Goal: Task Accomplishment & Management: Manage account settings

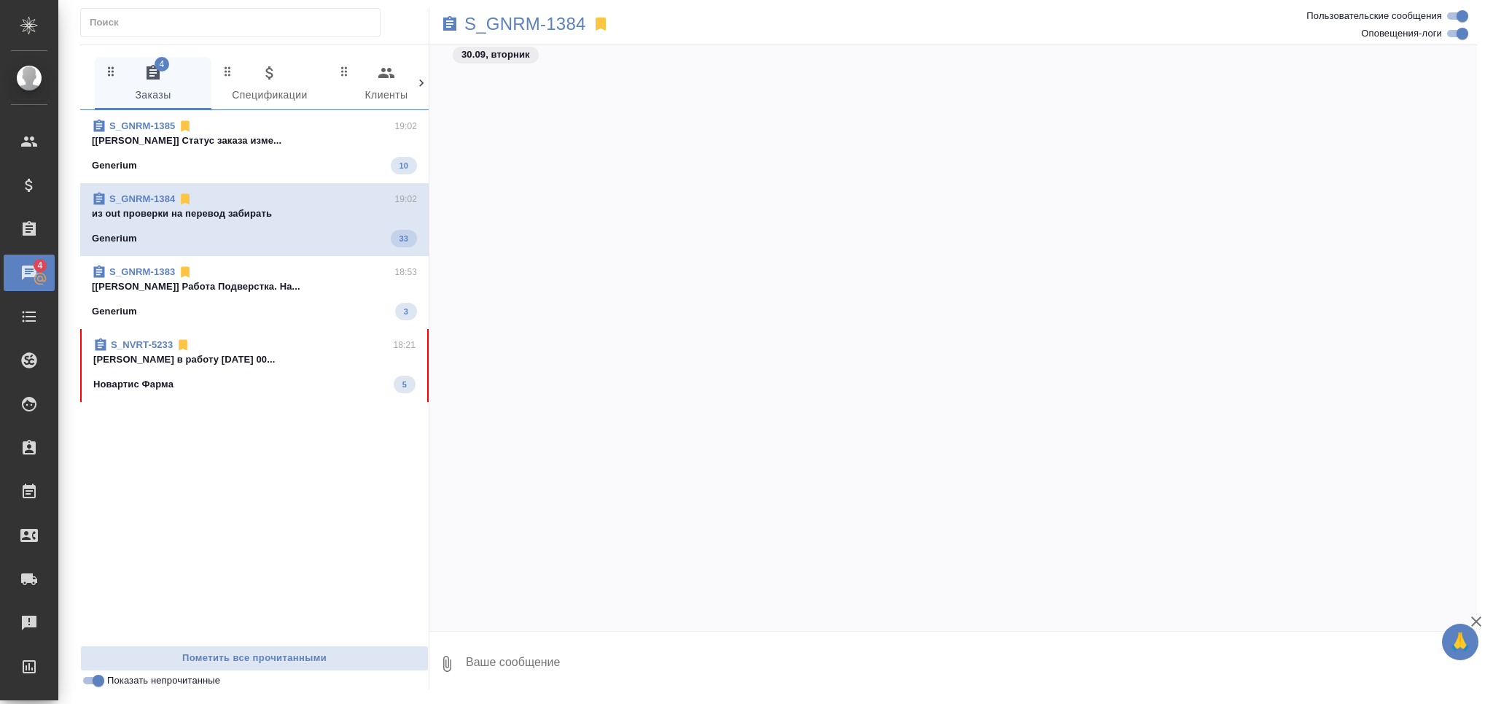
scroll to position [36176, 0]
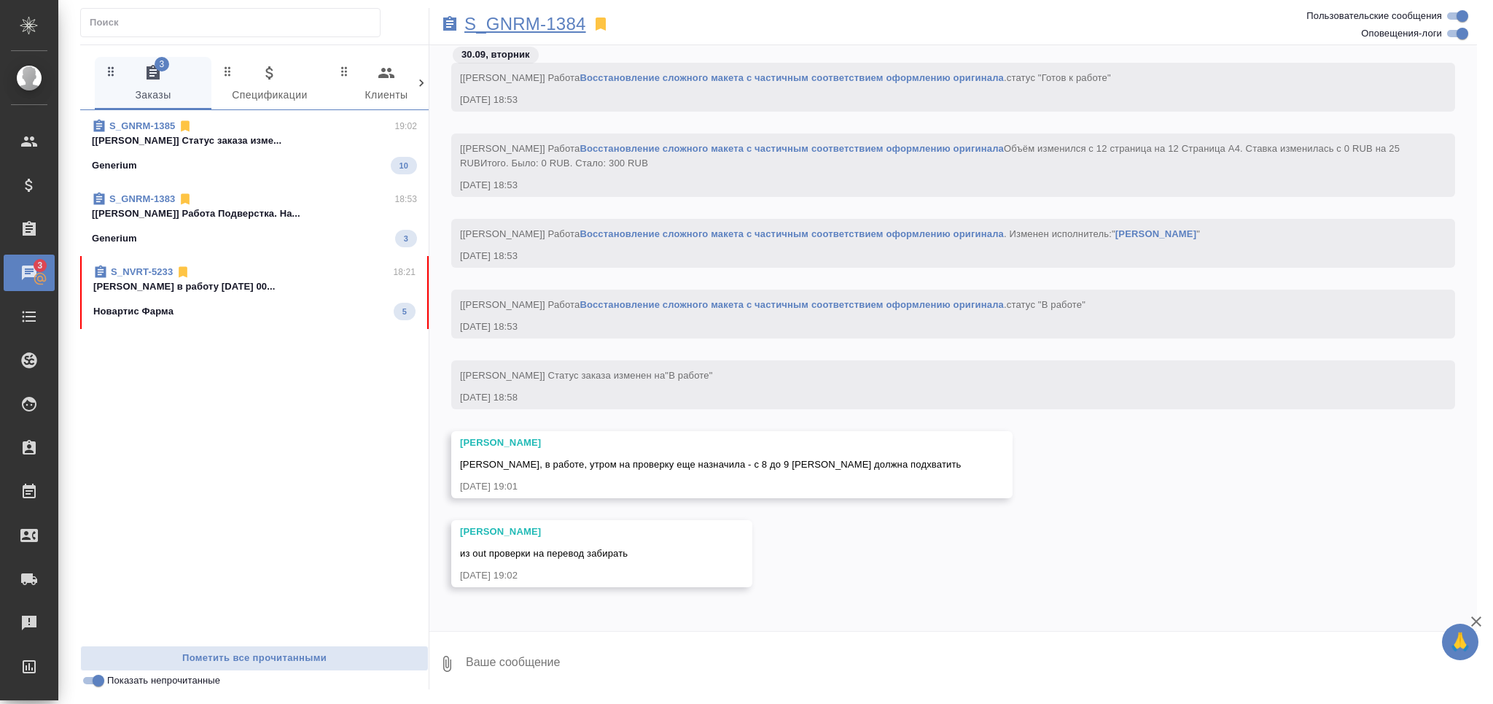
click at [533, 25] on p "S_GNRM-1384" at bounding box center [525, 24] width 122 height 15
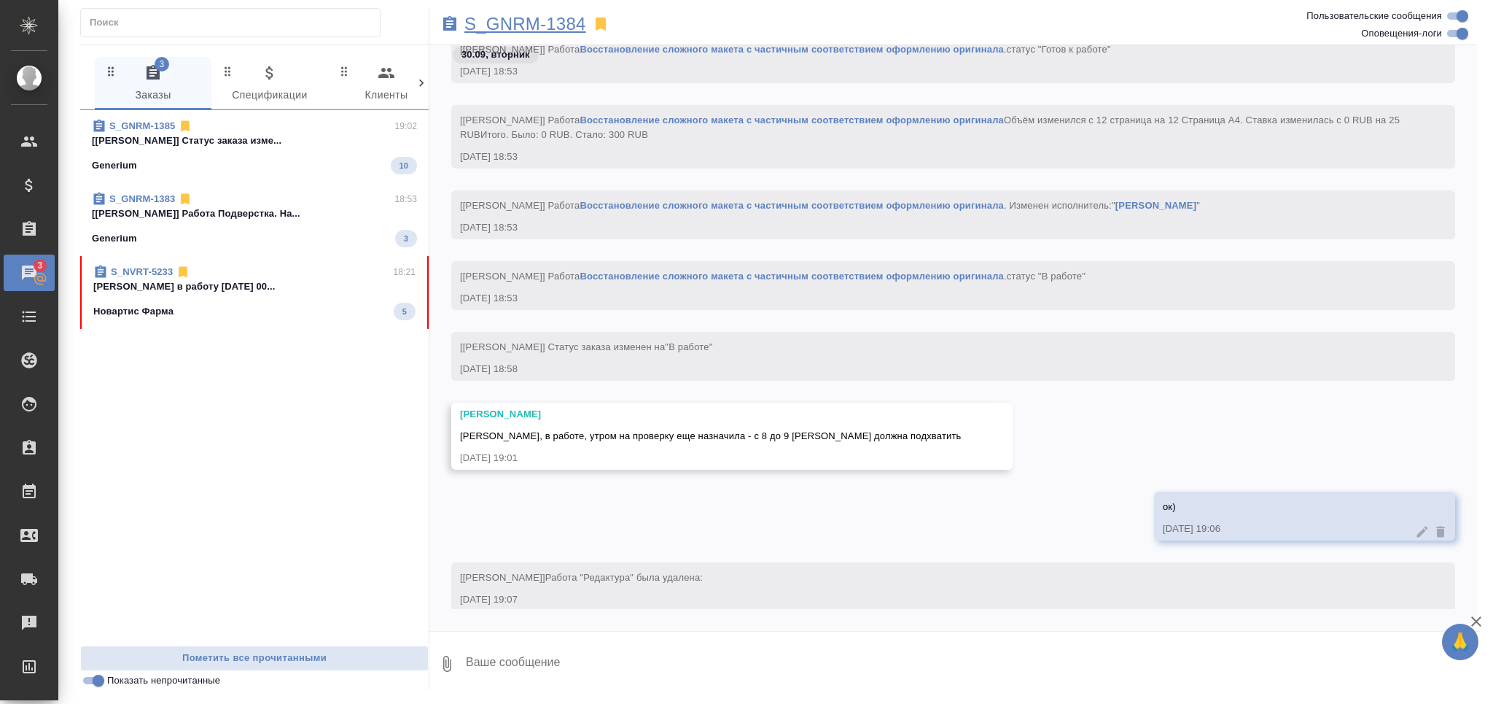
scroll to position [36626, 0]
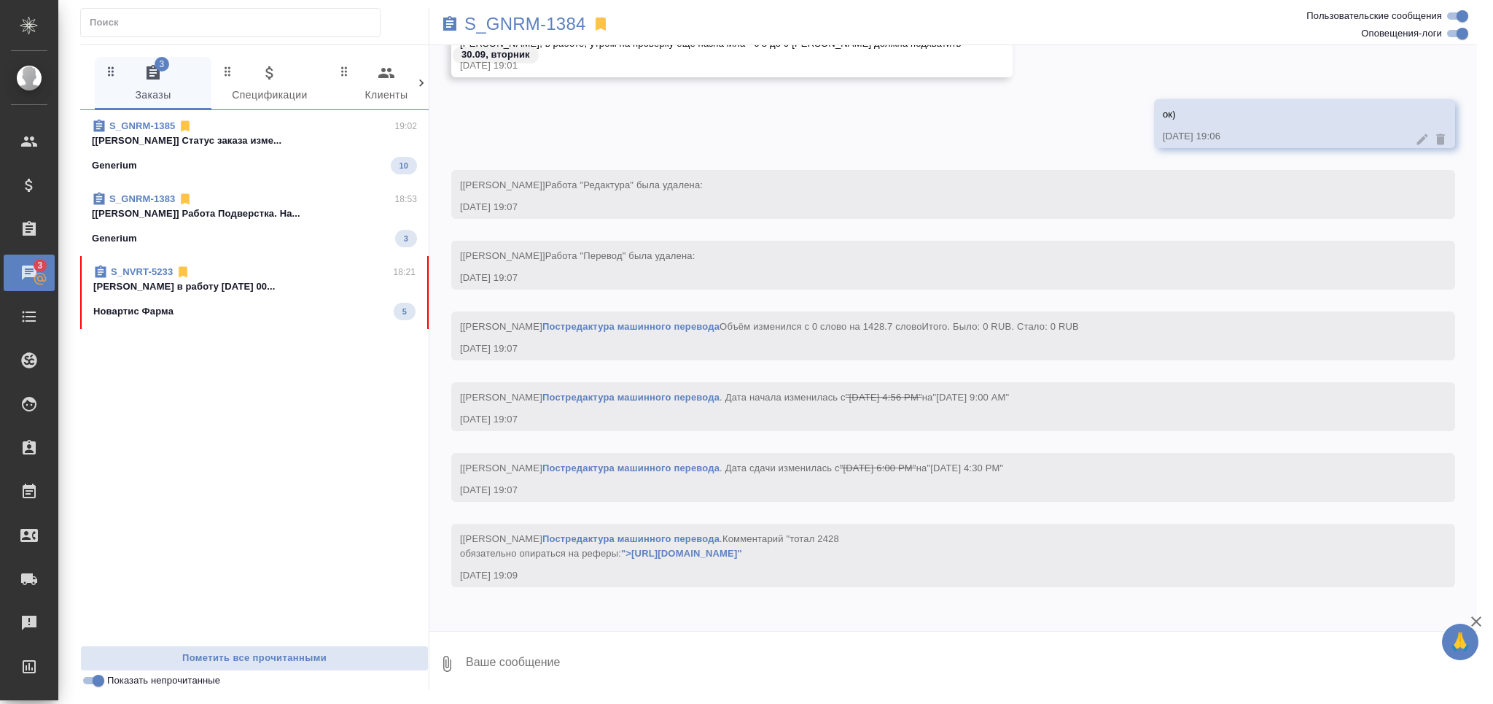
click at [277, 322] on div "S_NVRT-5233 18:21 Грабко Мария в работу 14 октября 17 00... Новартис Фарма 5" at bounding box center [254, 292] width 349 height 73
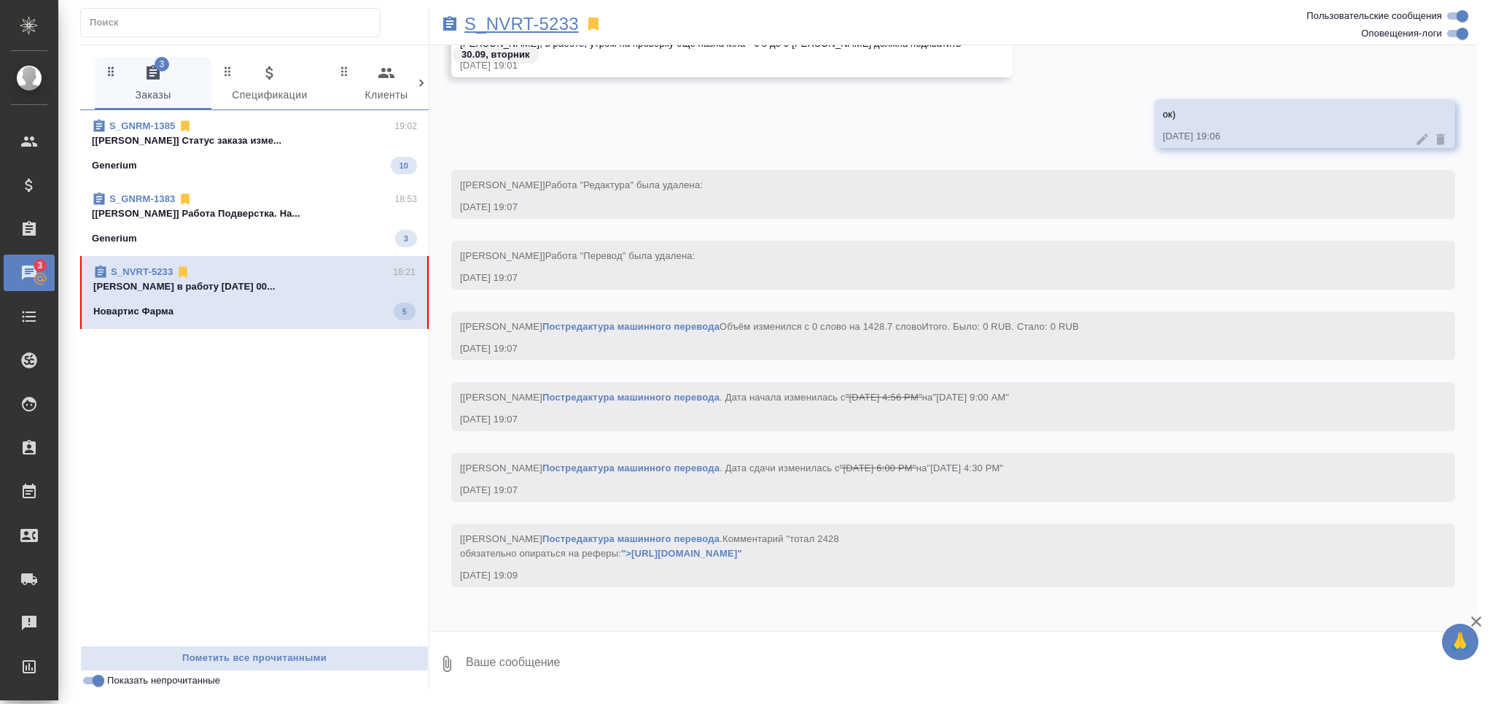
click at [517, 17] on p "S_NVRT-5233" at bounding box center [521, 24] width 114 height 15
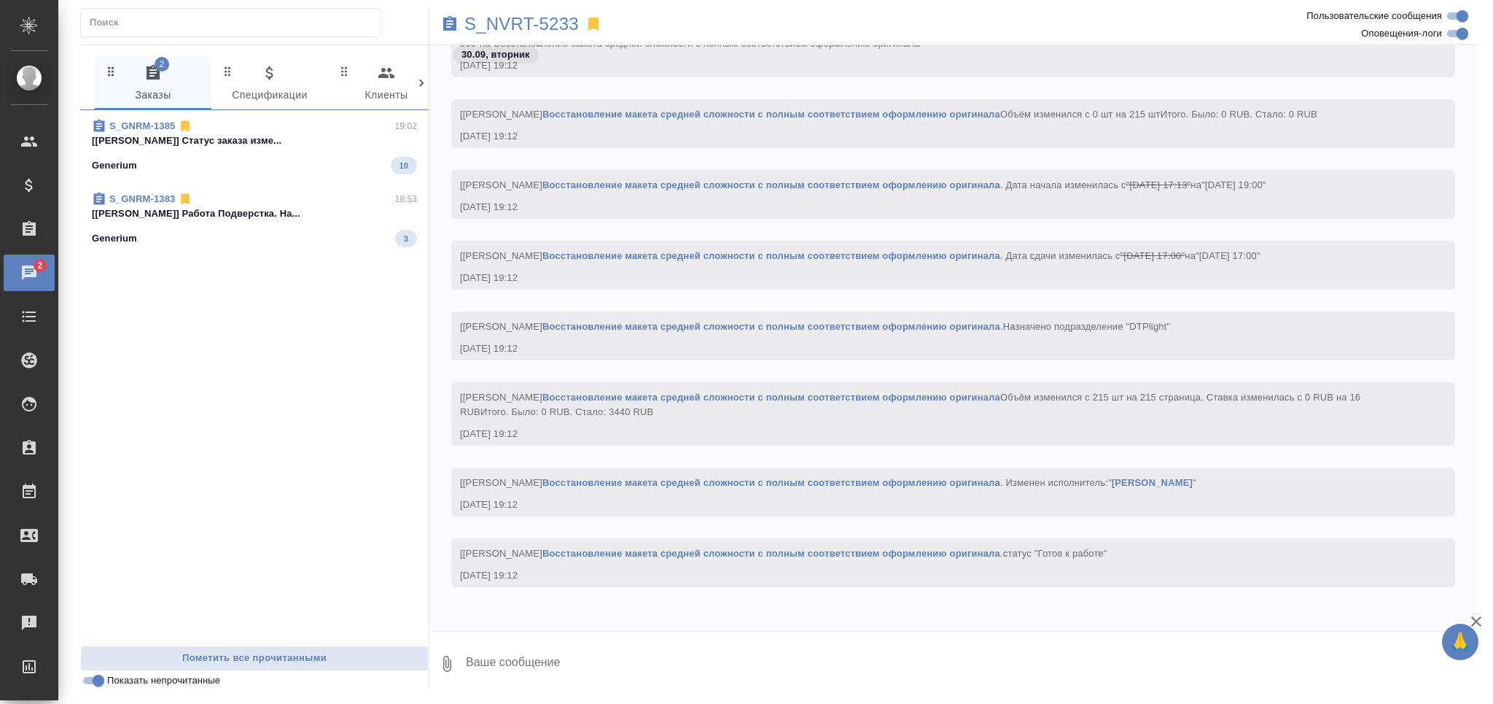
scroll to position [3321, 0]
click at [237, 159] on div "Generium 10" at bounding box center [254, 165] width 325 height 17
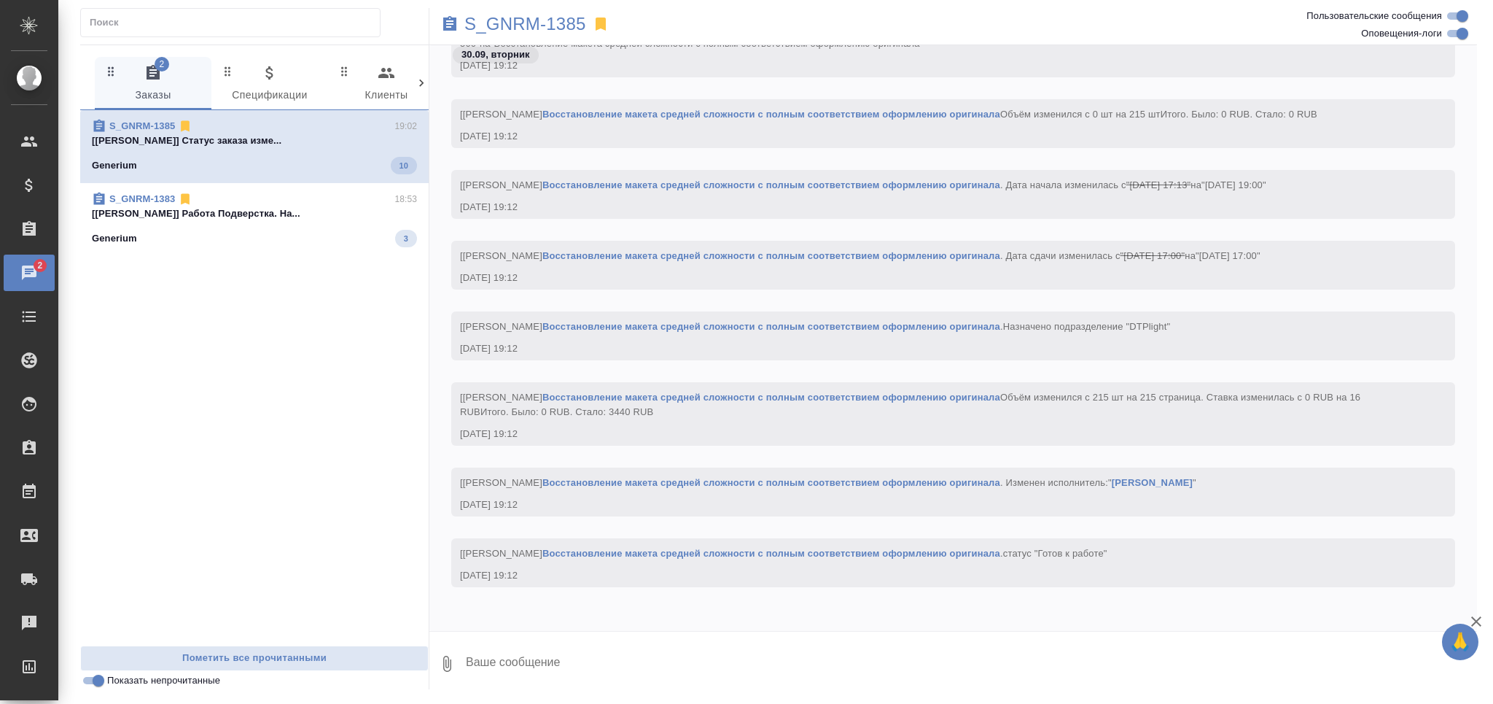
click at [237, 192] on div "S_GNRM-1385 19:02 [Звержановская Диана] Статус заказа изме... Generium 10 S_GNR…" at bounding box center [254, 377] width 349 height 535
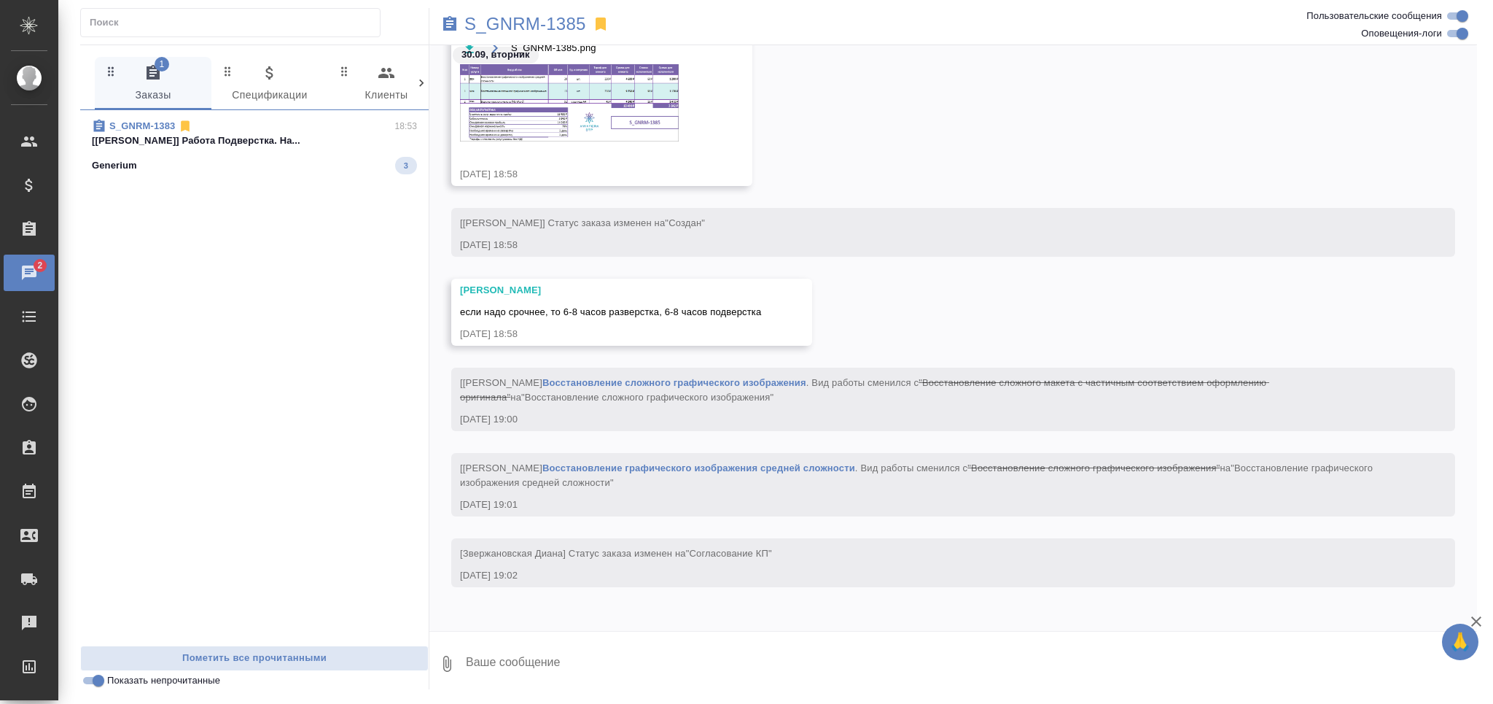
scroll to position [1081, 0]
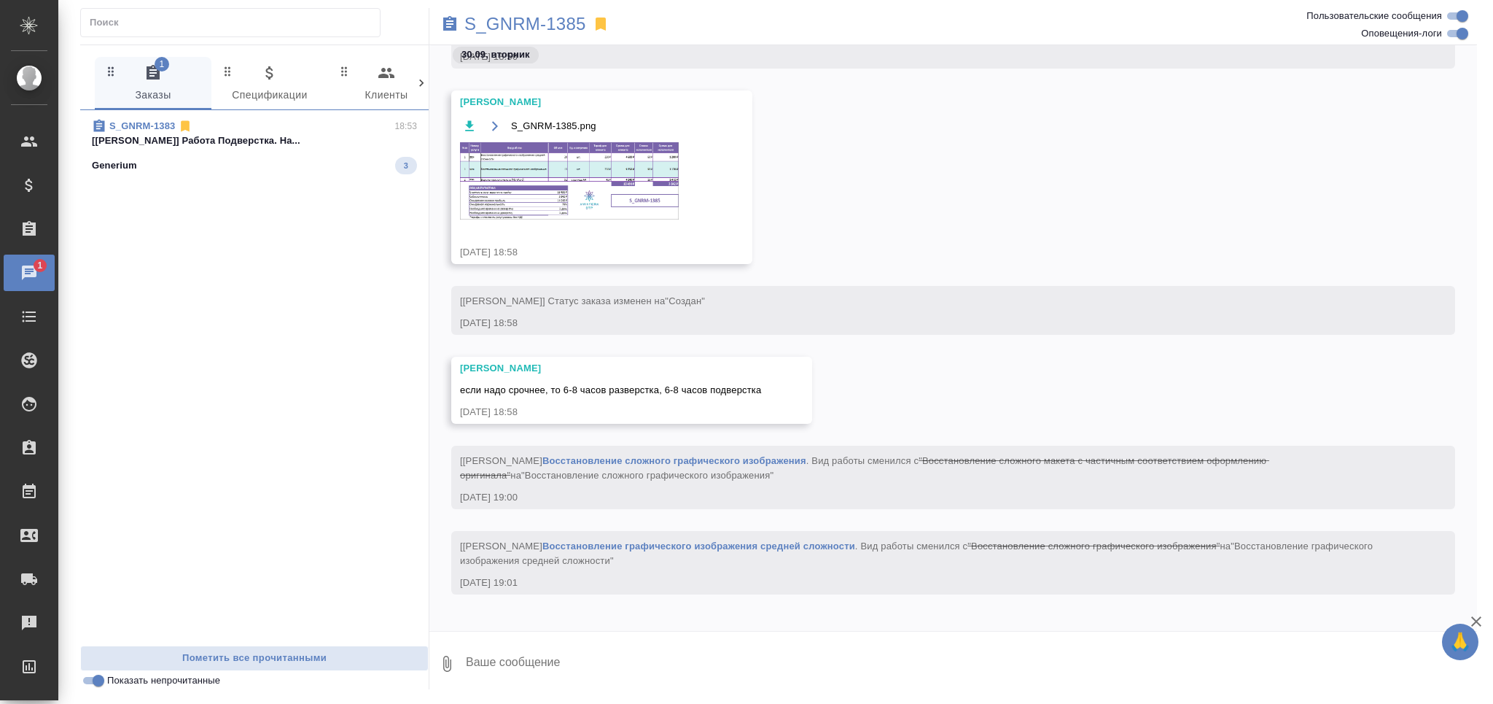
click at [585, 201] on img at bounding box center [569, 180] width 219 height 77
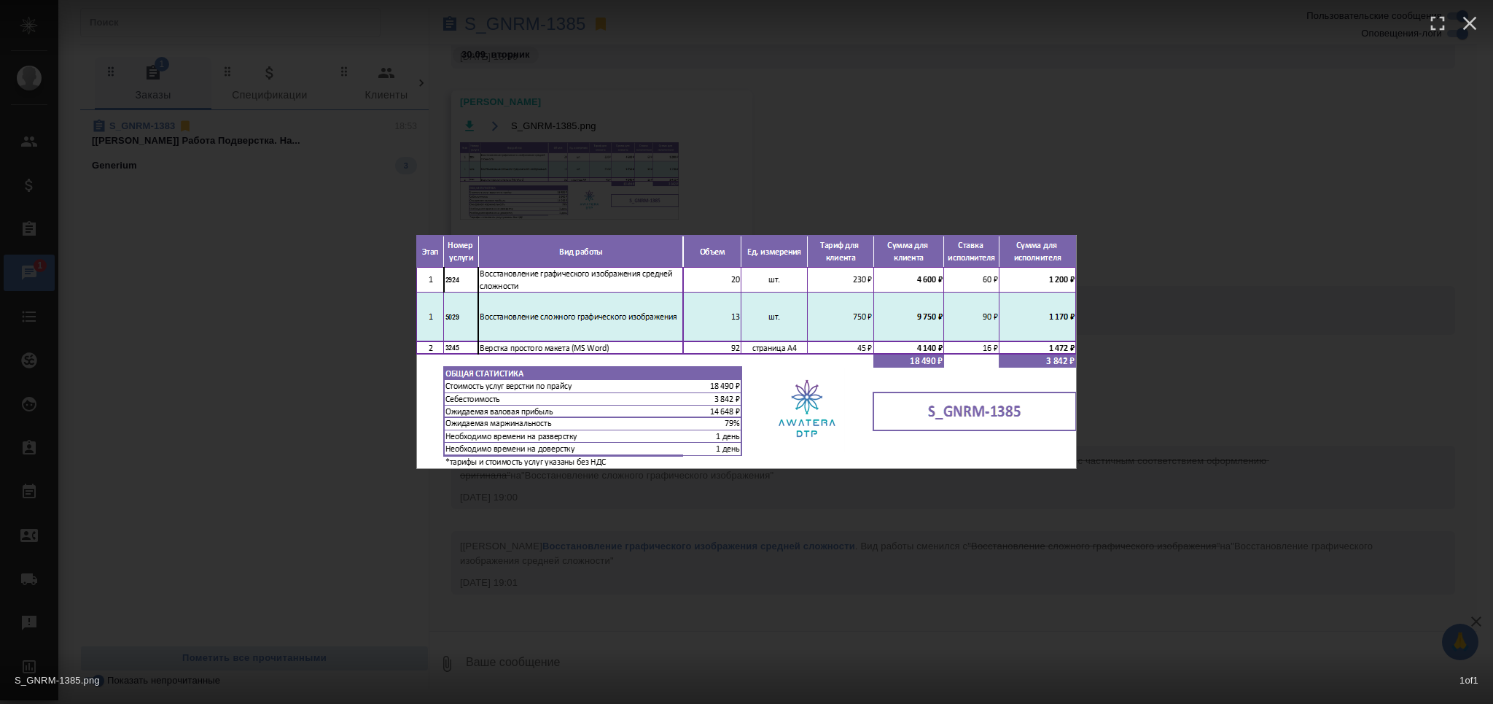
click at [670, 588] on div "S_GNRM-1385.png 1 of 1" at bounding box center [746, 352] width 1493 height 704
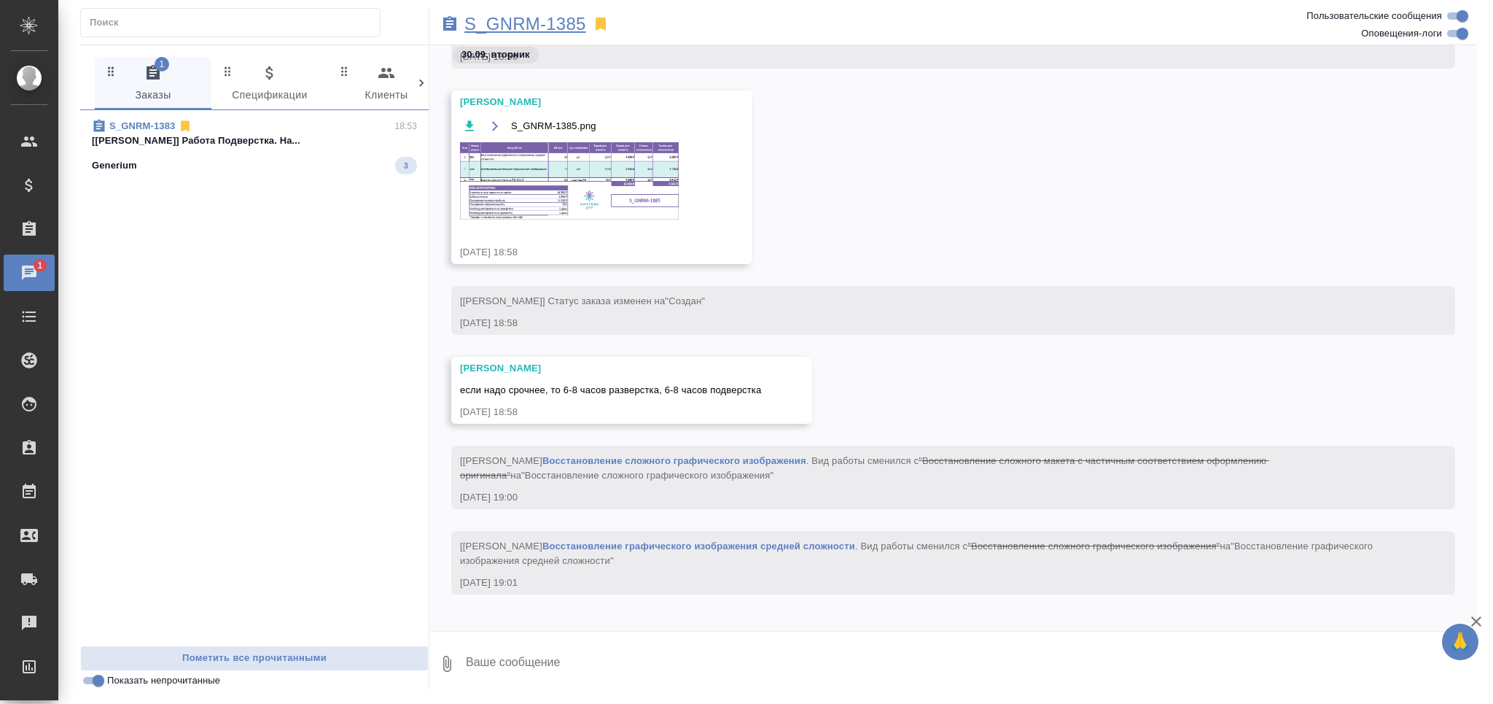
click at [529, 17] on p "S_GNRM-1385" at bounding box center [525, 24] width 122 height 15
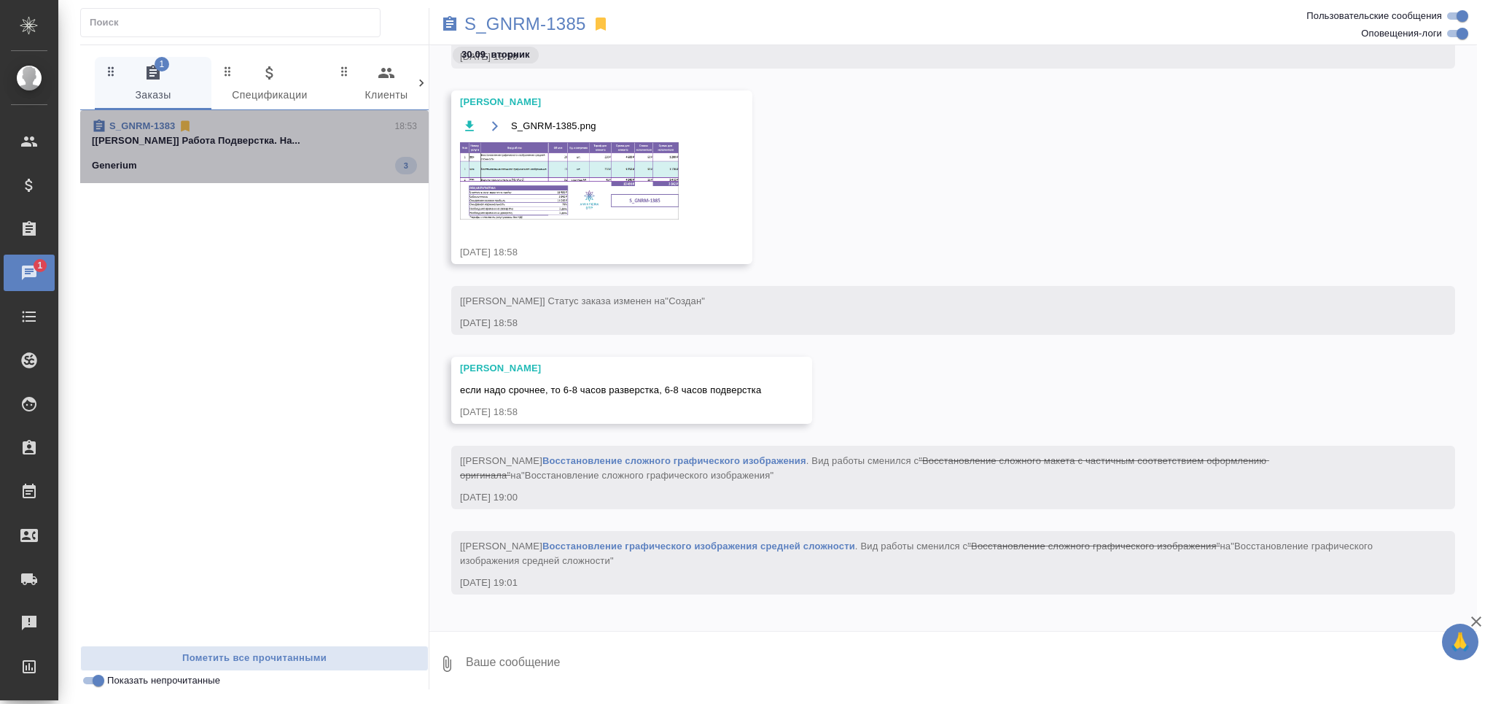
click at [299, 157] on div "Generium 3" at bounding box center [254, 165] width 325 height 17
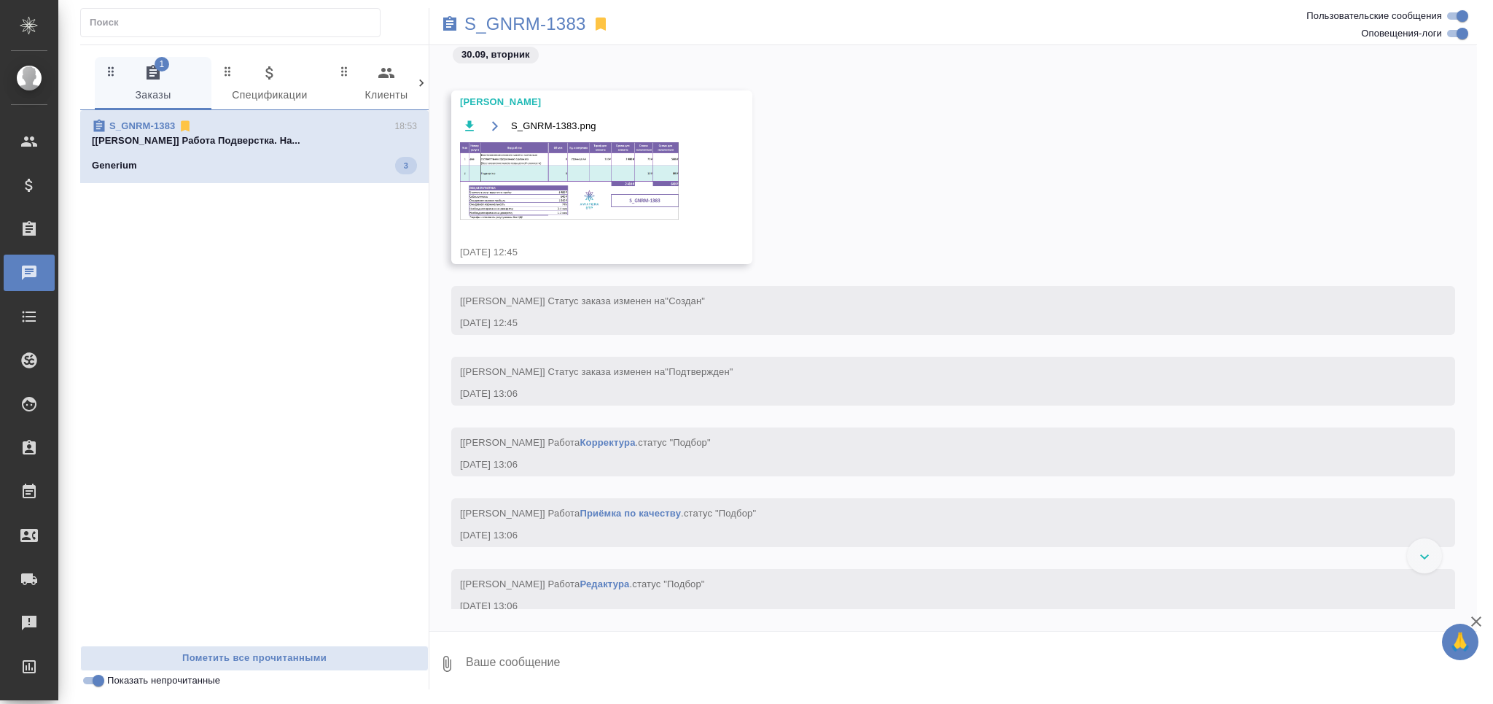
scroll to position [59379, 0]
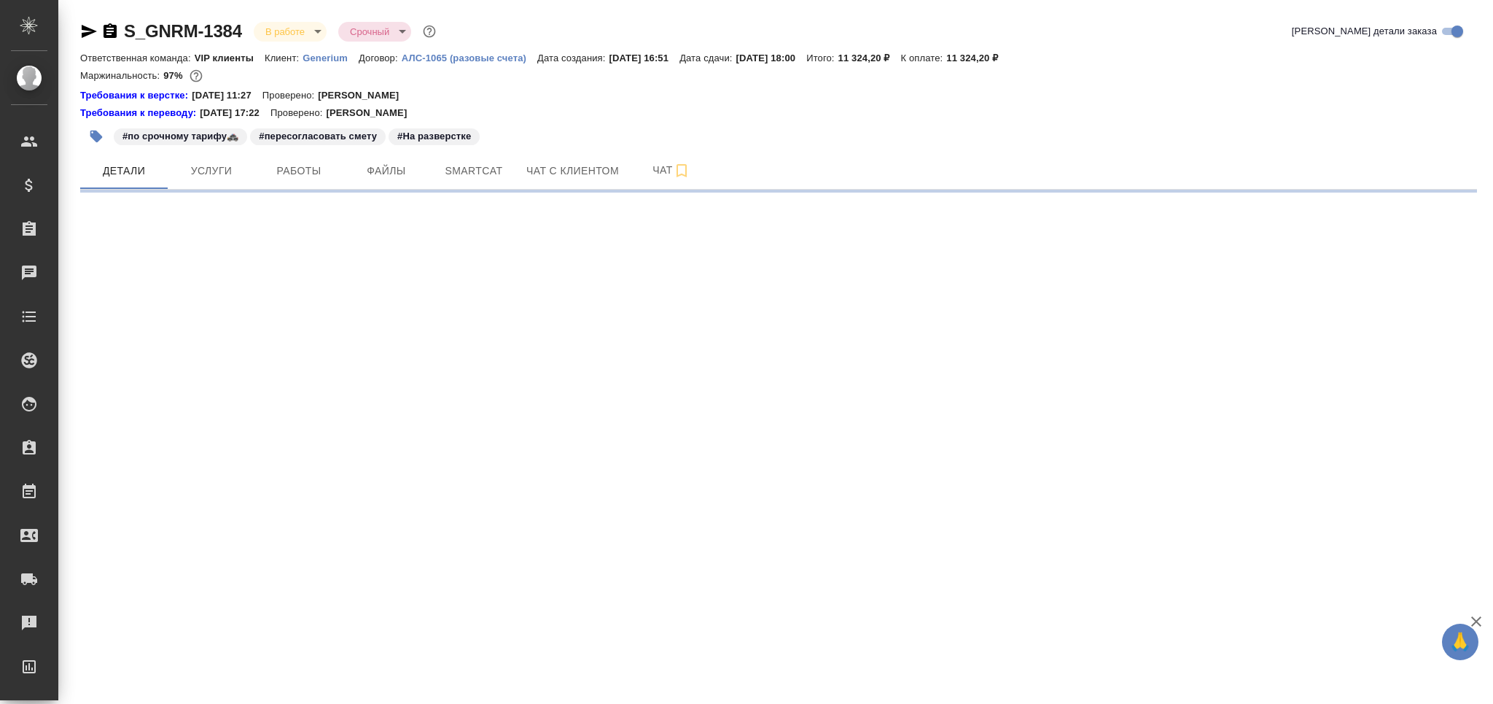
select select "RU"
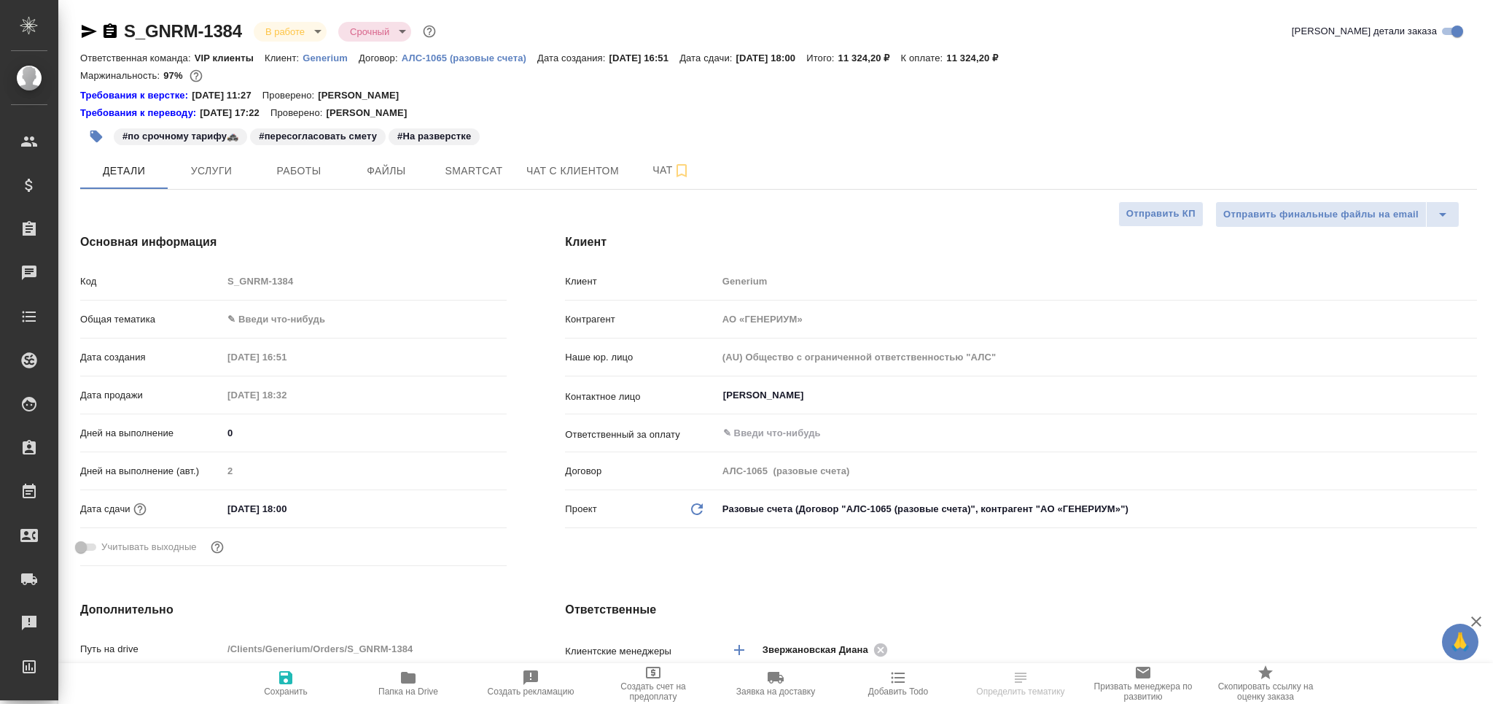
type textarea "x"
type input "[PERSON_NAME]"
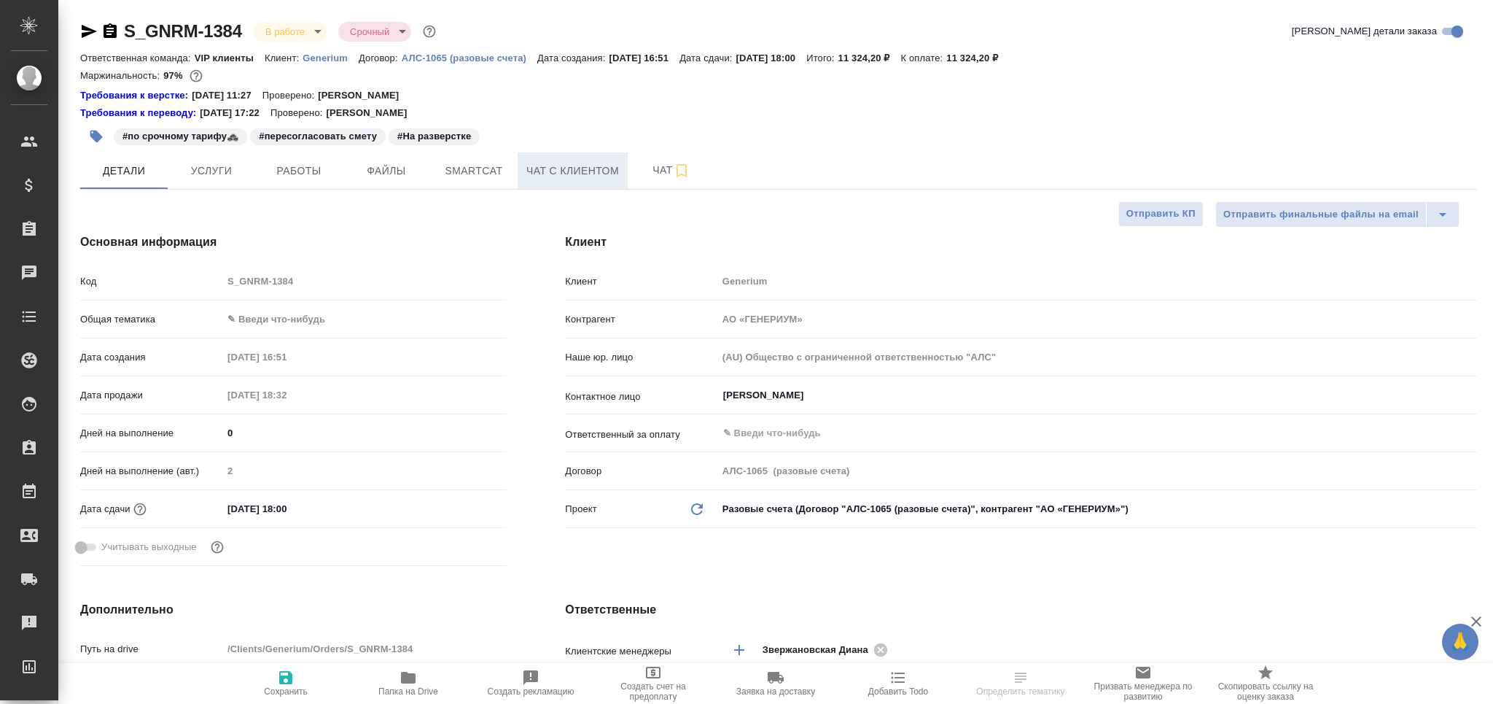
type textarea "x"
click at [654, 167] on span "Чат" at bounding box center [672, 170] width 70 height 18
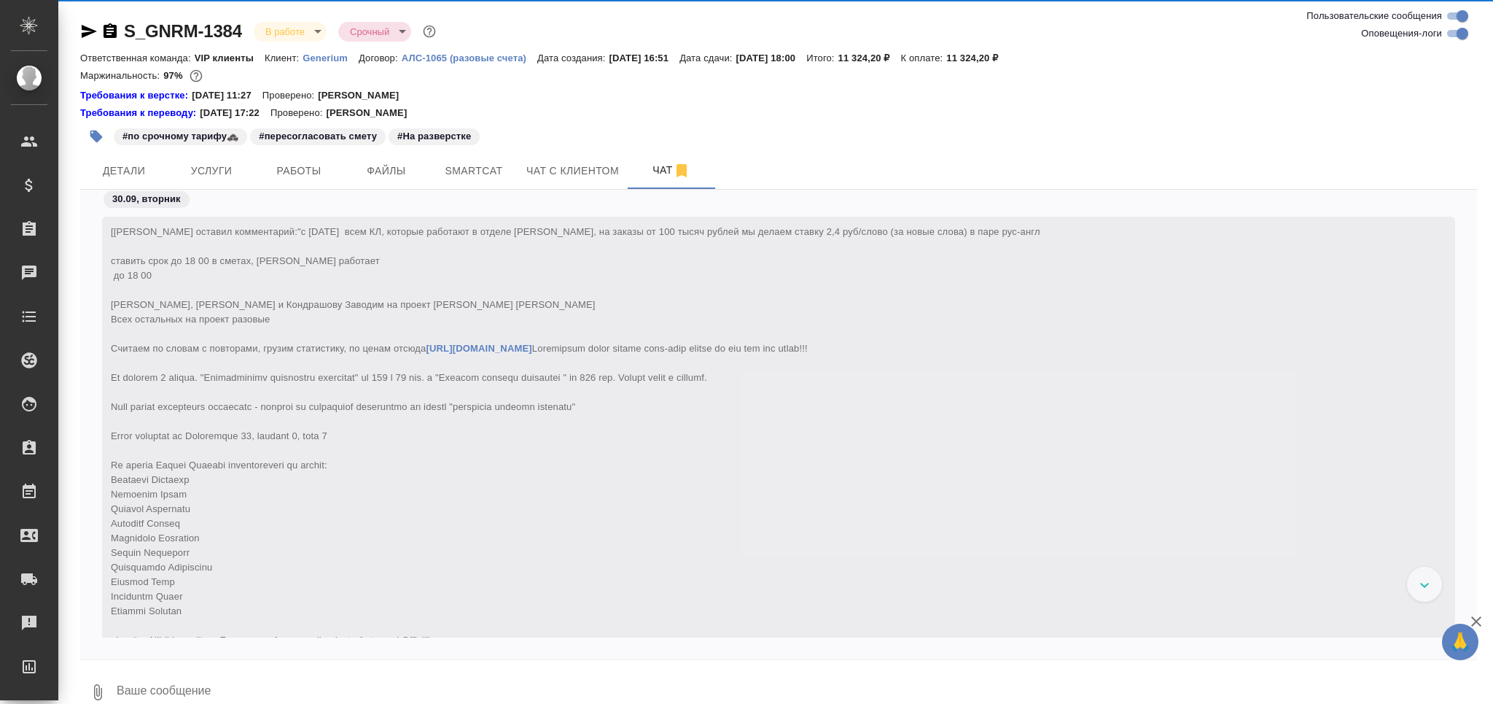
scroll to position [28191, 0]
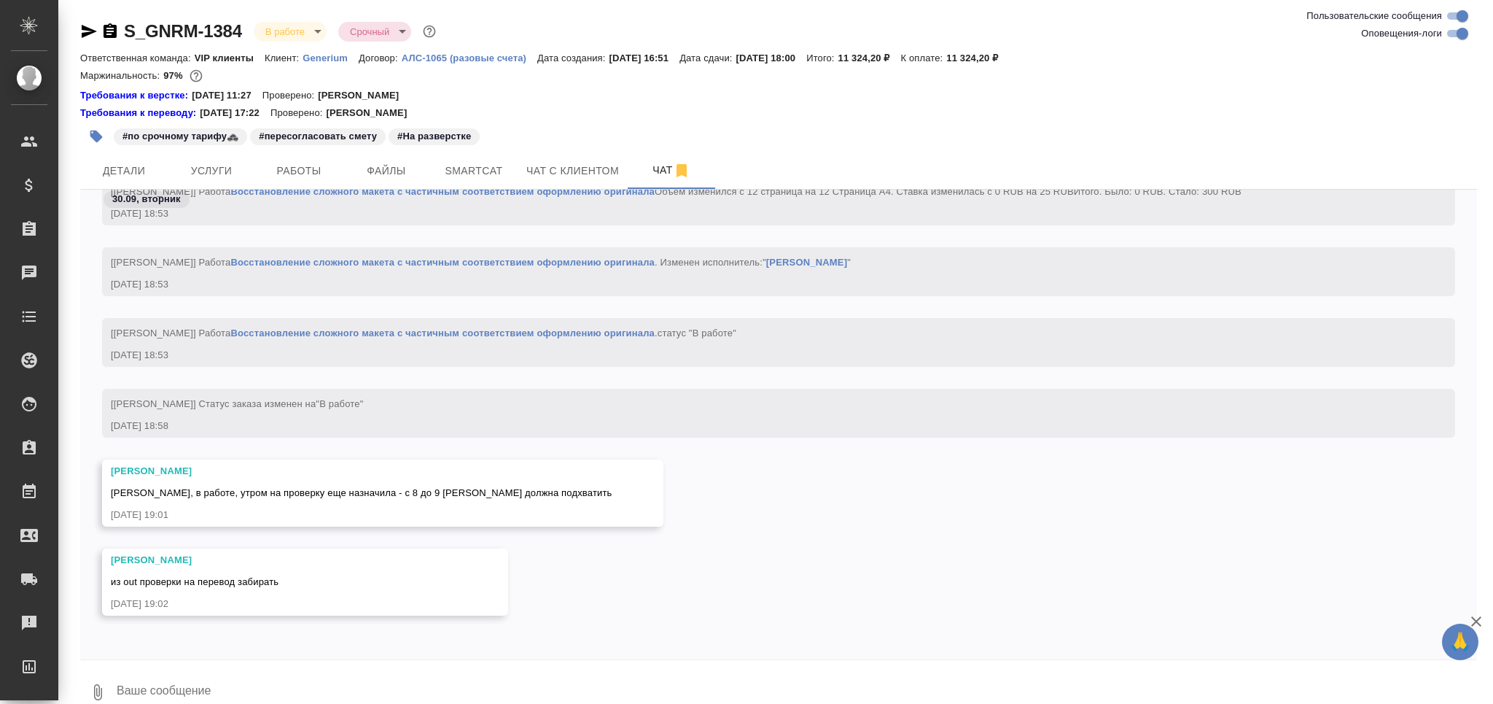
click at [334, 680] on textarea at bounding box center [796, 692] width 1362 height 50
type textarea "ок)"
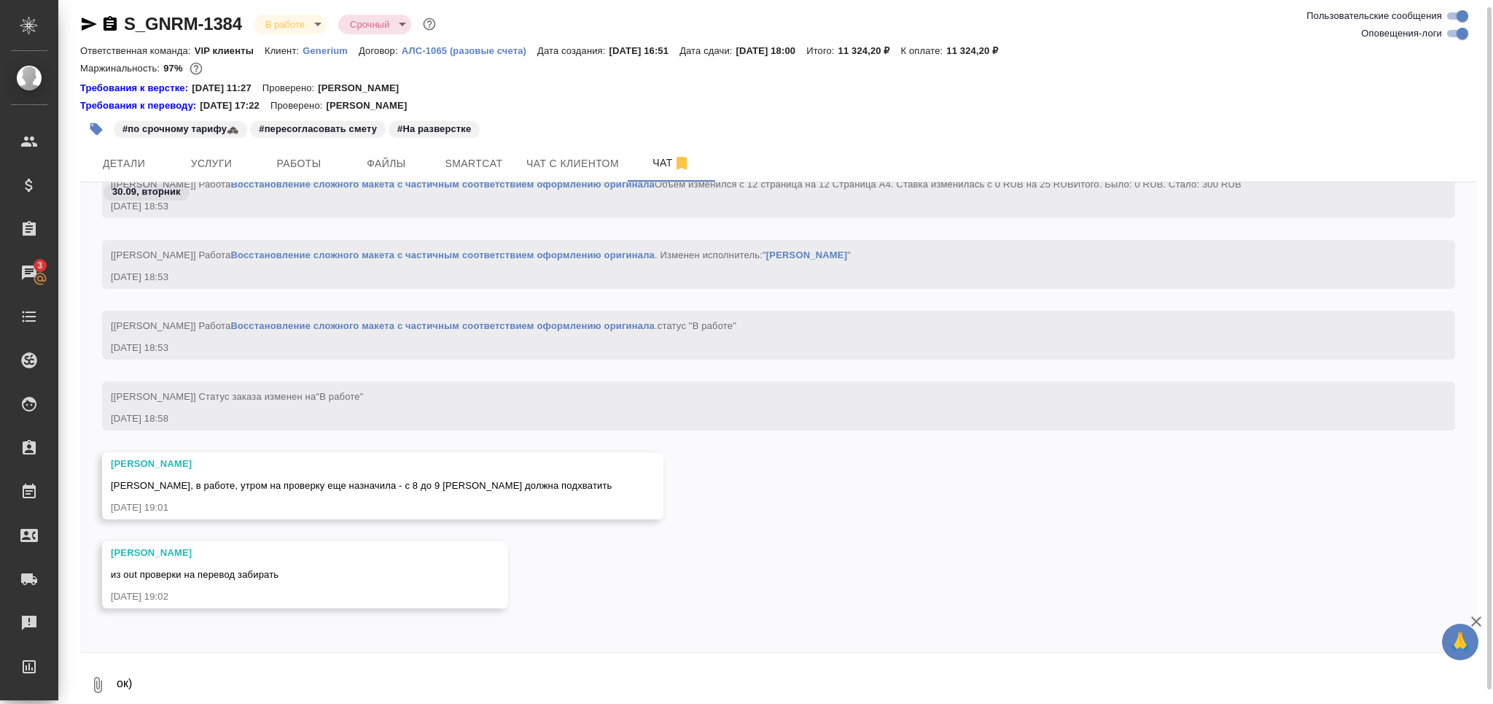
scroll to position [28262, 0]
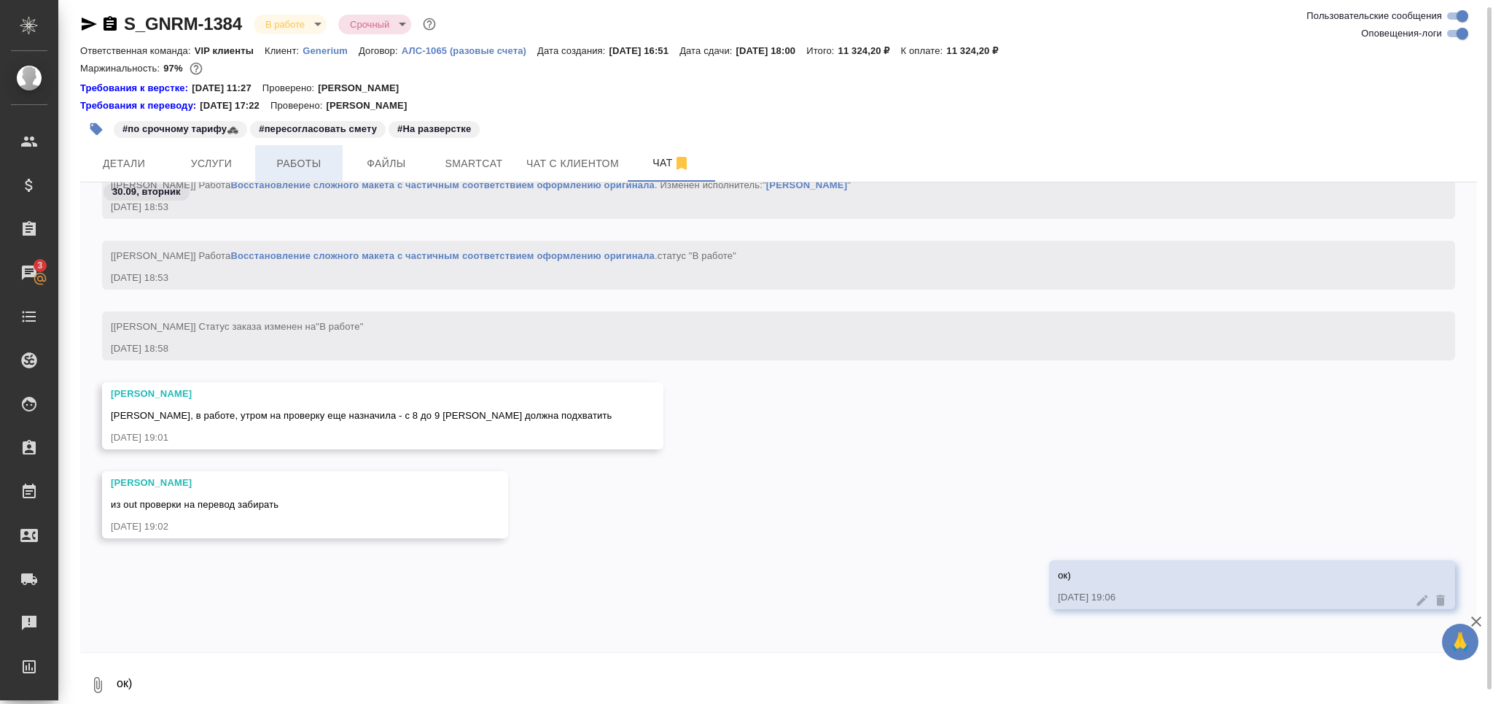
click at [330, 172] on button "Работы" at bounding box center [298, 163] width 87 height 36
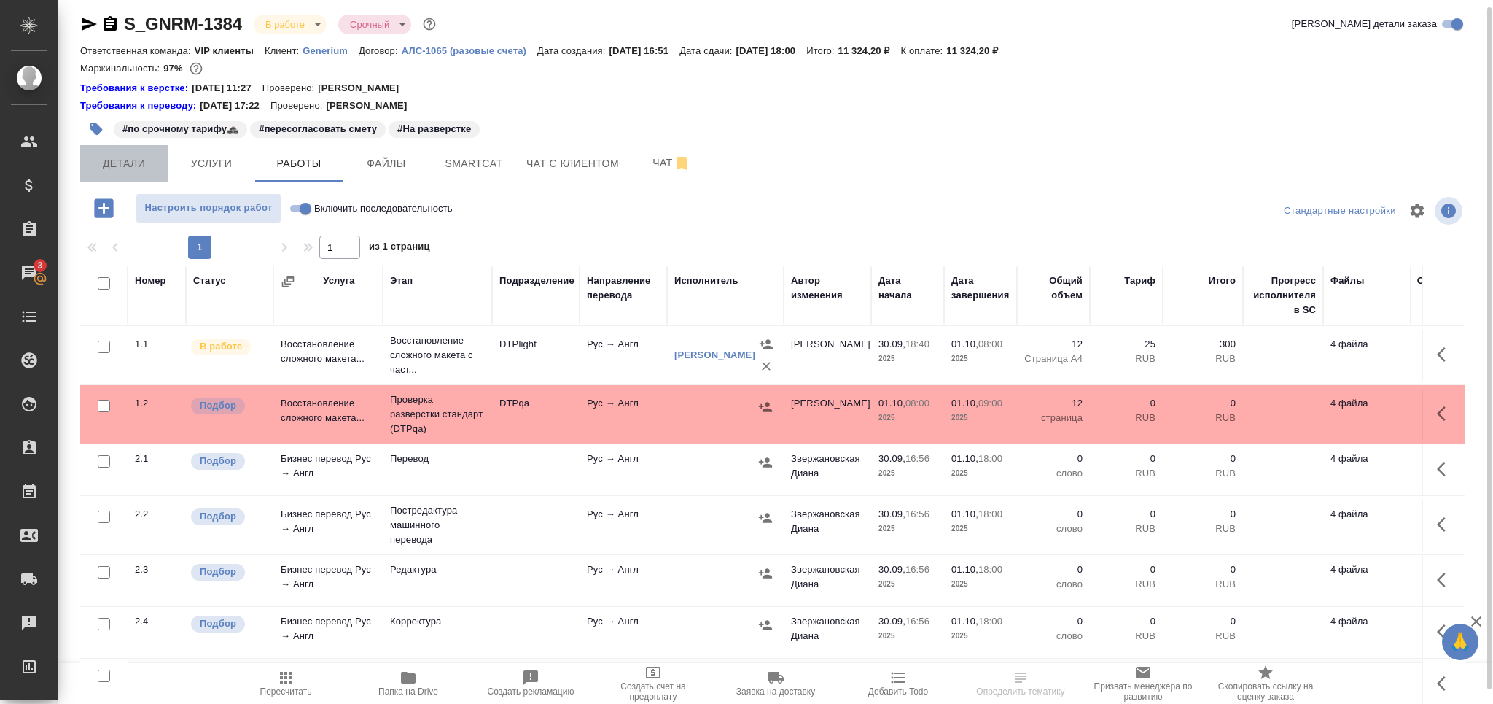
click at [149, 162] on span "Детали" at bounding box center [124, 164] width 70 height 18
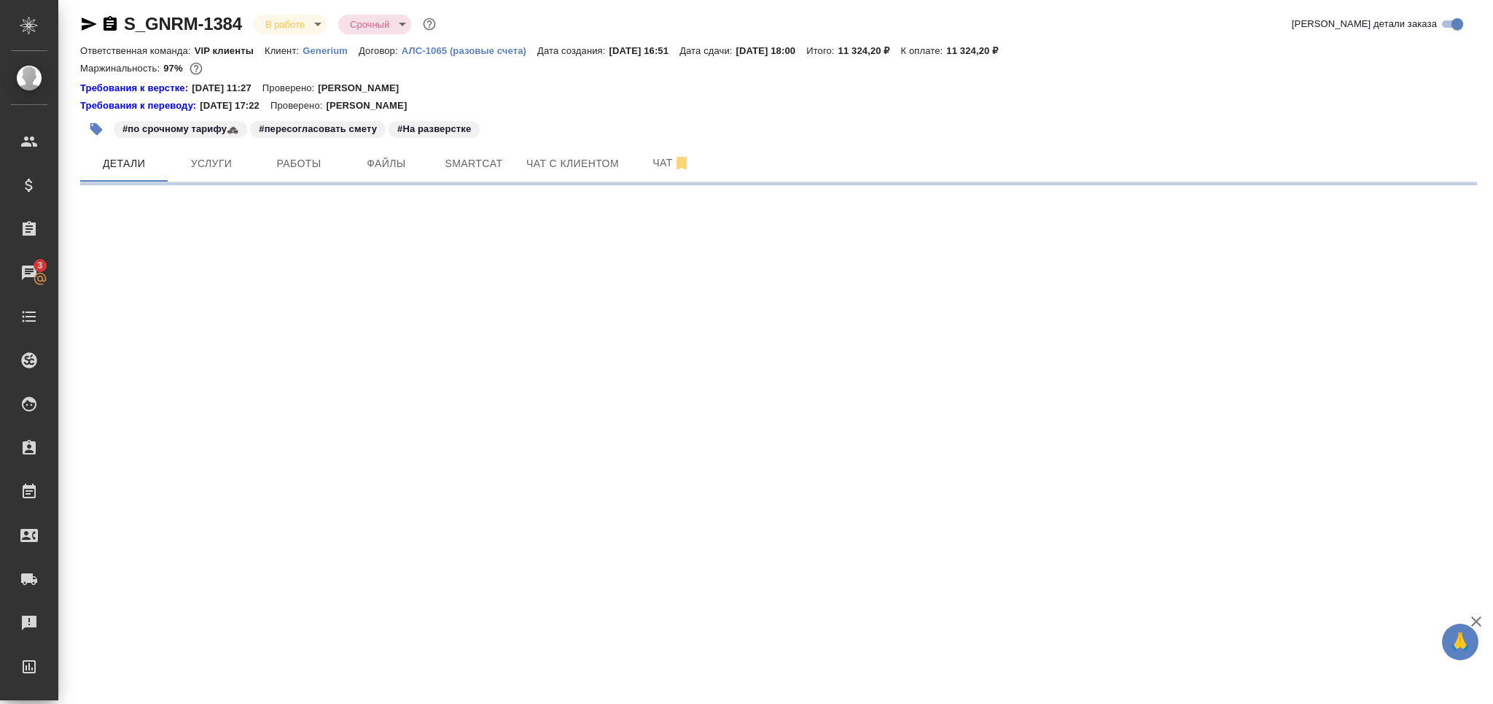
select select "RU"
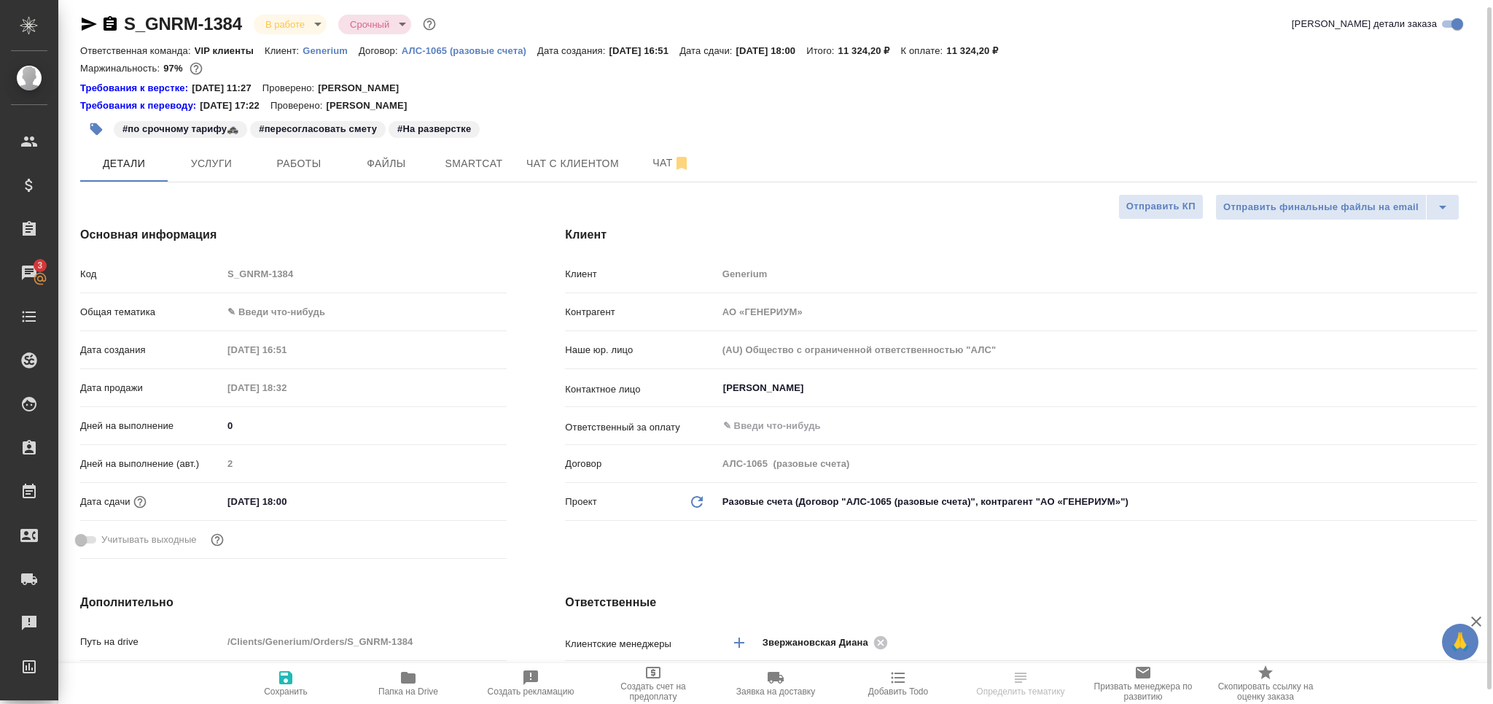
type textarea "x"
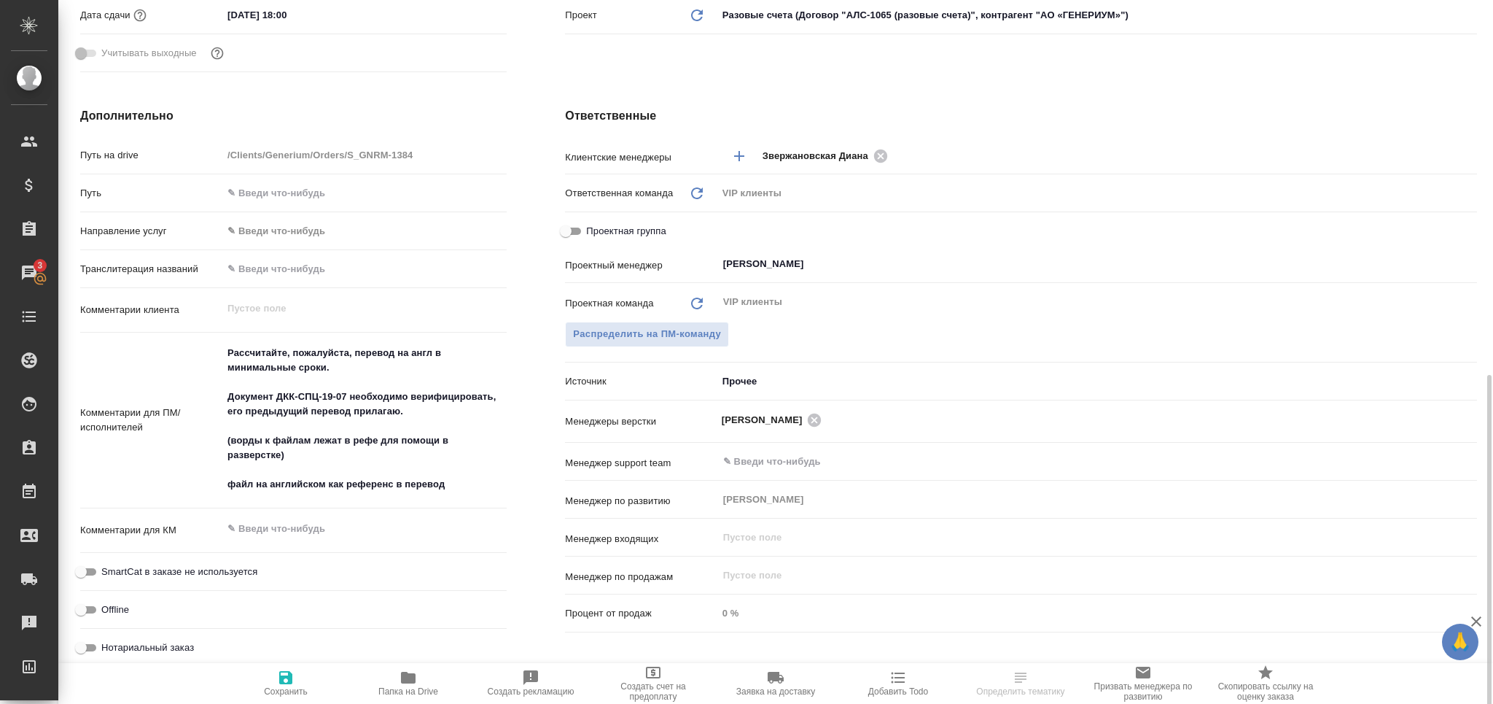
scroll to position [591, 0]
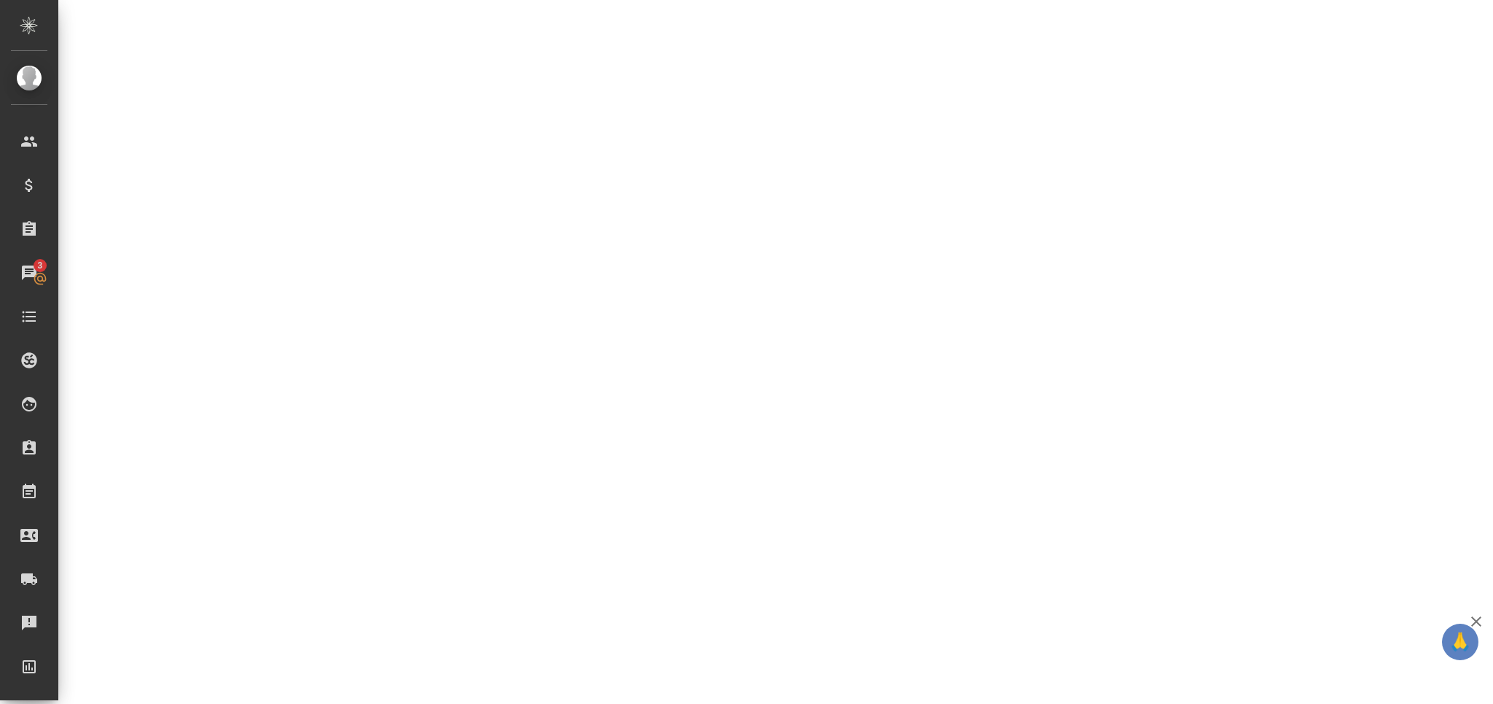
select select "RU"
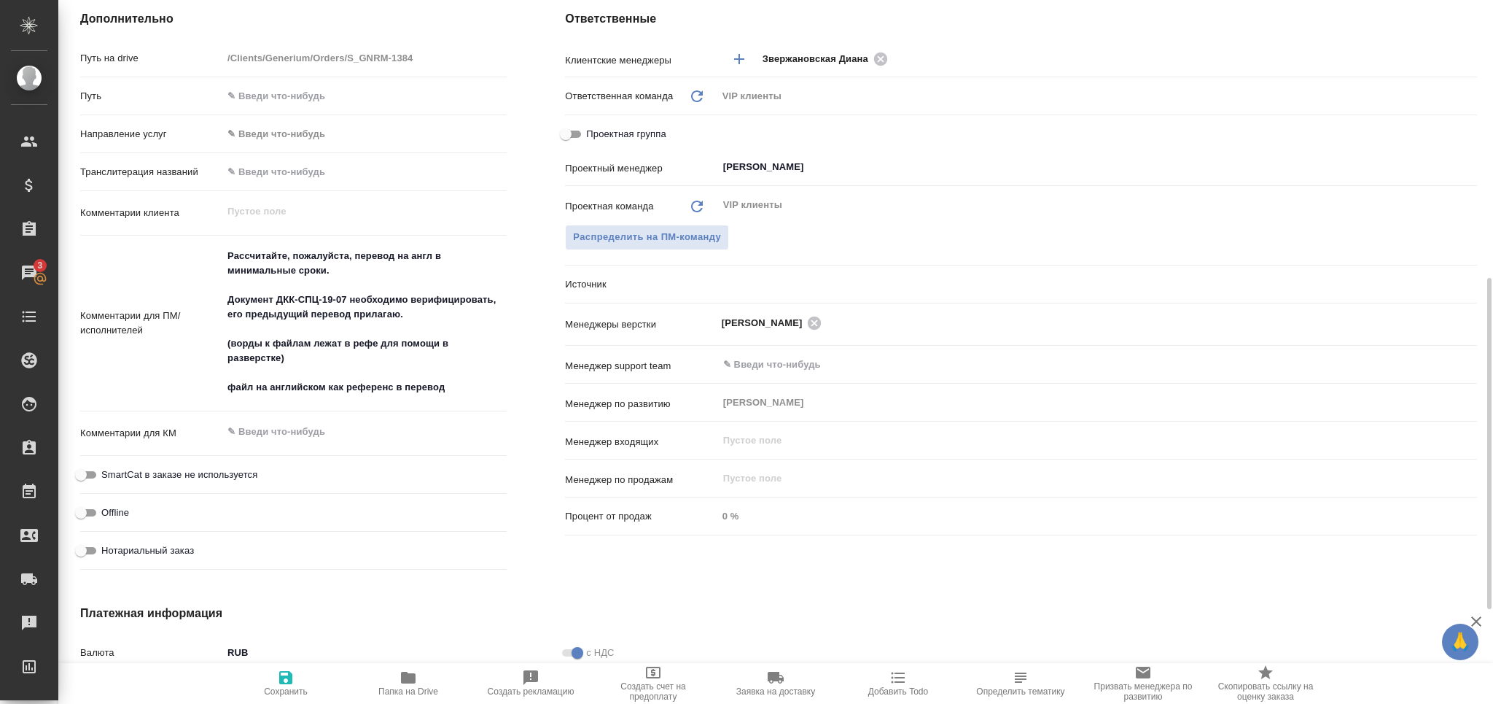
type textarea "x"
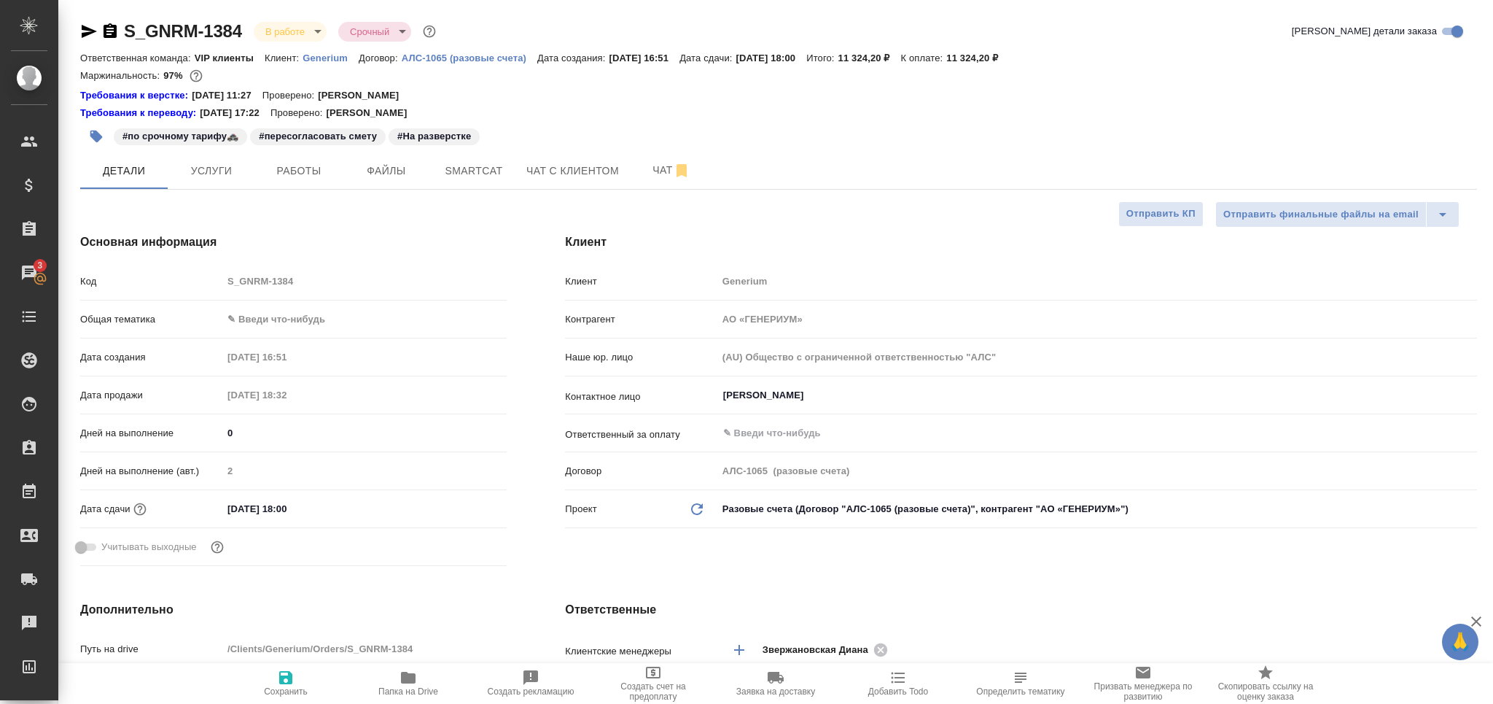
type textarea "x"
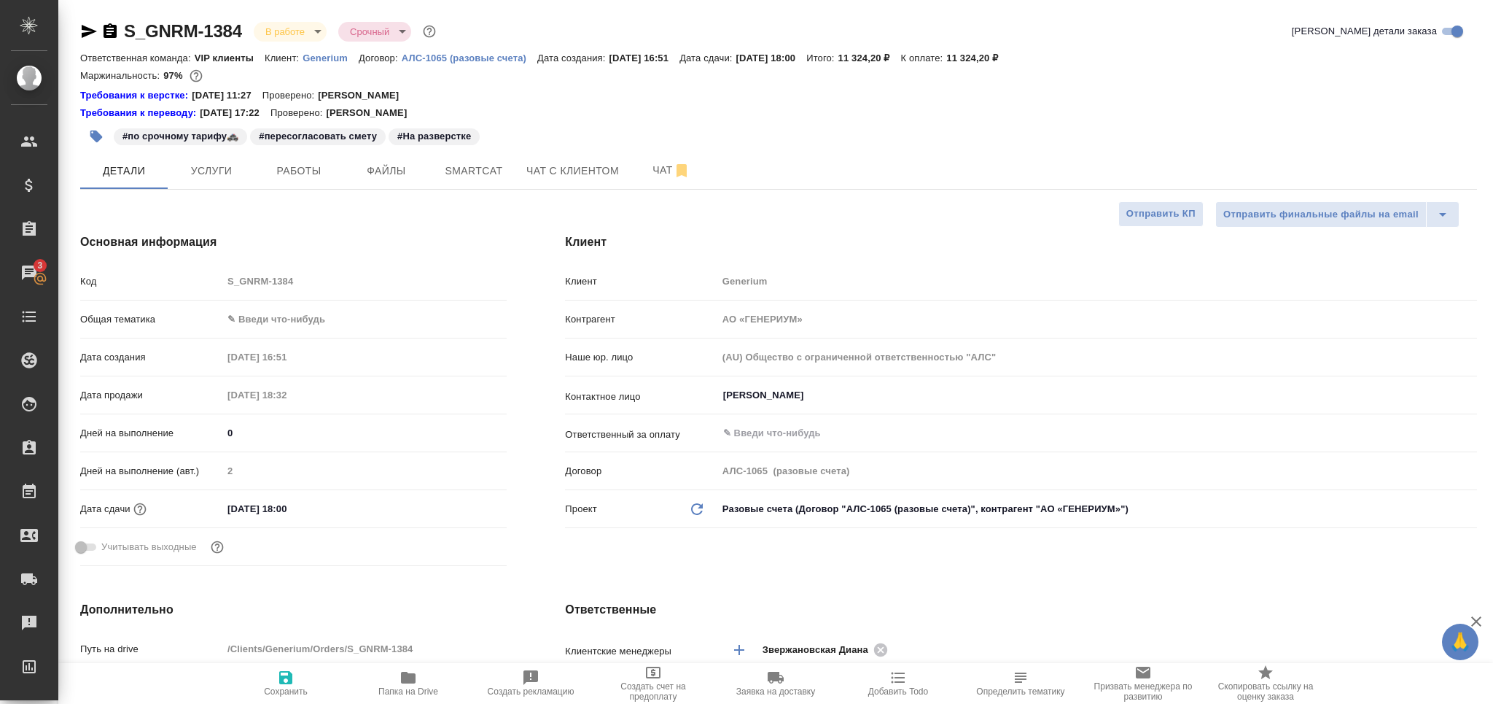
type textarea "x"
click at [489, 175] on span "Smartcat" at bounding box center [474, 171] width 70 height 18
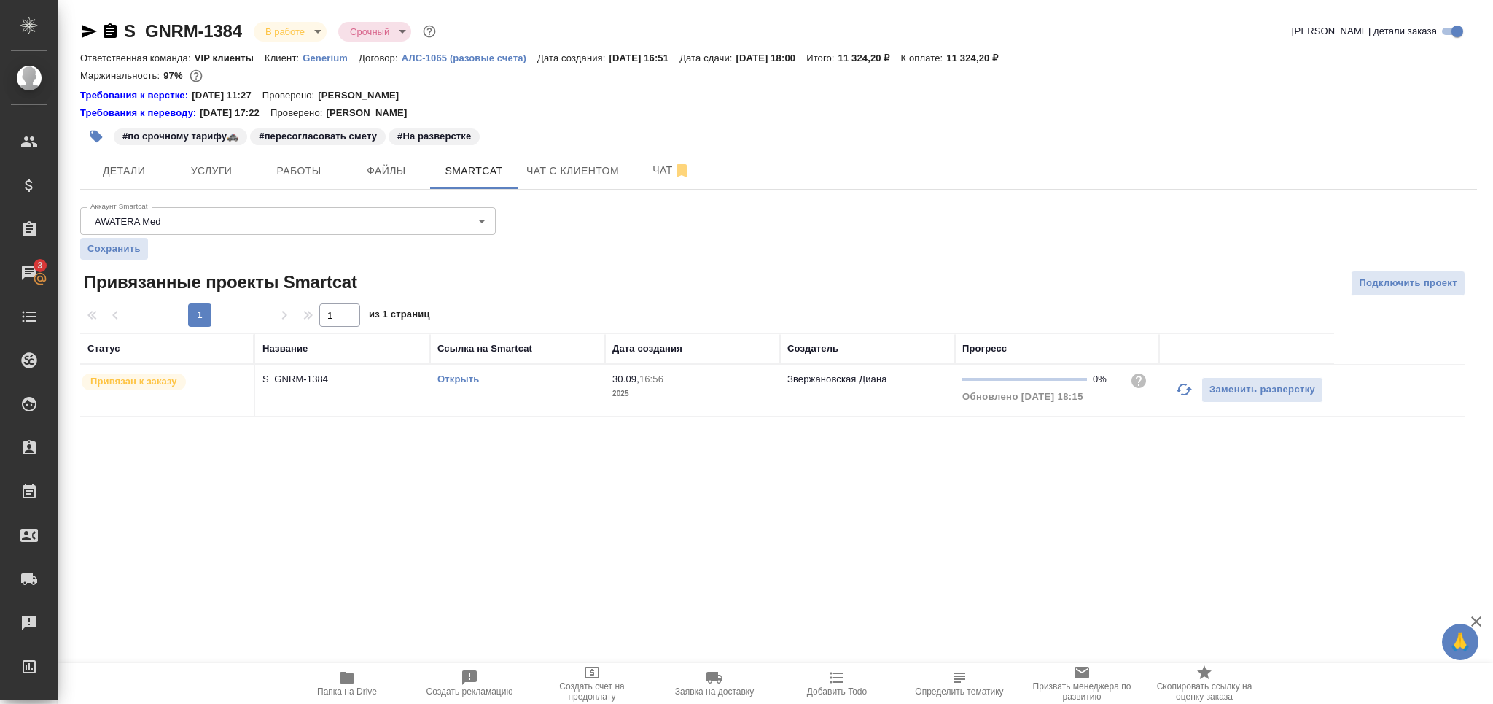
click at [472, 377] on link "Открыть" at bounding box center [458, 378] width 42 height 11
click at [300, 182] on button "Работы" at bounding box center [298, 170] width 87 height 36
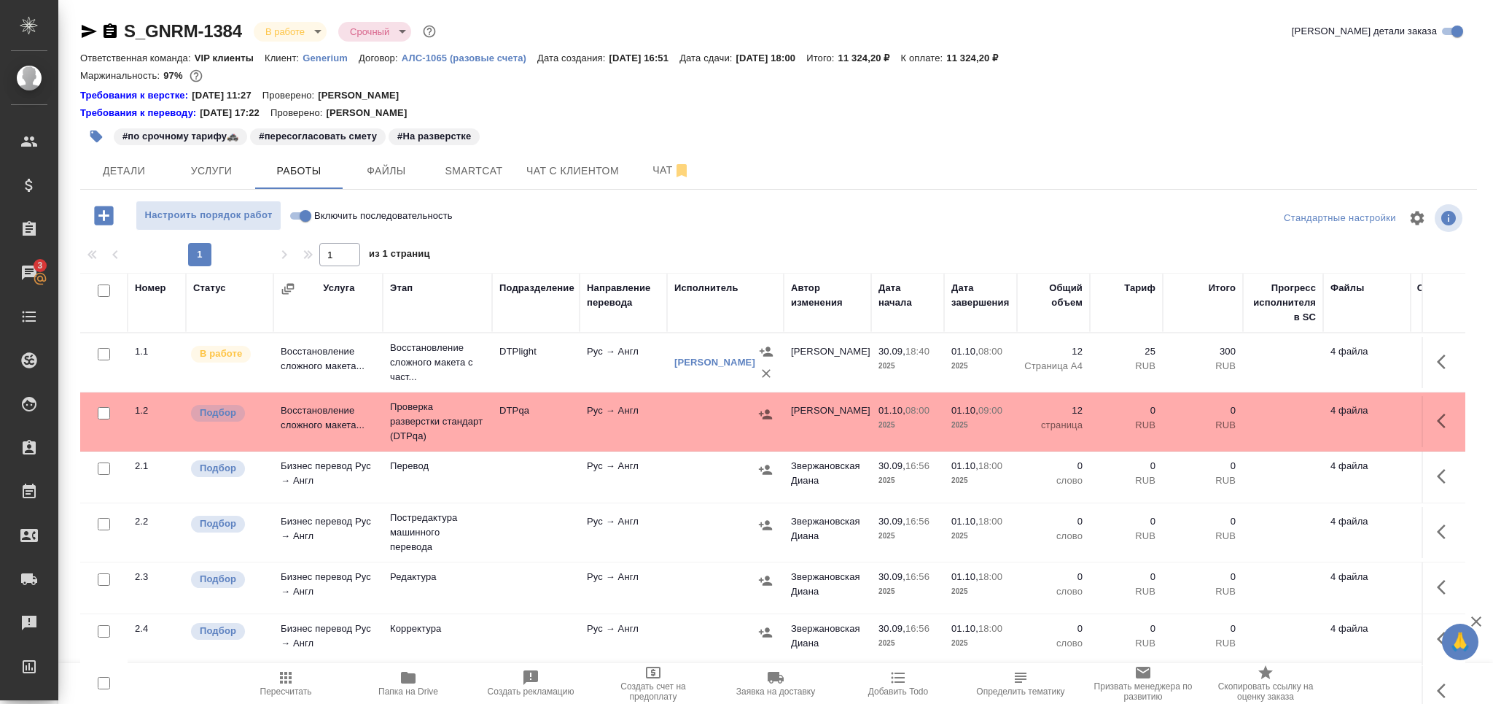
click at [376, 526] on td "Бизнес перевод Рус → Англ" at bounding box center [327, 532] width 109 height 51
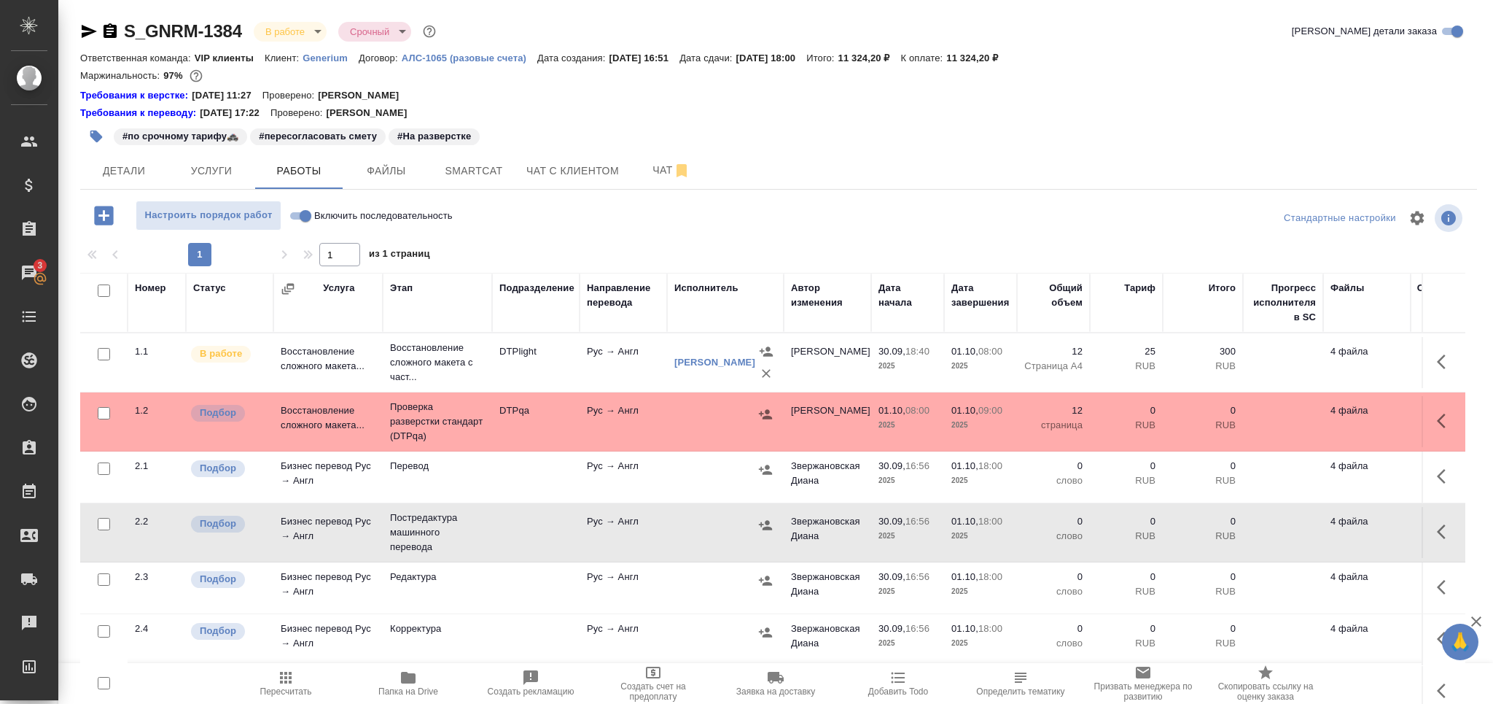
click at [376, 526] on td "Бизнес перевод Рус → Англ" at bounding box center [327, 532] width 109 height 51
click at [107, 582] on input "checkbox" at bounding box center [104, 579] width 12 height 12
checkbox input "true"
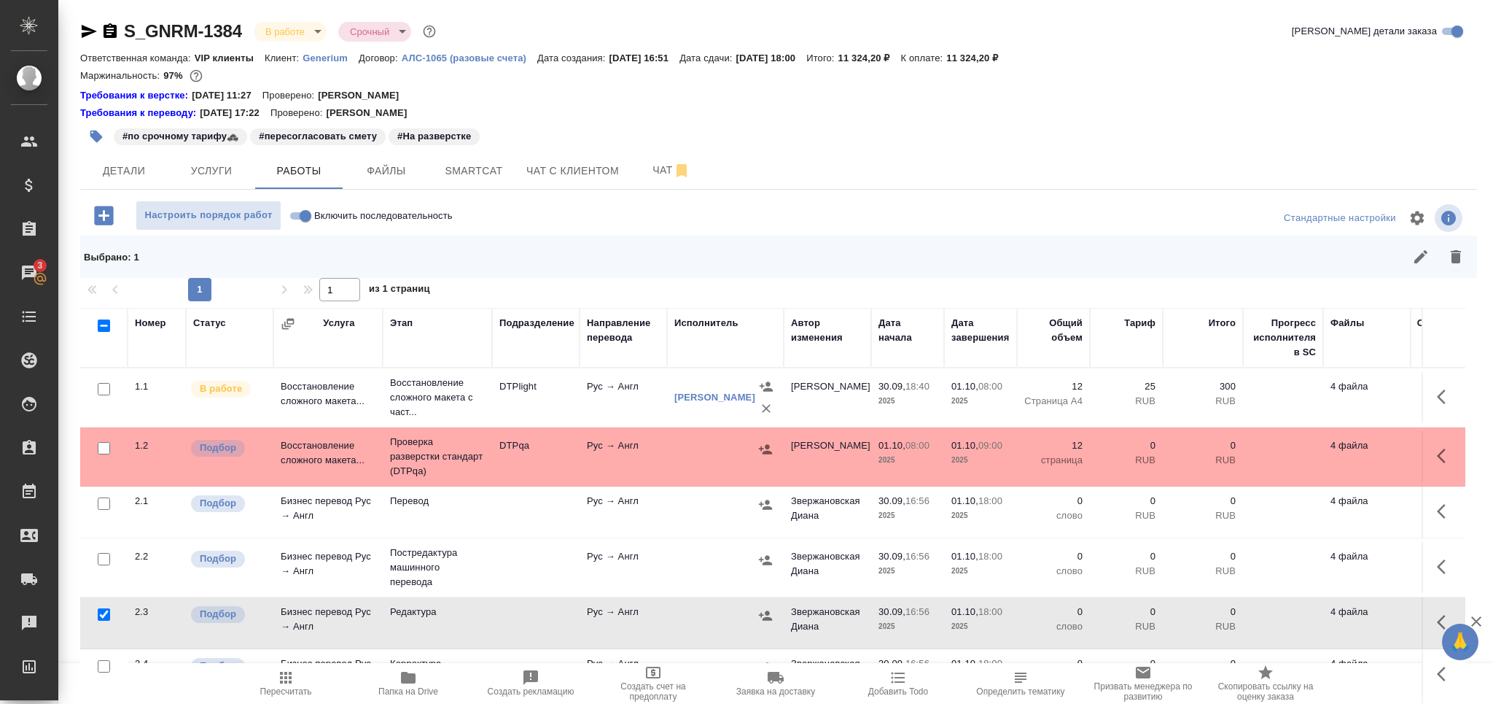
click at [106, 507] on input "checkbox" at bounding box center [104, 503] width 12 height 12
checkbox input "true"
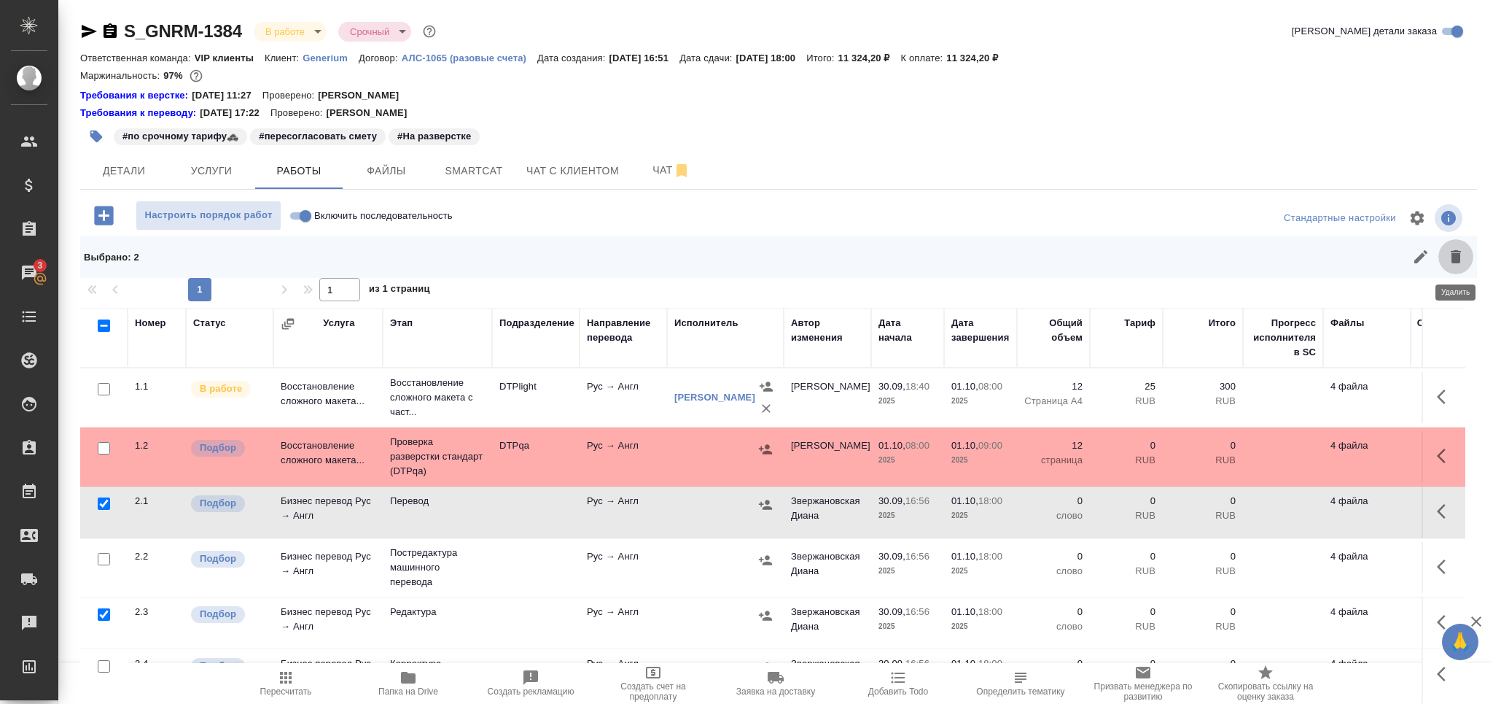
click at [1454, 254] on icon "button" at bounding box center [1456, 256] width 10 height 13
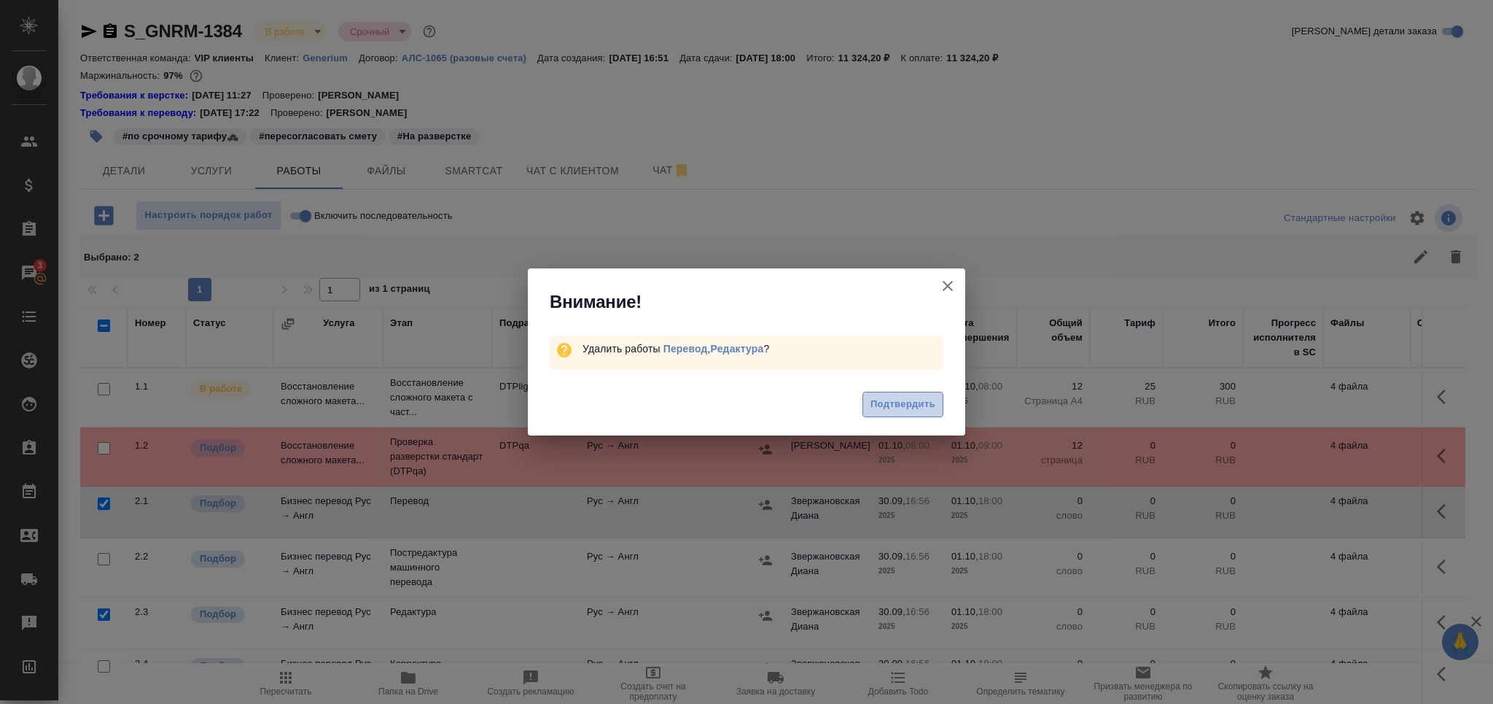
click at [887, 405] on span "Подтвердить" at bounding box center [903, 404] width 65 height 17
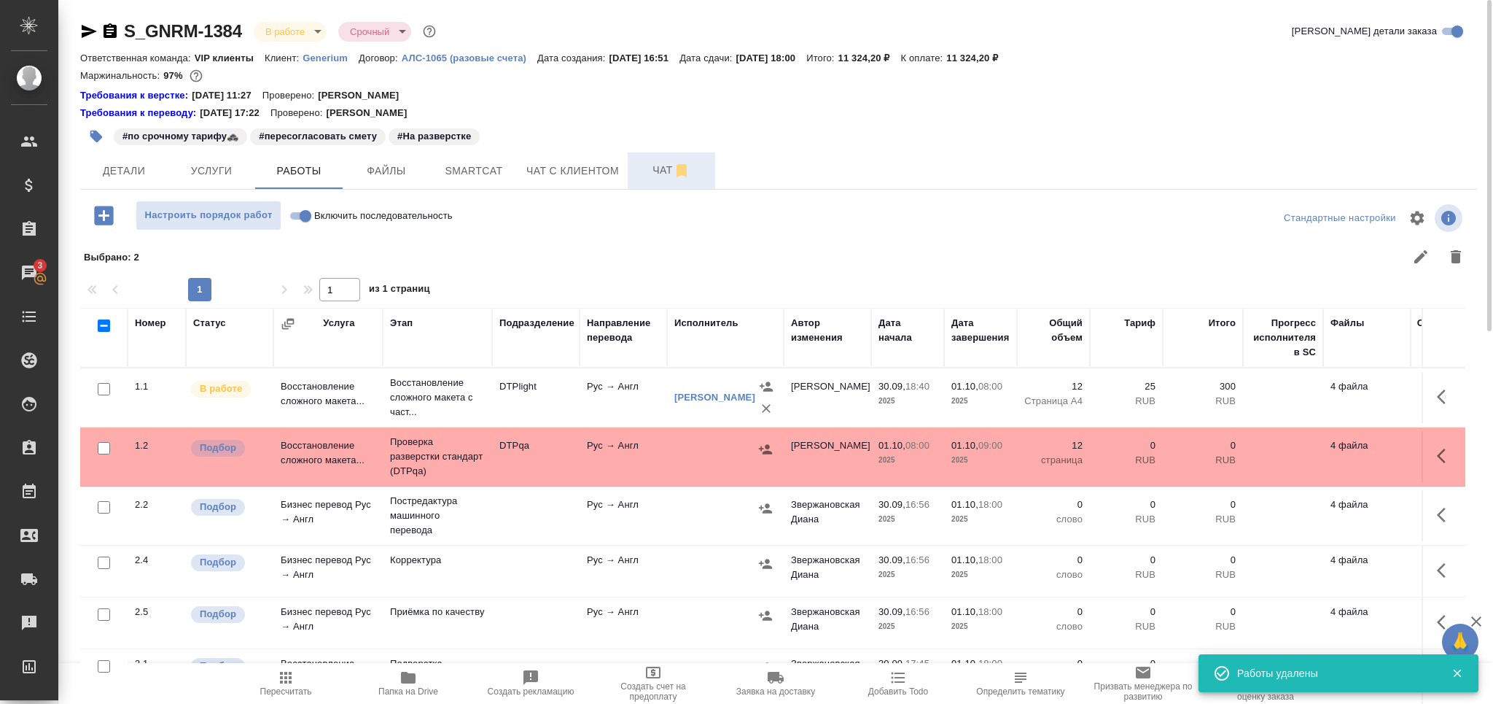
click at [659, 162] on span "Чат" at bounding box center [672, 170] width 70 height 18
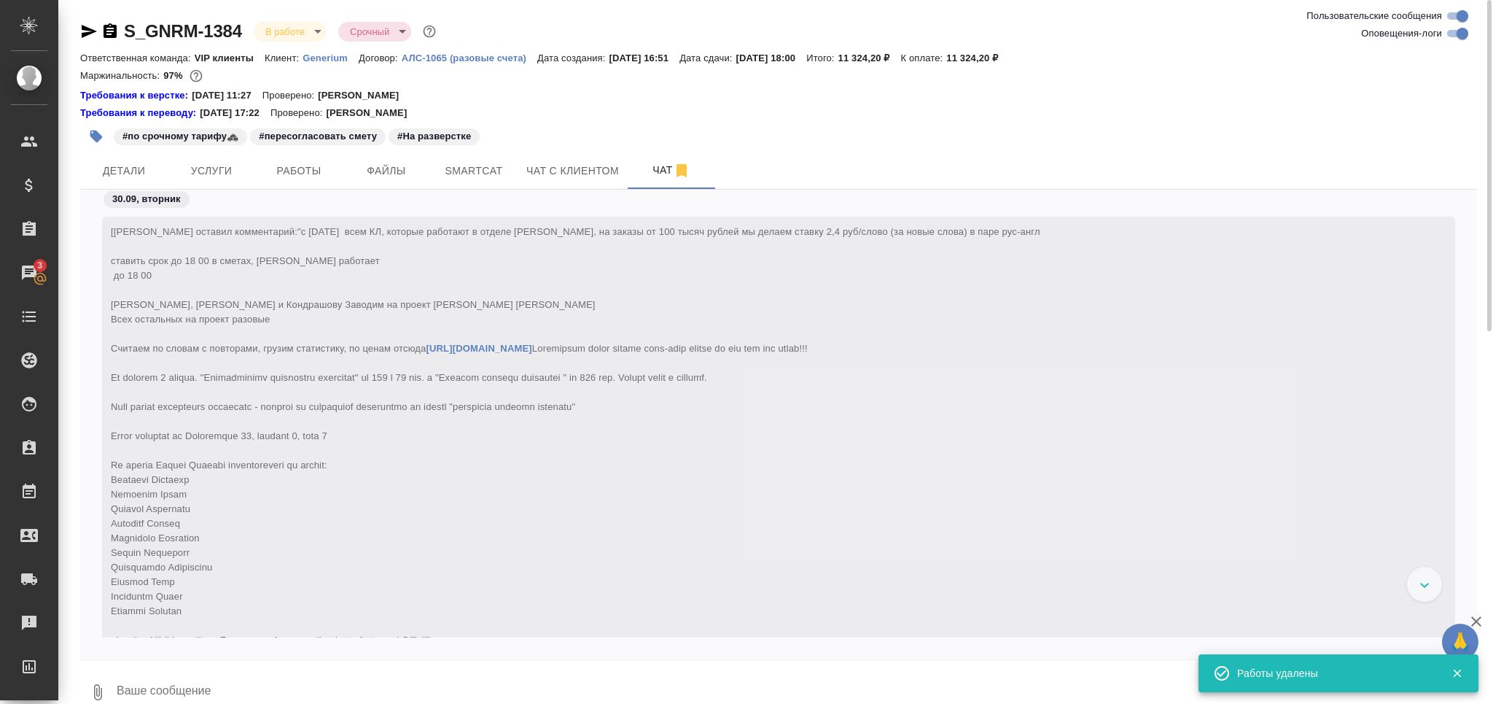
scroll to position [30712, 0]
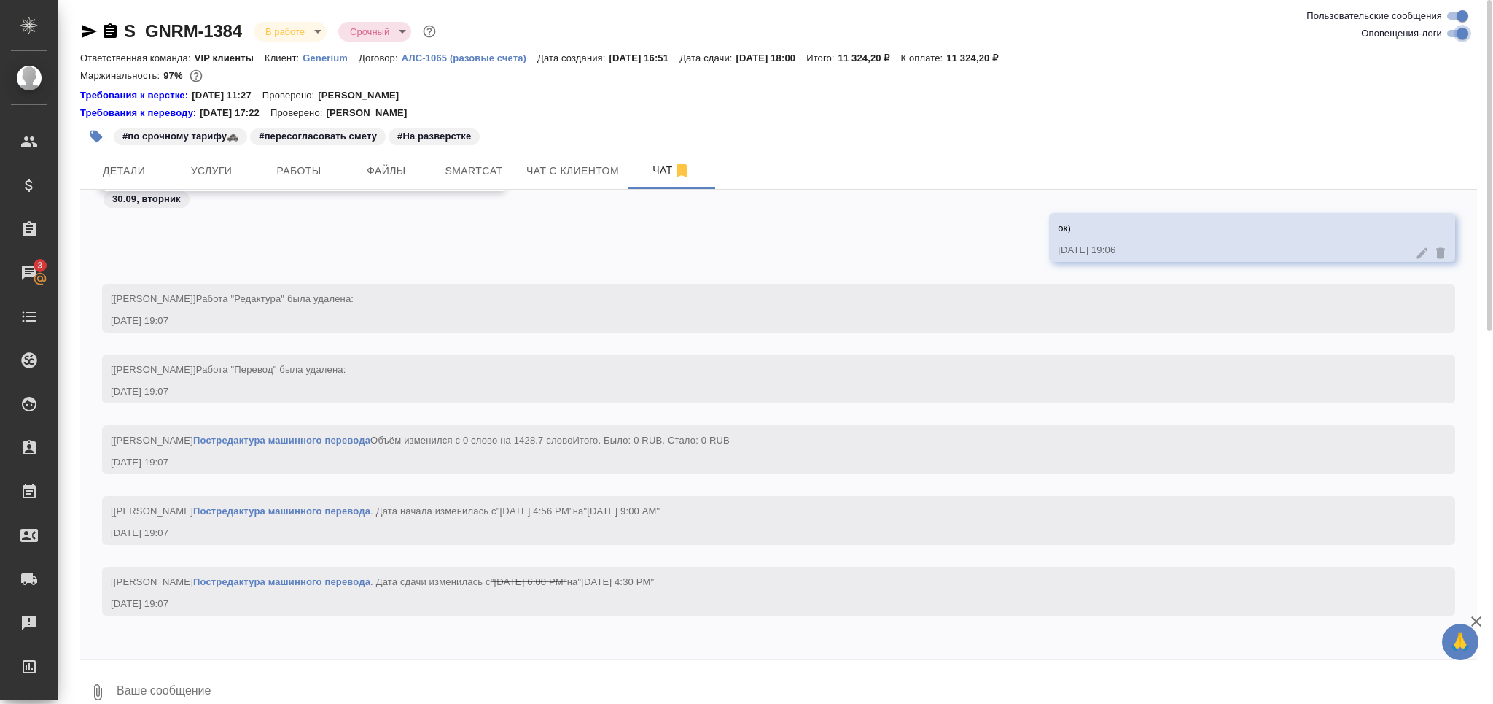
click at [1460, 35] on input "Оповещения-логи" at bounding box center [1462, 33] width 52 height 17
checkbox input "false"
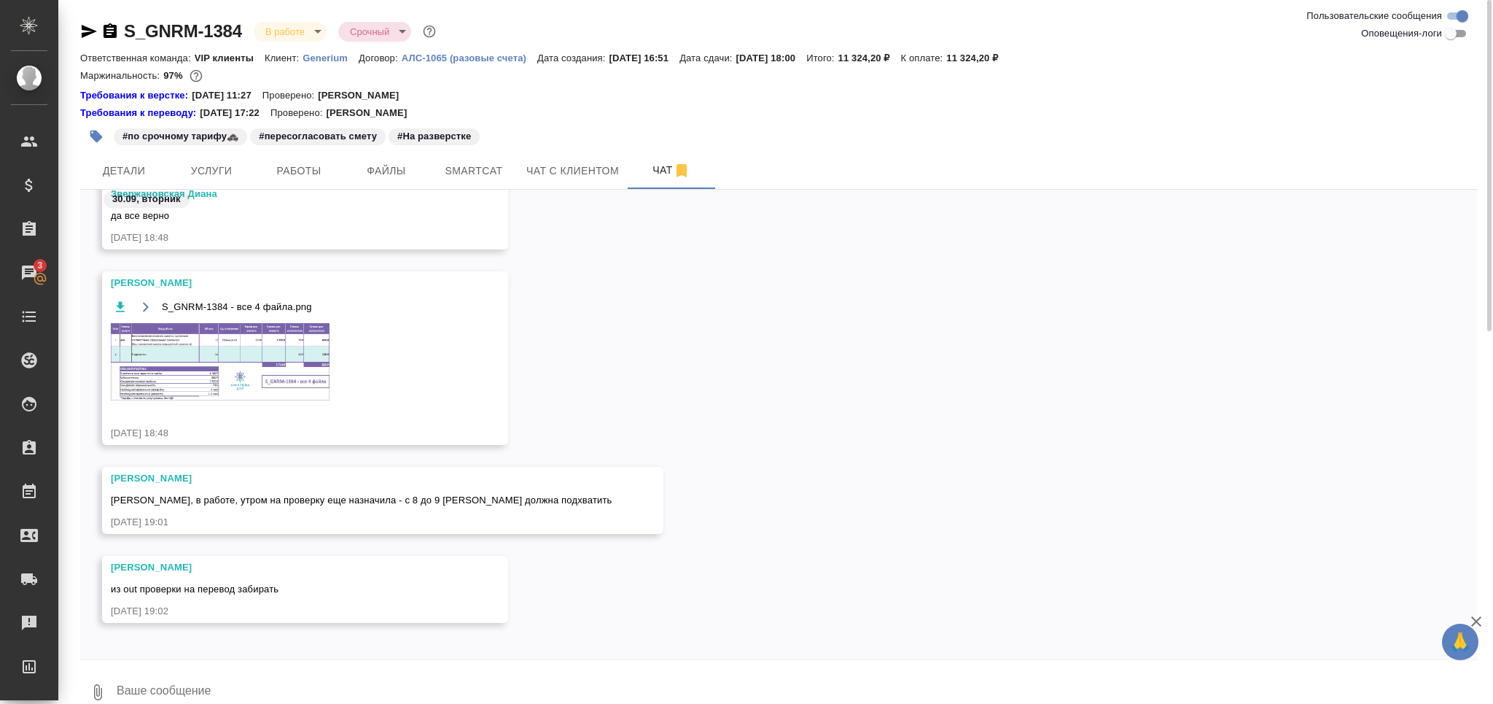
click at [262, 363] on img at bounding box center [220, 361] width 219 height 77
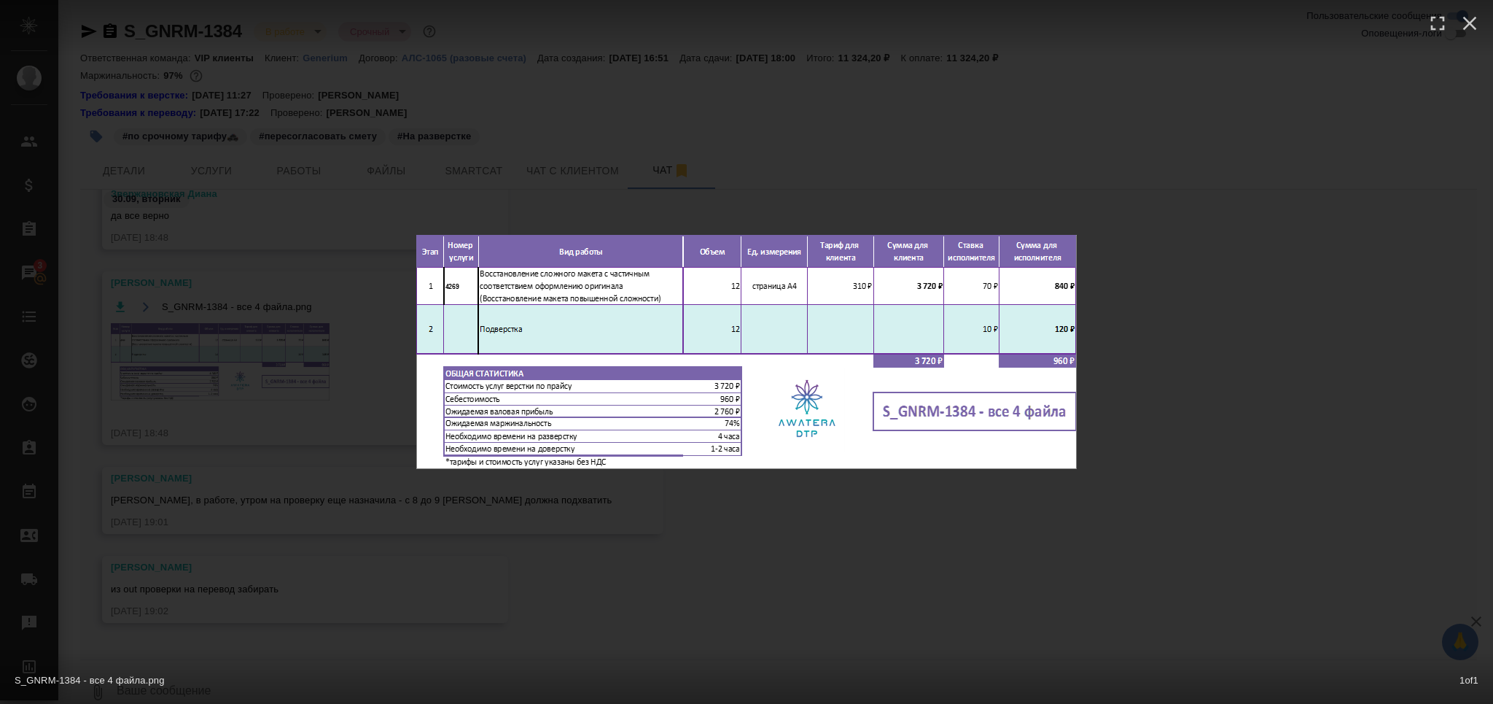
click at [156, 394] on div "S_GNRM-1384 - все 4 файла.png 1 of 1" at bounding box center [746, 352] width 1493 height 704
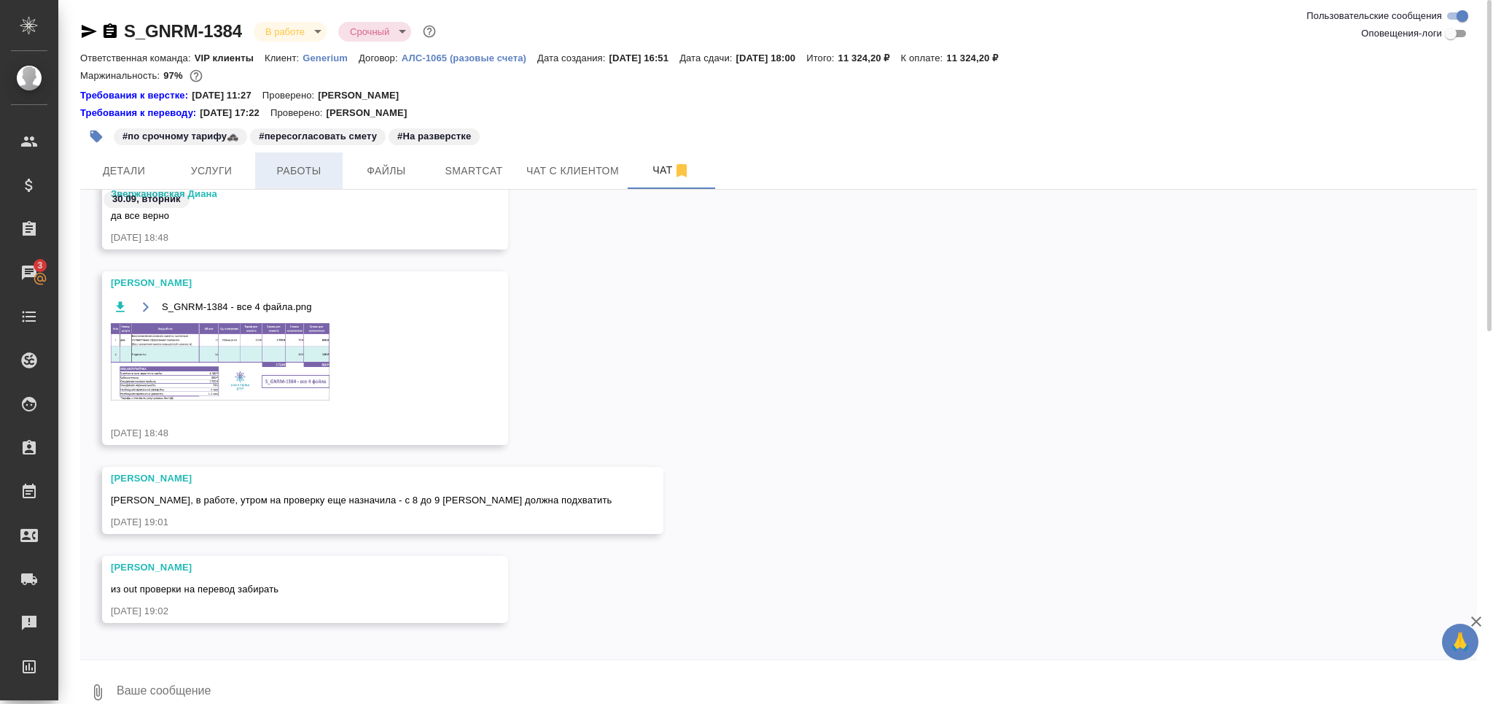
click at [288, 167] on span "Работы" at bounding box center [299, 171] width 70 height 18
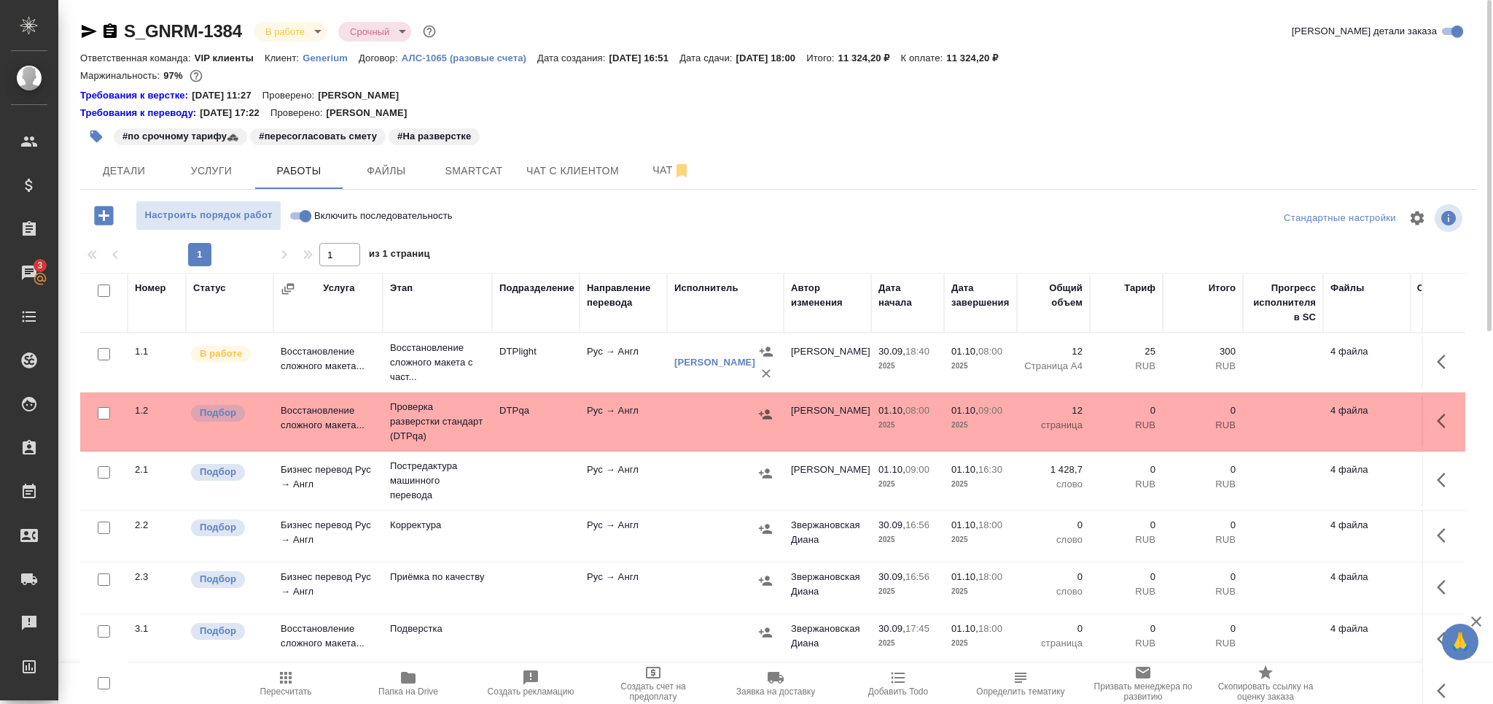
click at [413, 686] on span "Папка на Drive" at bounding box center [408, 691] width 60 height 10
click at [292, 682] on icon "button" at bounding box center [285, 677] width 17 height 17
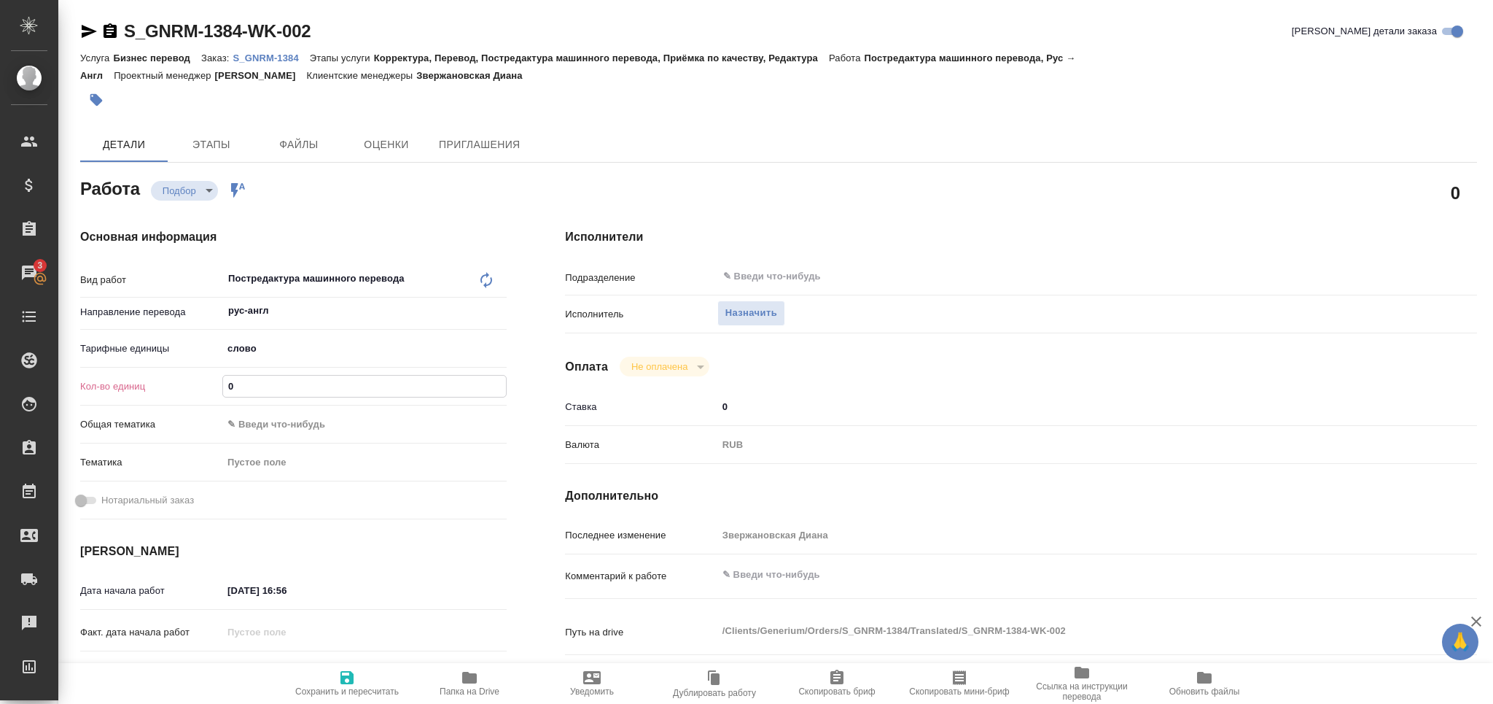
drag, startPoint x: 262, startPoint y: 394, endPoint x: 207, endPoint y: 384, distance: 55.6
click at [200, 388] on div "Кол-во единиц 0" at bounding box center [293, 386] width 427 height 26
paste input "1428.7"
type input "1428.7"
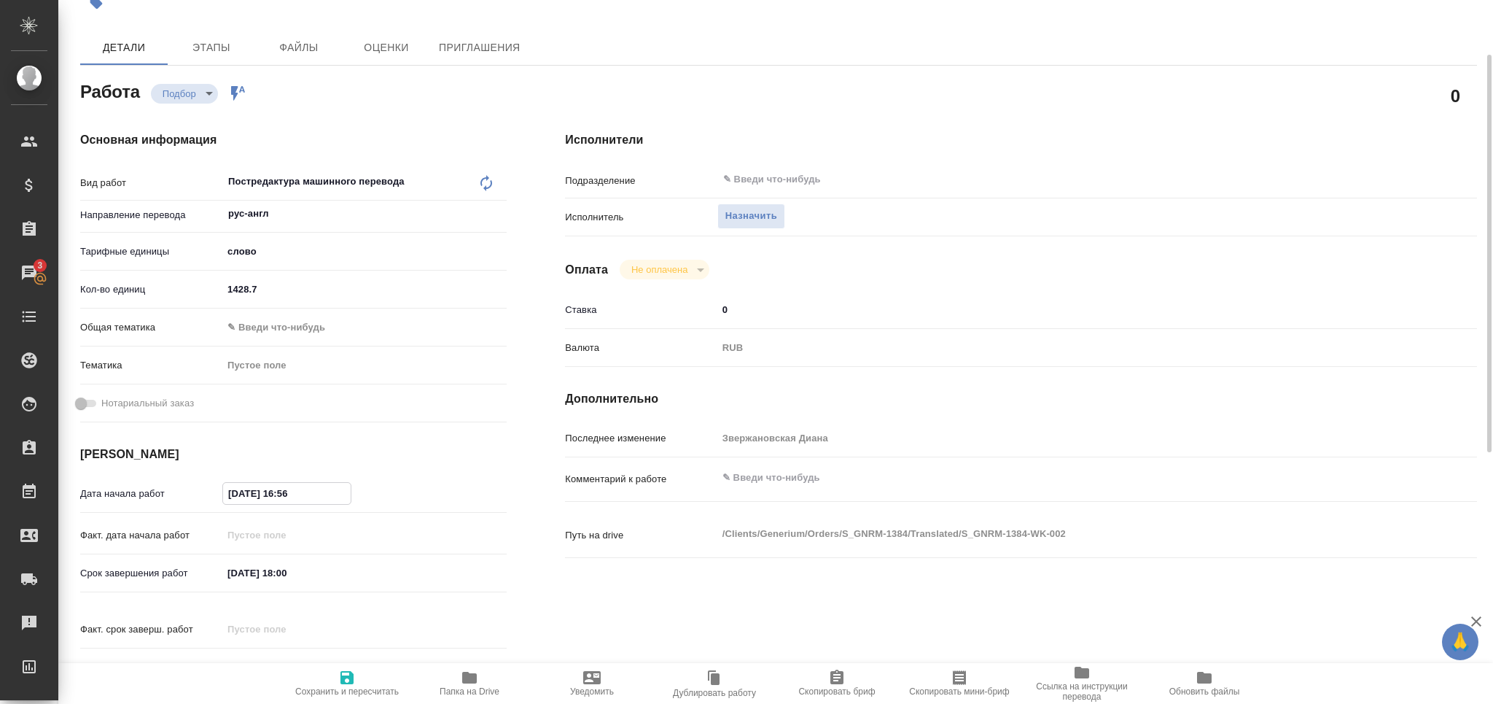
click at [262, 492] on input "30.09.2025 16:56" at bounding box center [287, 493] width 128 height 21
click at [462, 486] on icon "button" at bounding box center [464, 492] width 13 height 15
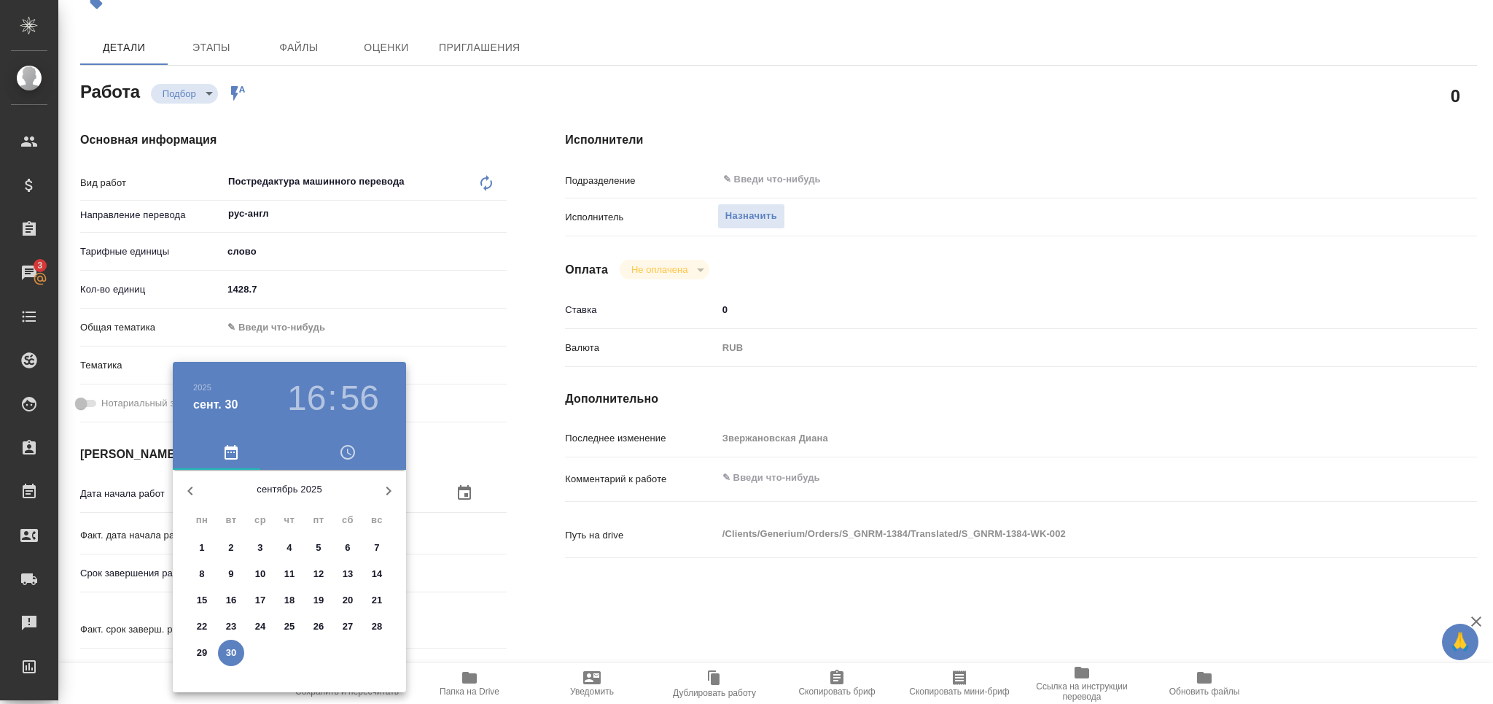
click at [402, 486] on button "button" at bounding box center [388, 490] width 35 height 35
click at [260, 545] on p "1" at bounding box center [259, 547] width 5 height 15
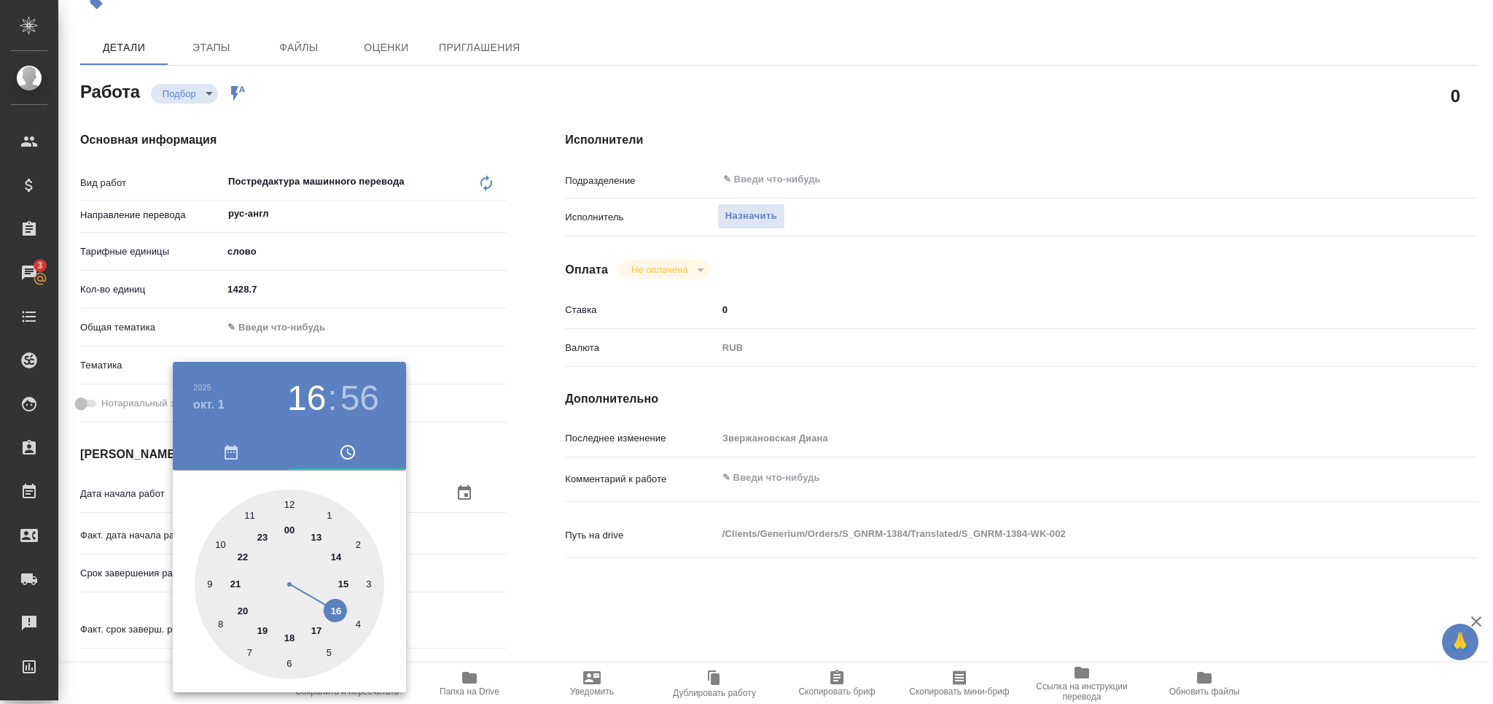
drag, startPoint x: 497, startPoint y: 613, endPoint x: 397, endPoint y: 586, distance: 103.7
click at [500, 612] on div at bounding box center [746, 352] width 1493 height 704
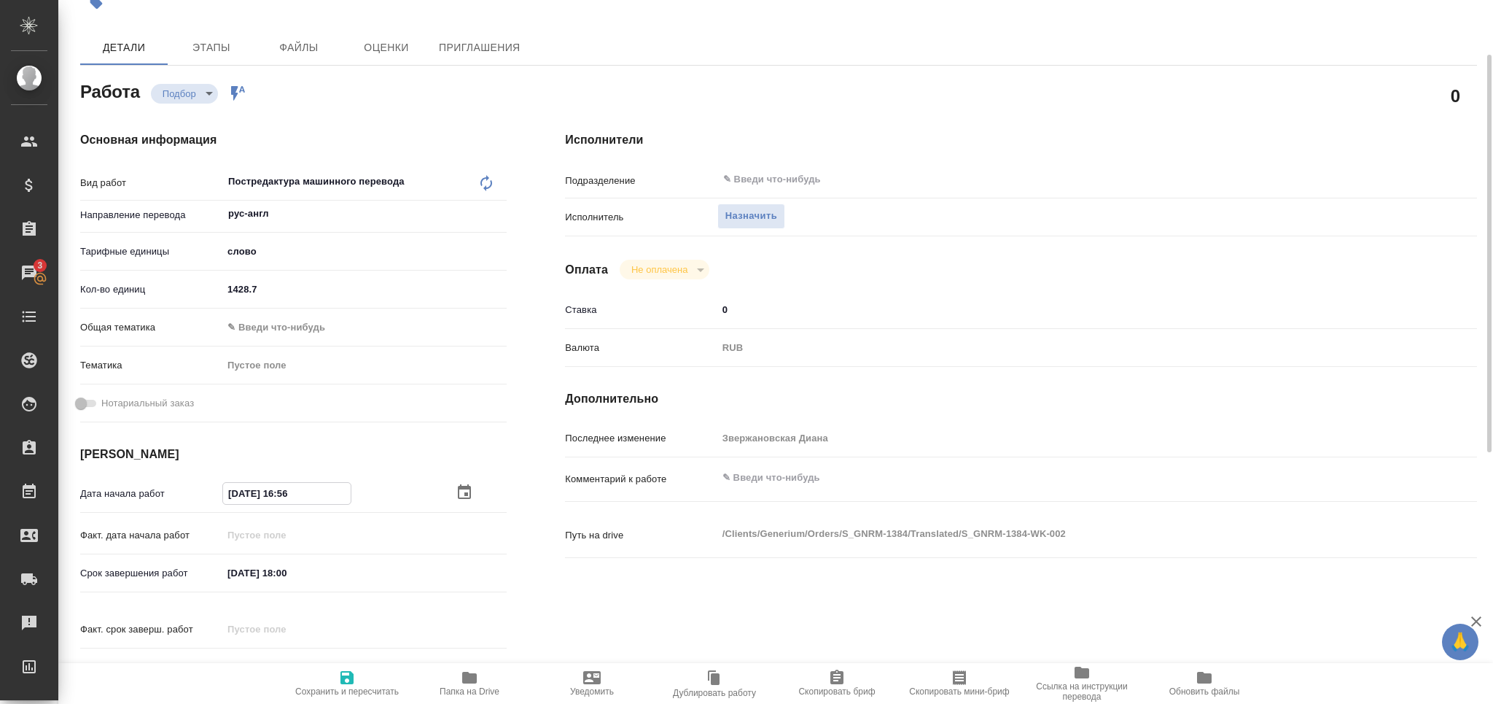
drag, startPoint x: 308, startPoint y: 491, endPoint x: 281, endPoint y: 502, distance: 29.1
click at [281, 502] on input "01.10.2025 16:56" at bounding box center [287, 493] width 128 height 21
type input "01.10.2025 09:00"
click at [287, 572] on input "01.10.2025 18:00" at bounding box center [287, 572] width 128 height 21
type input "01.10.2025 16:30"
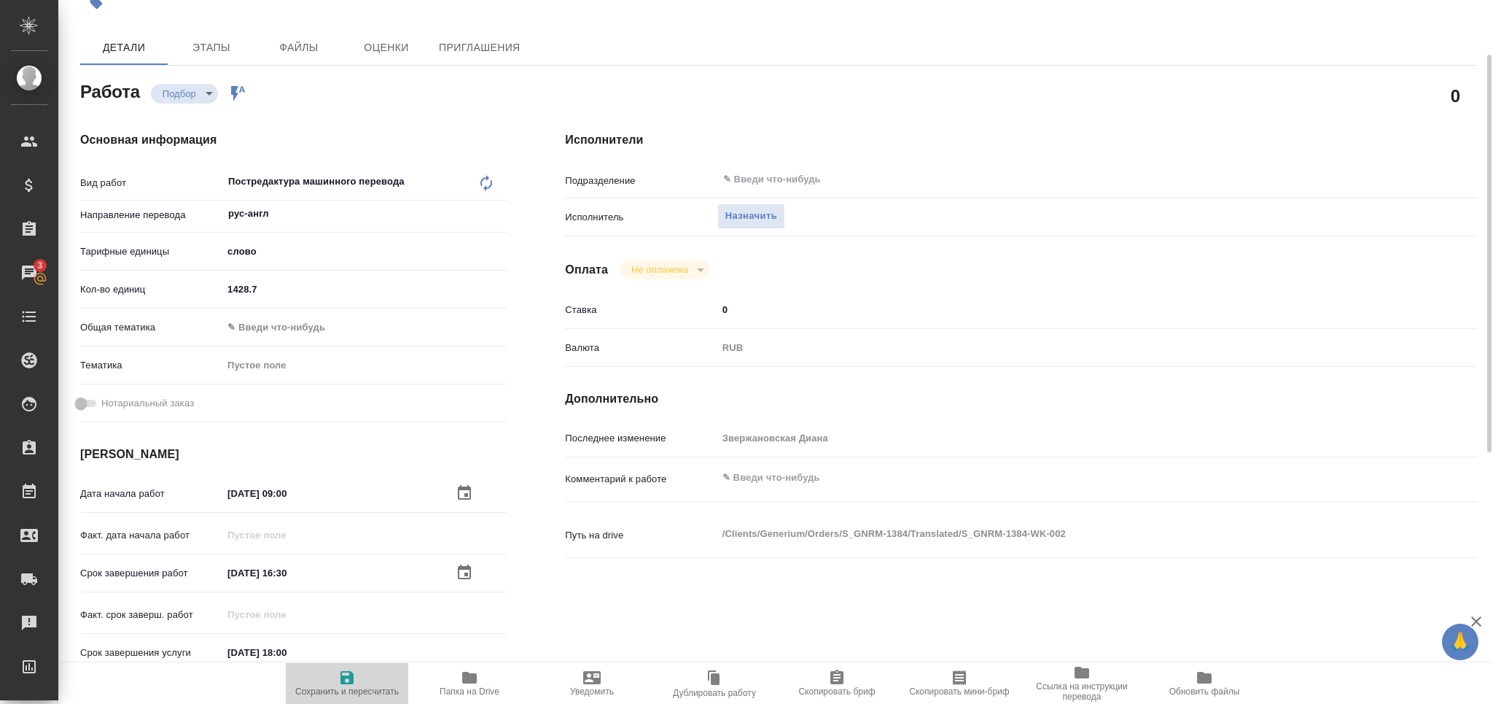
click at [337, 689] on span "Сохранить и пересчитать" at bounding box center [347, 691] width 104 height 10
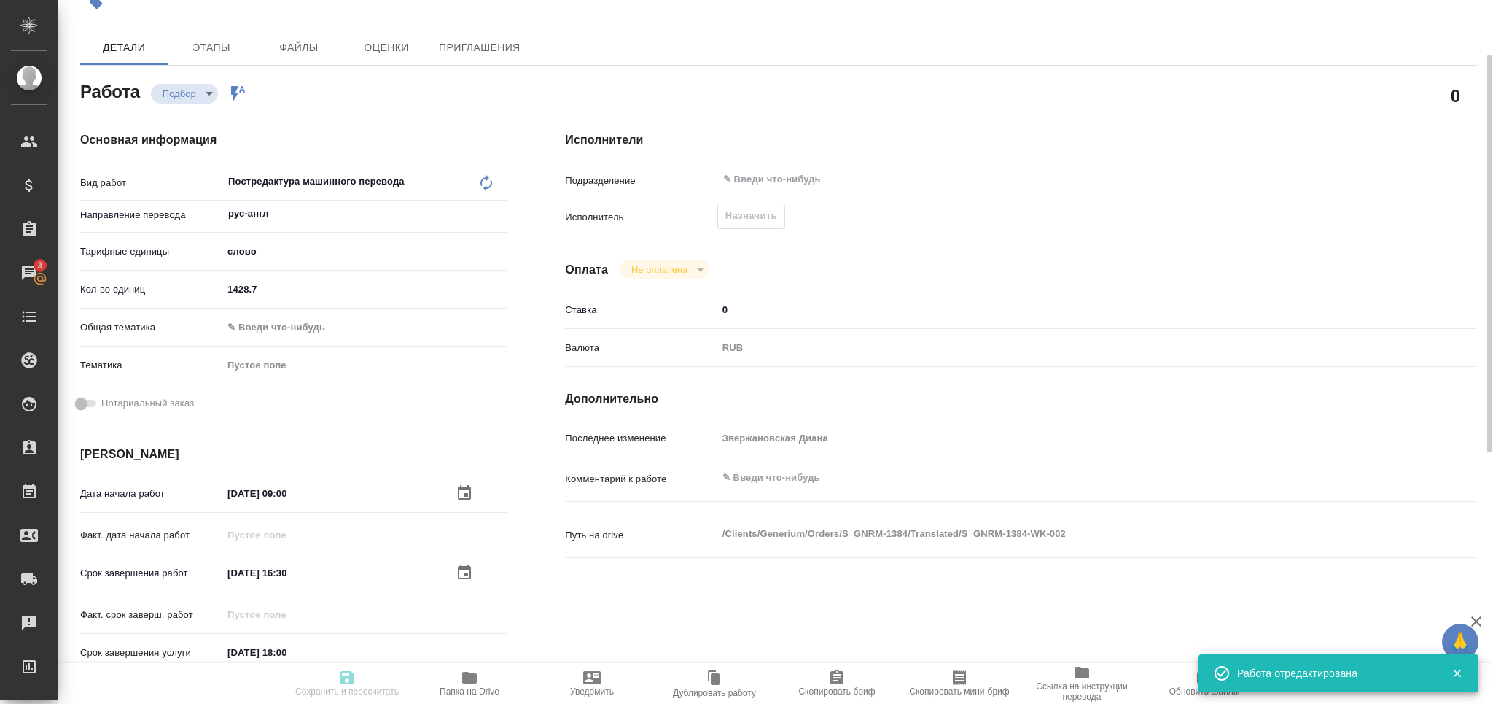
type input "recruiting"
type input "рус-англ"
type input "5a8b1489cc6b4906c91bfd90"
type input "1428.7"
type input "01.10.2025 09:00"
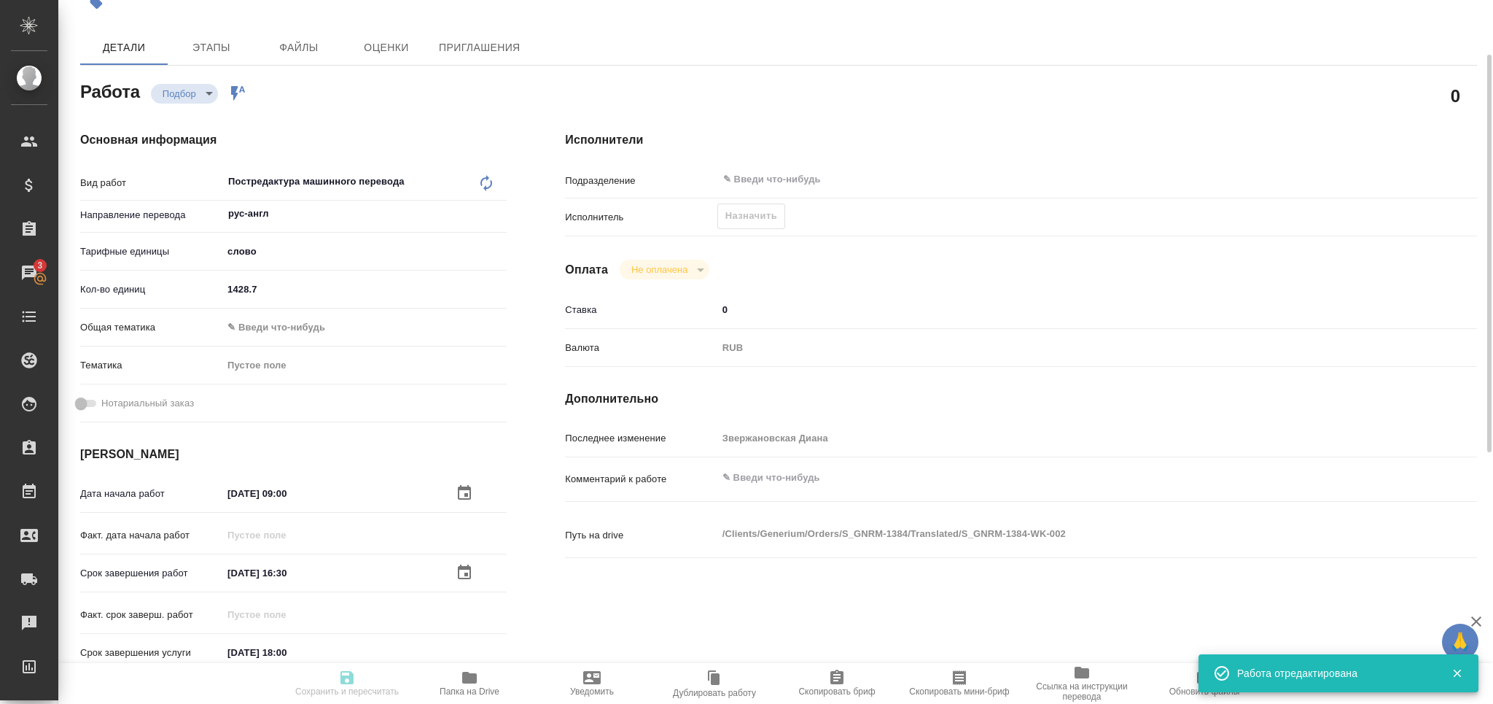
type input "01.10.2025 16:30"
type input "01.10.2025 18:00"
type input "notPayed"
type input "0"
type input "RUB"
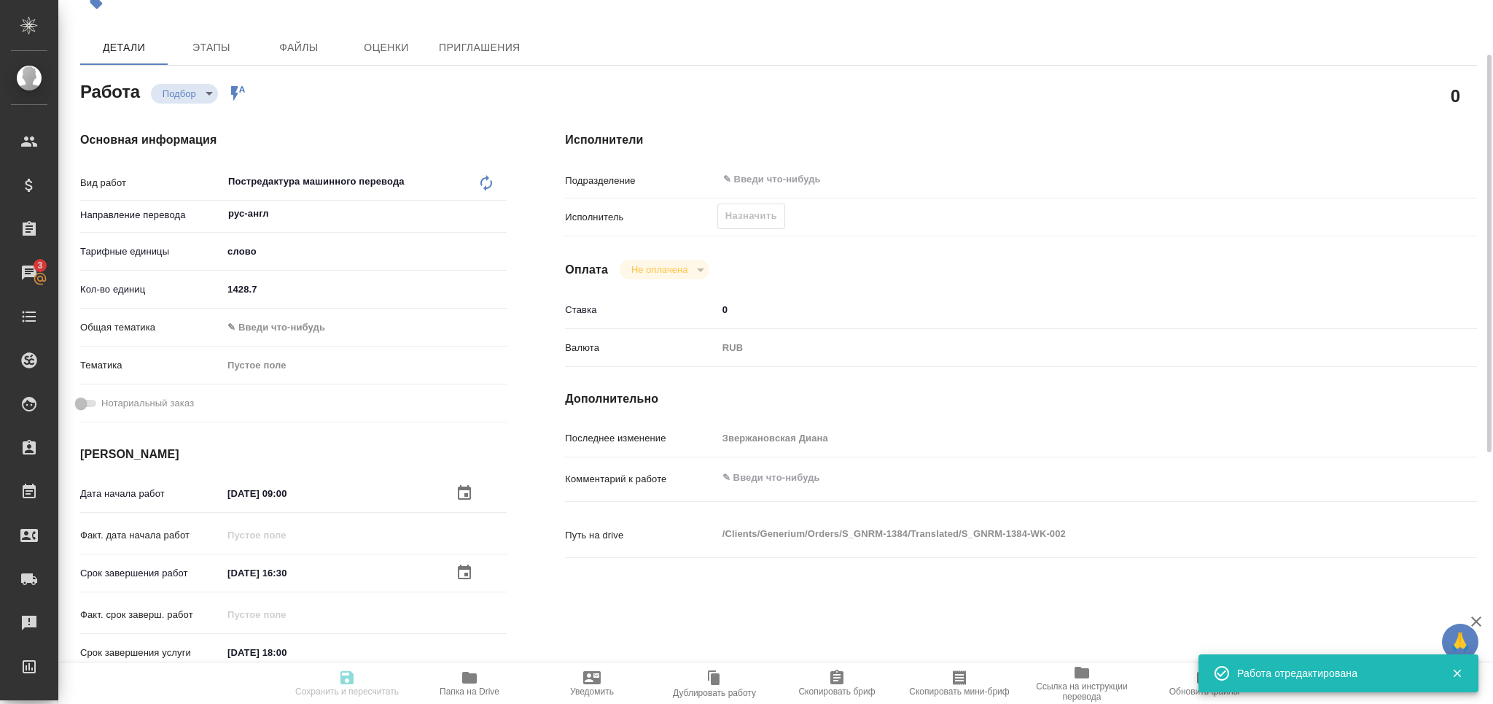
type input "[PERSON_NAME]"
type input "S_GNRM-1384"
type input "Бизнес перевод"
type input "Корректура, Перевод, Постредактура машинного перевода, Приёмка по качеству, Ред…"
type input "Звержановская Диана"
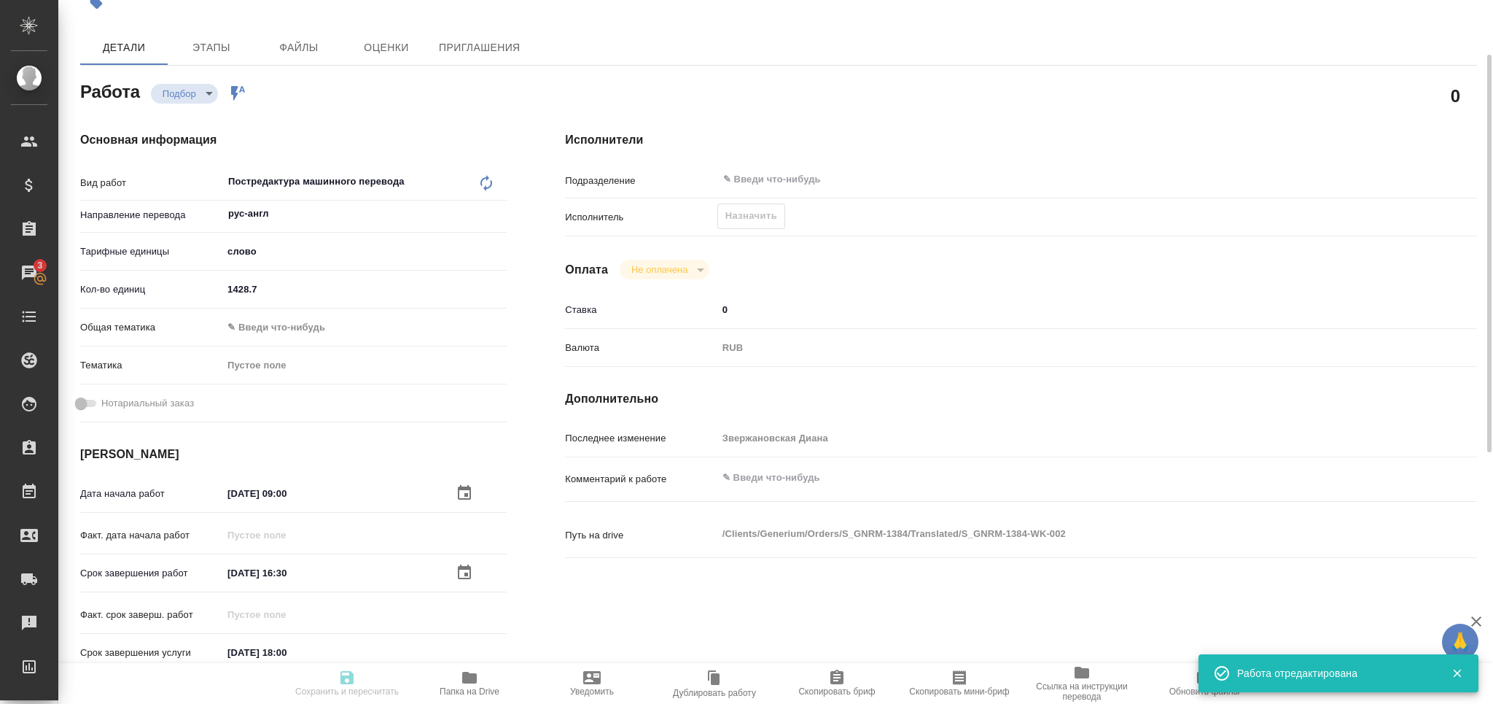
type input "Петрова Валерия"
type input "/Clients/Generium/Orders/S_GNRM-1384"
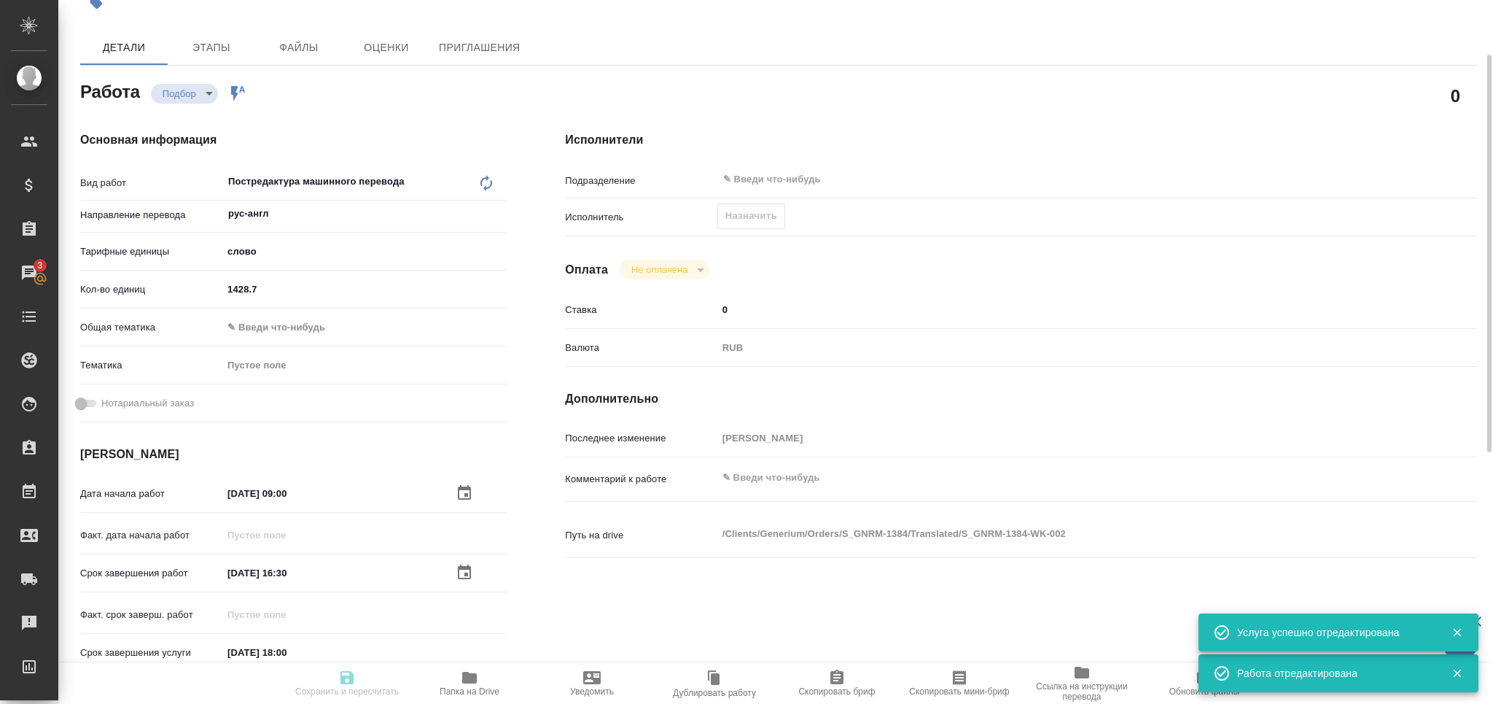
type input "recruiting"
type input "рус-англ"
type input "5a8b1489cc6b4906c91bfd90"
type input "1428.7"
type input "01.10.2025 09:00"
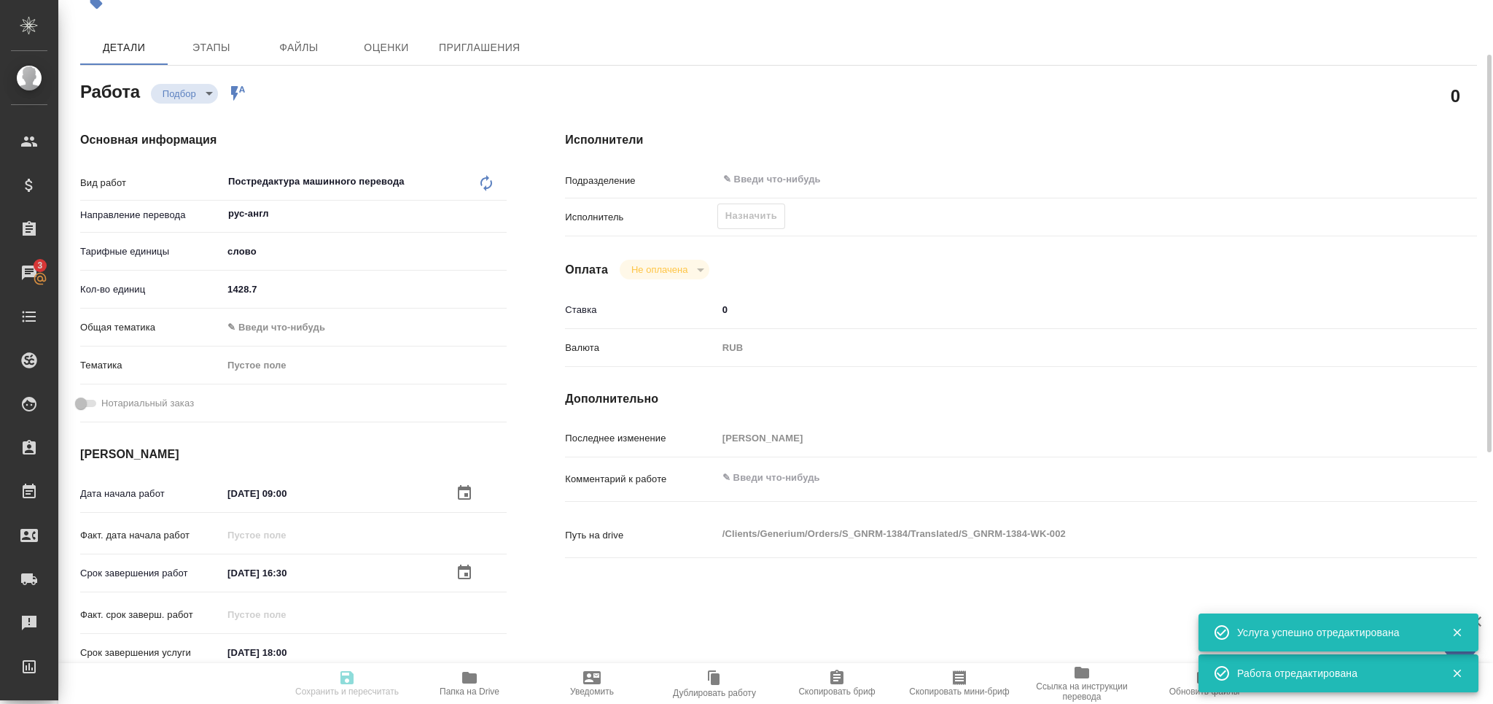
type input "01.10.2025 16:30"
type input "01.10.2025 18:00"
type input "notPayed"
type input "0"
type input "RUB"
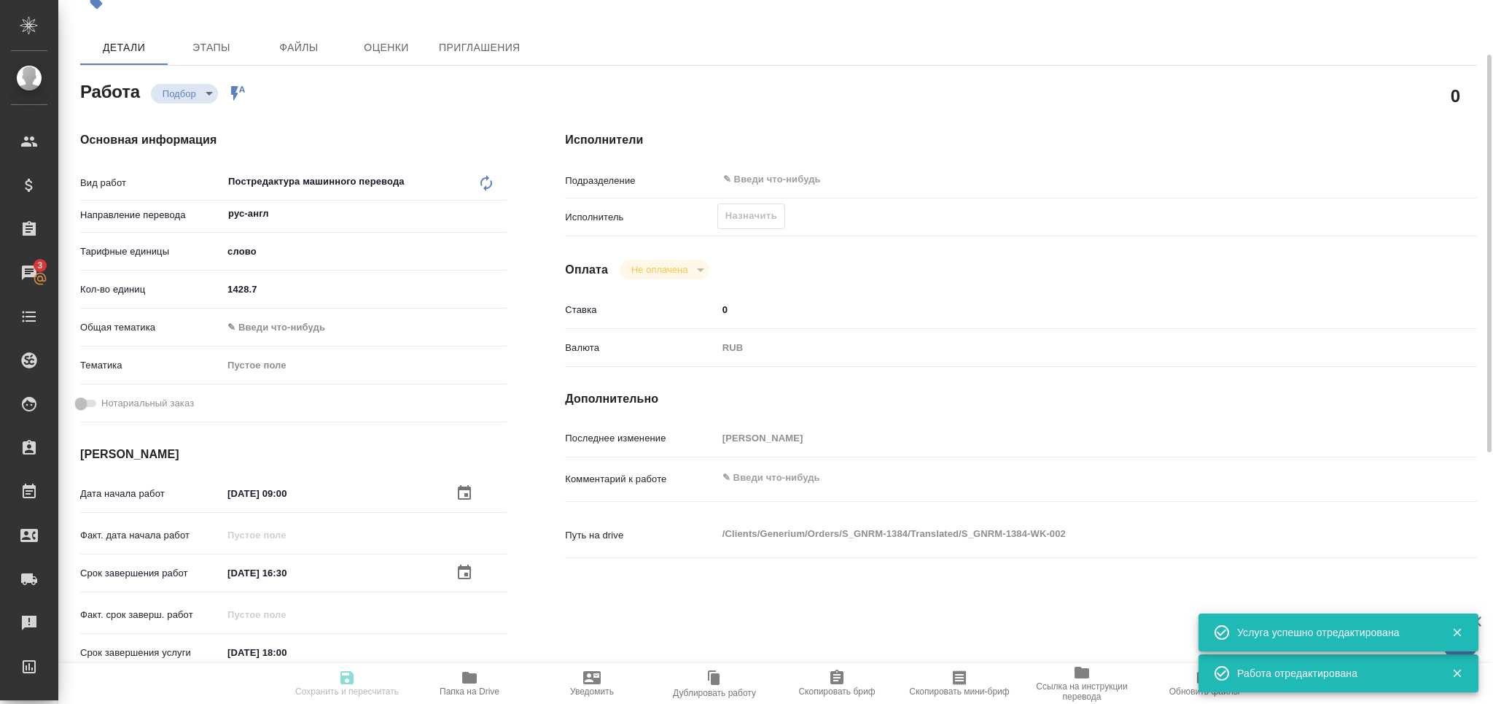
type input "[PERSON_NAME]"
type input "S_GNRM-1384"
type input "Бизнес перевод"
type input "Корректура, Перевод, Постредактура машинного перевода, Приёмка по качеству, Ред…"
type input "Звержановская Диана"
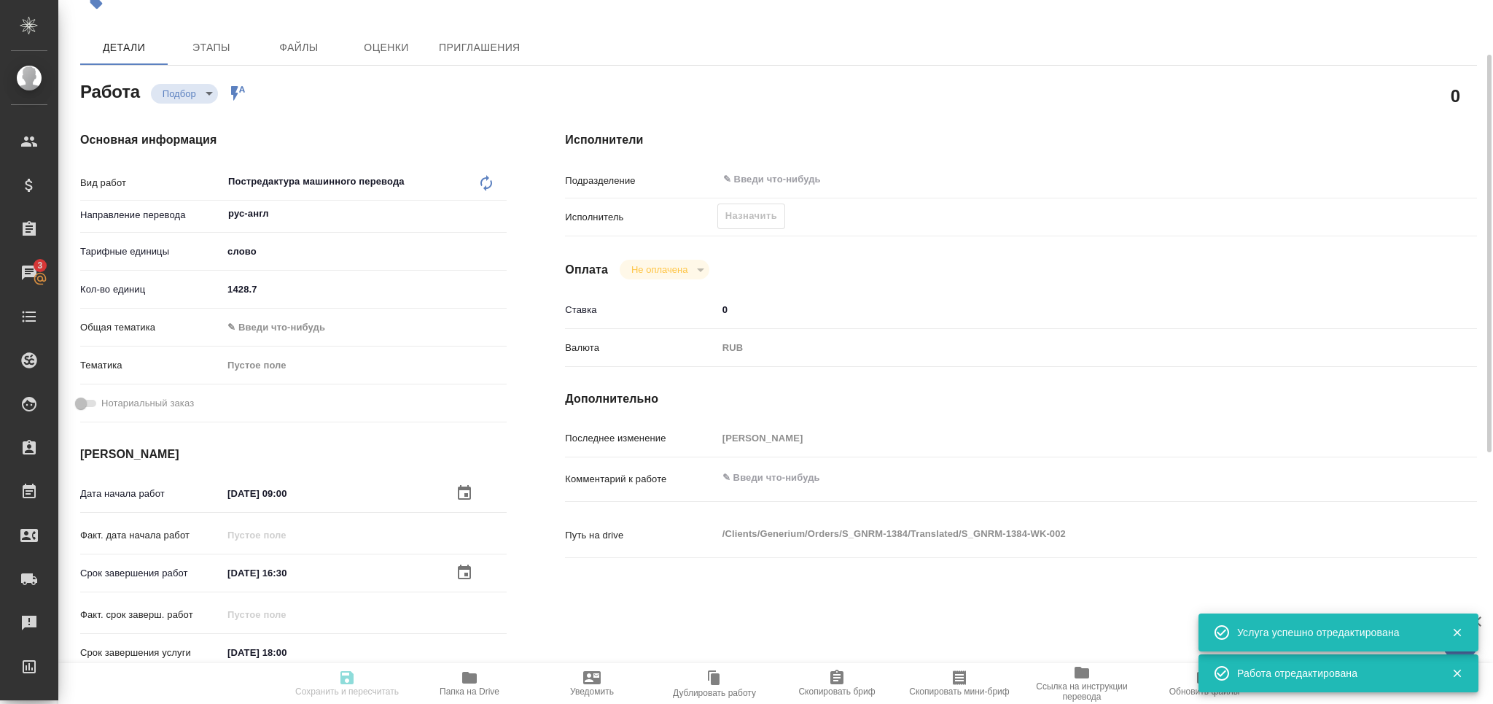
type input "Петрова Валерия"
type input "/Clients/Generium/Orders/S_GNRM-1384"
click at [756, 484] on textarea at bounding box center [1059, 477] width 684 height 25
paste textarea "2428"
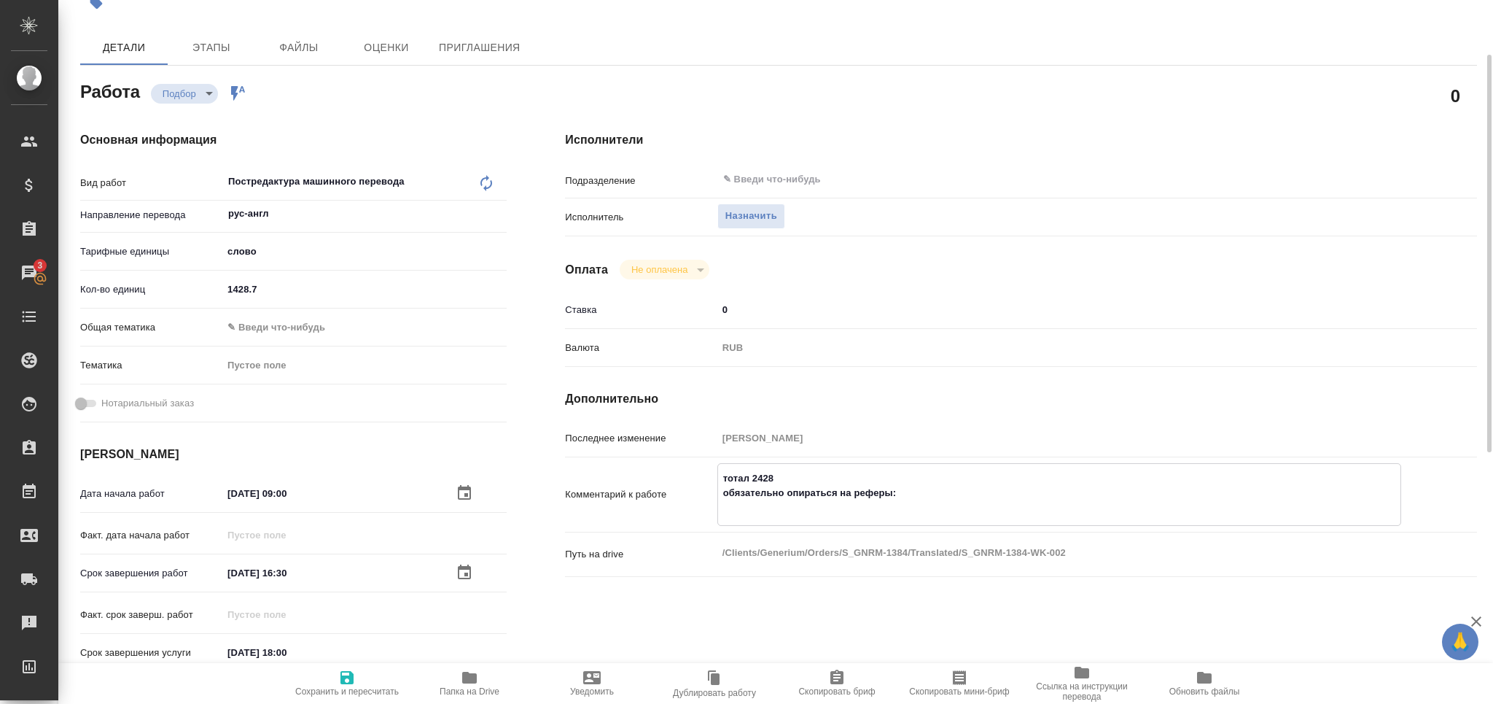
paste textarea "https://drive.awatera.com/s/J8XGabZSJ7yqNs3"
type textarea "тотал 2428 обязательно опираться на реферы: https://drive.awatera.com/s/J8XGabZ…"
click at [370, 693] on span "Сохранить и пересчитать" at bounding box center [347, 691] width 104 height 10
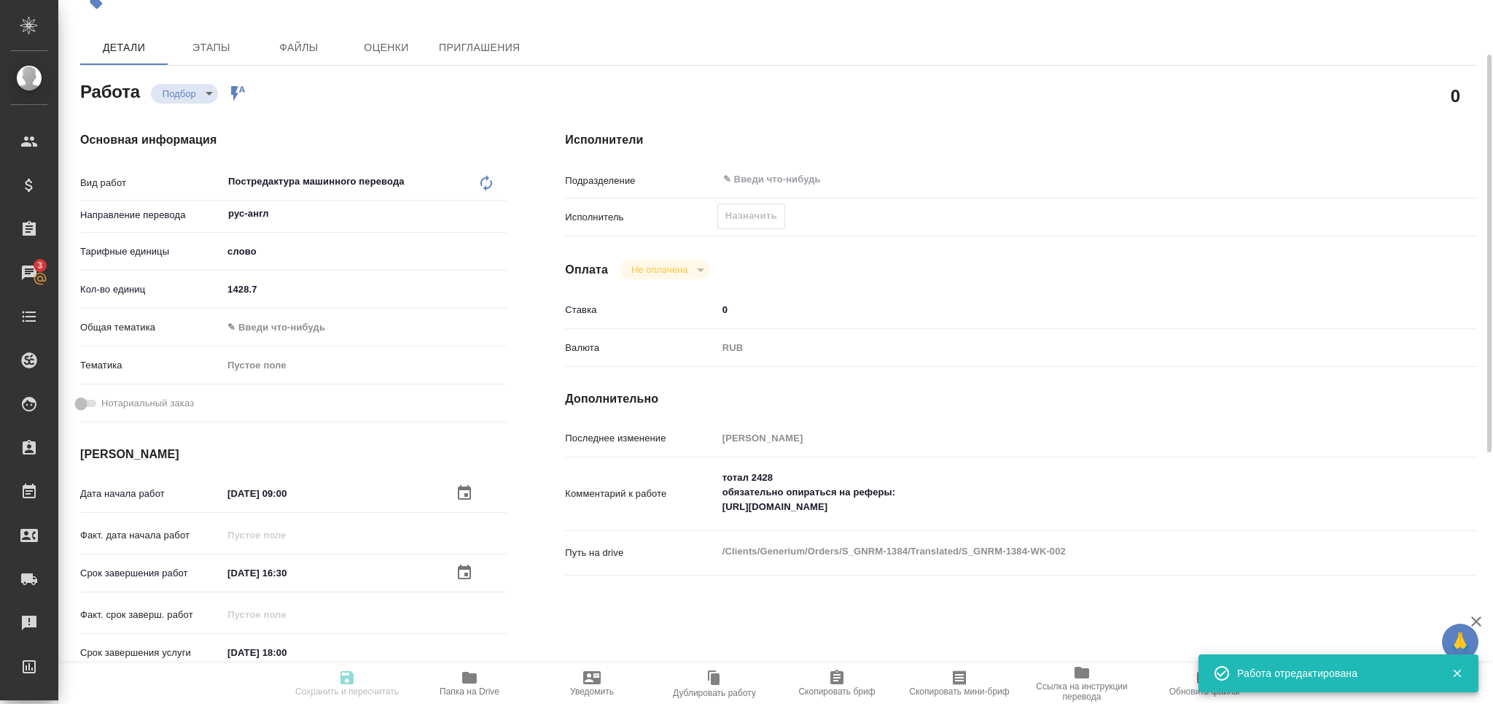
type input "recruiting"
type input "рус-англ"
type input "5a8b1489cc6b4906c91bfd90"
type input "1428.7"
type input "01.10.2025 09:00"
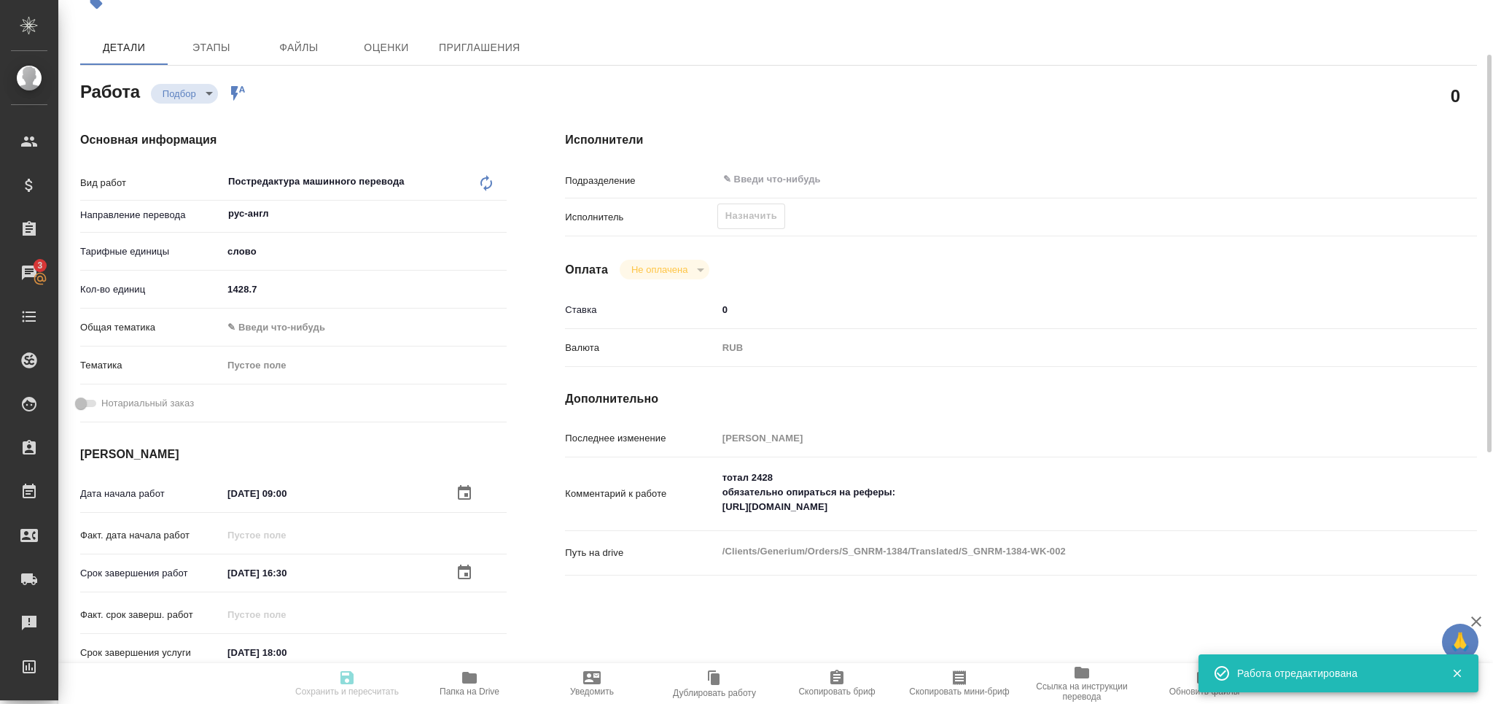
type input "01.10.2025 16:30"
type input "01.10.2025 18:00"
type input "notPayed"
type input "0"
type input "RUB"
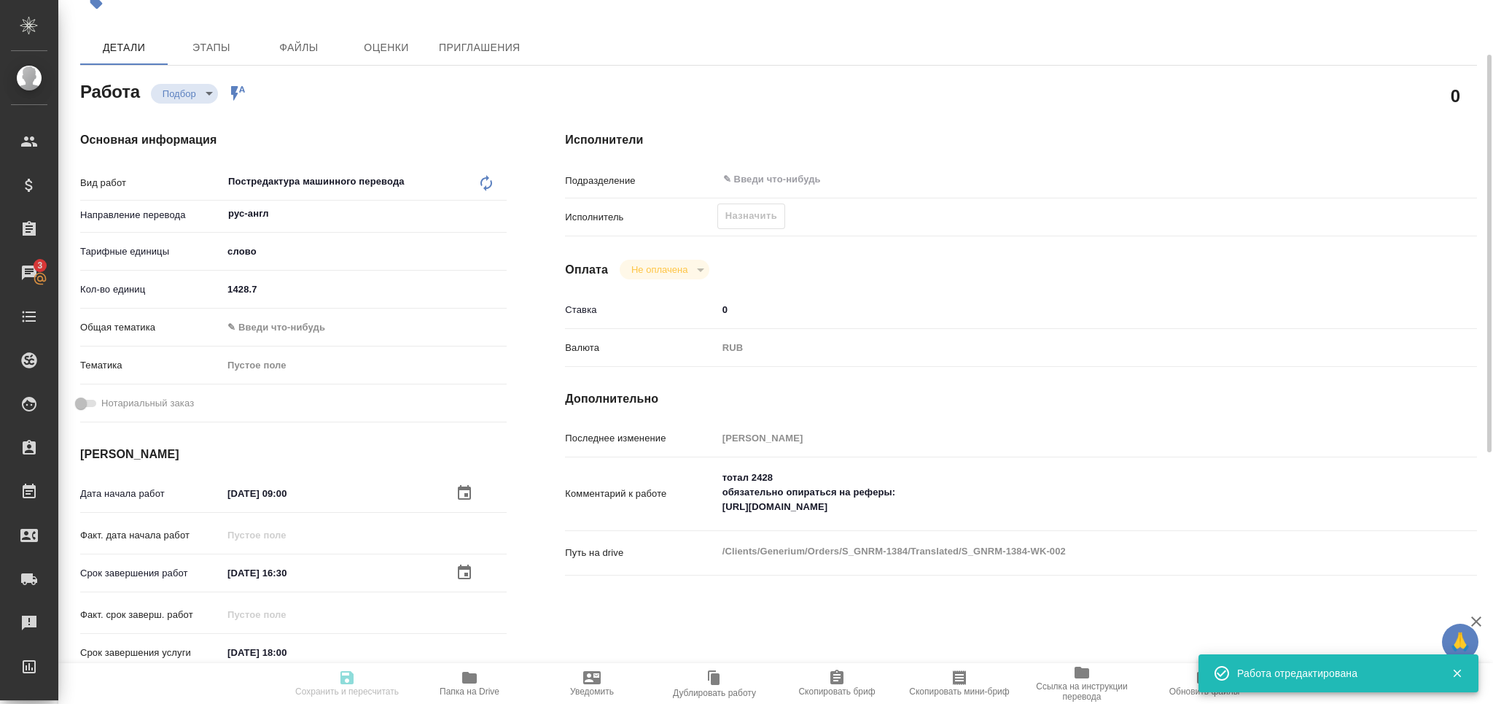
type input "[PERSON_NAME]"
type input "S_GNRM-1384"
type input "Бизнес перевод"
type input "Корректура, Перевод, Постредактура машинного перевода, Приёмка по качеству, Ред…"
type input "Звержановская Диана"
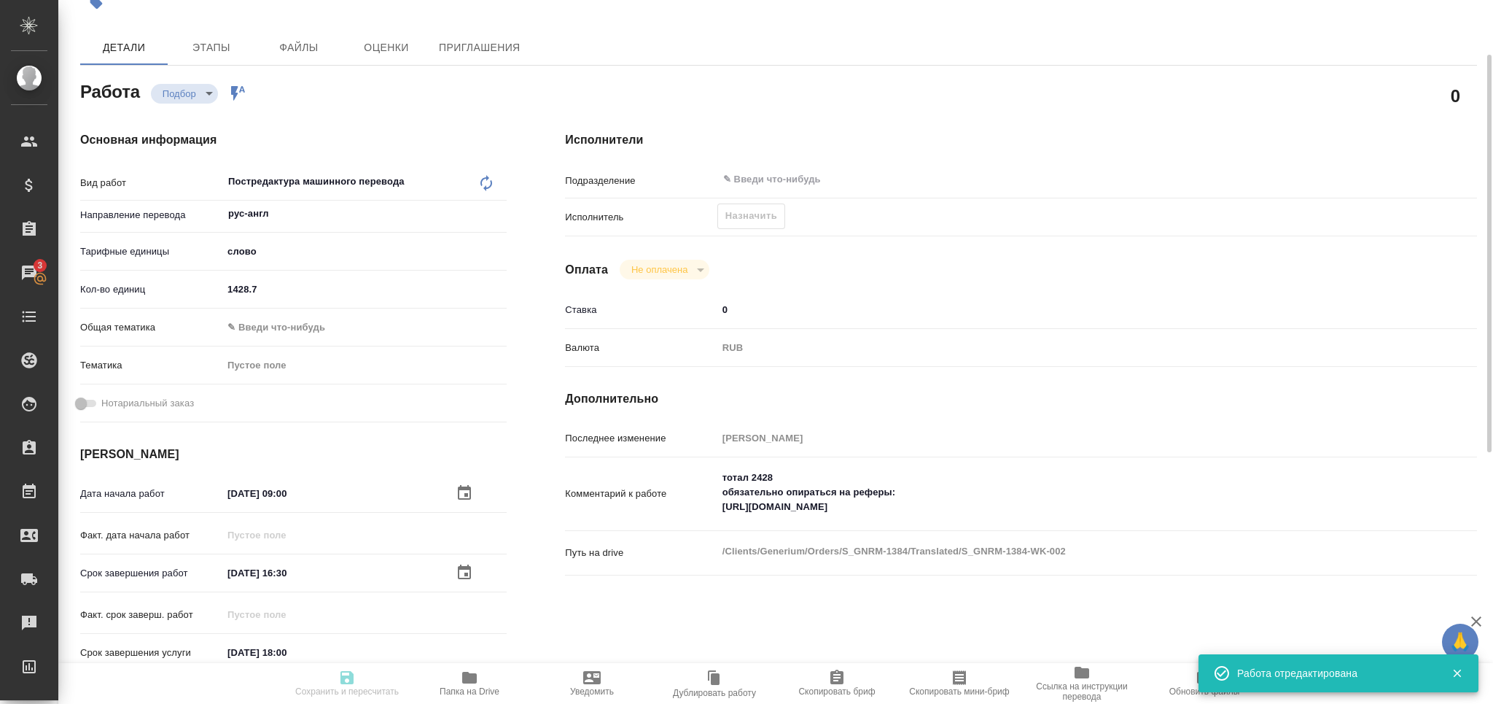
type input "Петрова Валерия"
type input "/Clients/Generium/Orders/S_GNRM-1384"
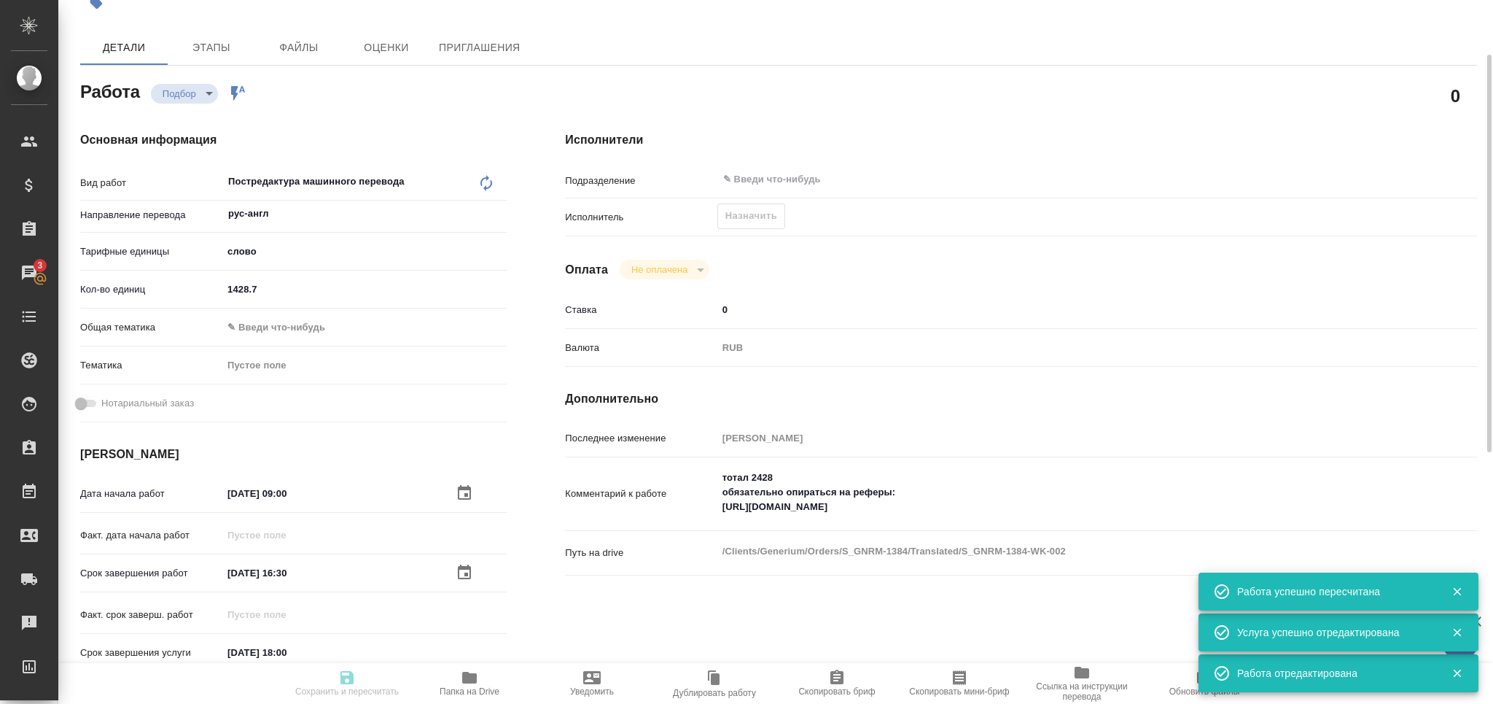
type input "recruiting"
type input "рус-англ"
type input "5a8b1489cc6b4906c91bfd90"
type input "1428.7"
type input "01.10.2025 09:00"
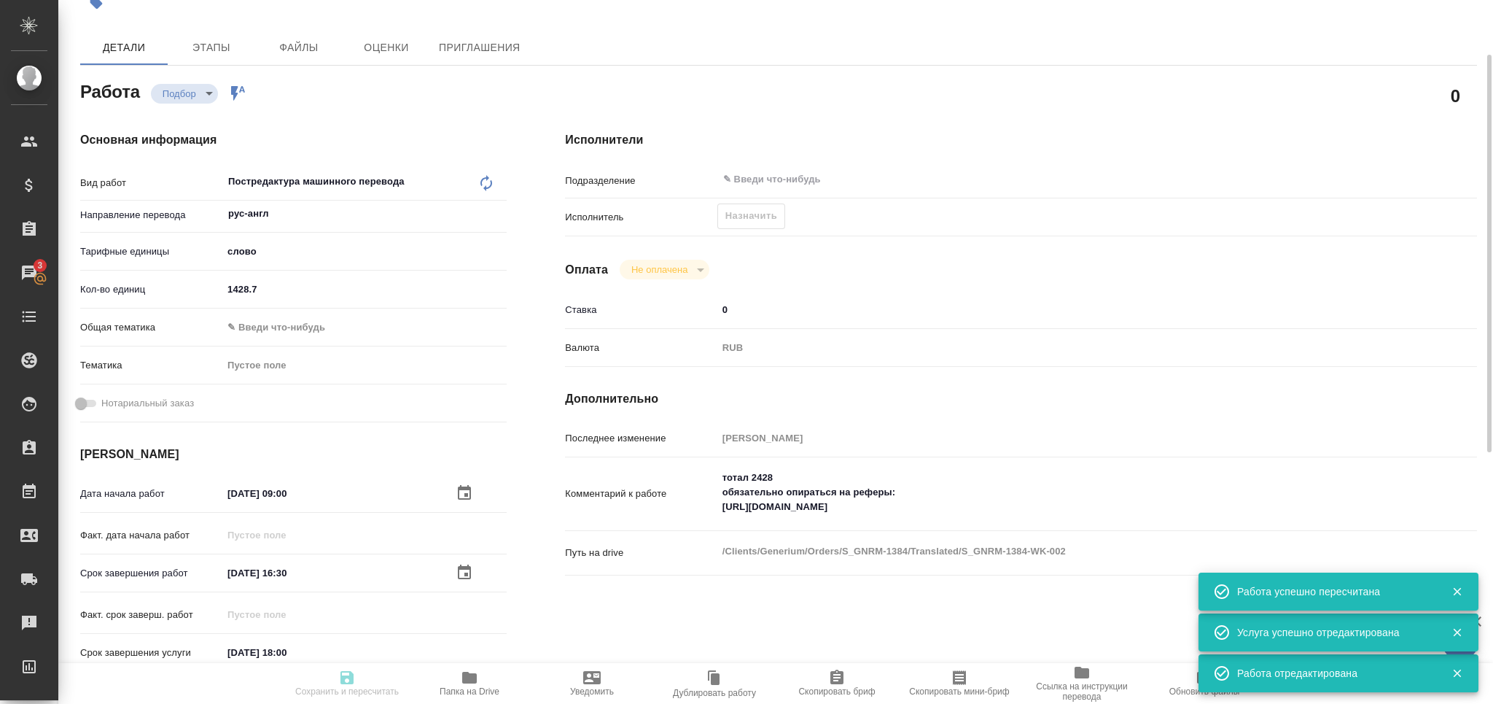
type input "01.10.2025 16:30"
type input "01.10.2025 18:00"
type input "notPayed"
type input "0"
type input "RUB"
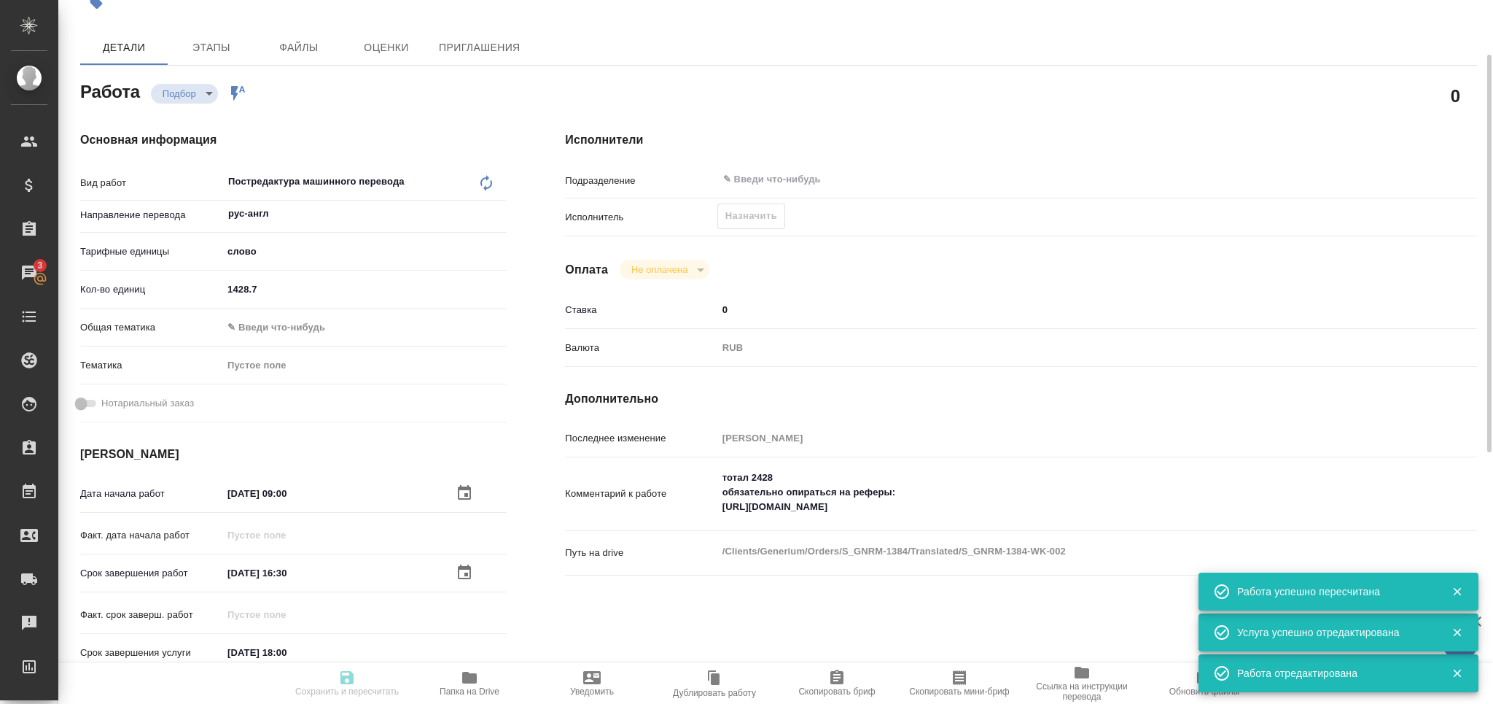
type input "[PERSON_NAME]"
type input "S_GNRM-1384"
type input "Бизнес перевод"
type input "Корректура, Перевод, Постредактура машинного перевода, Приёмка по качеству, Ред…"
type input "Звержановская Диана"
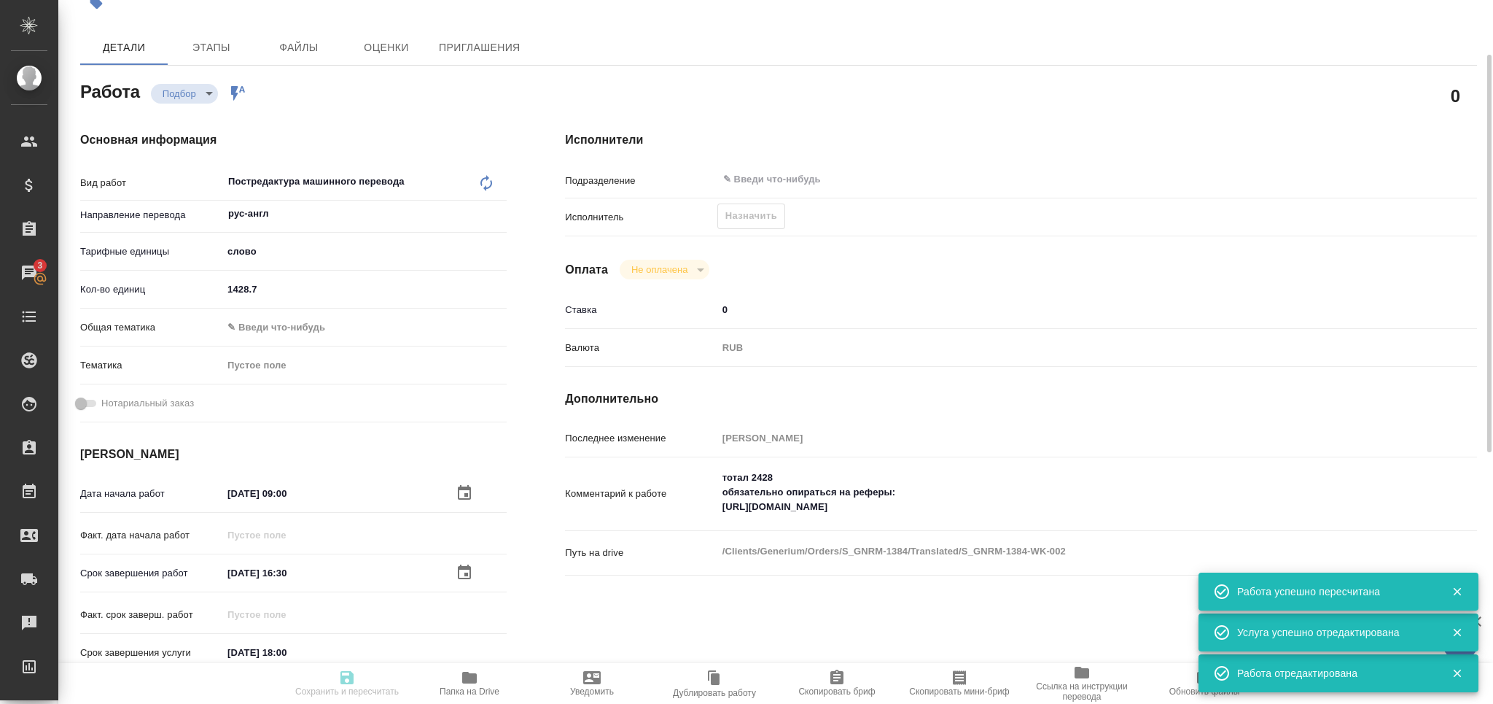
type input "Петрова Валерия"
type input "/Clients/Generium/Orders/S_GNRM-1384"
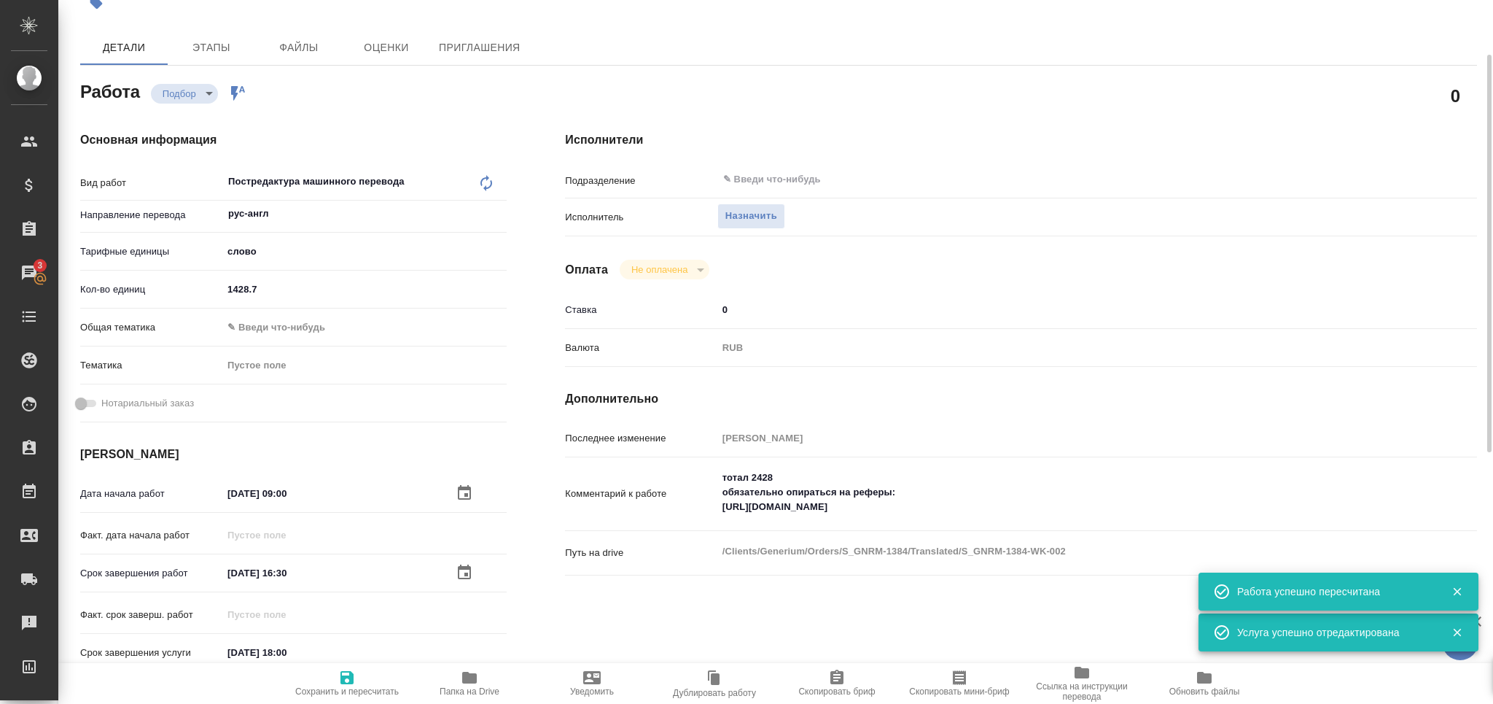
click at [967, 685] on icon "button" at bounding box center [959, 677] width 17 height 17
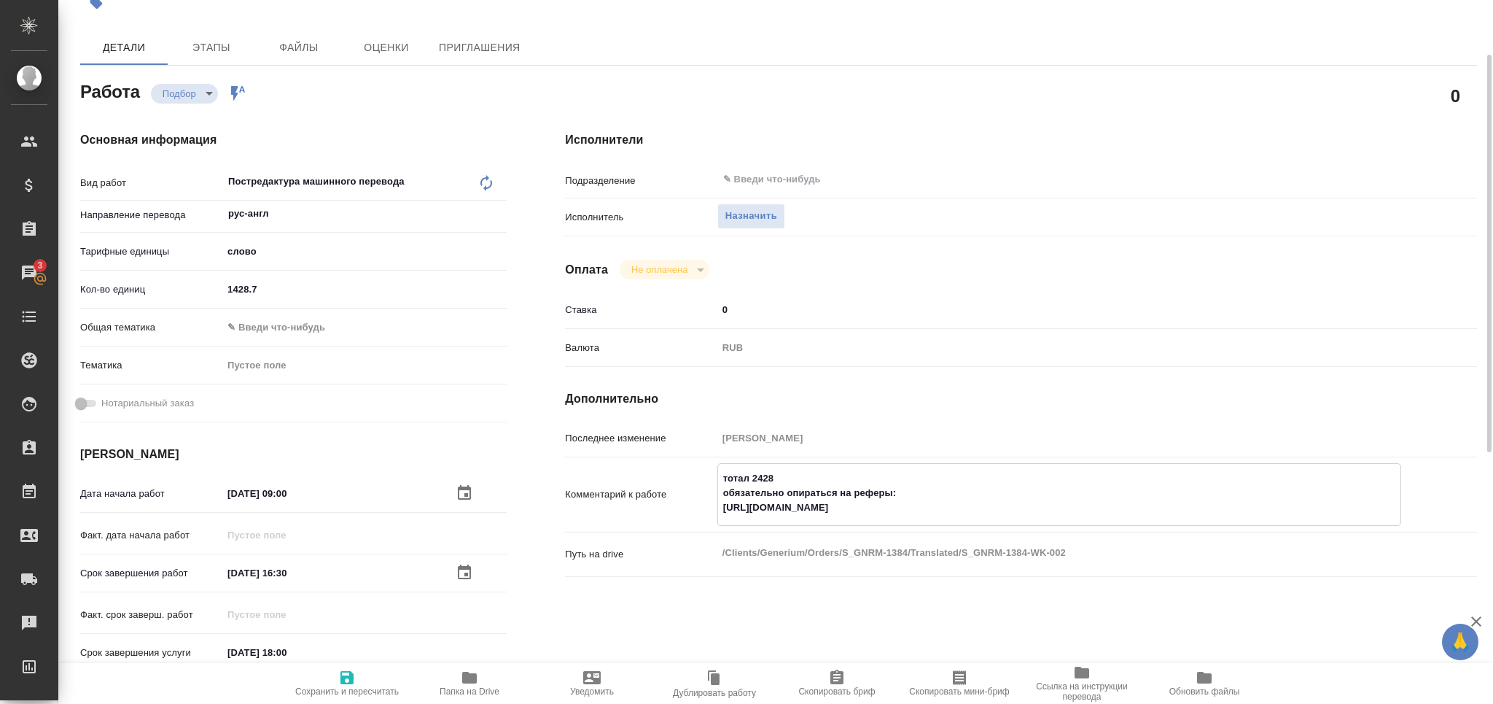
drag, startPoint x: 793, startPoint y: 475, endPoint x: 684, endPoint y: 481, distance: 109.5
click at [684, 481] on div "Комментарий к работе тотал 2428 обязательно опираться на реферы: https://drive.…" at bounding box center [1021, 494] width 912 height 63
click at [942, 683] on span "Скопировать мини-бриф" at bounding box center [959, 683] width 105 height 28
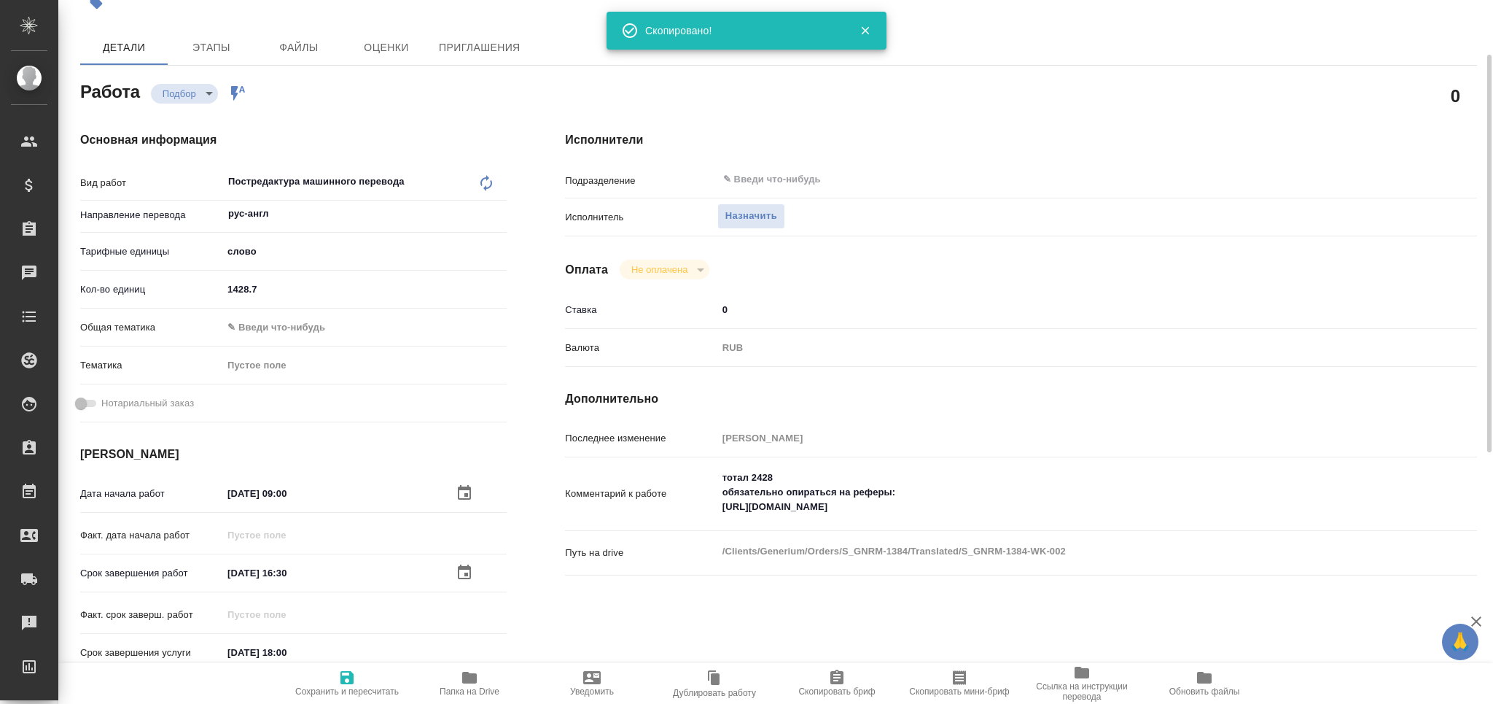
click at [763, 473] on textarea "тотал 2428 обязательно опираться на реферы: https://drive.awatera.com/s/J8XGabZ…" at bounding box center [1059, 492] width 684 height 54
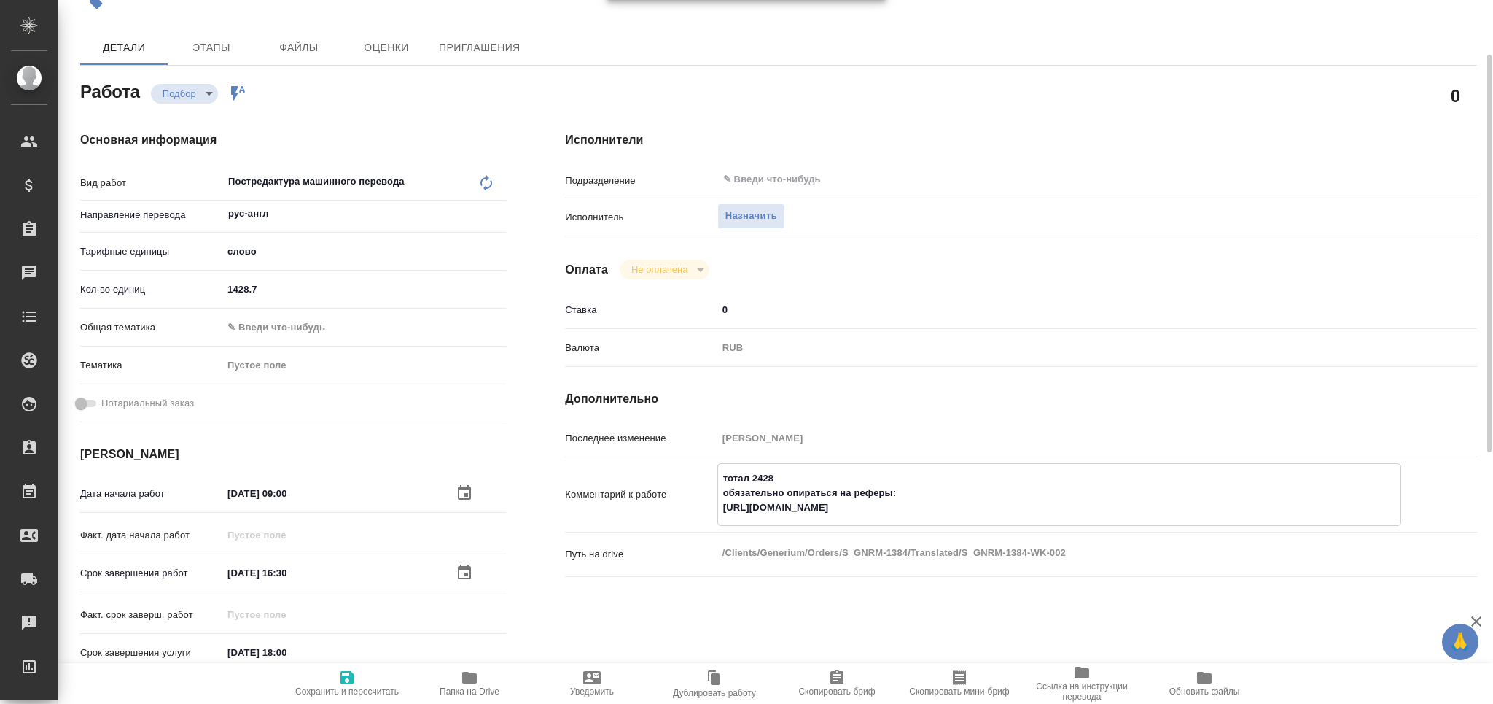
click at [763, 473] on textarea "тотал 2428 обязательно опираться на реферы: https://drive.awatera.com/s/J8XGabZ…" at bounding box center [1059, 493] width 682 height 54
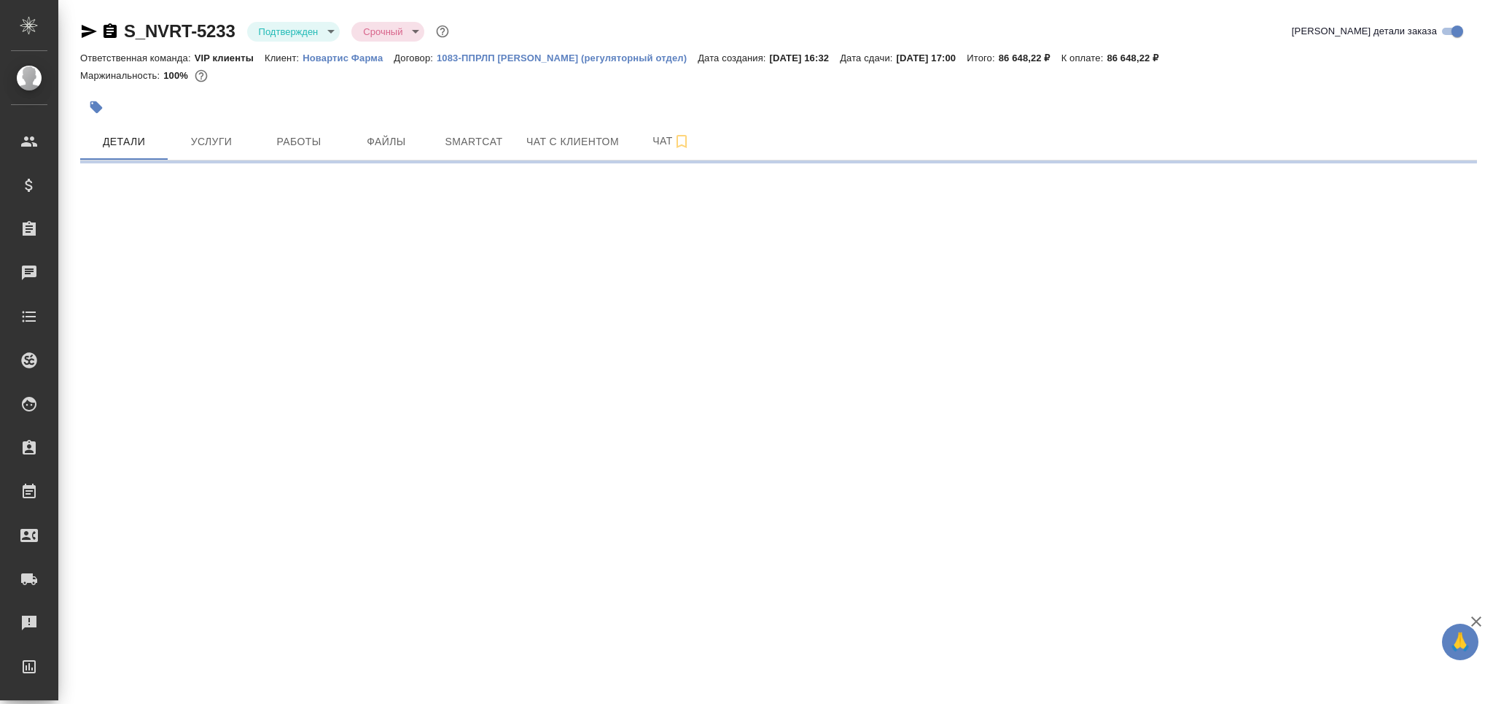
select select "RU"
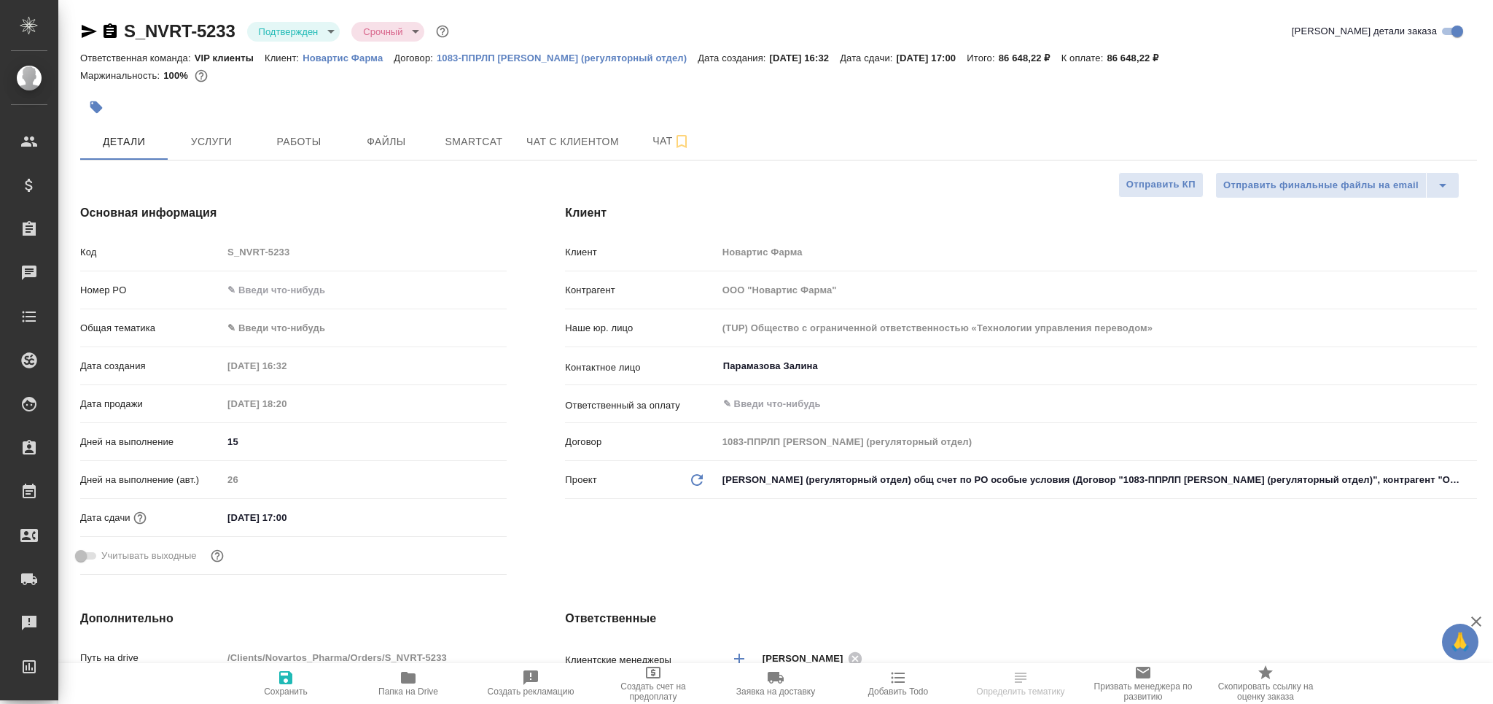
click at [289, 29] on body "🙏 .cls-1 fill:#fff; AWATERA Grabko [PERSON_NAME] Спецификации Заказы Чаты Todo …" at bounding box center [746, 352] width 1493 height 704
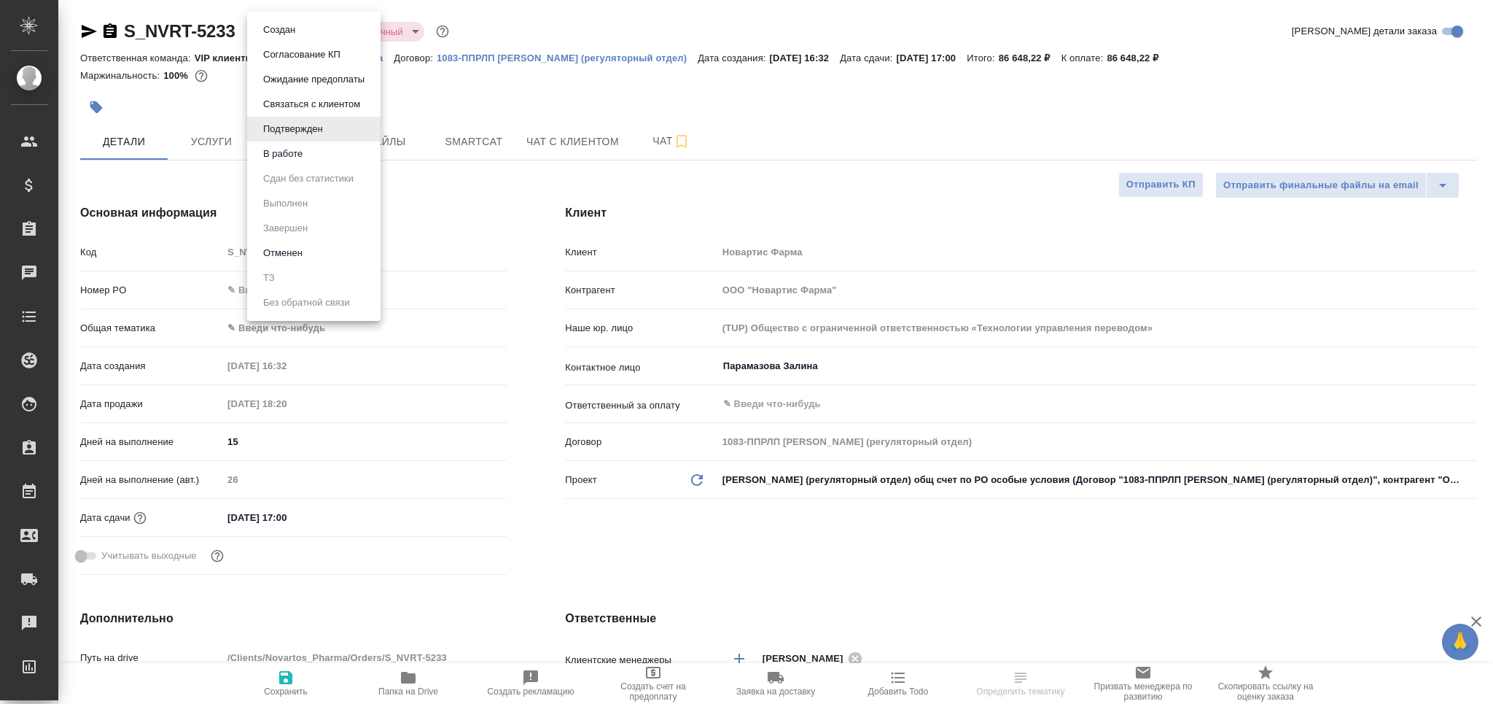
type textarea "x"
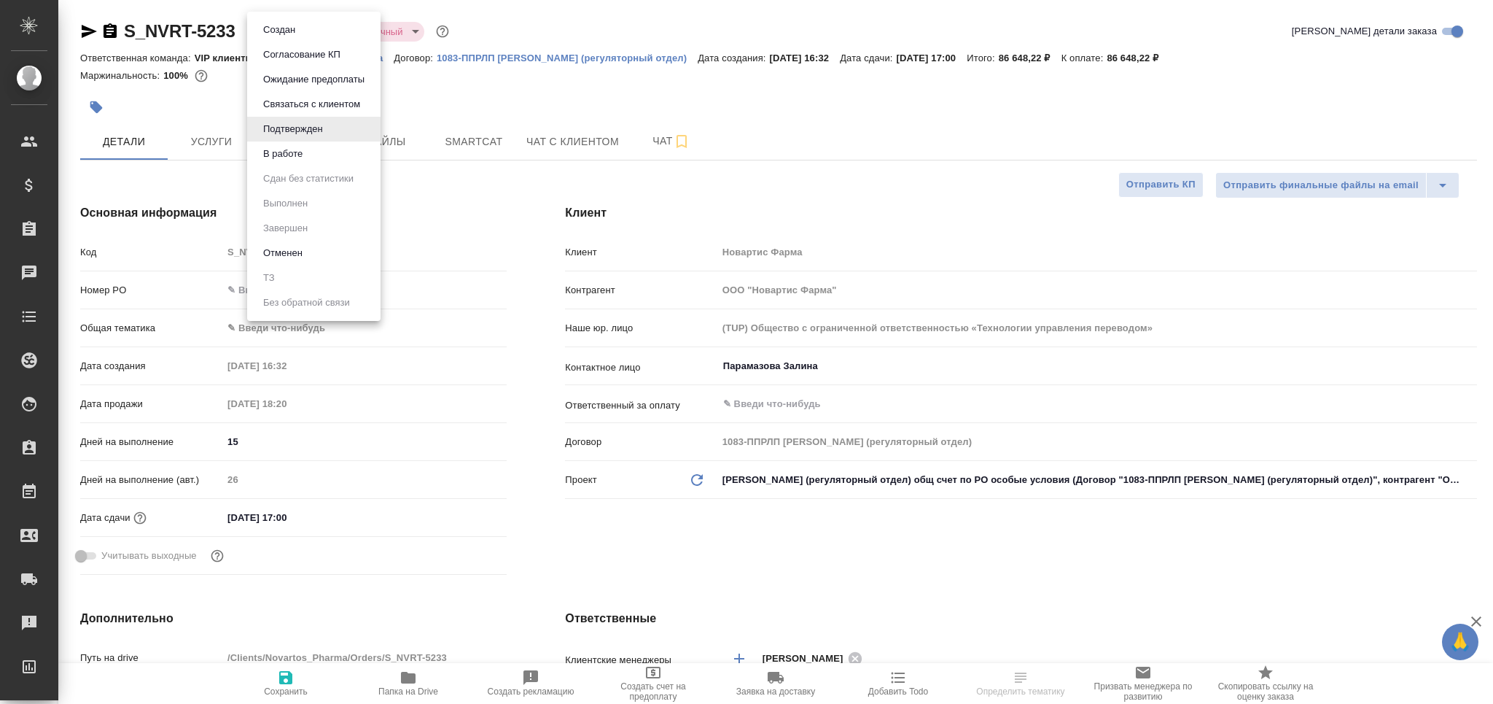
type textarea "x"
click at [300, 150] on button "В работе" at bounding box center [283, 154] width 48 height 16
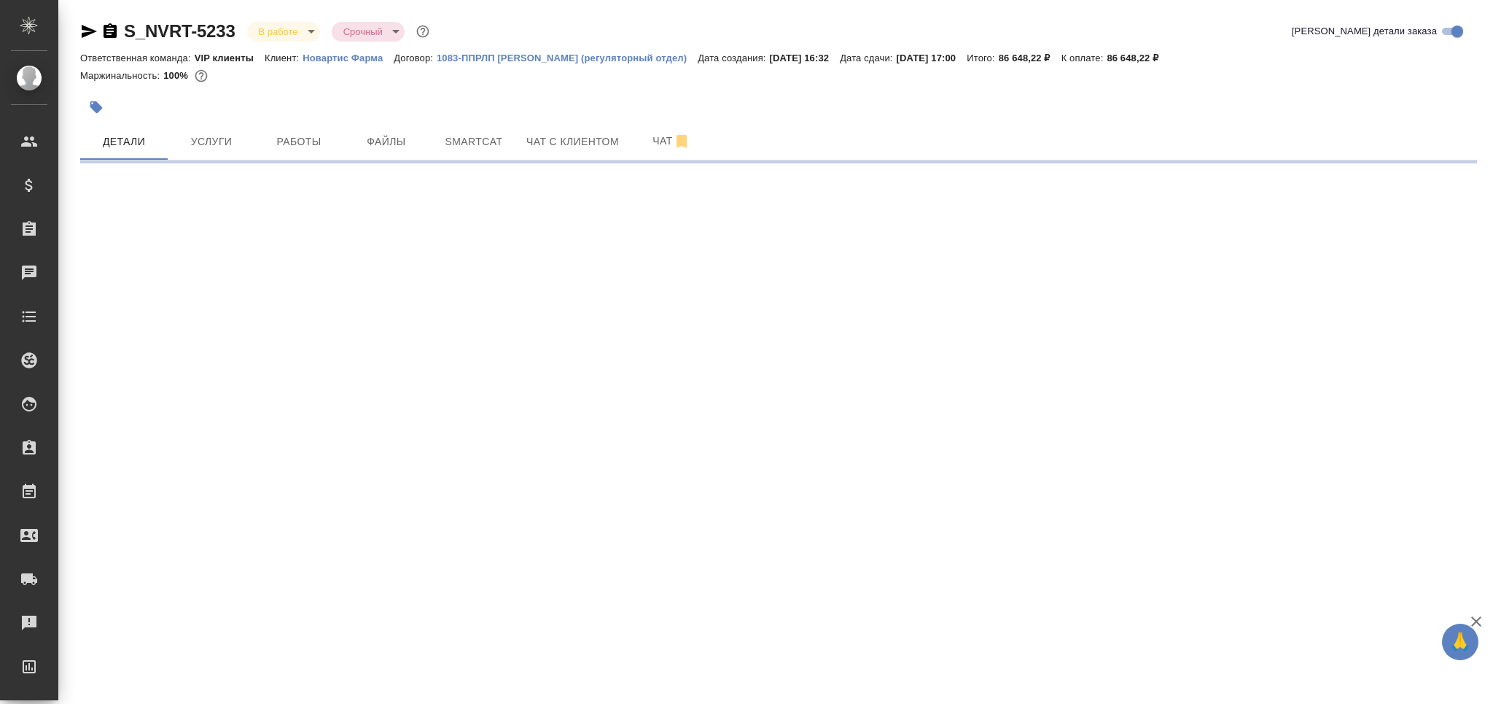
select select "RU"
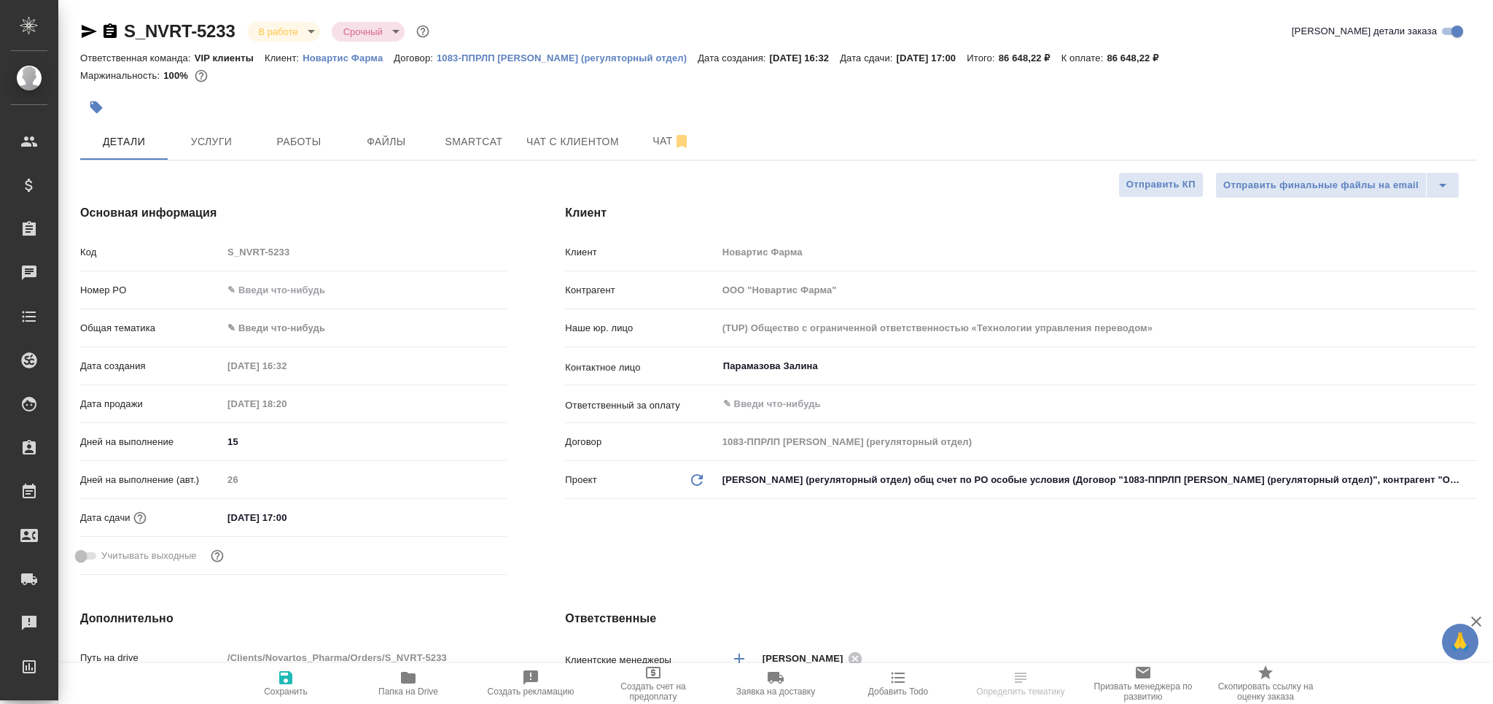
type textarea "x"
select select "RU"
type textarea "x"
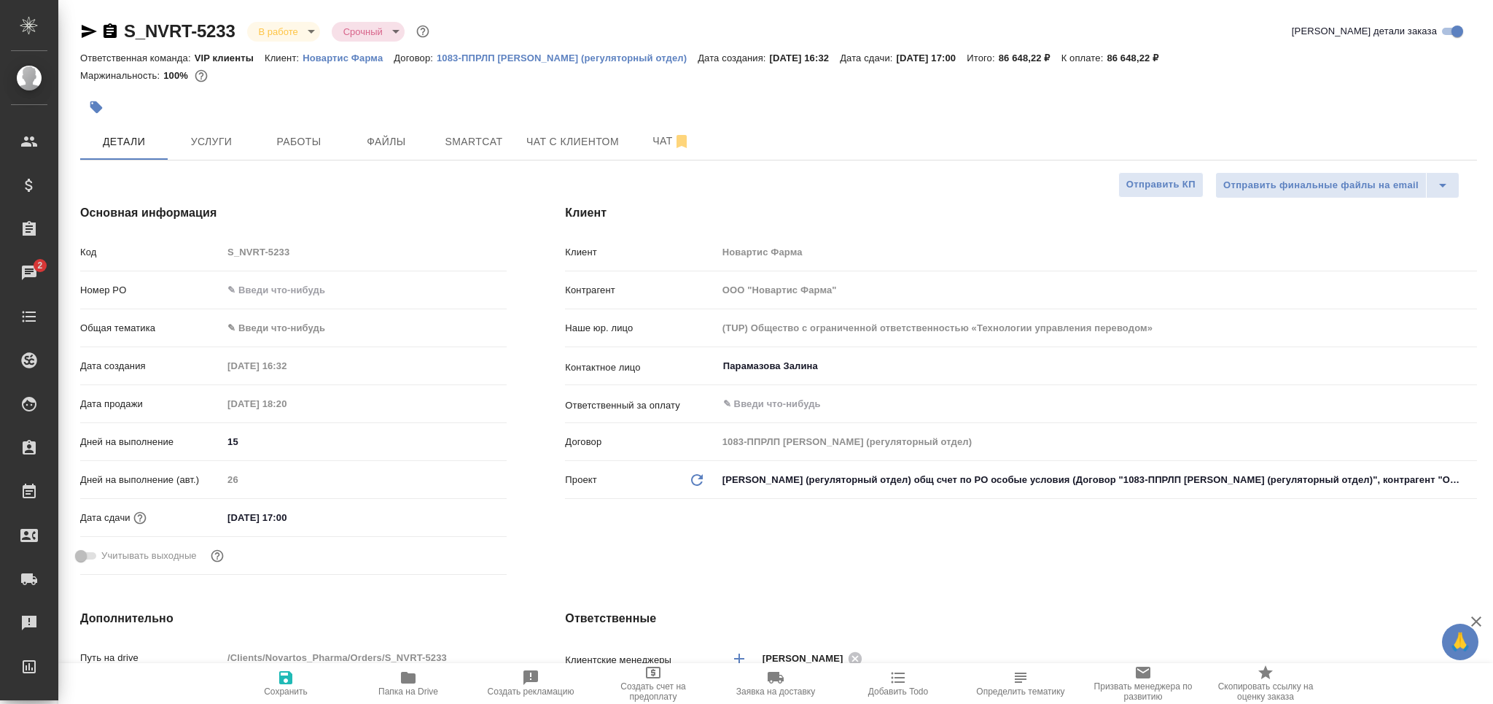
type textarea "x"
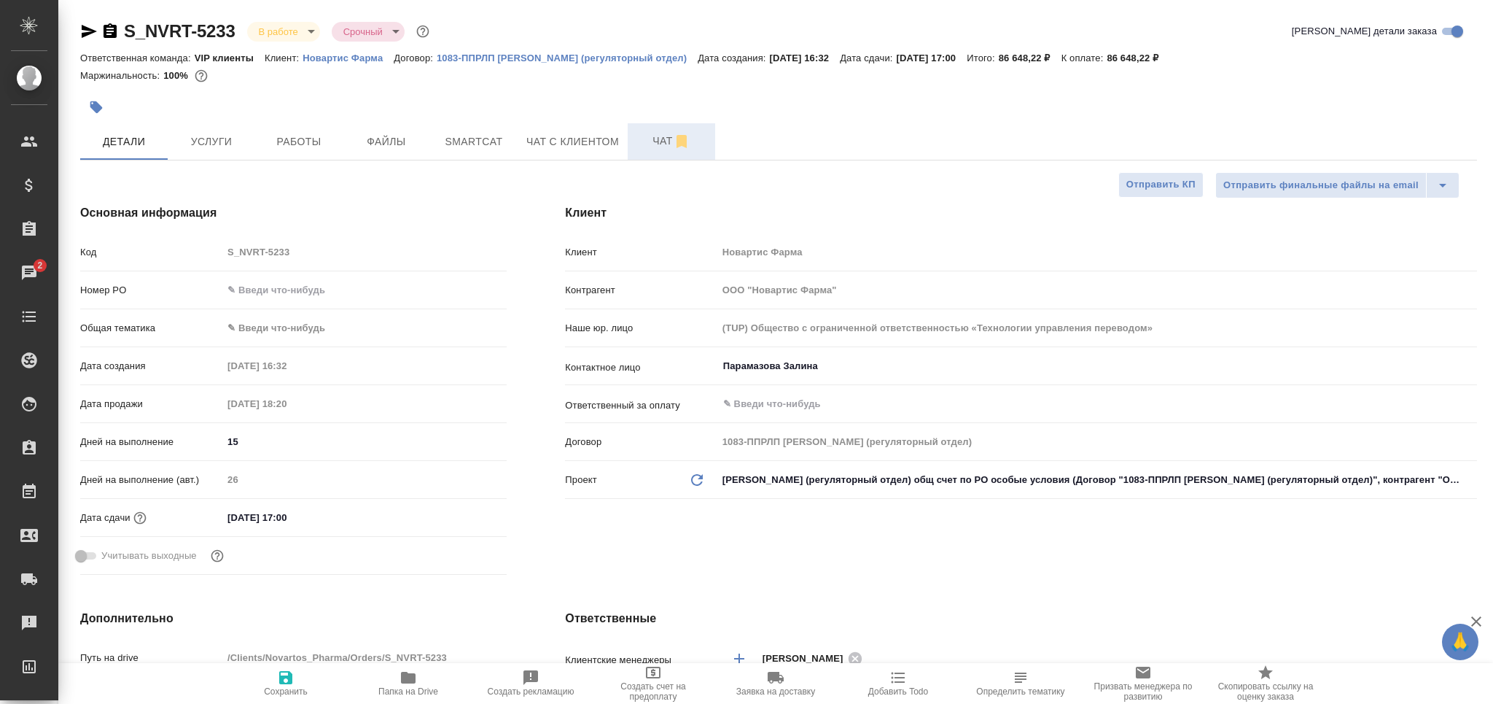
click at [649, 137] on span "Чат" at bounding box center [672, 141] width 70 height 18
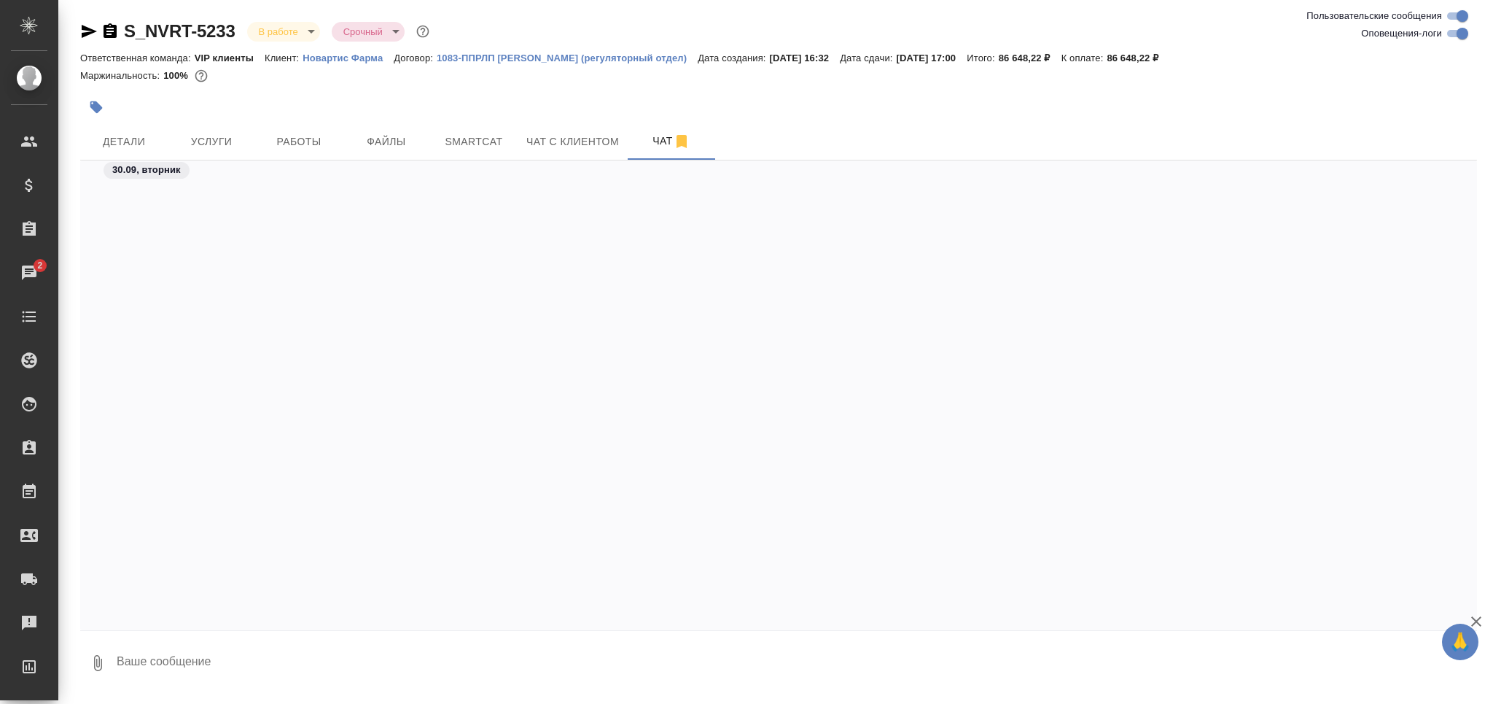
scroll to position [9533, 0]
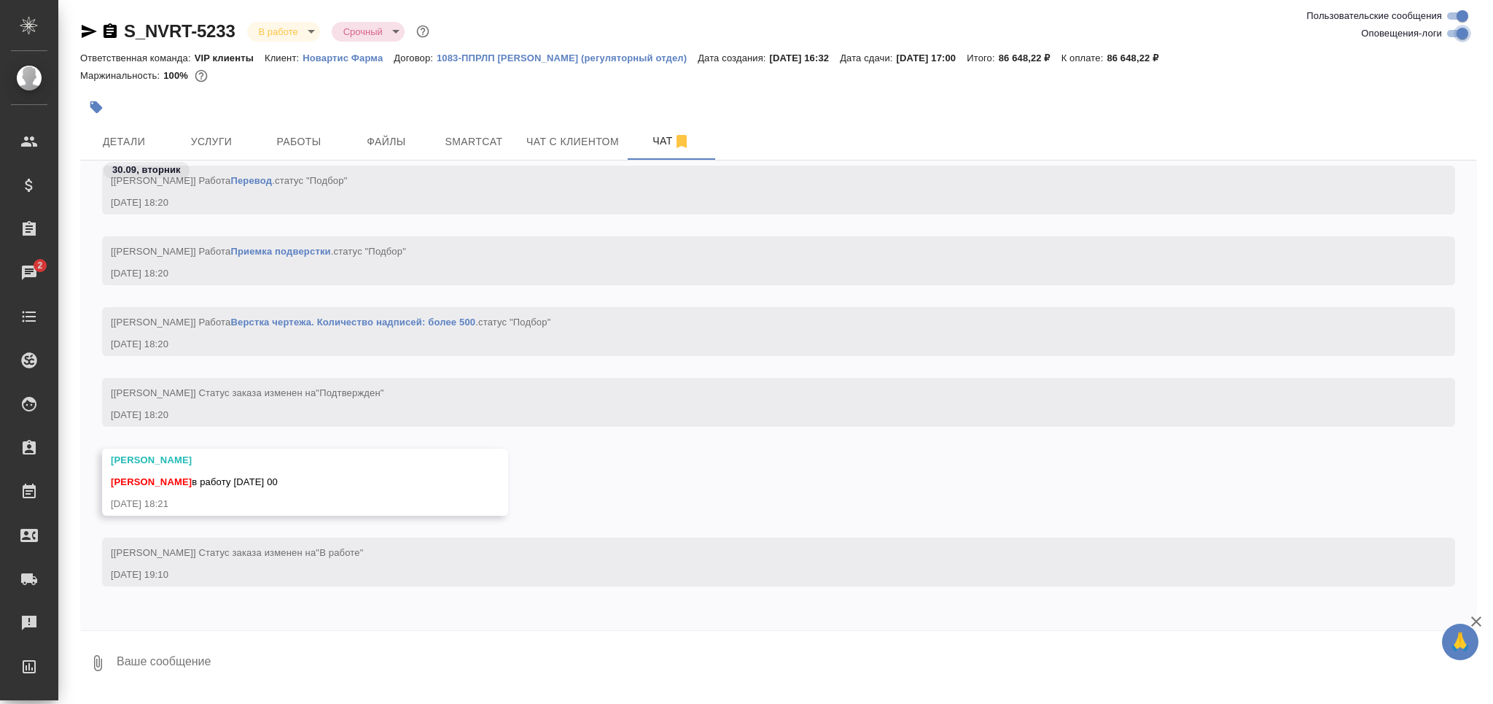
click at [1449, 31] on input "Оповещения-логи" at bounding box center [1462, 33] width 52 height 17
checkbox input "false"
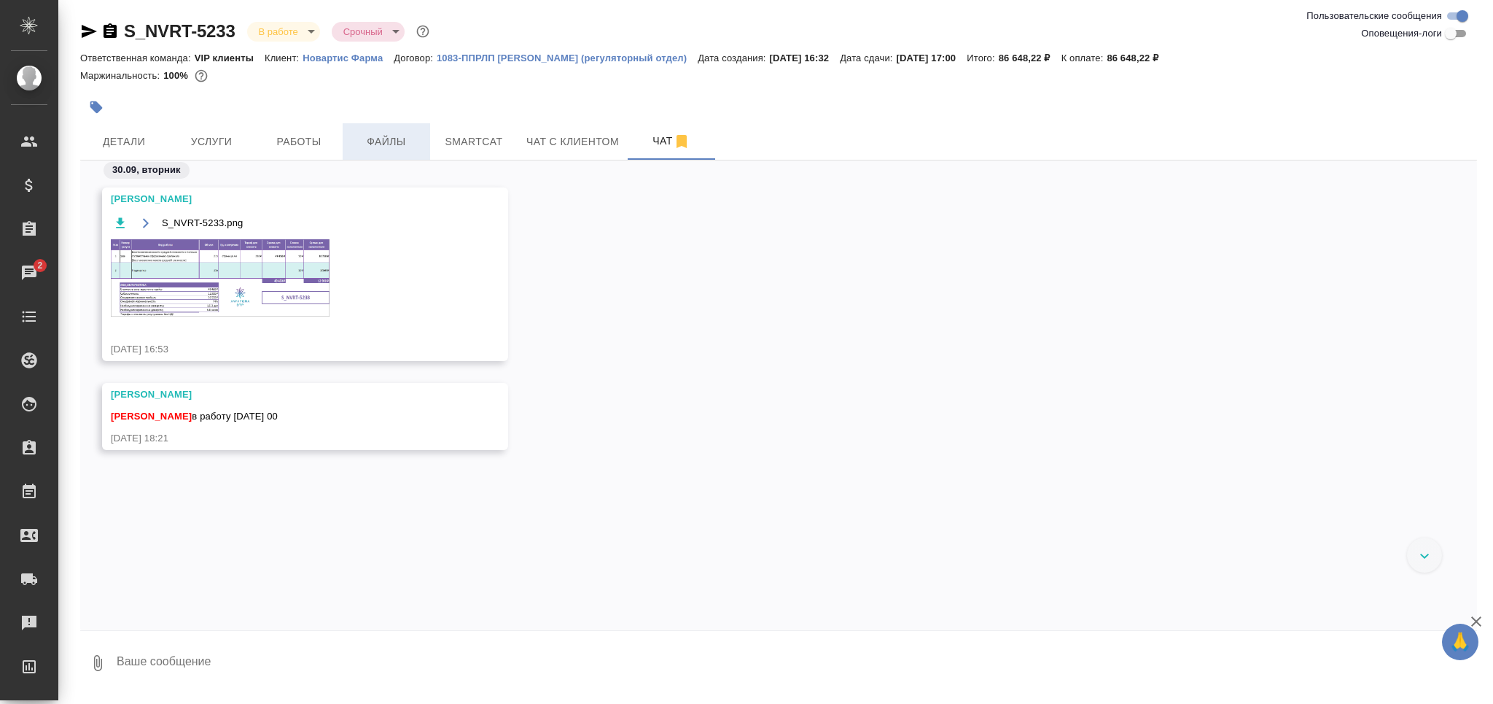
scroll to position [0, 0]
click at [249, 289] on img at bounding box center [220, 277] width 219 height 77
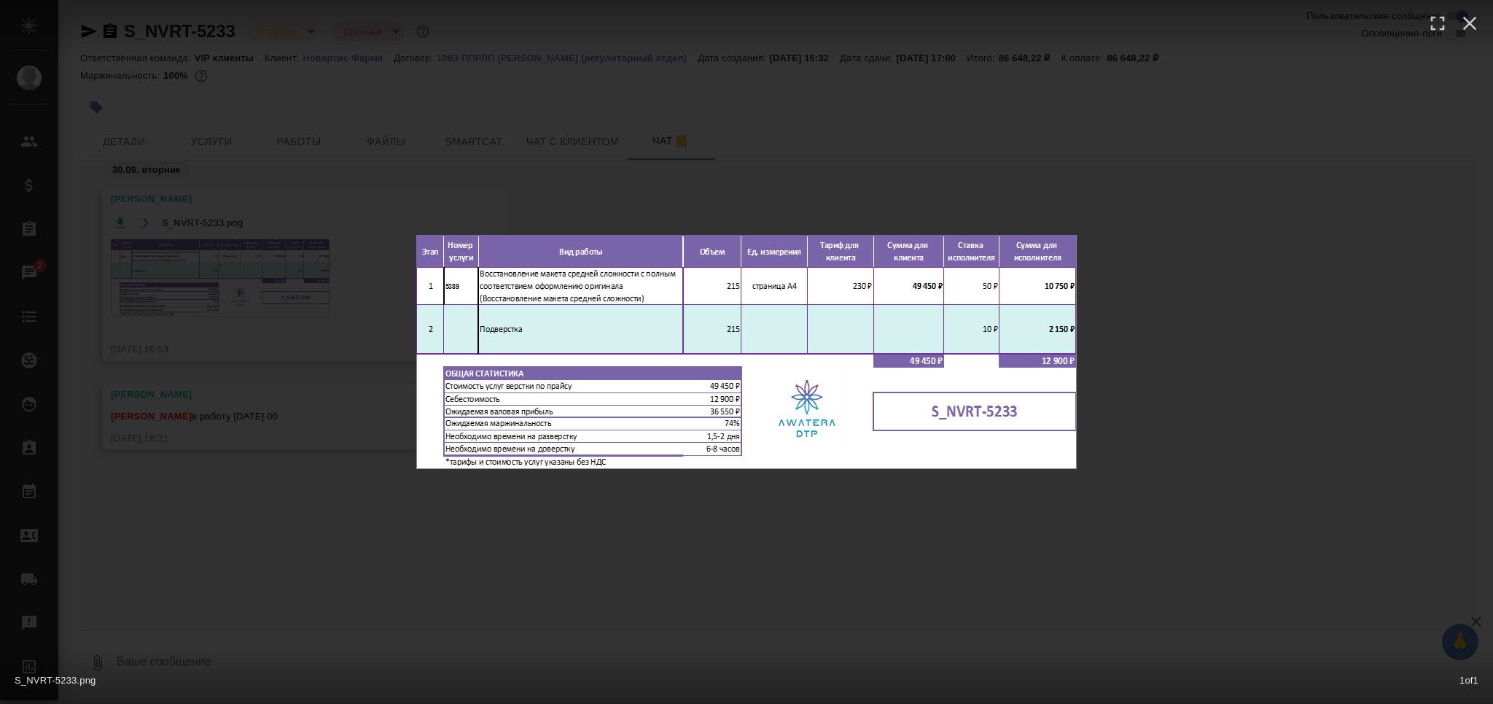
click at [249, 289] on div "S_NVRT-5233.png 1 of 1" at bounding box center [746, 352] width 1493 height 704
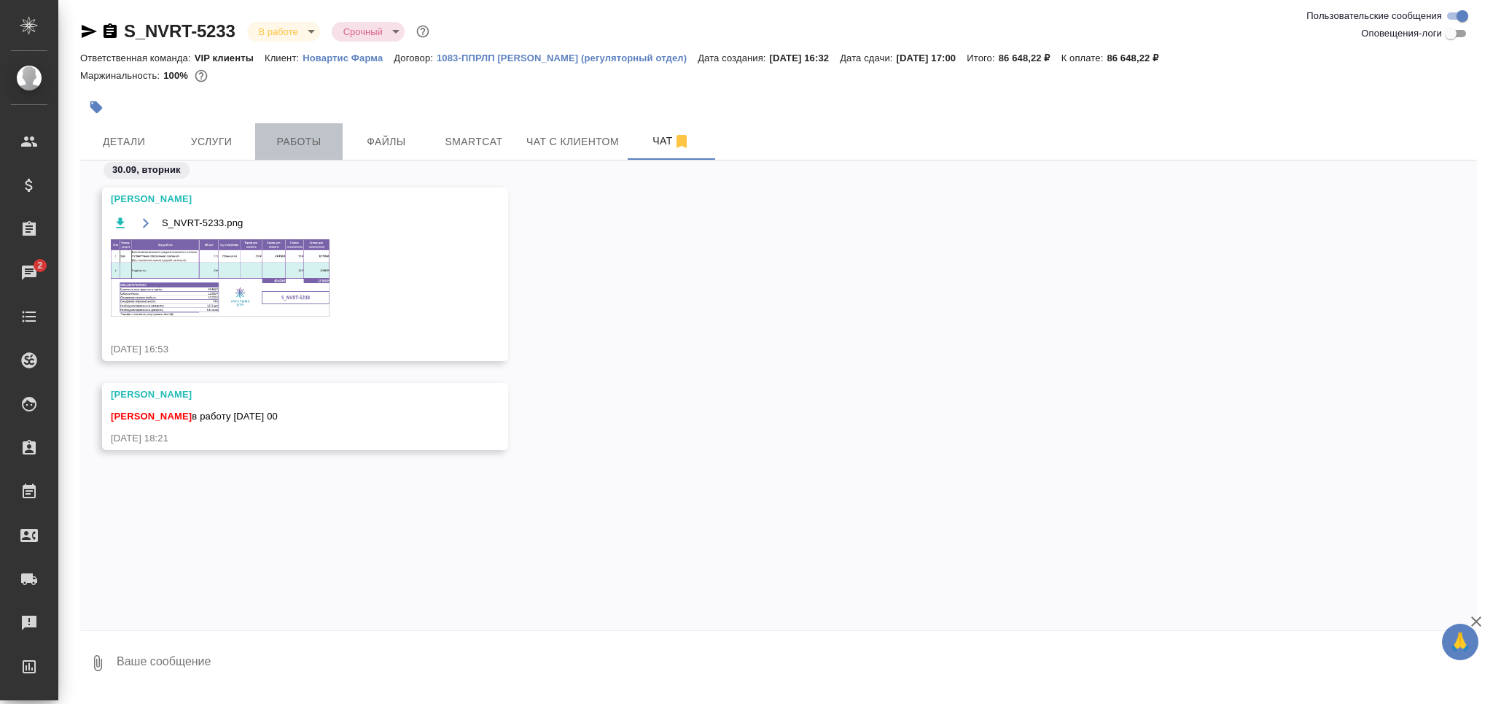
click at [289, 149] on span "Работы" at bounding box center [299, 142] width 70 height 18
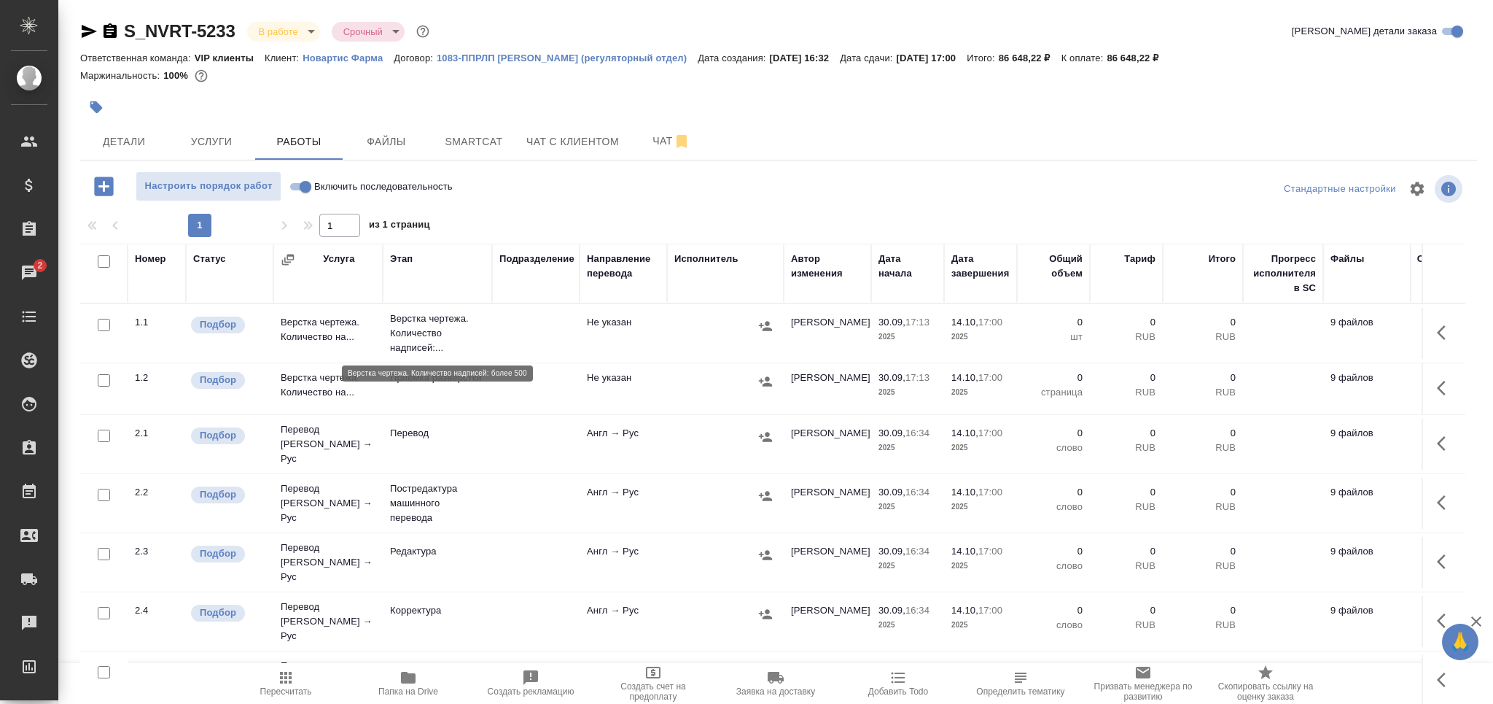
click at [477, 346] on p "Верстка чертежа. Количество надписей:..." at bounding box center [437, 333] width 95 height 44
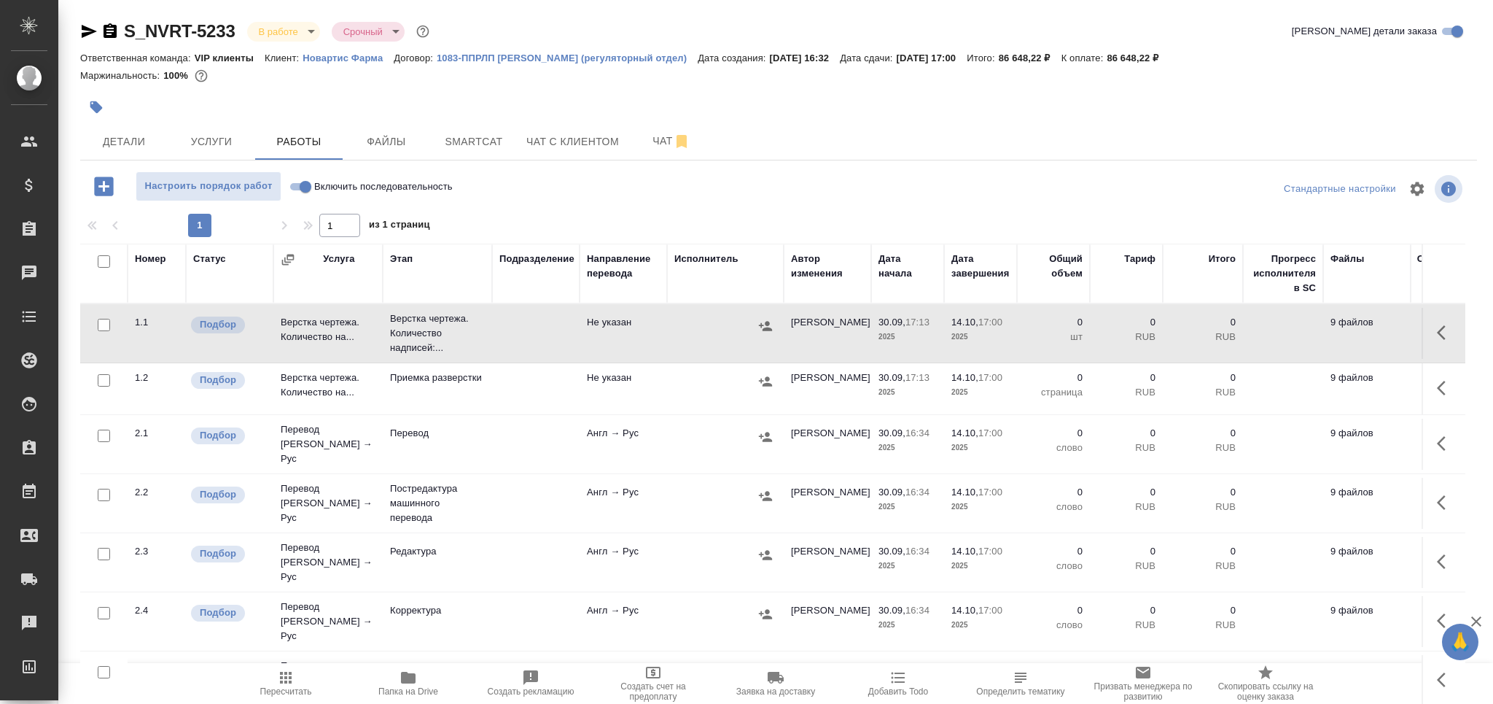
click at [294, 685] on icon "button" at bounding box center [285, 677] width 17 height 17
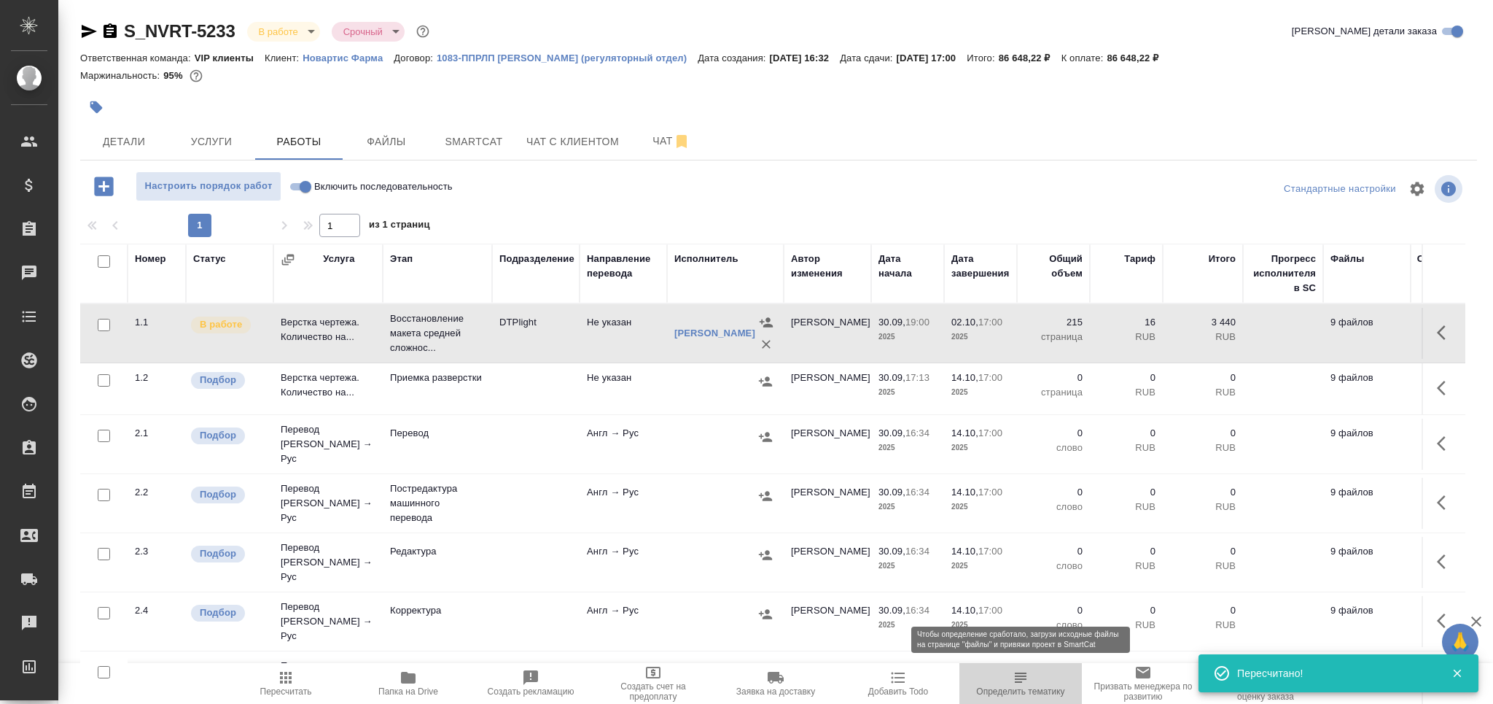
click at [1016, 687] on span "Определить тематику" at bounding box center [1020, 691] width 88 height 10
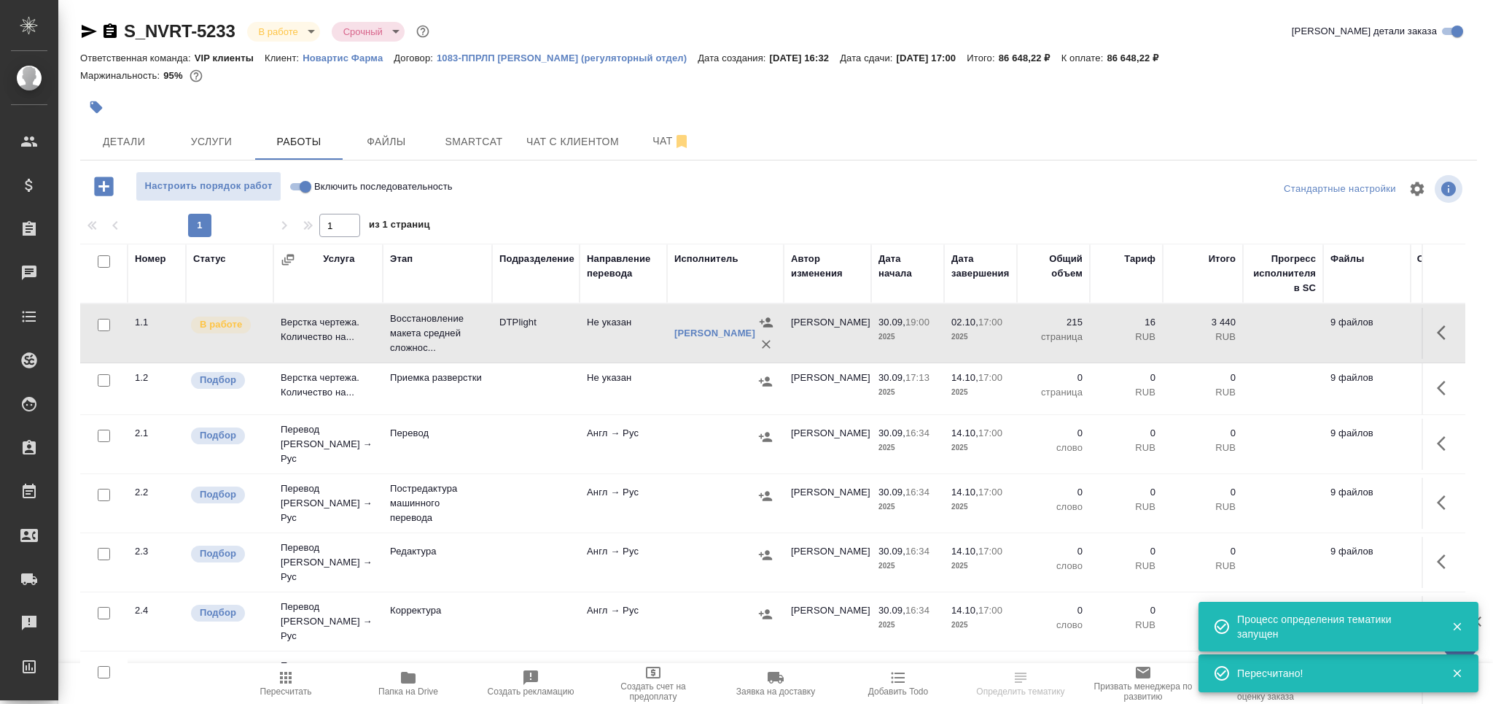
click at [101, 106] on icon "button" at bounding box center [96, 107] width 15 height 15
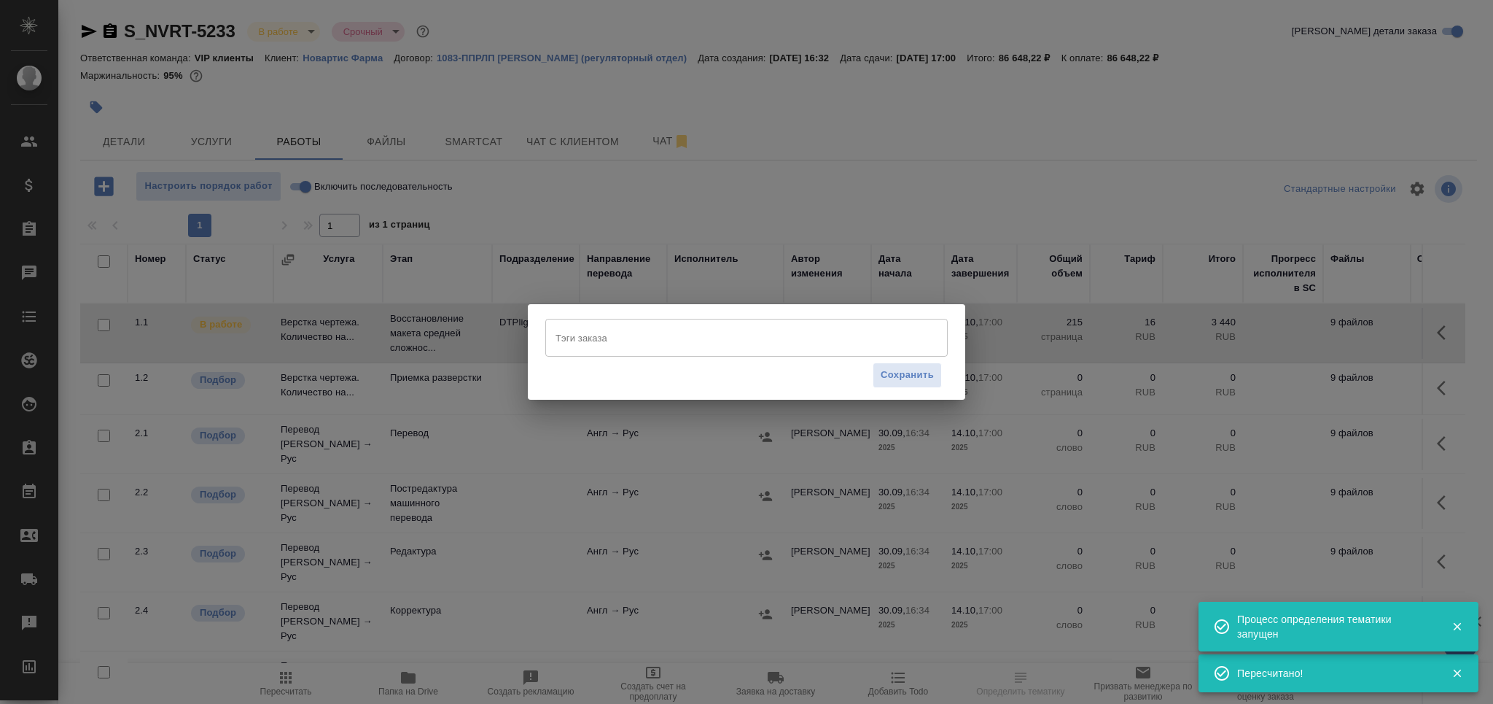
click at [585, 337] on input "Тэги заказа" at bounding box center [733, 337] width 362 height 25
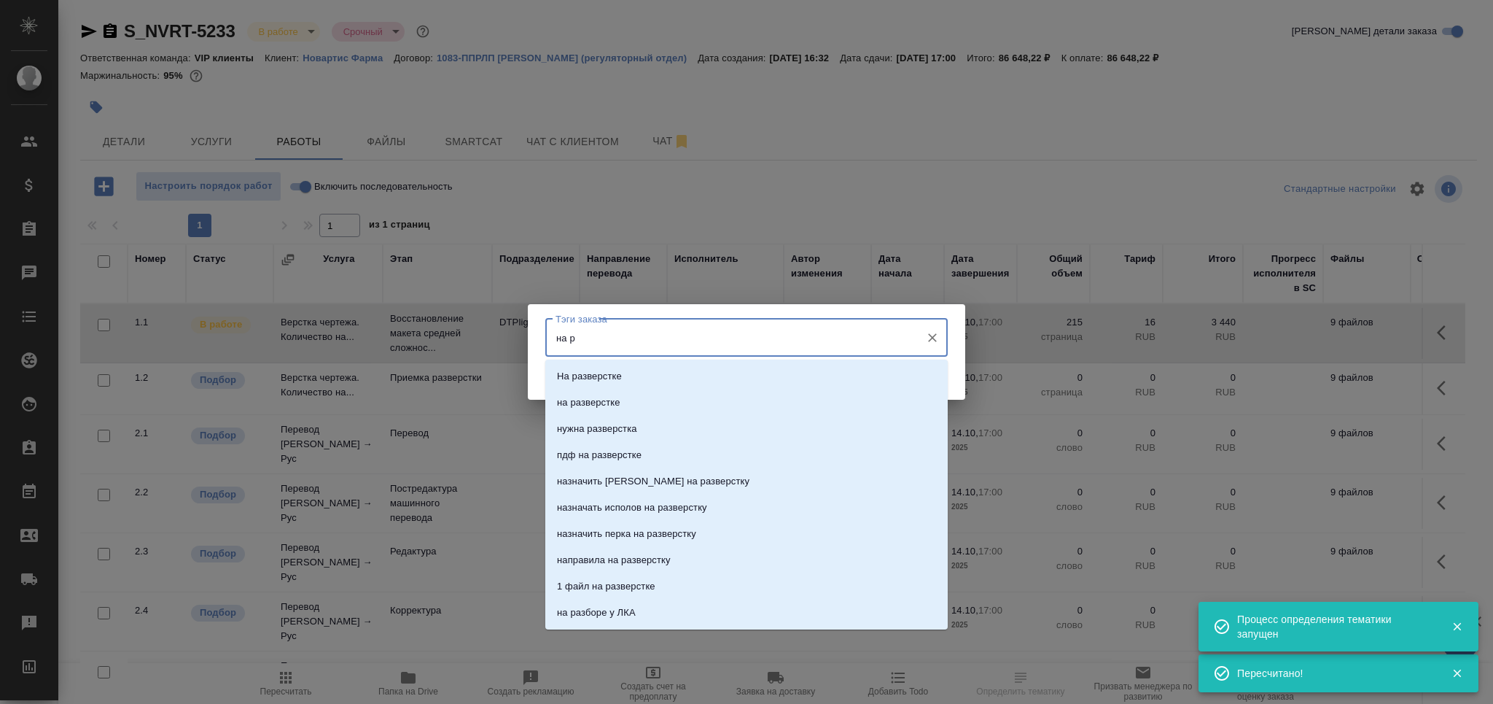
type input "на ра"
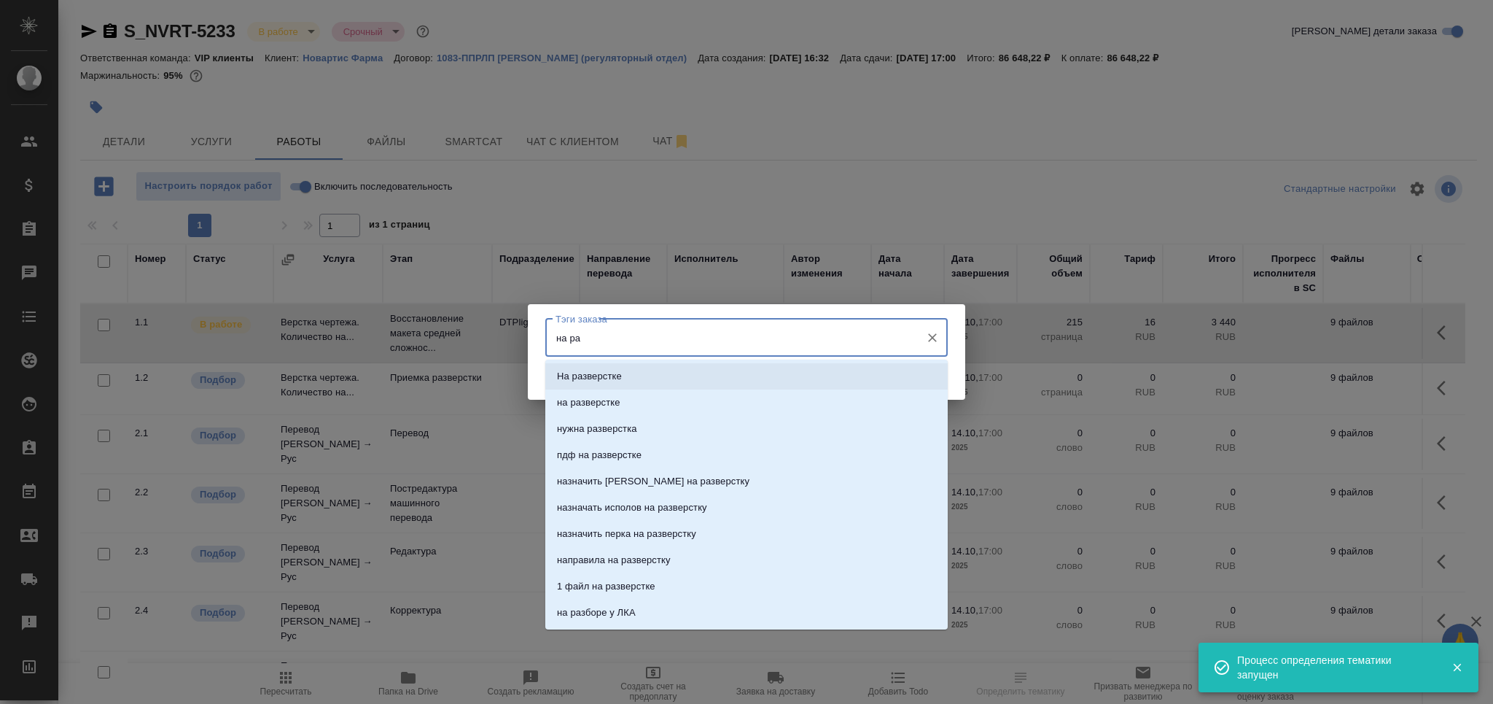
click at [612, 375] on p "На разверстке" at bounding box center [589, 376] width 65 height 15
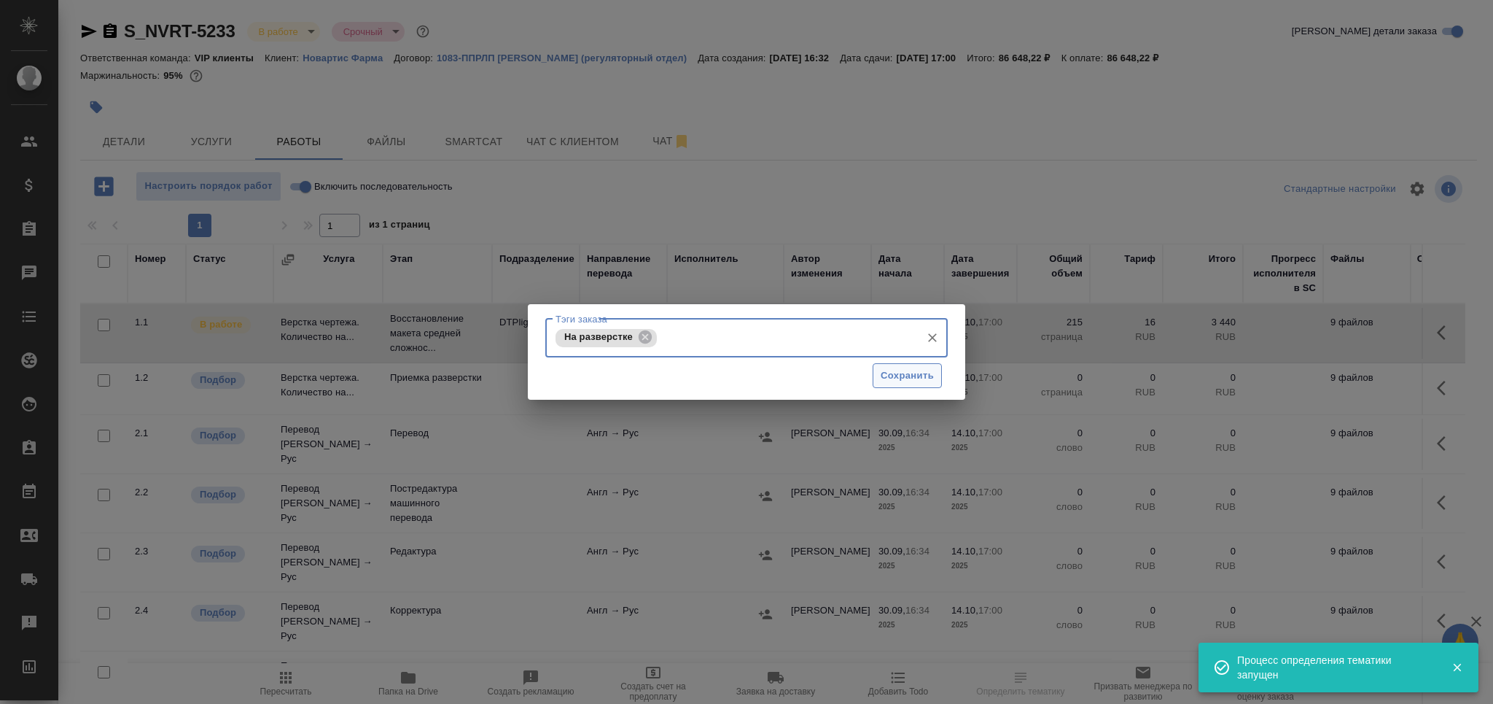
click at [890, 372] on span "Сохранить" at bounding box center [907, 375] width 53 height 17
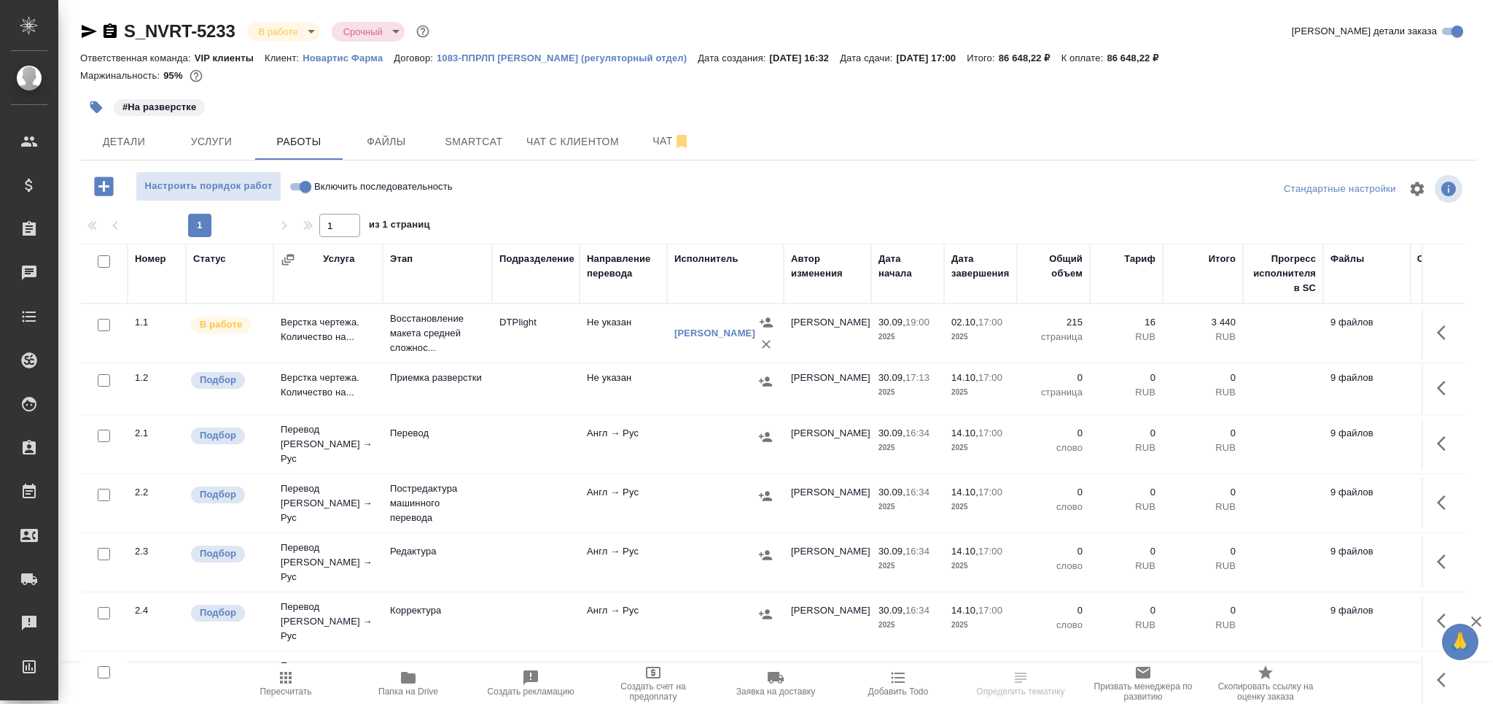
click at [102, 381] on input "checkbox" at bounding box center [104, 380] width 12 height 12
checkbox input "true"
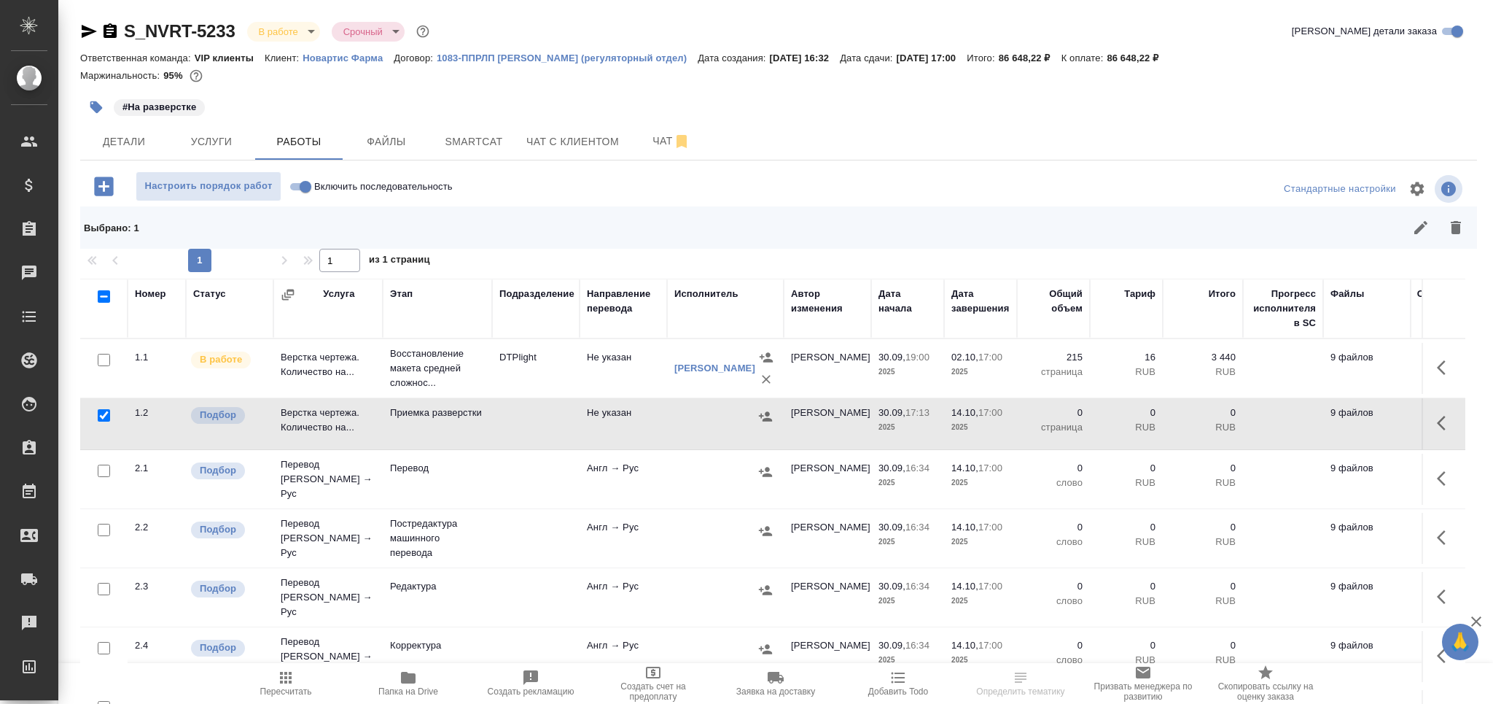
click at [106, 468] on input "checkbox" at bounding box center [104, 470] width 12 height 12
checkbox input "true"
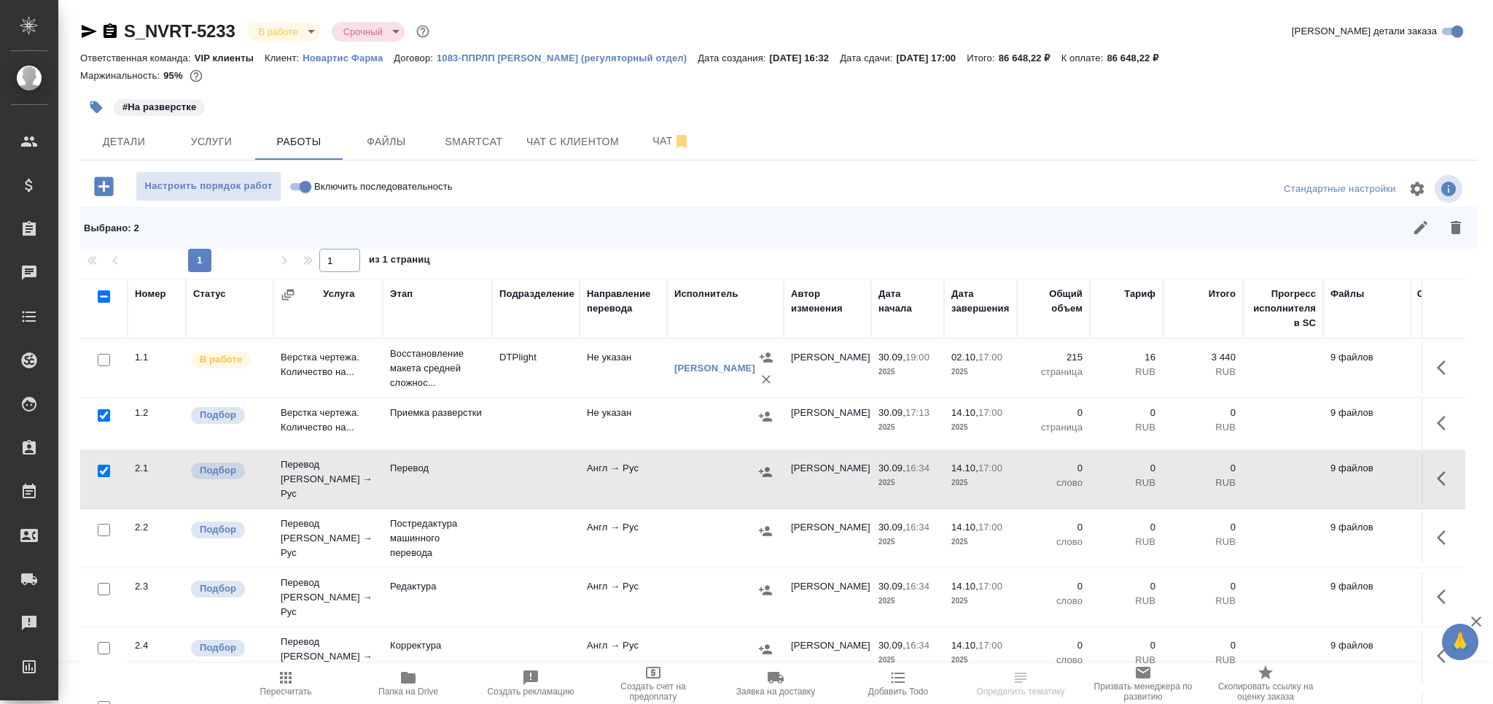
click at [104, 583] on input "checkbox" at bounding box center [104, 589] width 12 height 12
checkbox input "true"
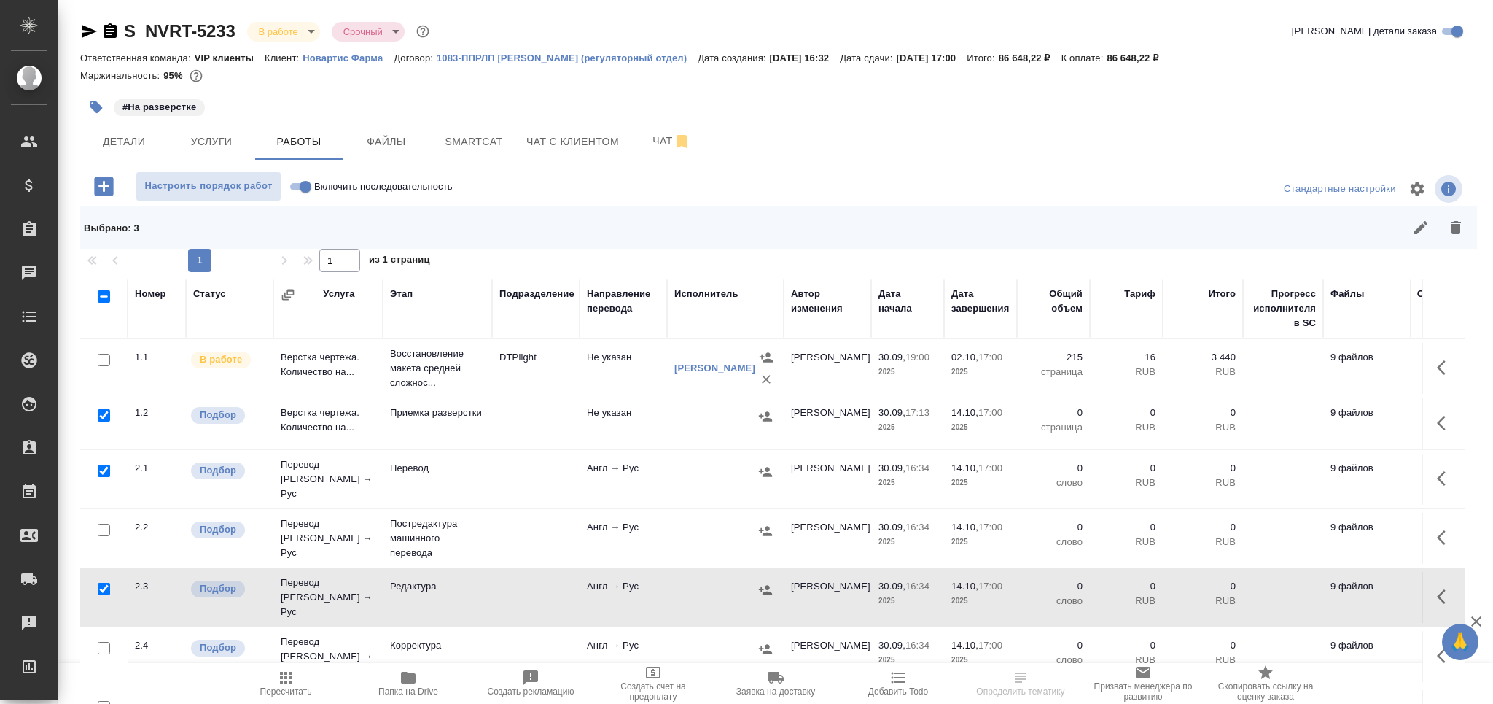
scroll to position [85, 0]
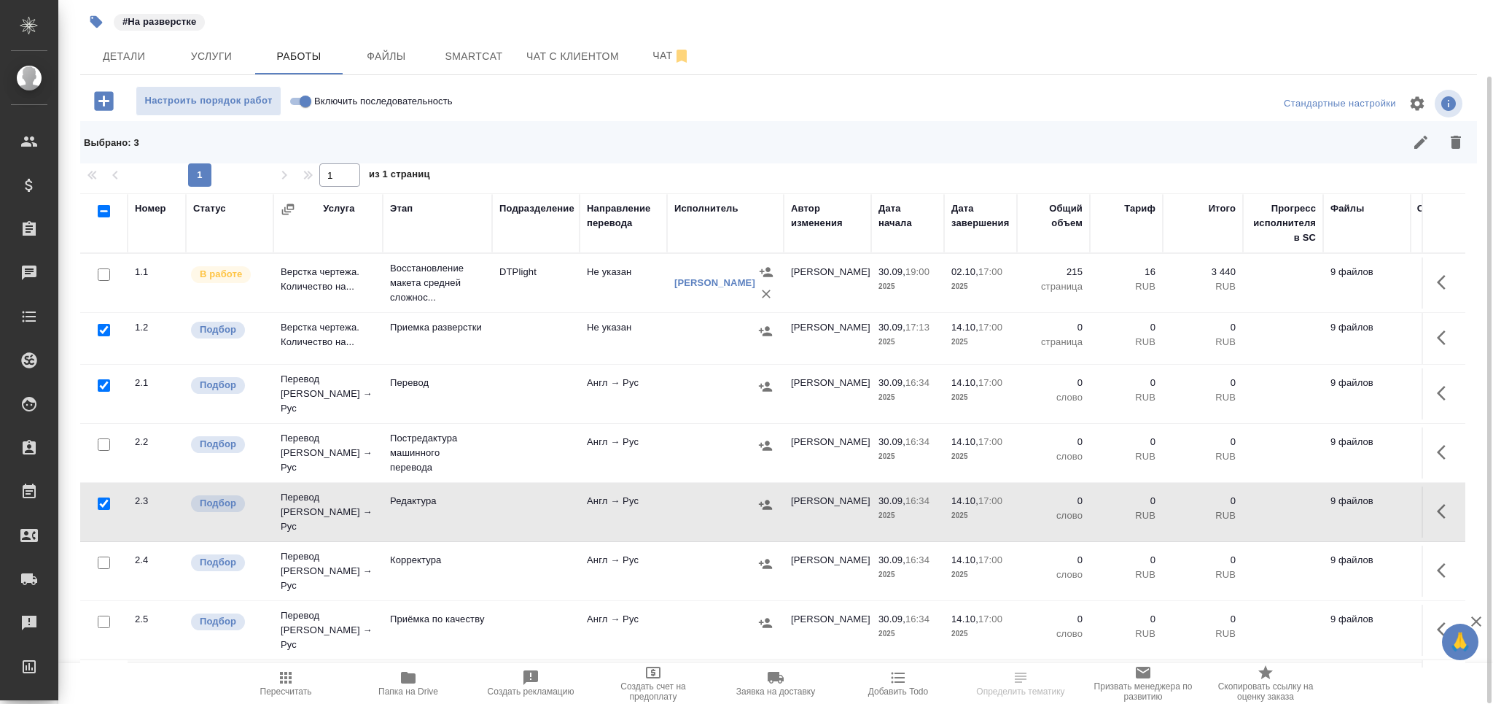
click at [109, 615] on input "checkbox" at bounding box center [104, 621] width 12 height 12
checkbox input "true"
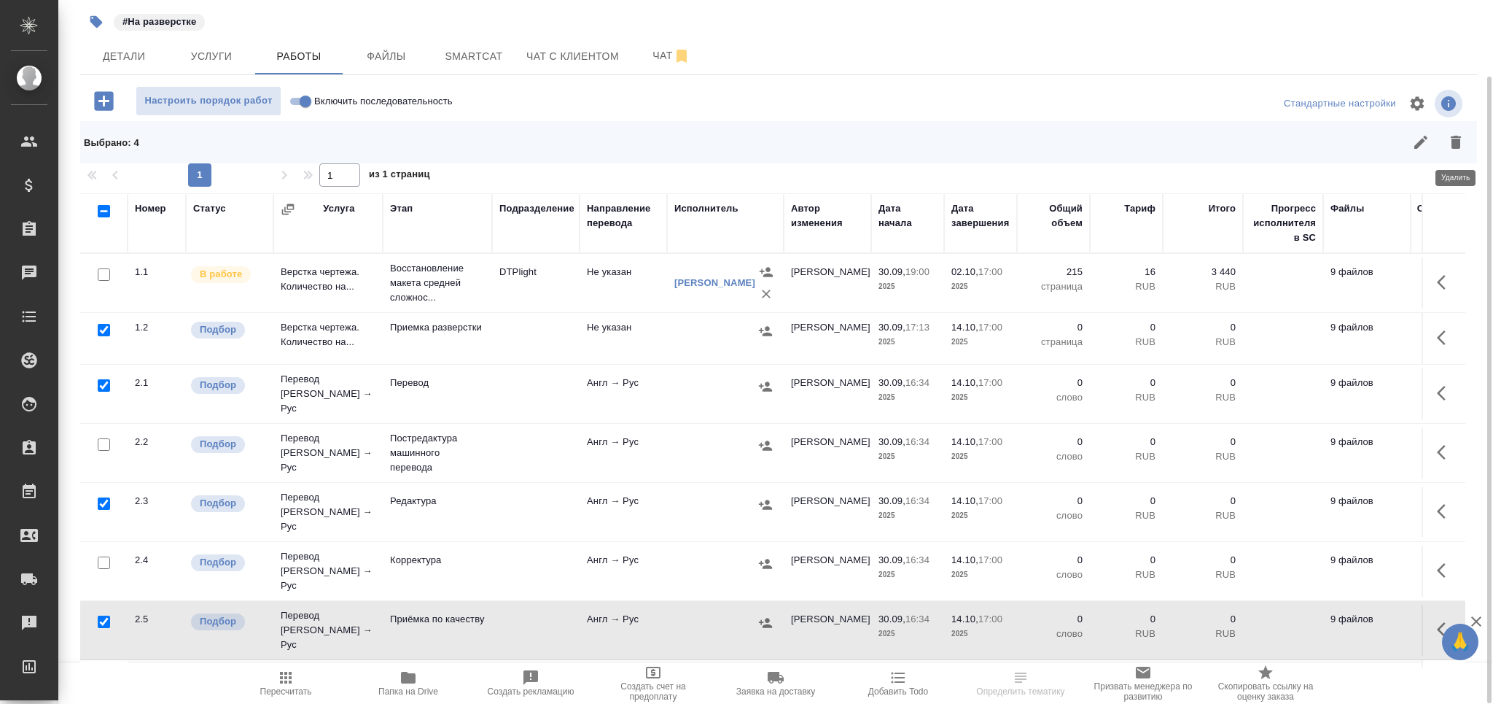
click at [1464, 149] on icon "button" at bounding box center [1455, 141] width 17 height 17
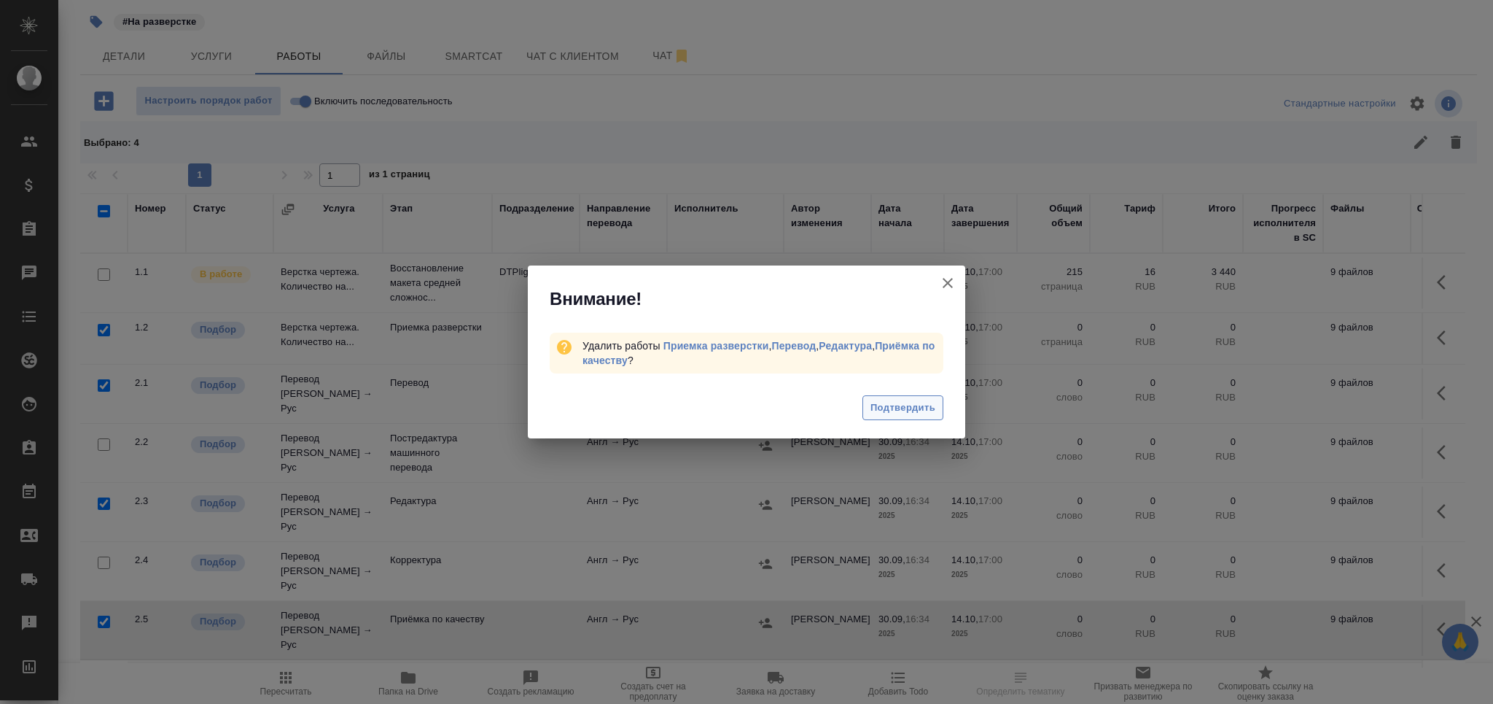
click at [887, 404] on span "Подтвердить" at bounding box center [903, 408] width 65 height 17
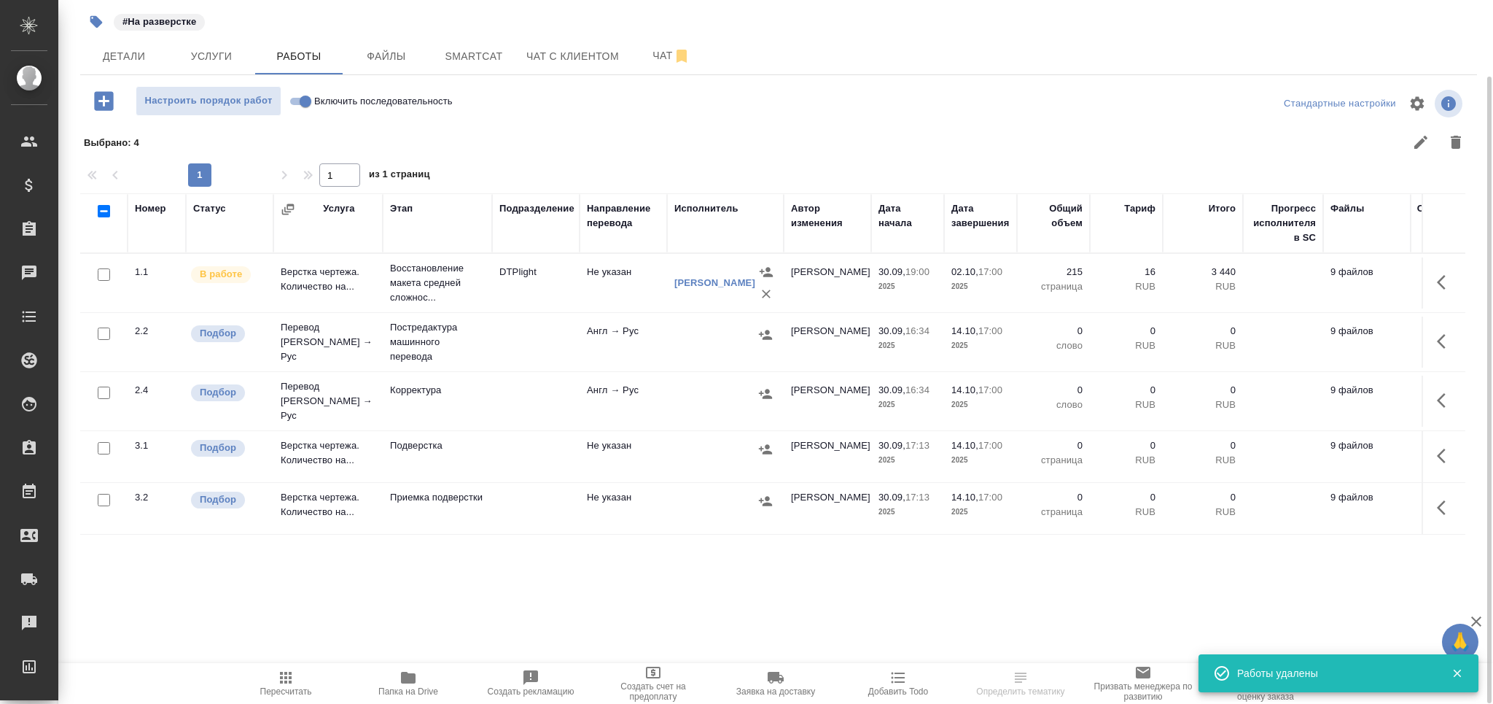
click at [408, 684] on icon "button" at bounding box center [408, 677] width 17 height 17
click at [283, 693] on span "Пересчитать" at bounding box center [286, 691] width 52 height 10
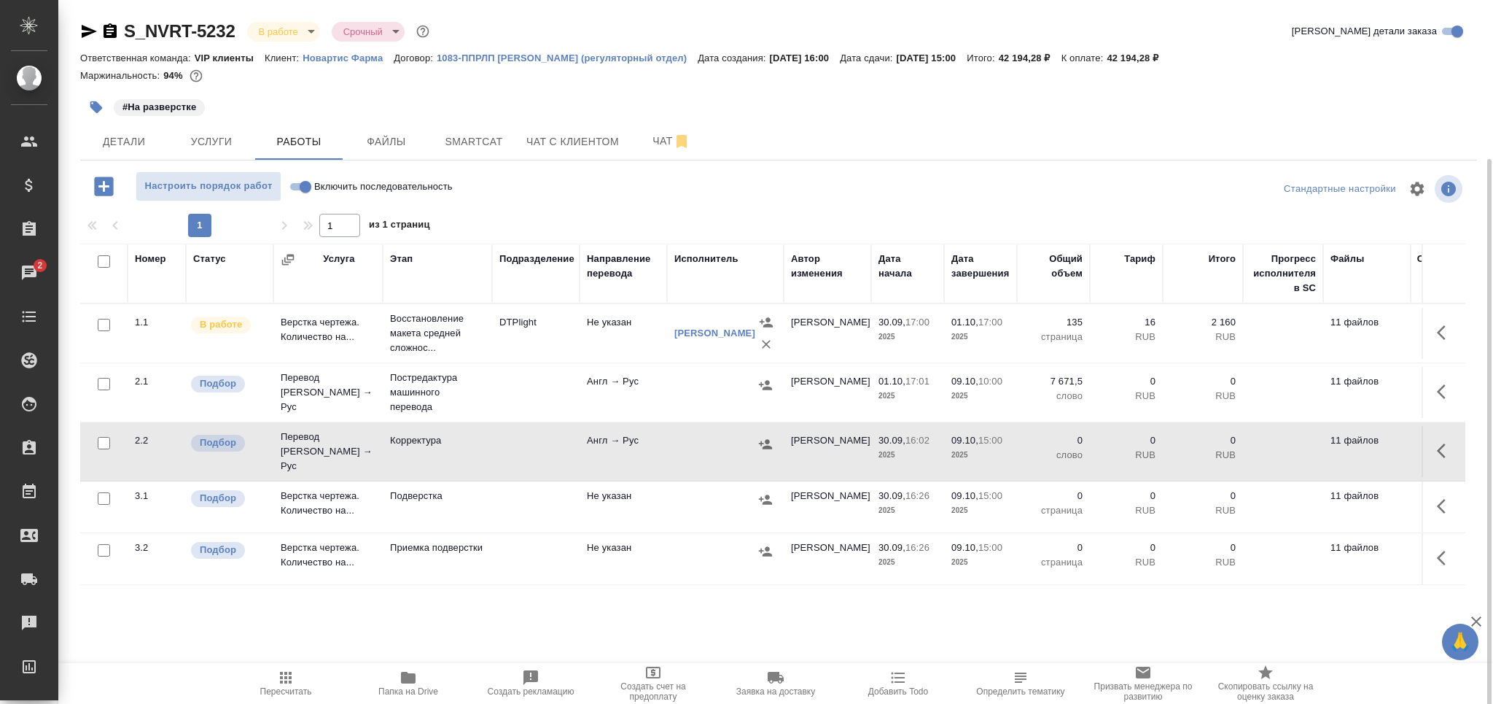
scroll to position [84, 0]
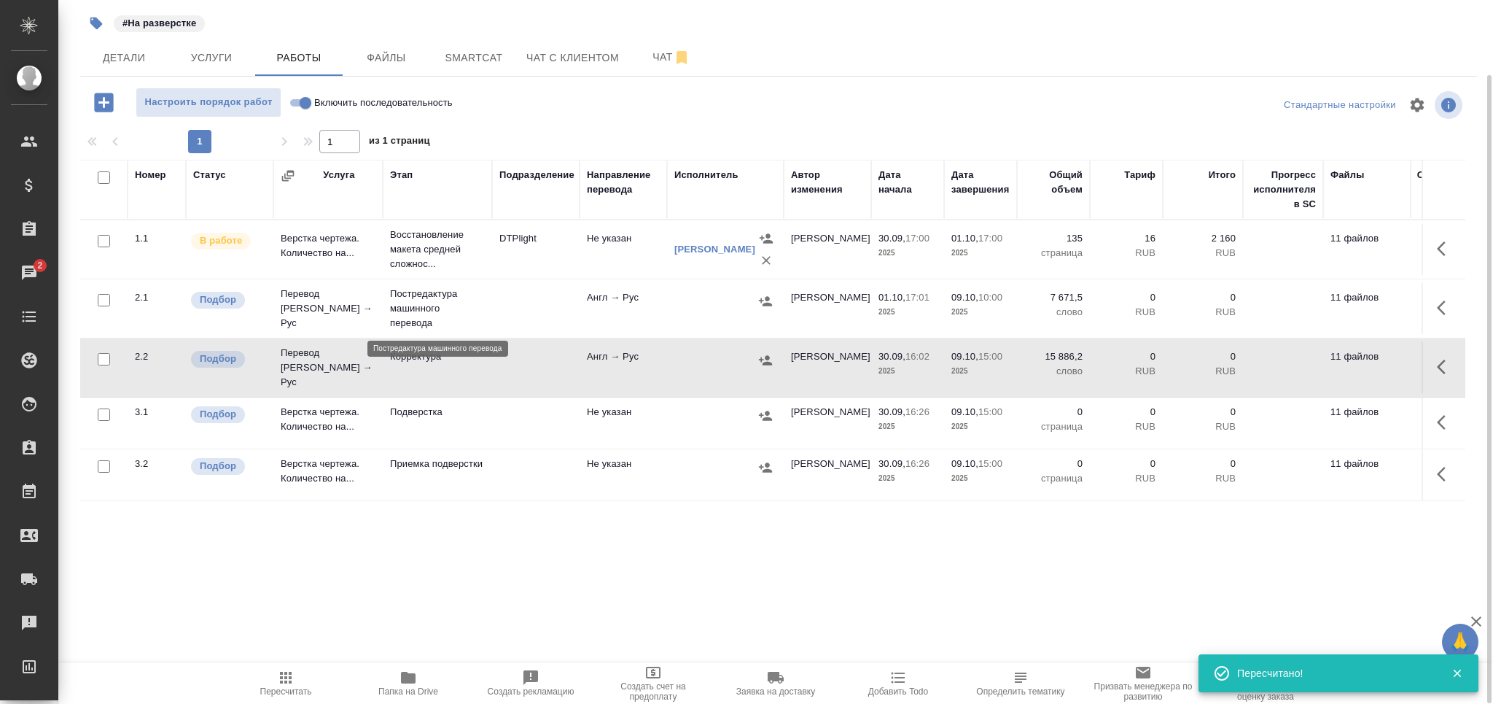
click at [401, 307] on p "Постредактура машинного перевода" at bounding box center [437, 309] width 95 height 44
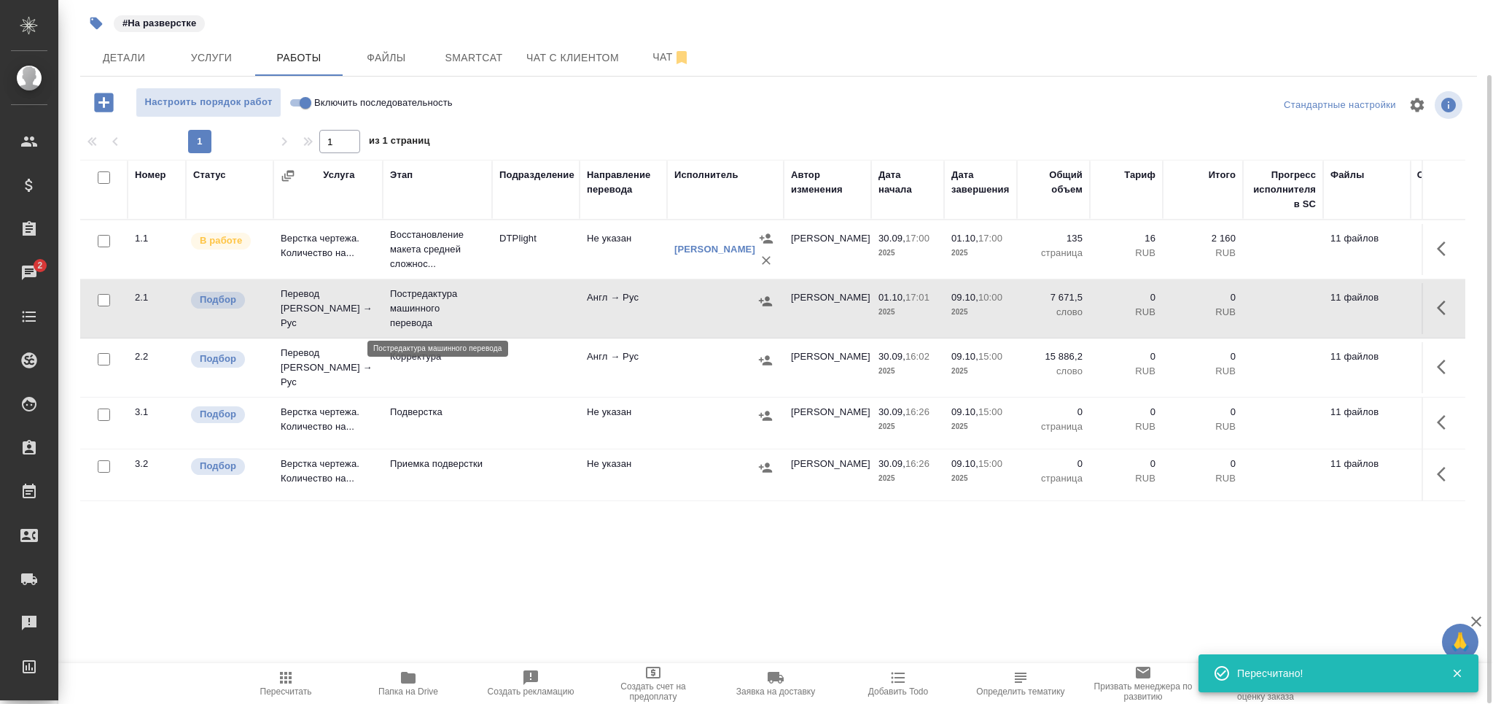
click at [401, 307] on p "Постредактура машинного перевода" at bounding box center [437, 309] width 95 height 44
click at [109, 355] on input "checkbox" at bounding box center [104, 359] width 12 height 12
checkbox input "true"
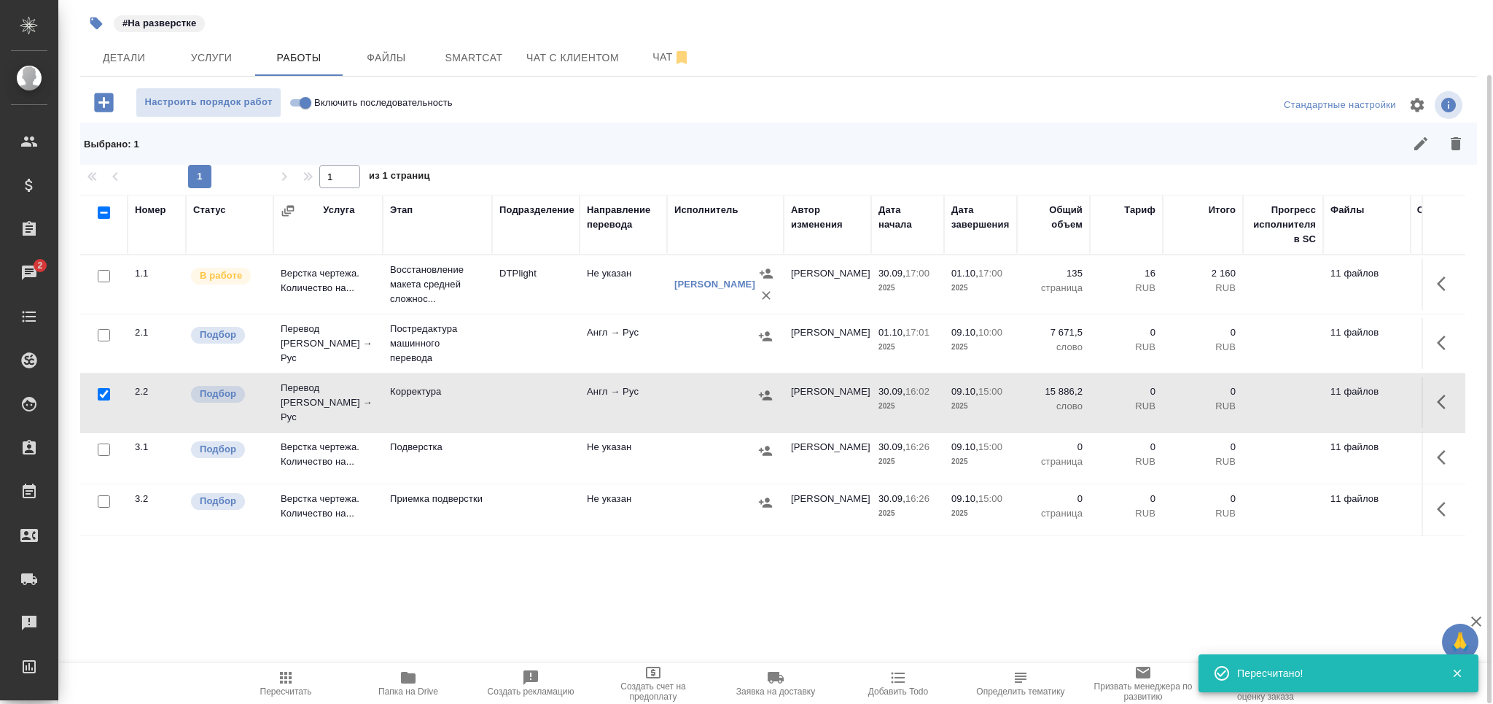
drag, startPoint x: 107, startPoint y: 502, endPoint x: 106, endPoint y: 494, distance: 8.1
click at [106, 502] on div at bounding box center [103, 501] width 33 height 20
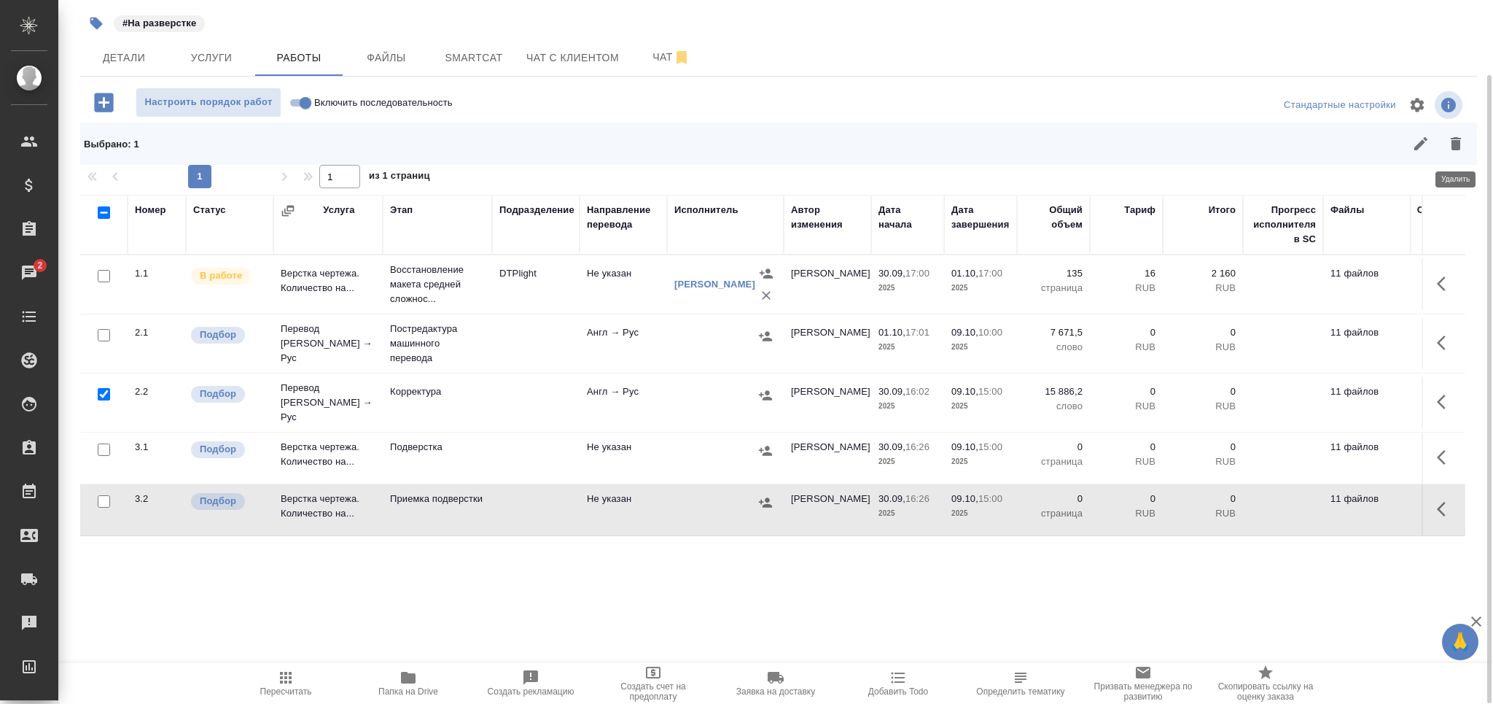
click at [1460, 136] on icon "button" at bounding box center [1455, 143] width 17 height 17
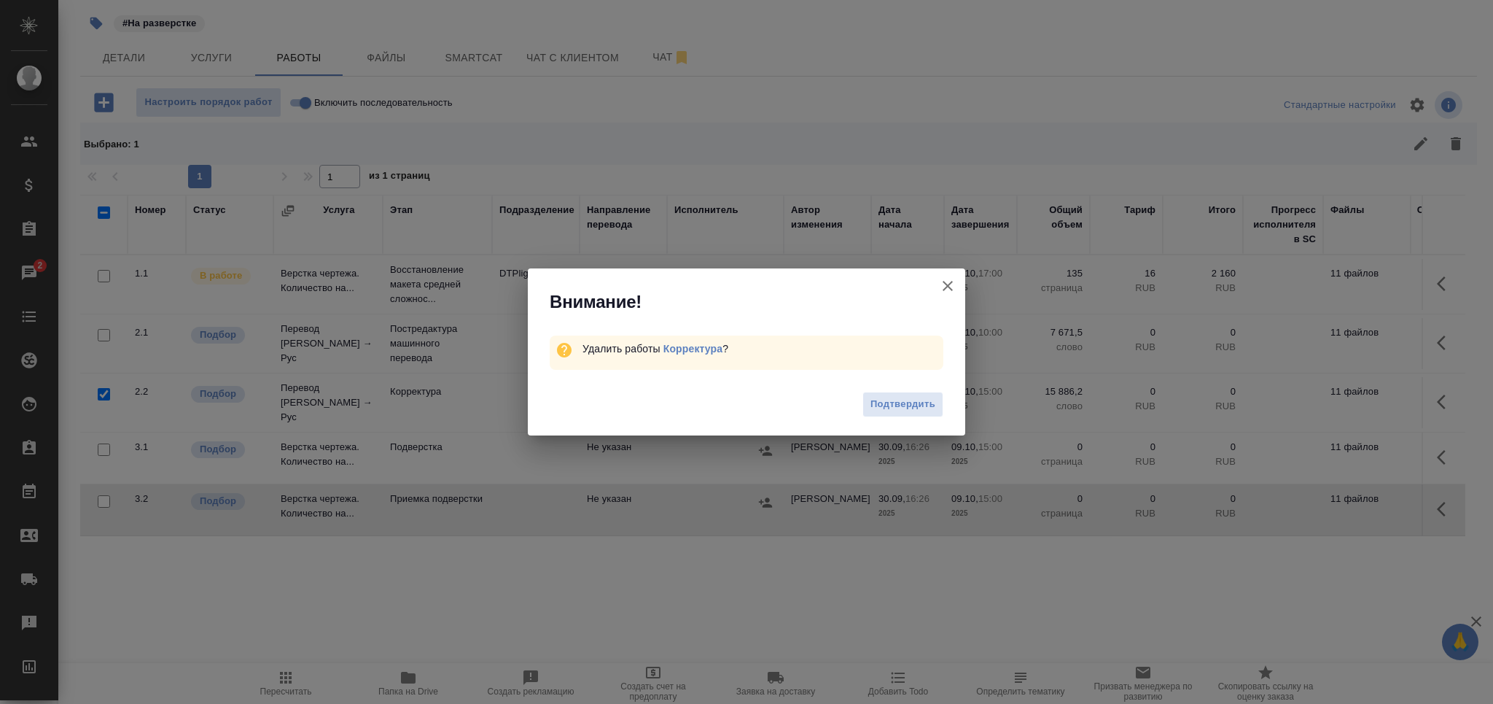
click at [922, 396] on span "Подтвердить" at bounding box center [903, 404] width 65 height 17
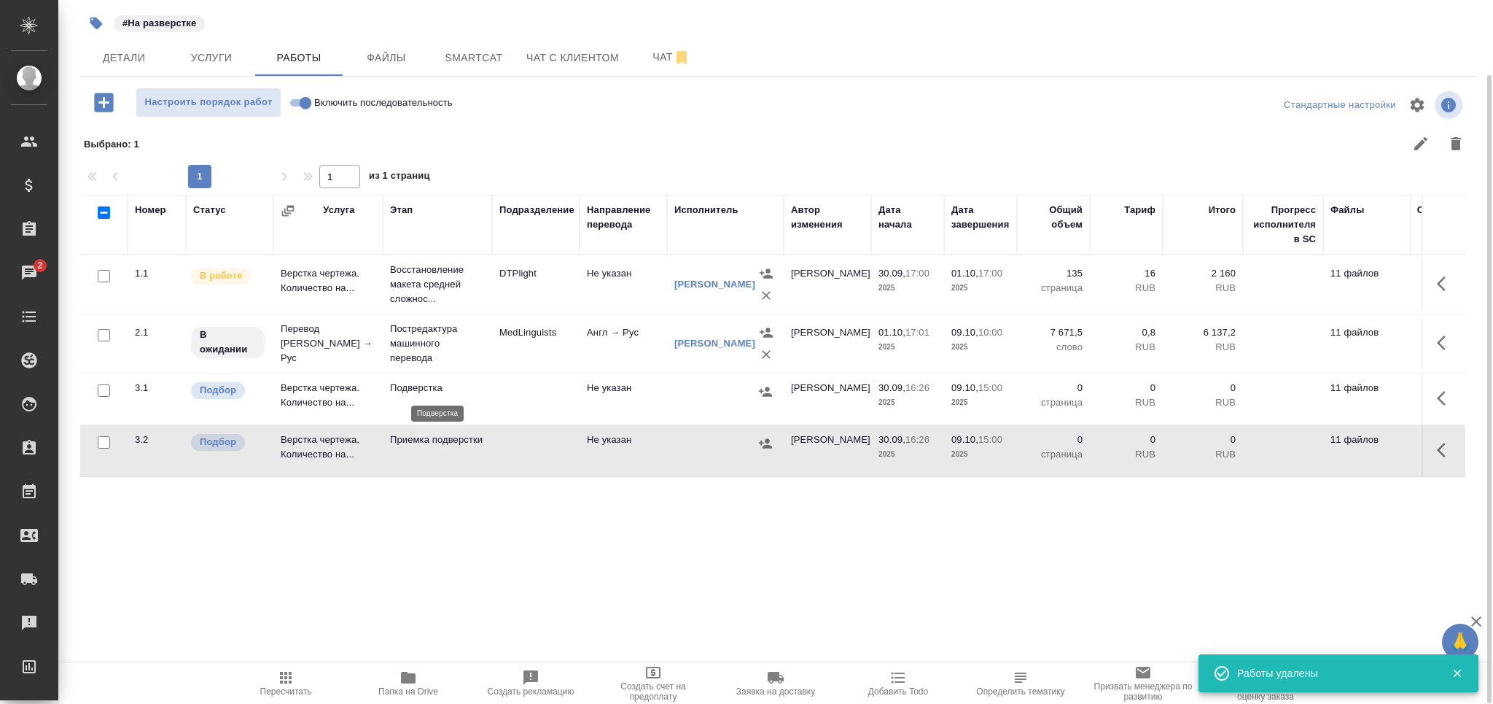
click at [411, 394] on p "Подверстка" at bounding box center [437, 388] width 95 height 15
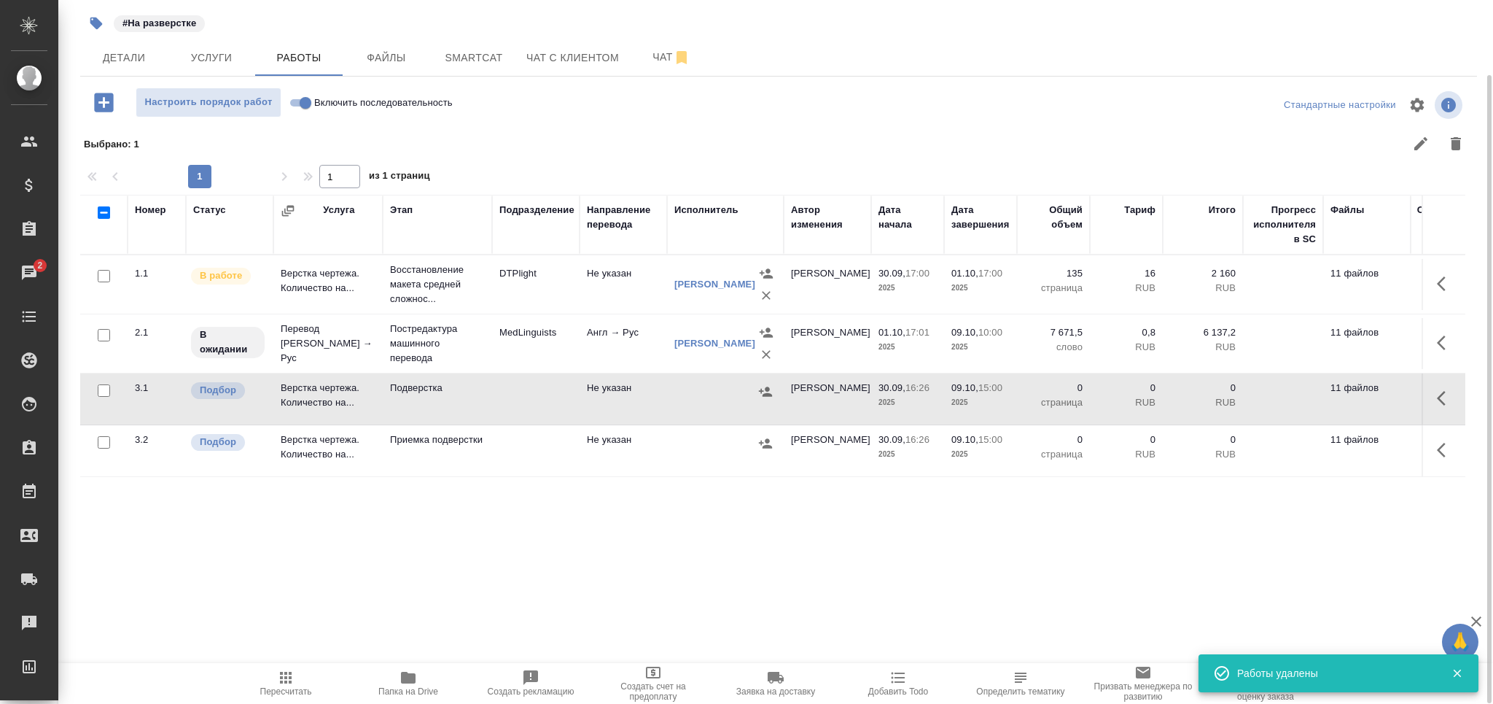
click at [93, 17] on icon "button" at bounding box center [96, 23] width 12 height 12
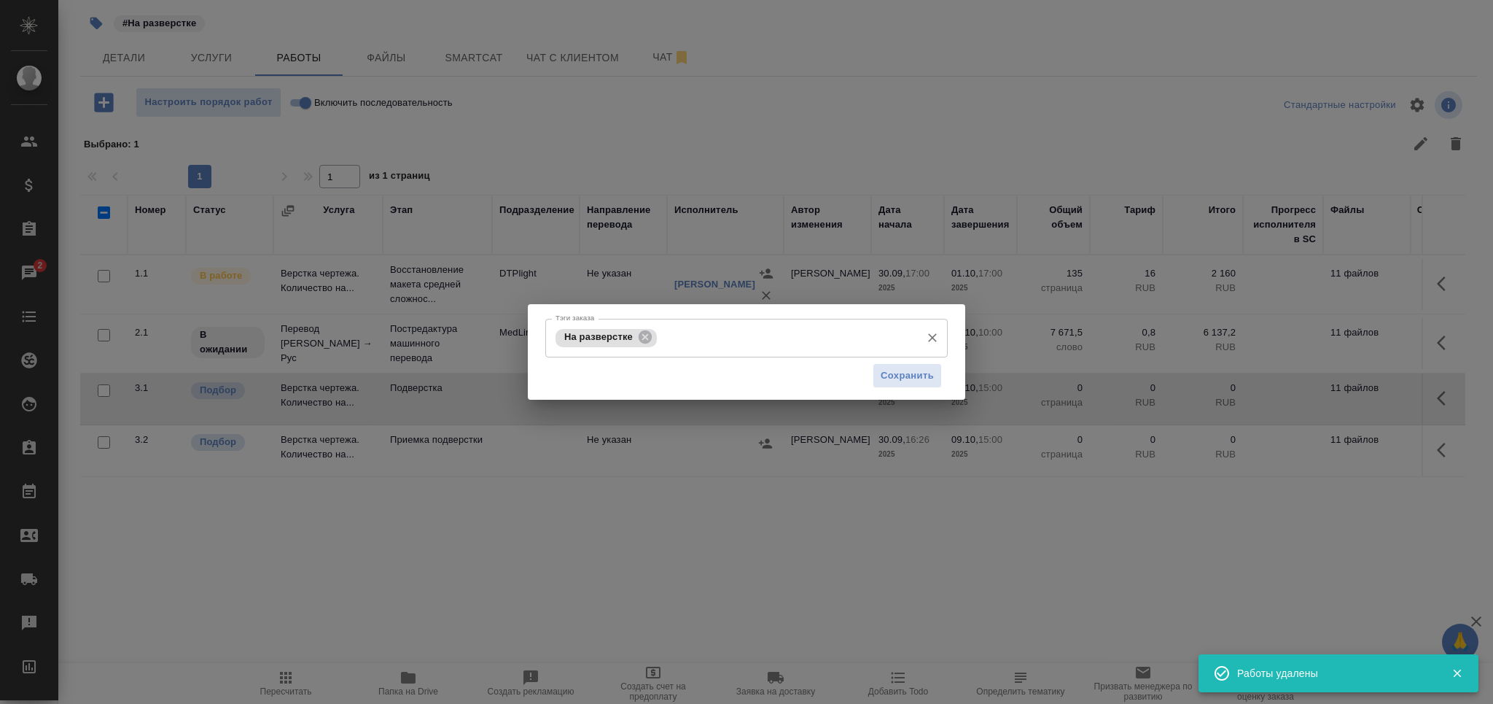
click at [765, 347] on input "Тэги заказа" at bounding box center [787, 337] width 253 height 25
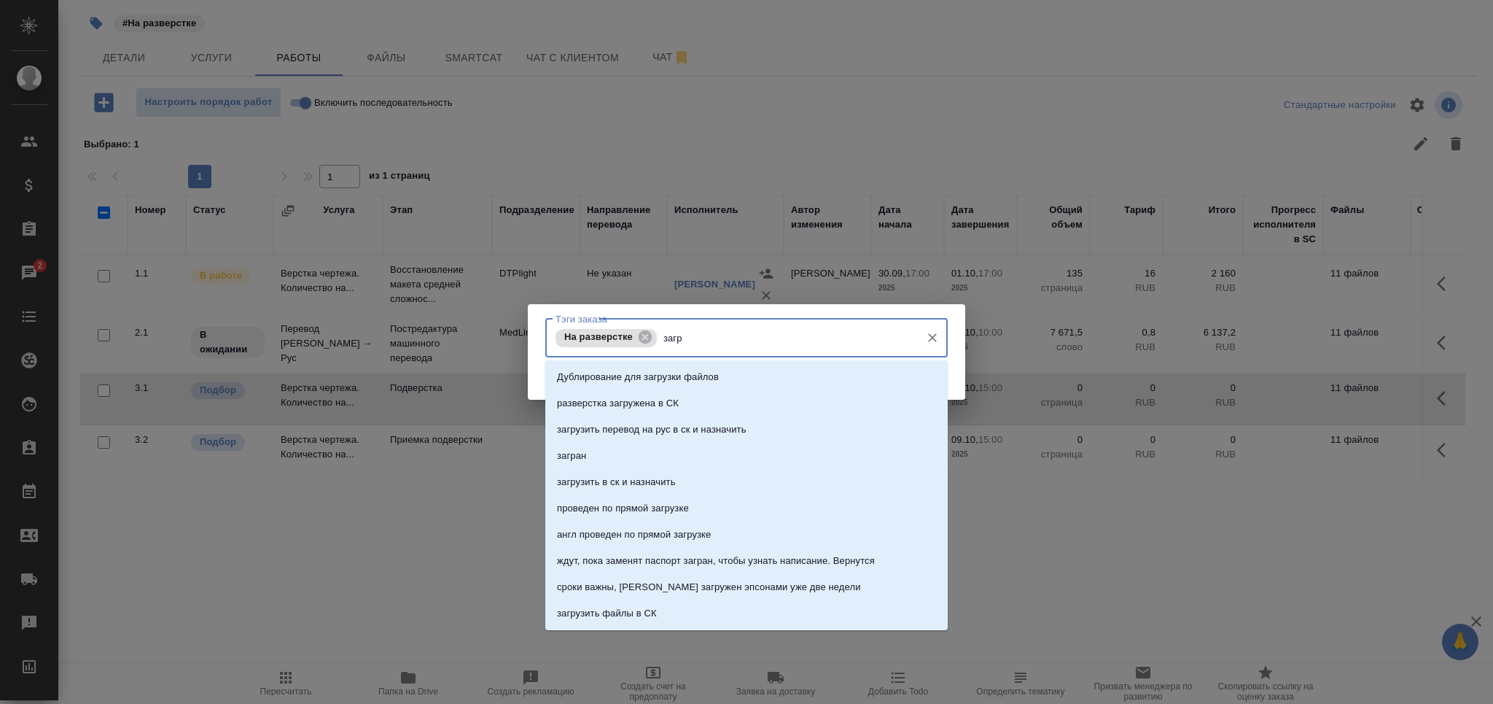
type input "загру"
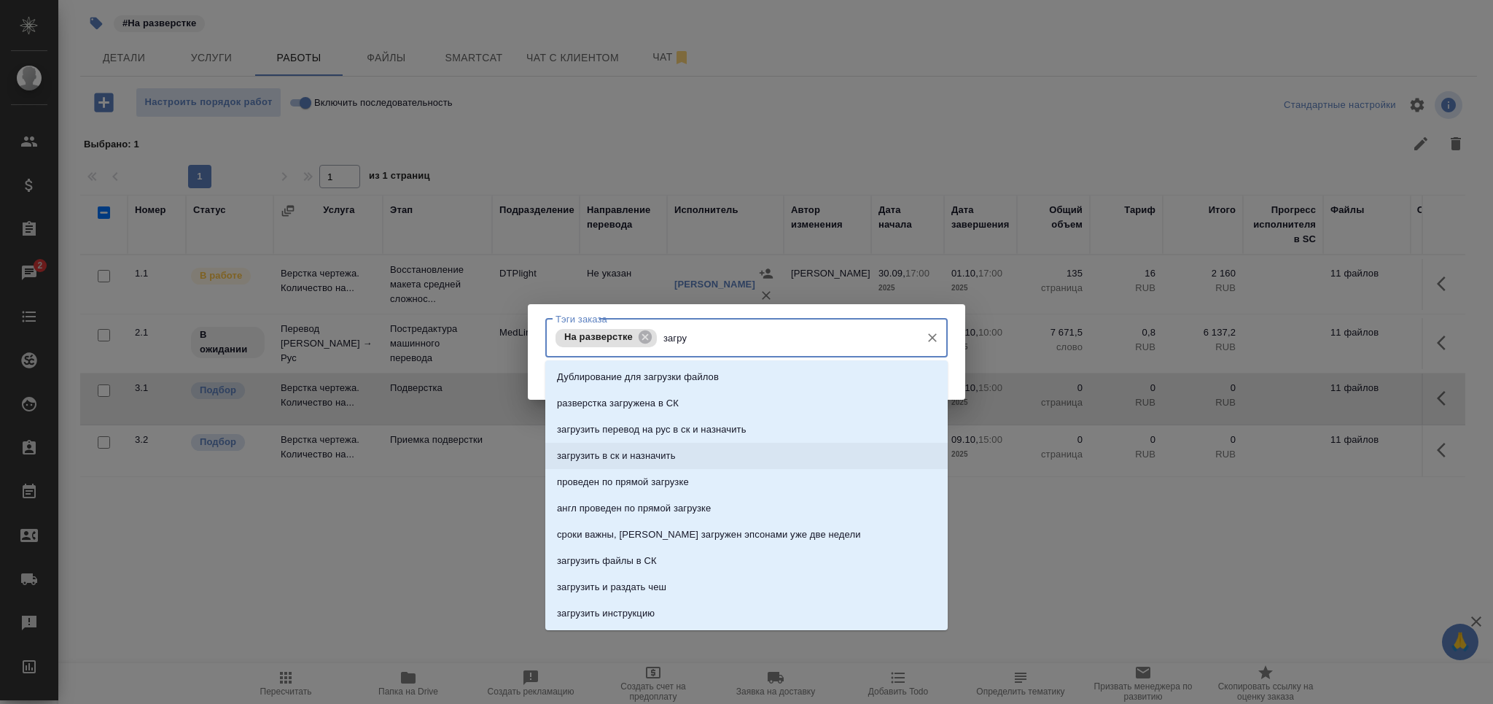
click at [688, 451] on li "загрузить в ск и назначить" at bounding box center [746, 456] width 402 height 26
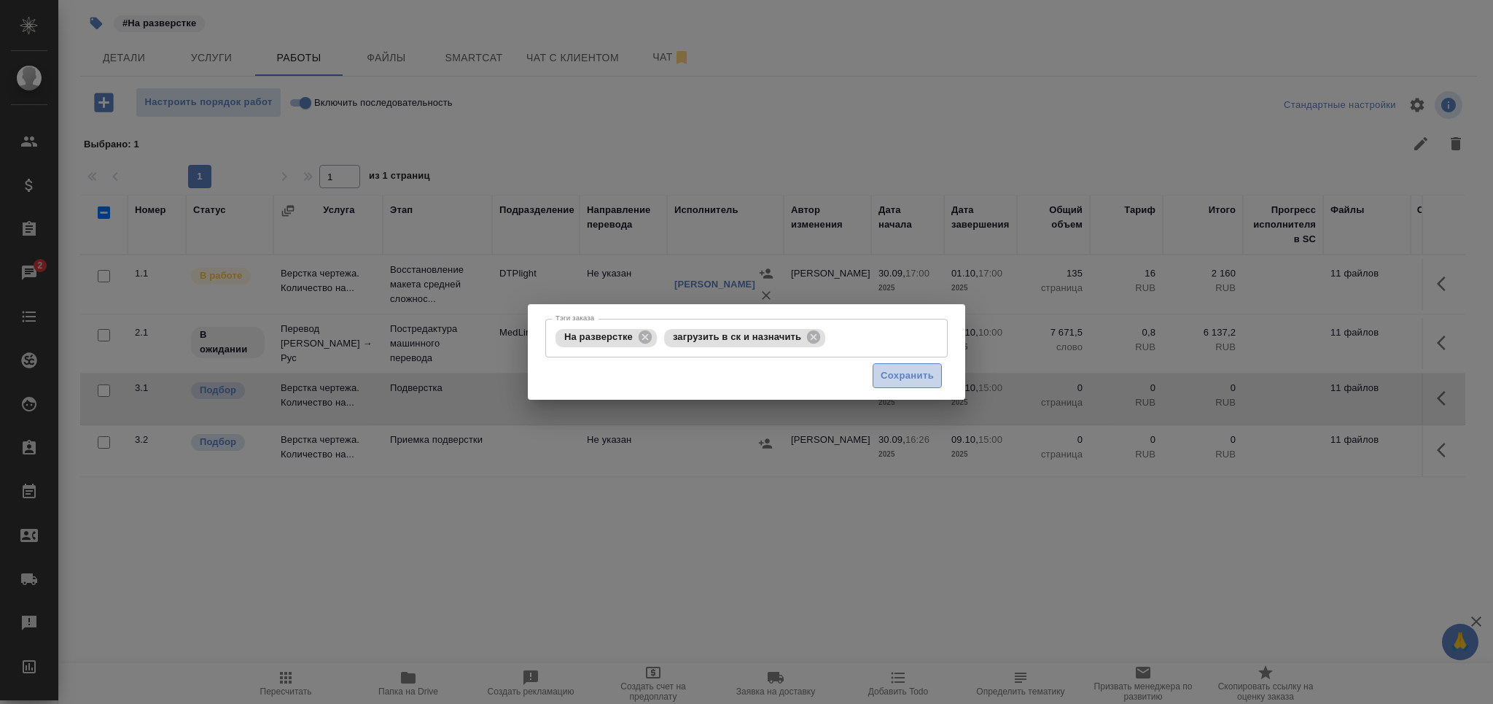
click at [925, 385] on button "Сохранить" at bounding box center [907, 376] width 69 height 26
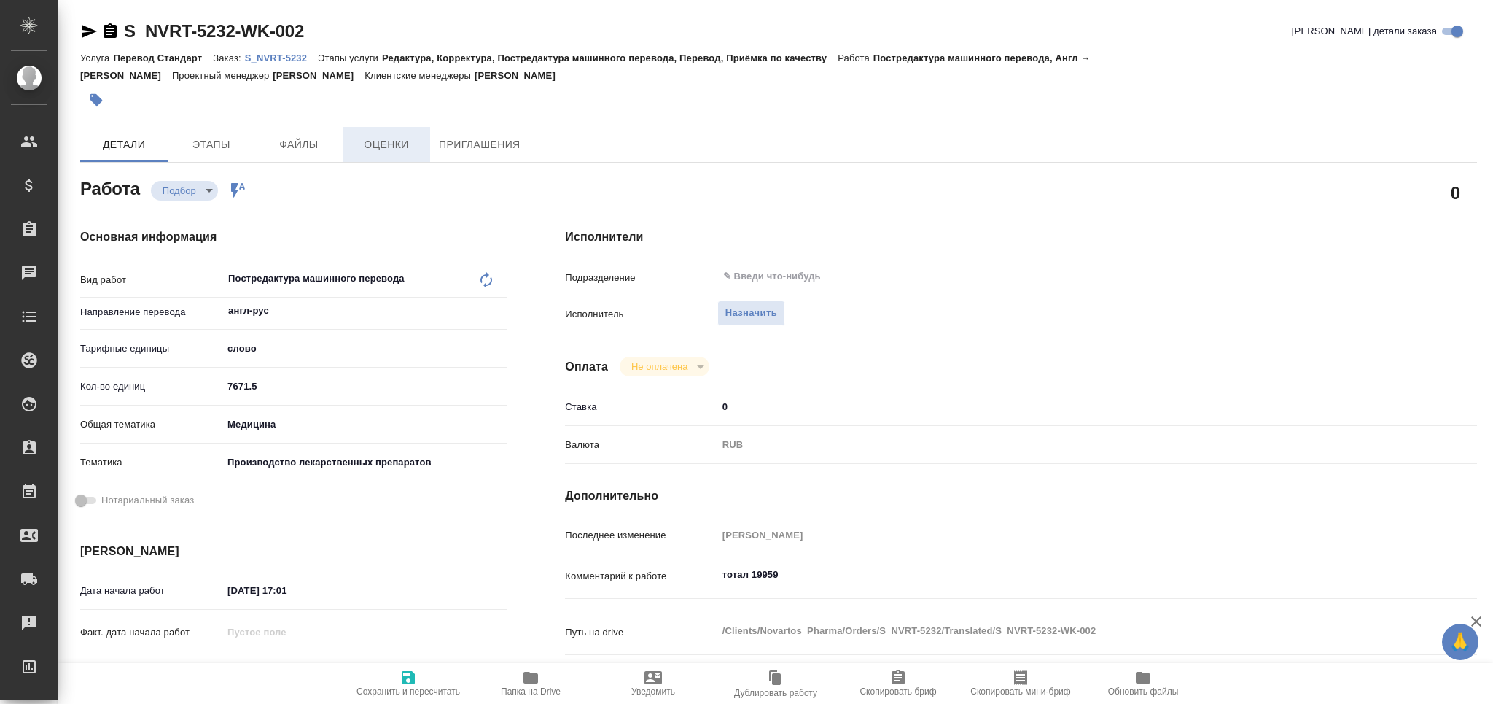
type textarea "x"
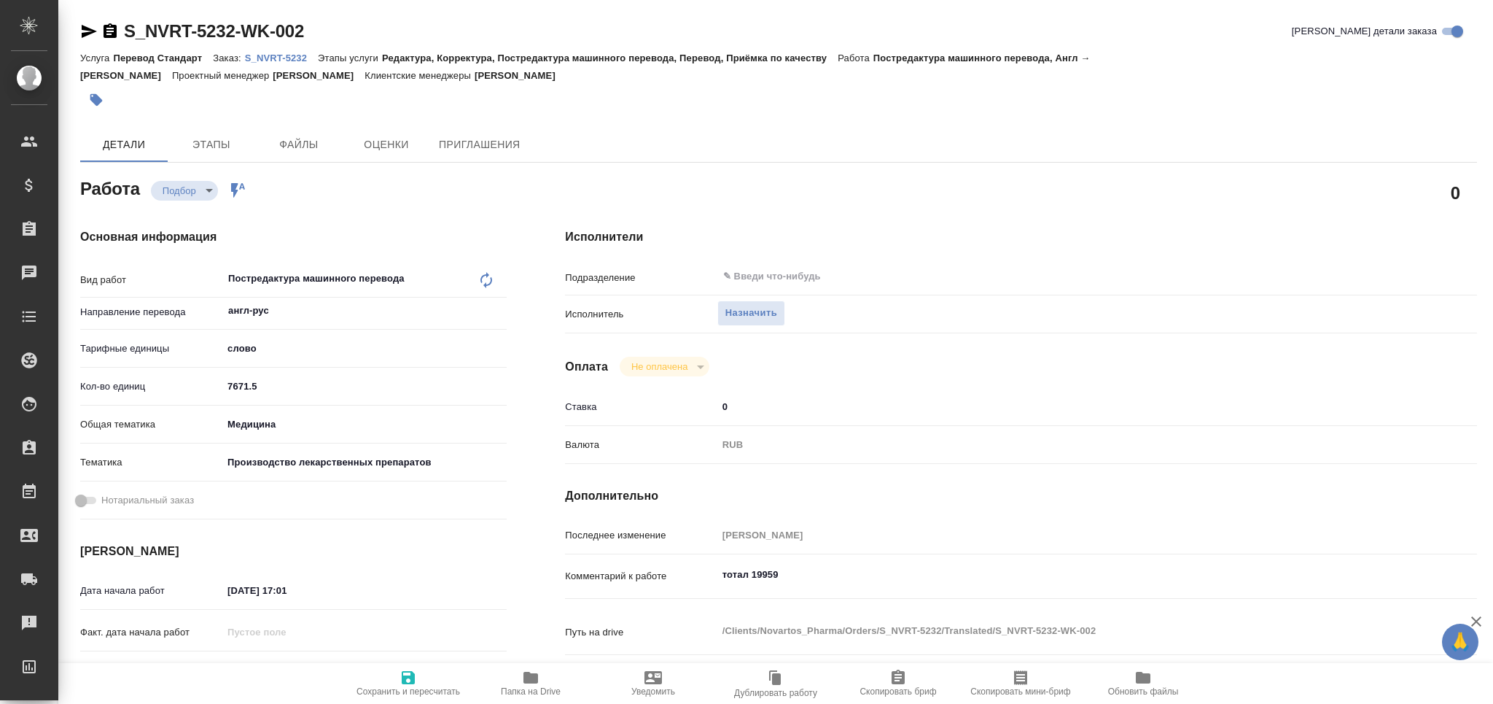
type textarea "x"
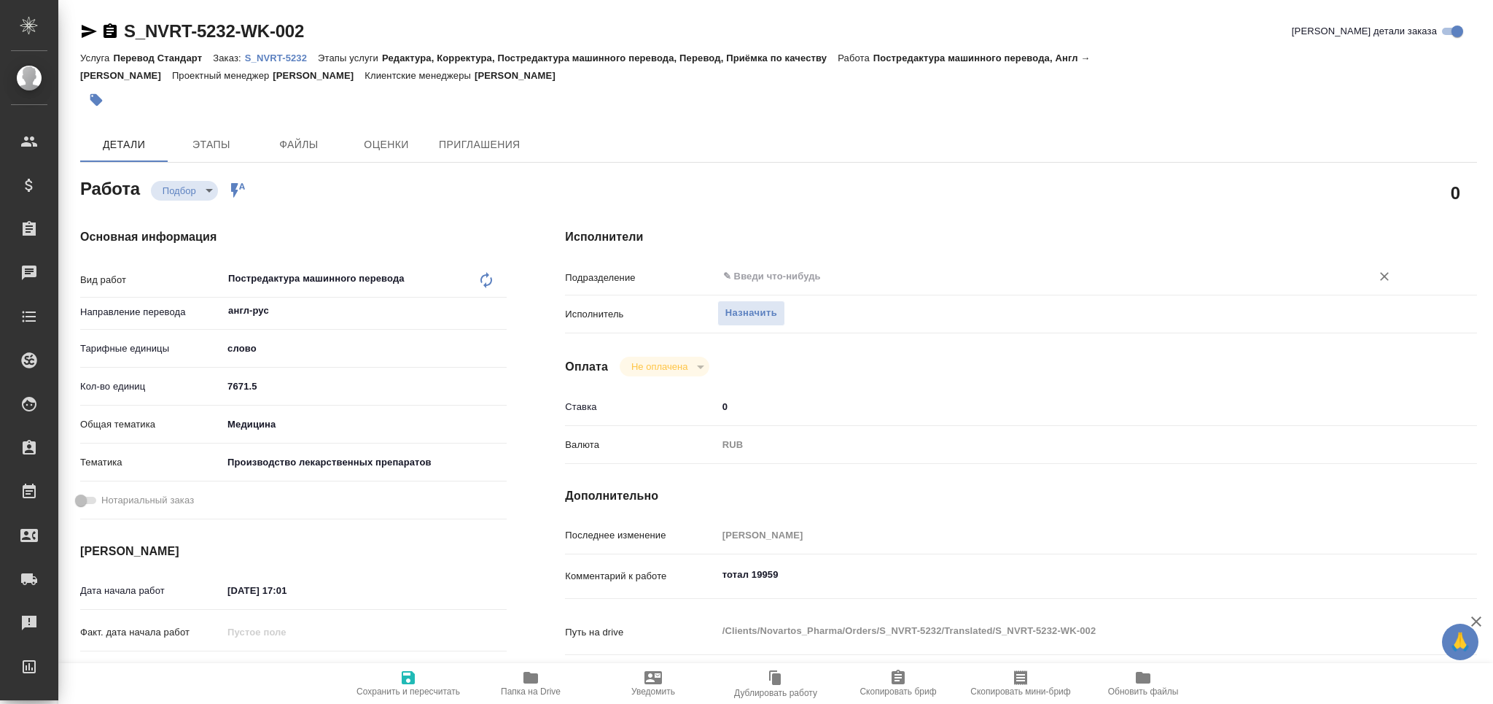
type textarea "x"
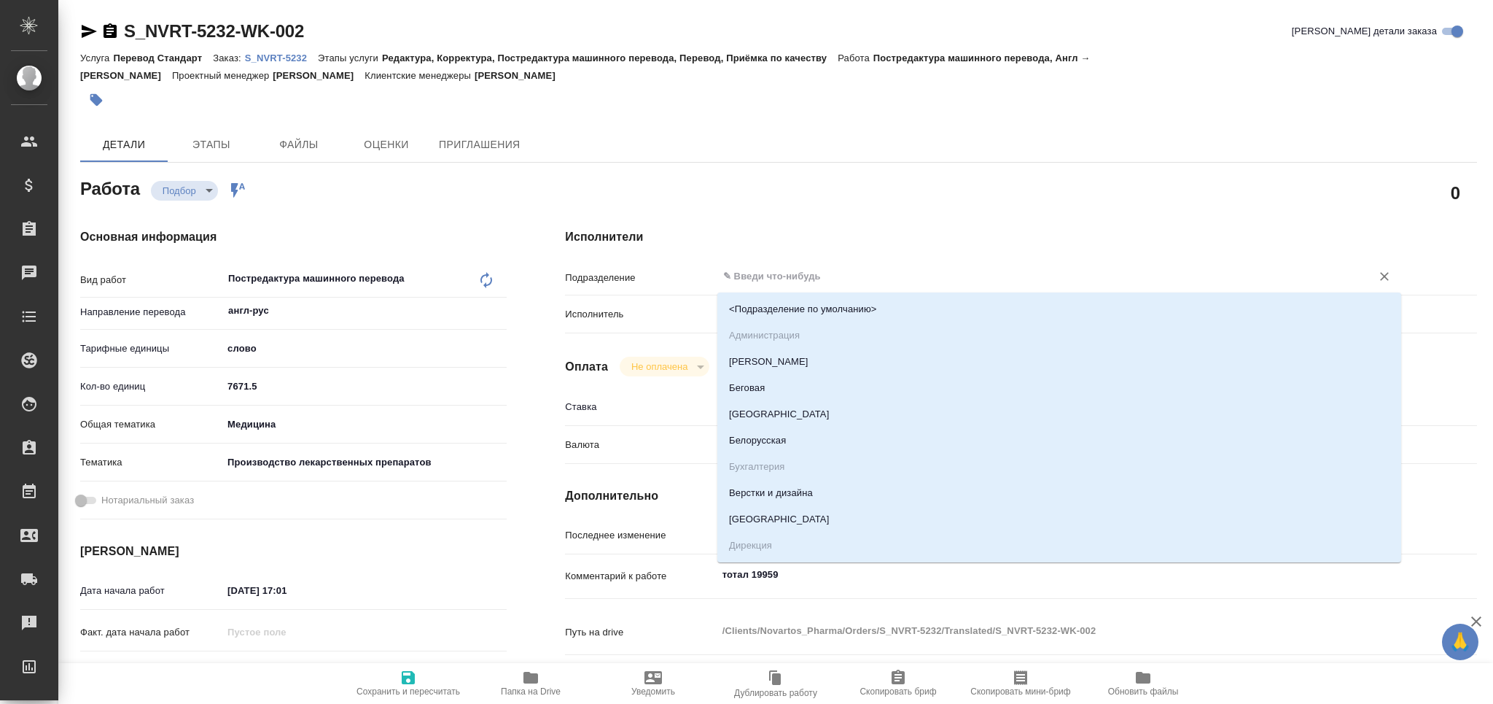
click at [778, 282] on input "text" at bounding box center [1035, 276] width 626 height 17
type textarea "x"
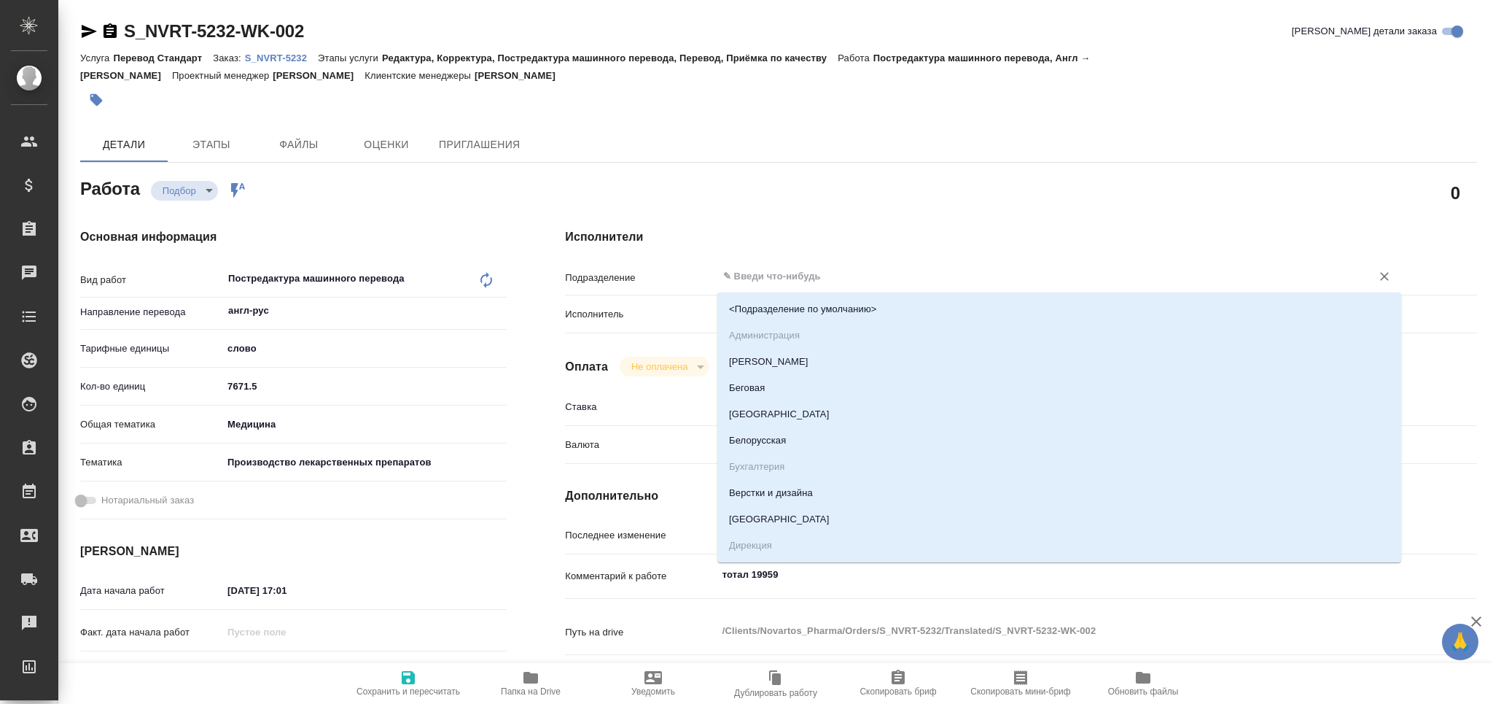
type textarea "x"
type input "ь"
type textarea "x"
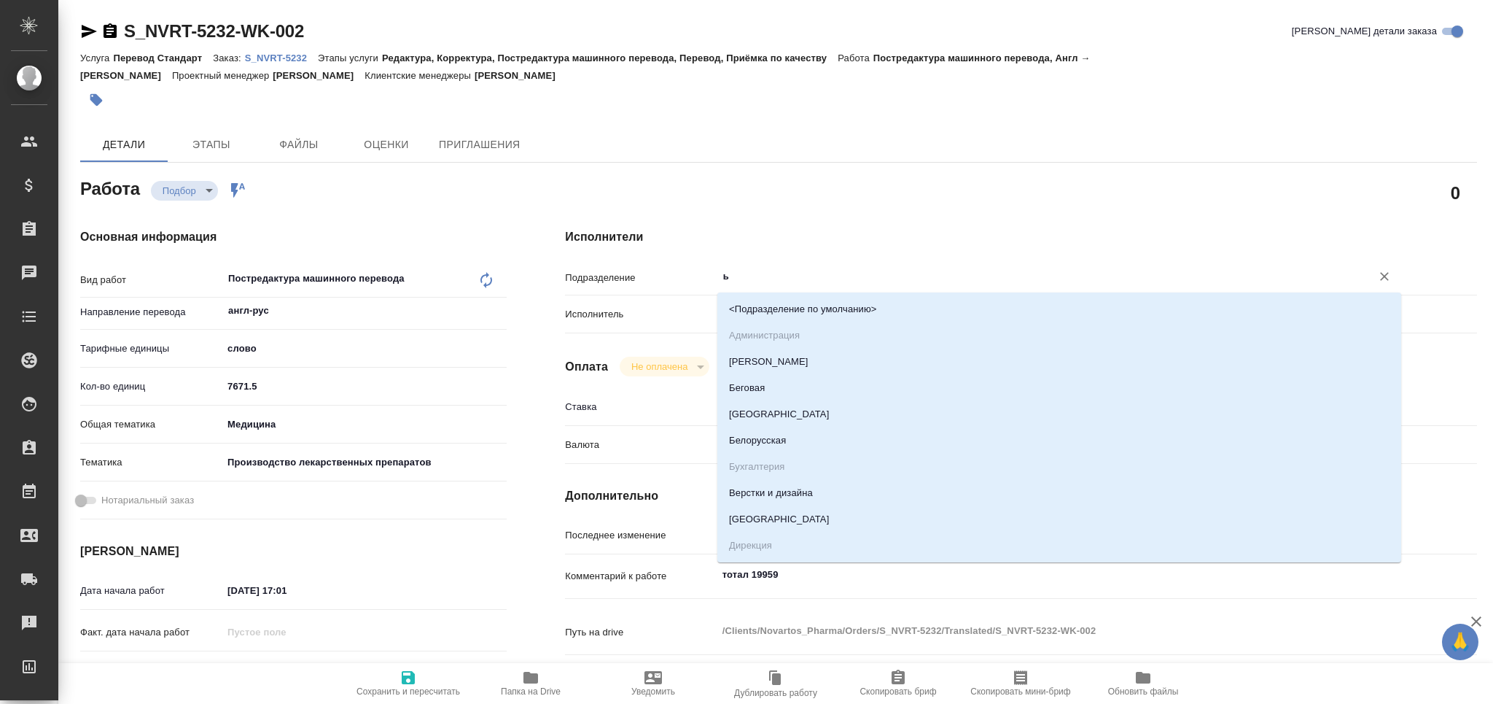
type textarea "x"
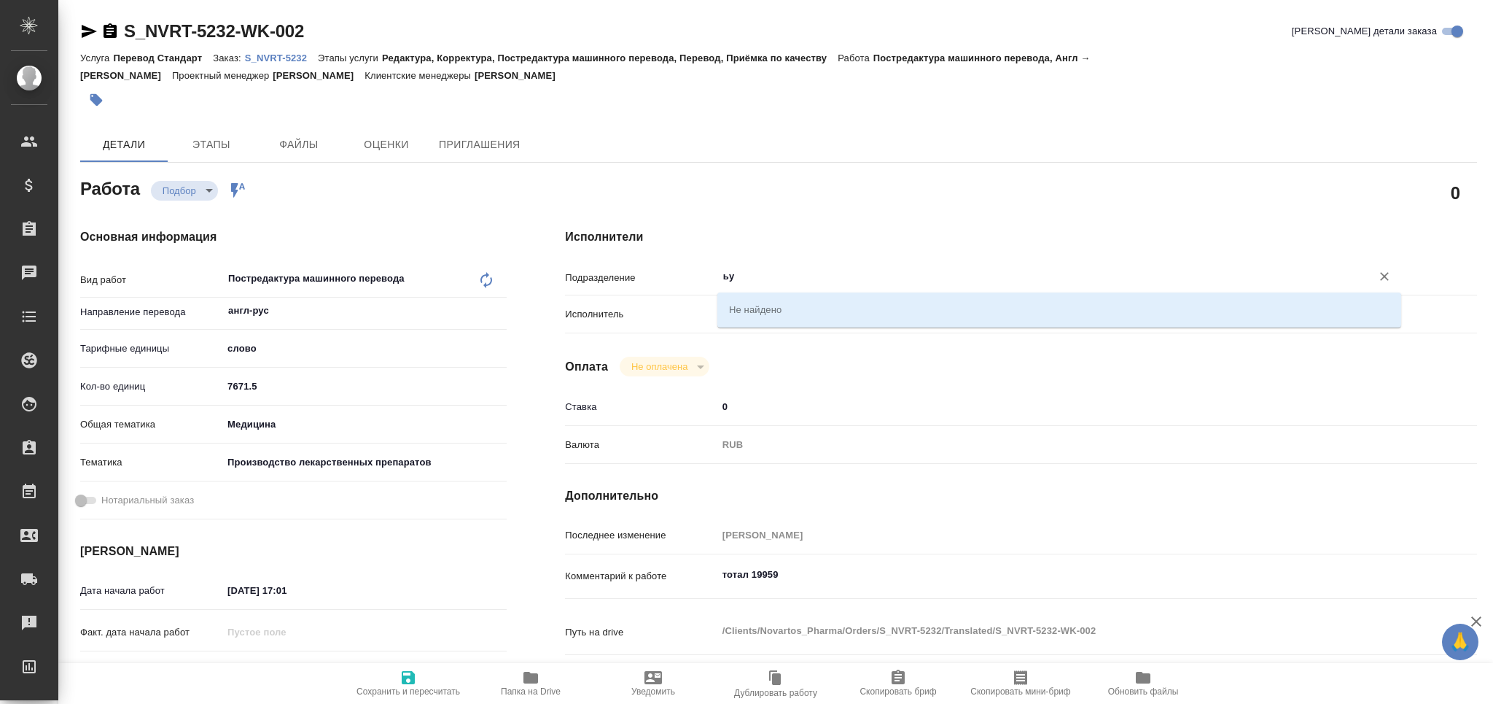
type input "ь"
type input "med"
type textarea "x"
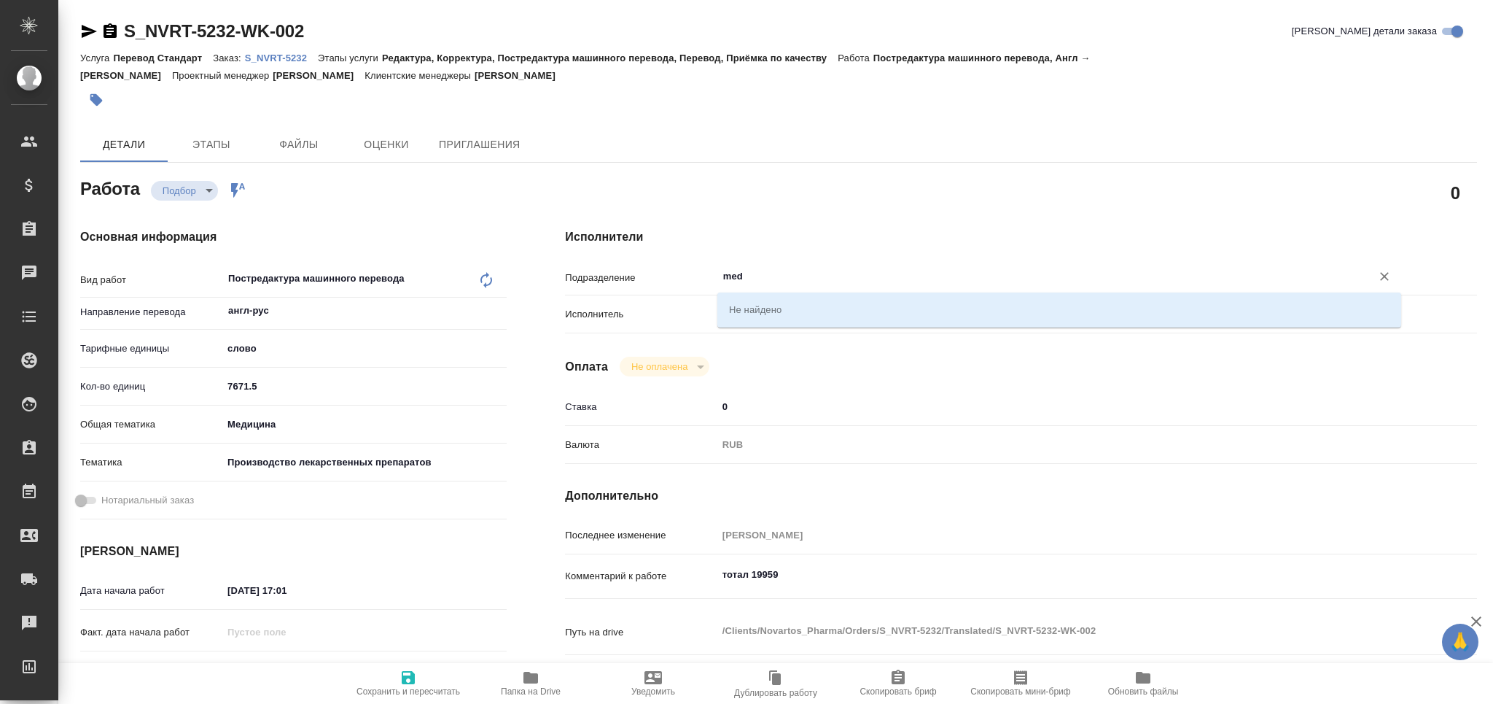
type textarea "x"
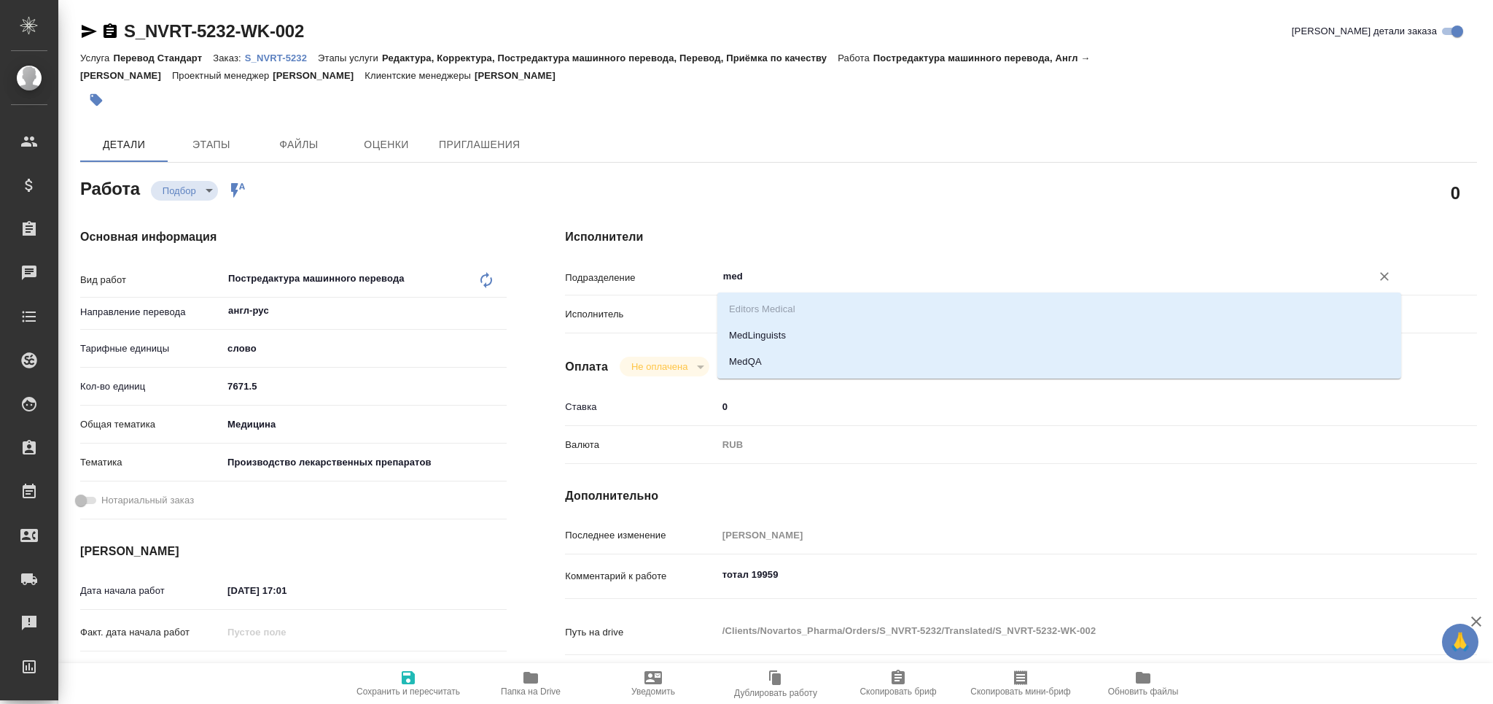
type textarea "x"
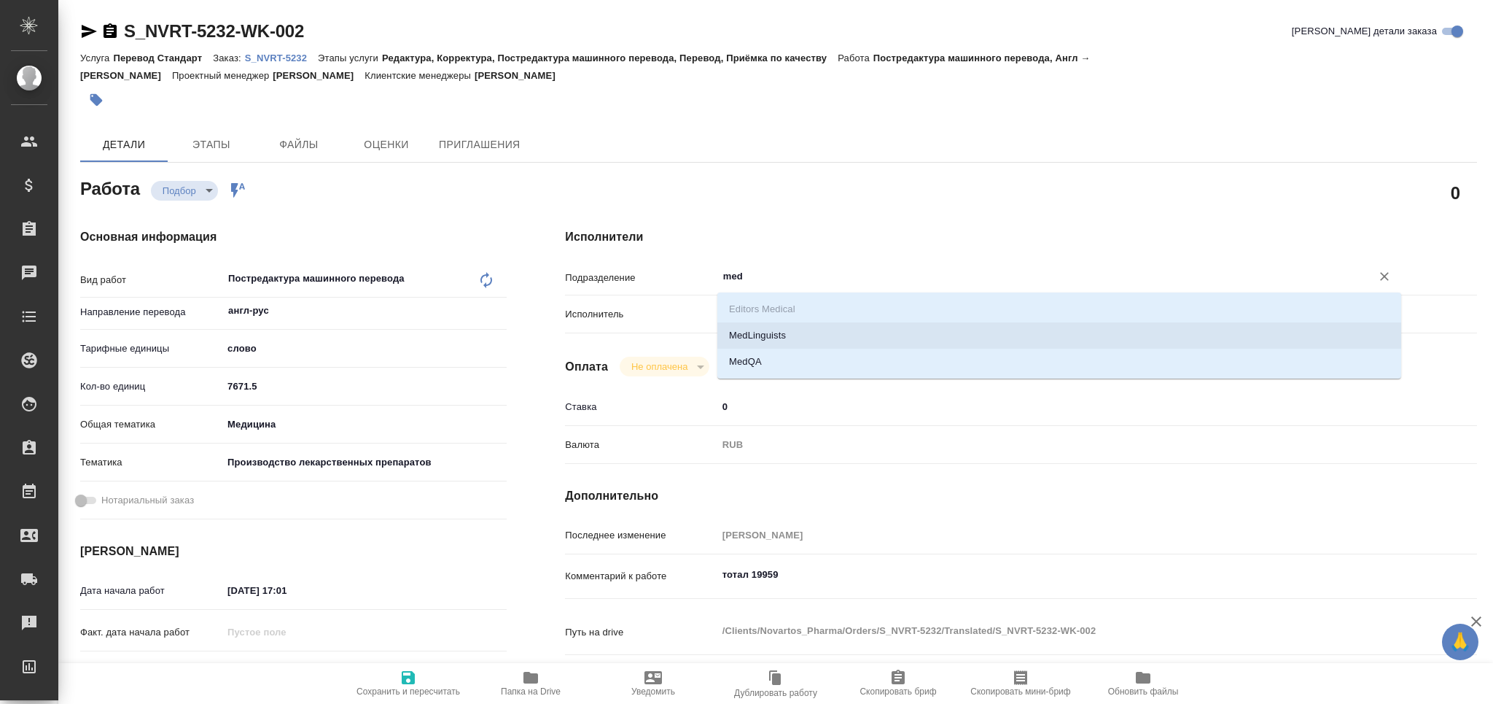
click at [774, 327] on li "MedLinguists" at bounding box center [1059, 335] width 684 height 26
type textarea "x"
type input "MedLinguists"
type textarea "x"
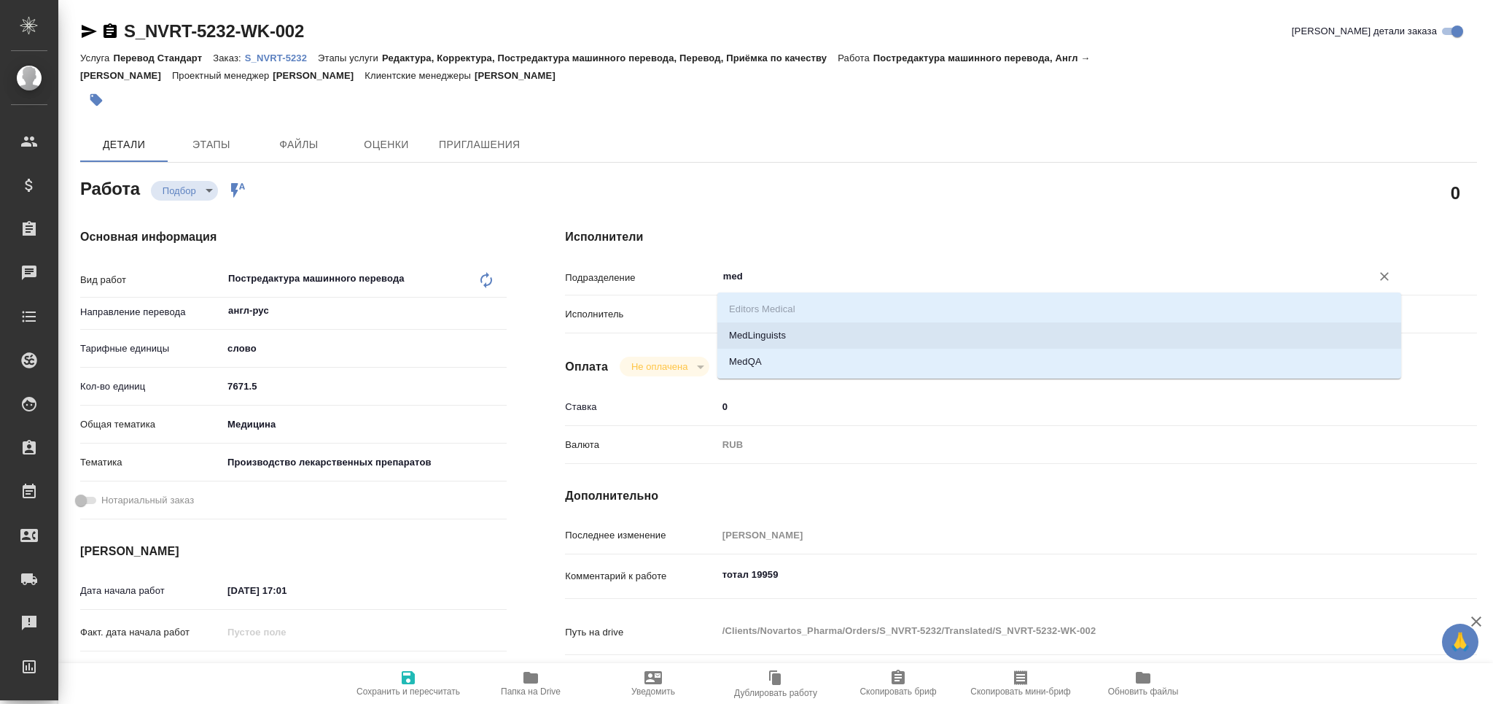
type textarea "x"
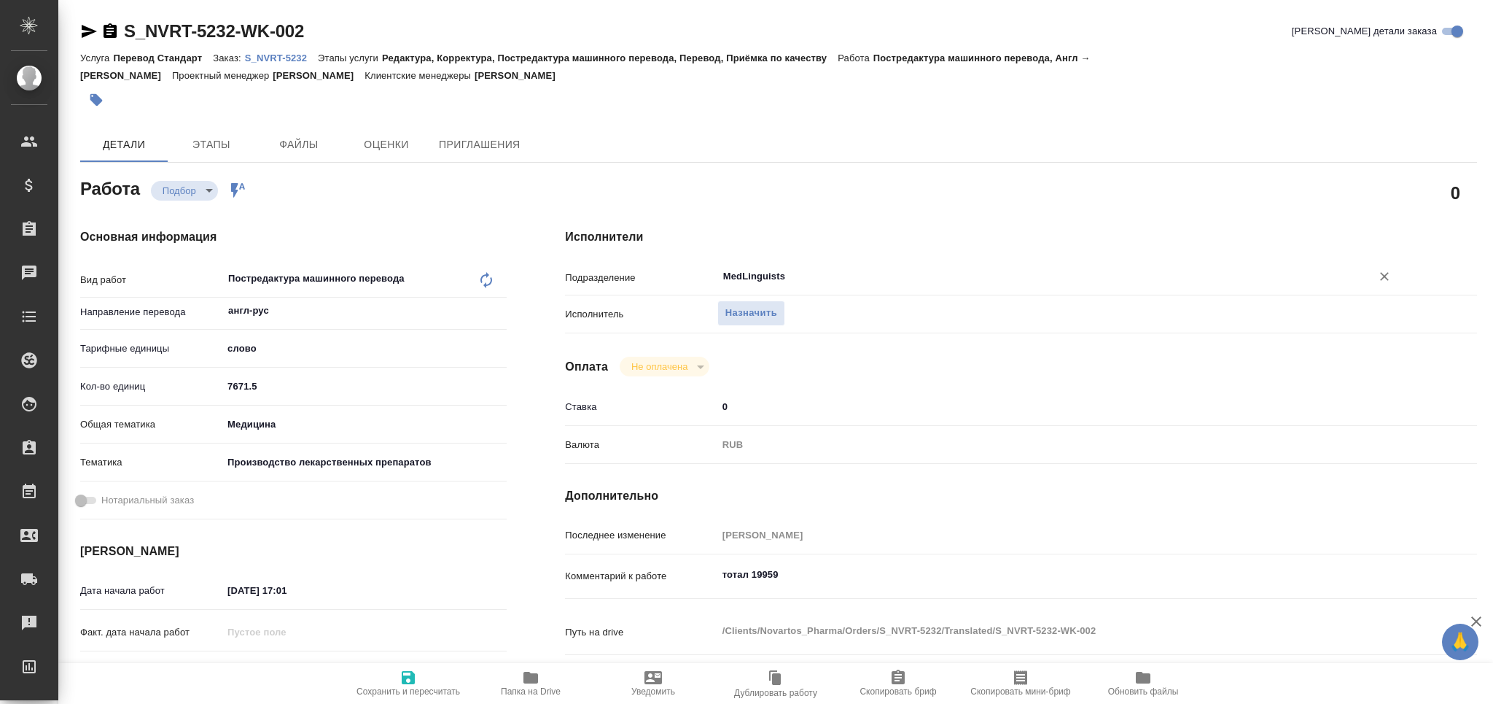
type input "MedLinguists"
click at [400, 674] on icon "button" at bounding box center [408, 677] width 17 height 17
type textarea "x"
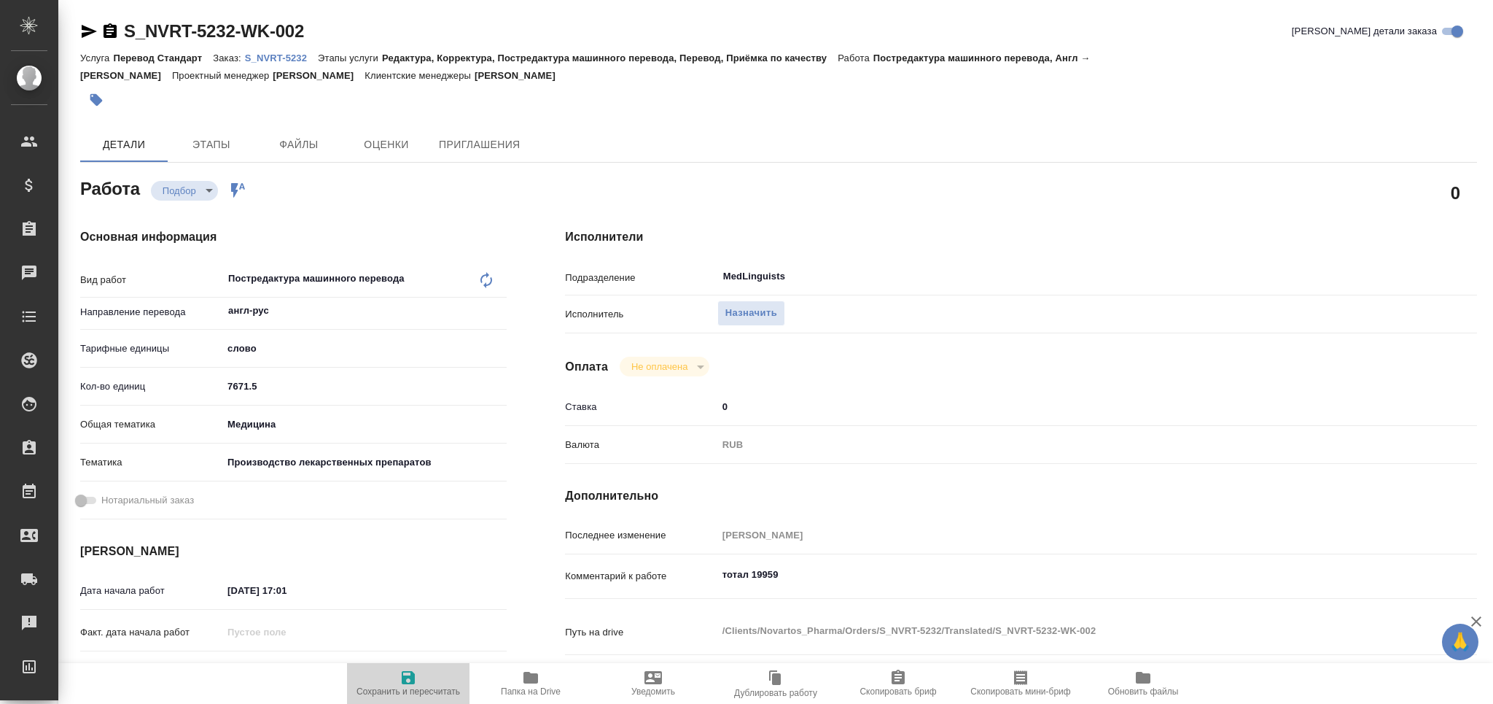
type textarea "x"
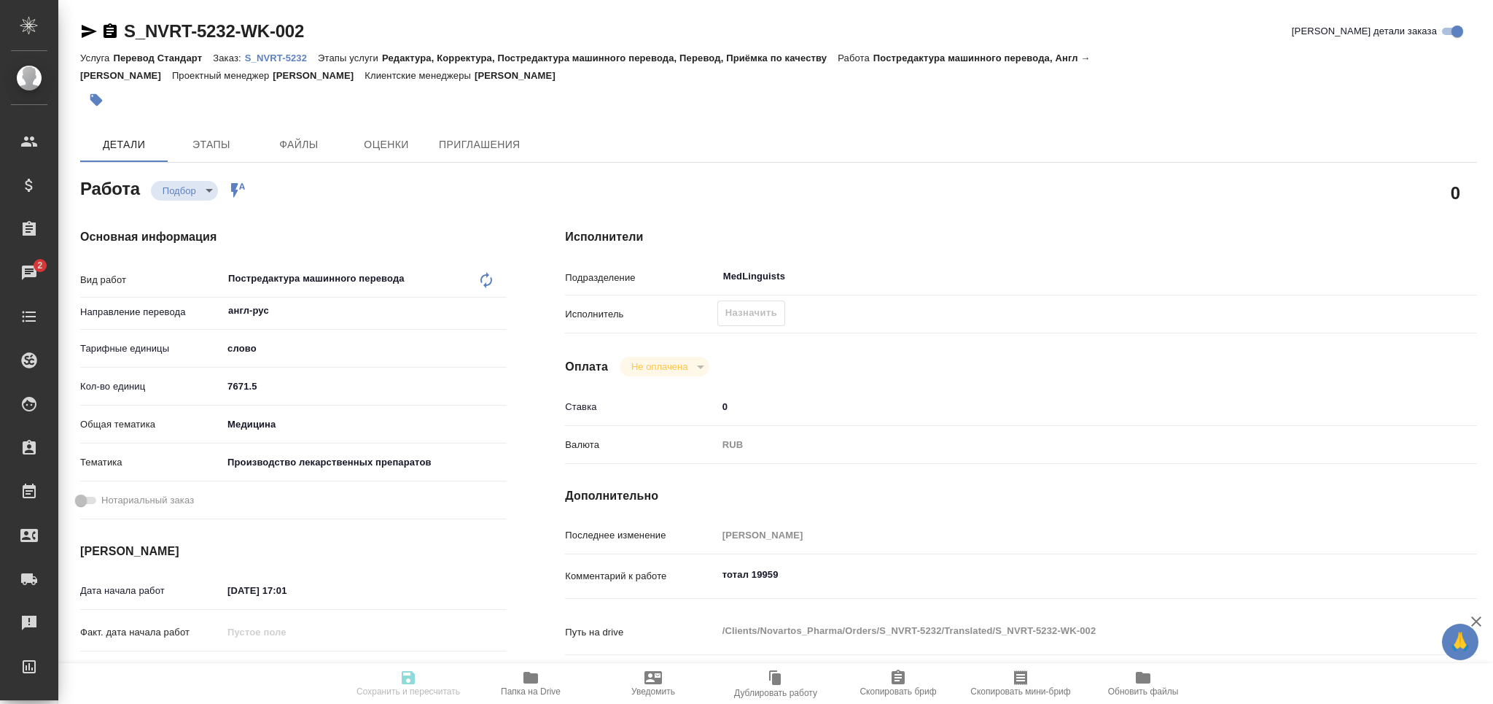
type textarea "x"
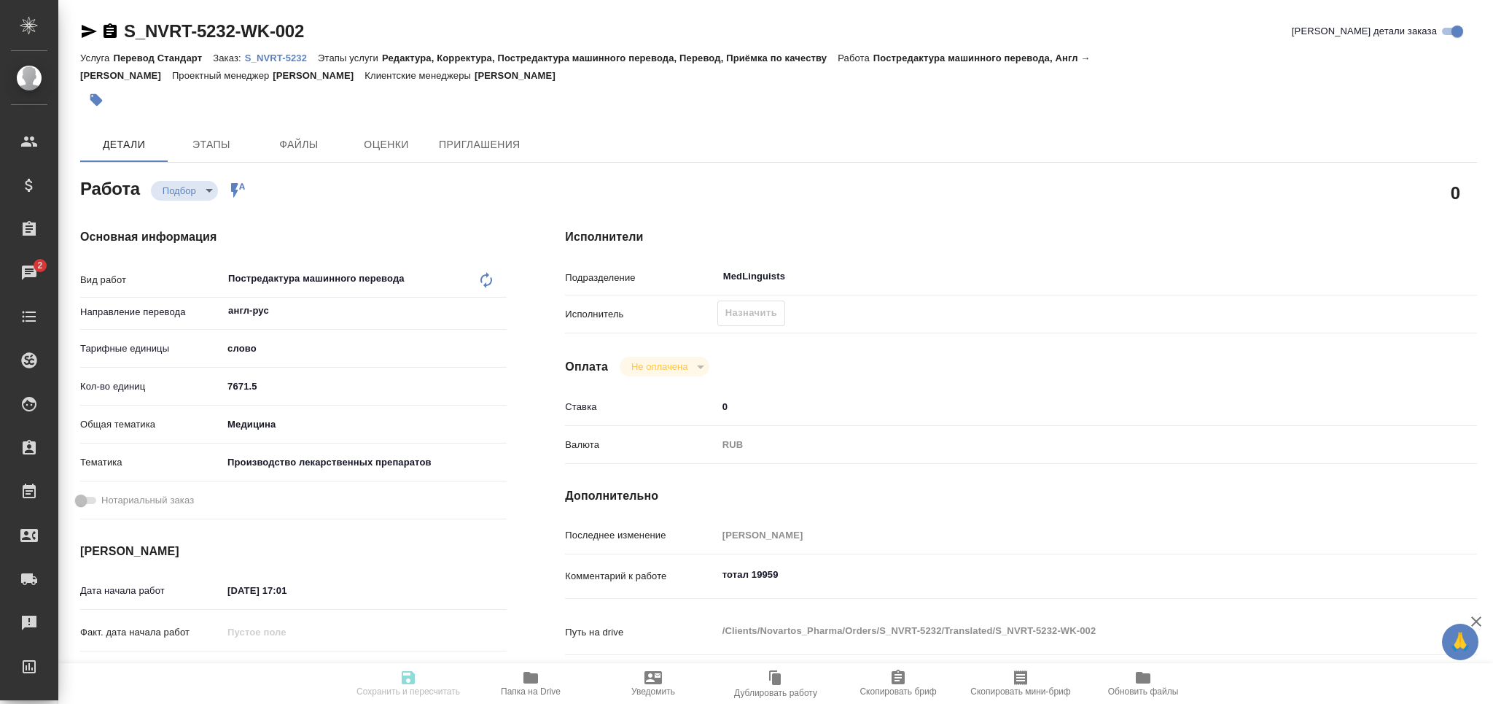
type textarea "x"
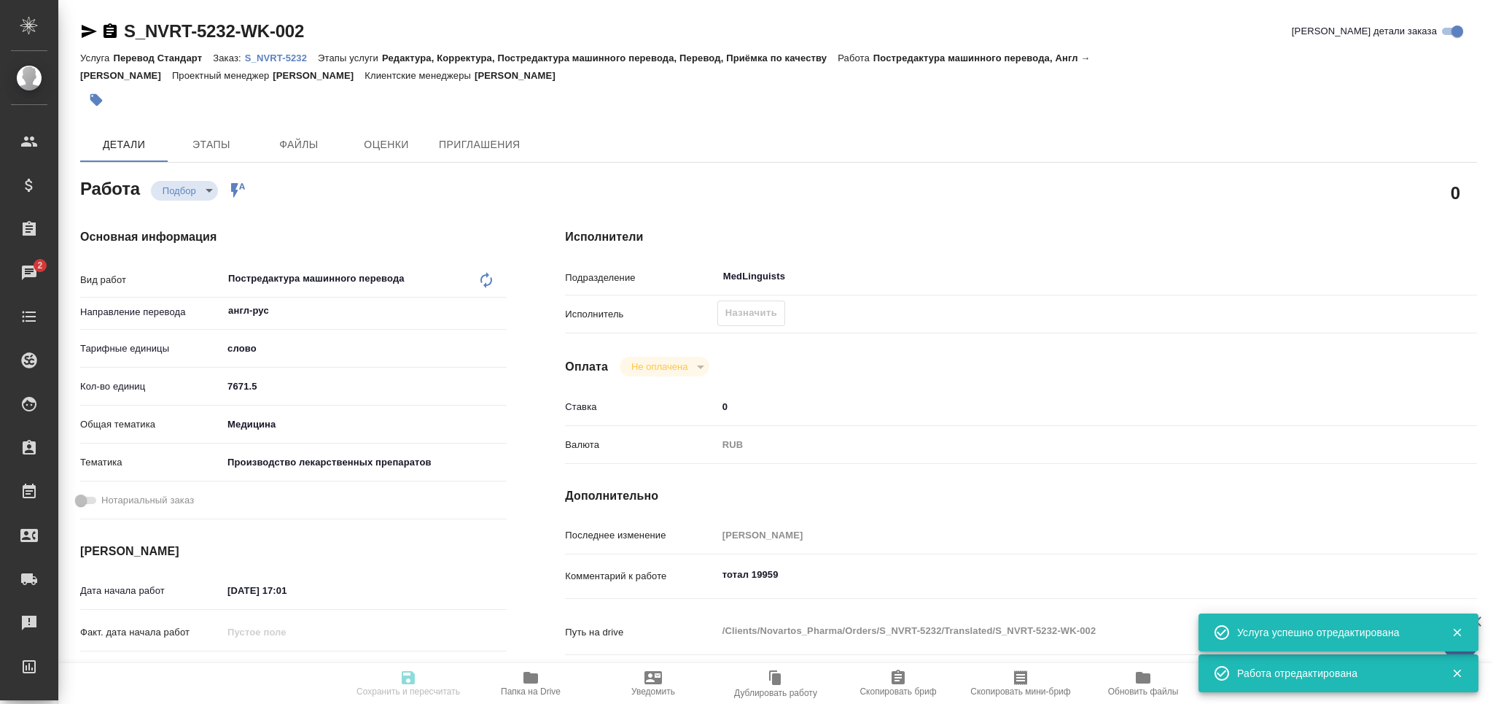
type input "recruiting"
type textarea "Постредактура машинного перевода"
type textarea "x"
type input "англ-рус"
type input "5a8b1489cc6b4906c91bfd90"
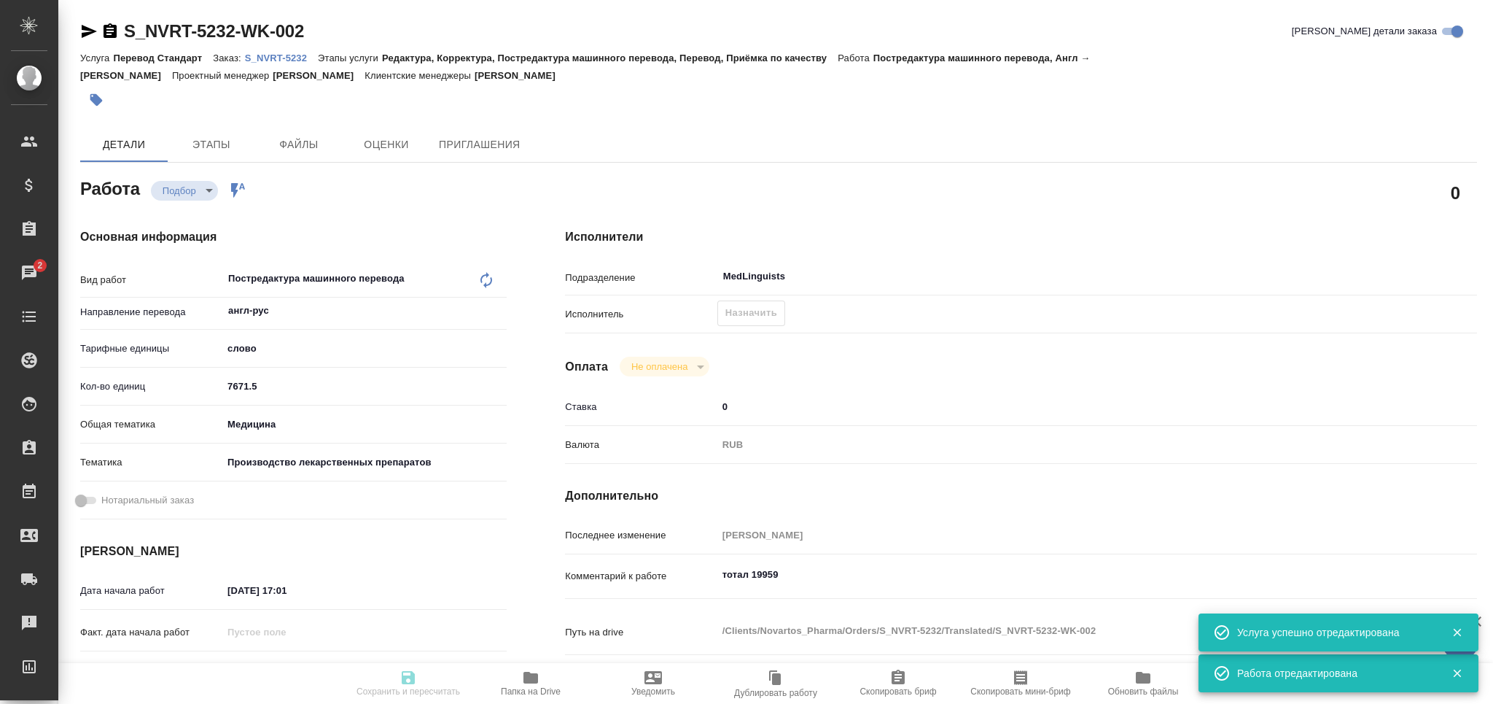
type input "7671.5"
type input "med"
type input "614982fec5ecbb70f805293f"
type input "01.10.2025 17:01"
type input "[DATE] 10:00"
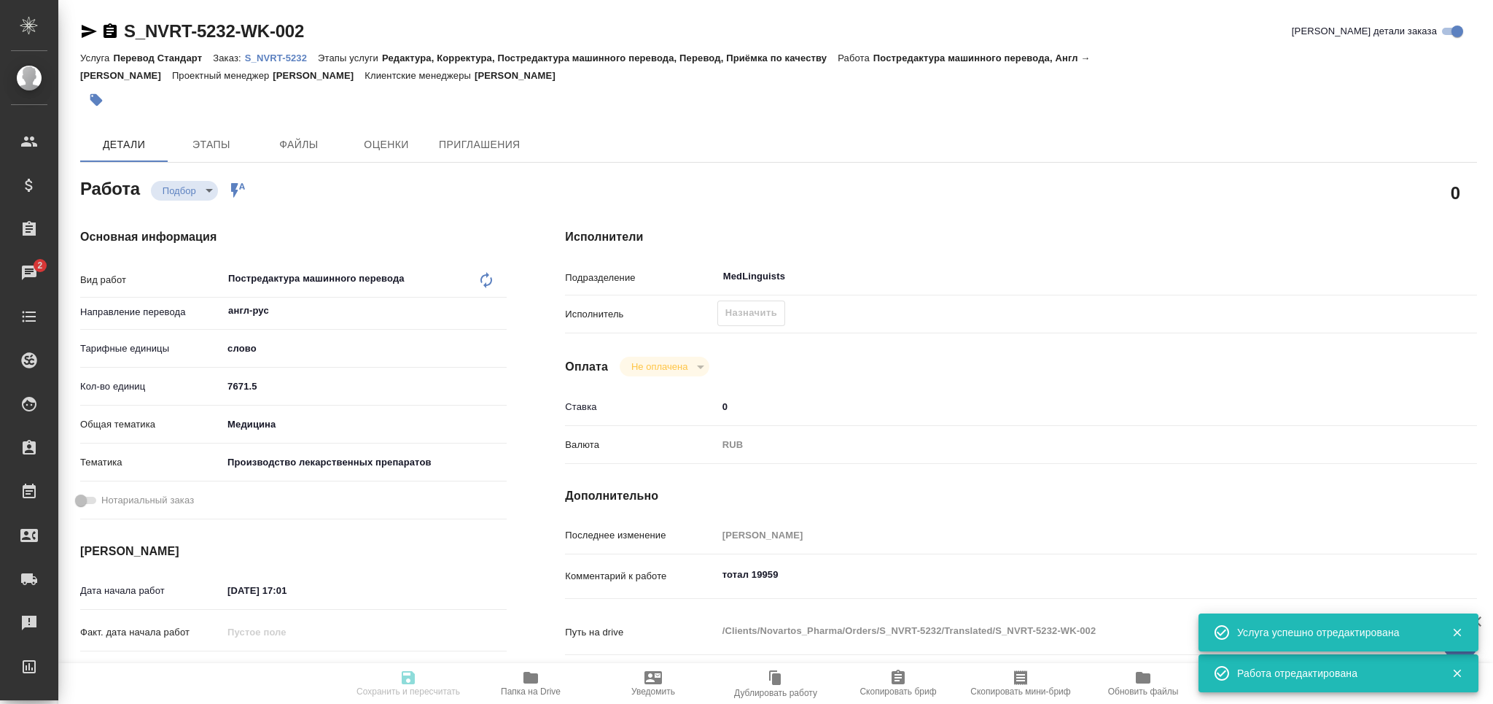
type input "09.10.2025 15:00"
type input "MedLinguists"
type input "notPayed"
type input "0"
type input "RUB"
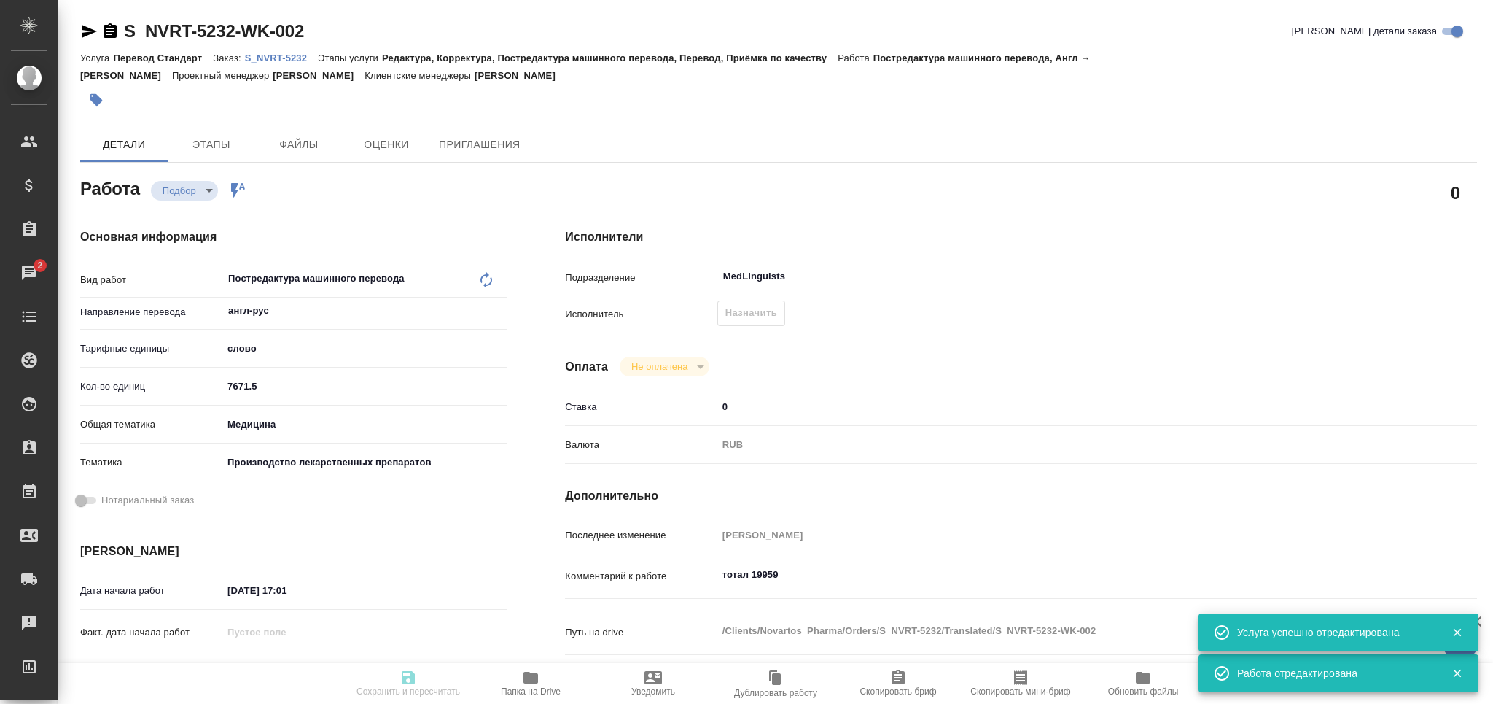
type input "[PERSON_NAME]"
type textarea "тотал 19959"
type textarea "x"
type textarea "/Clients/Novartos_Pharma/Orders/S_NVRT-5232/Translated/S_NVRT-5232-WK-002"
type textarea "x"
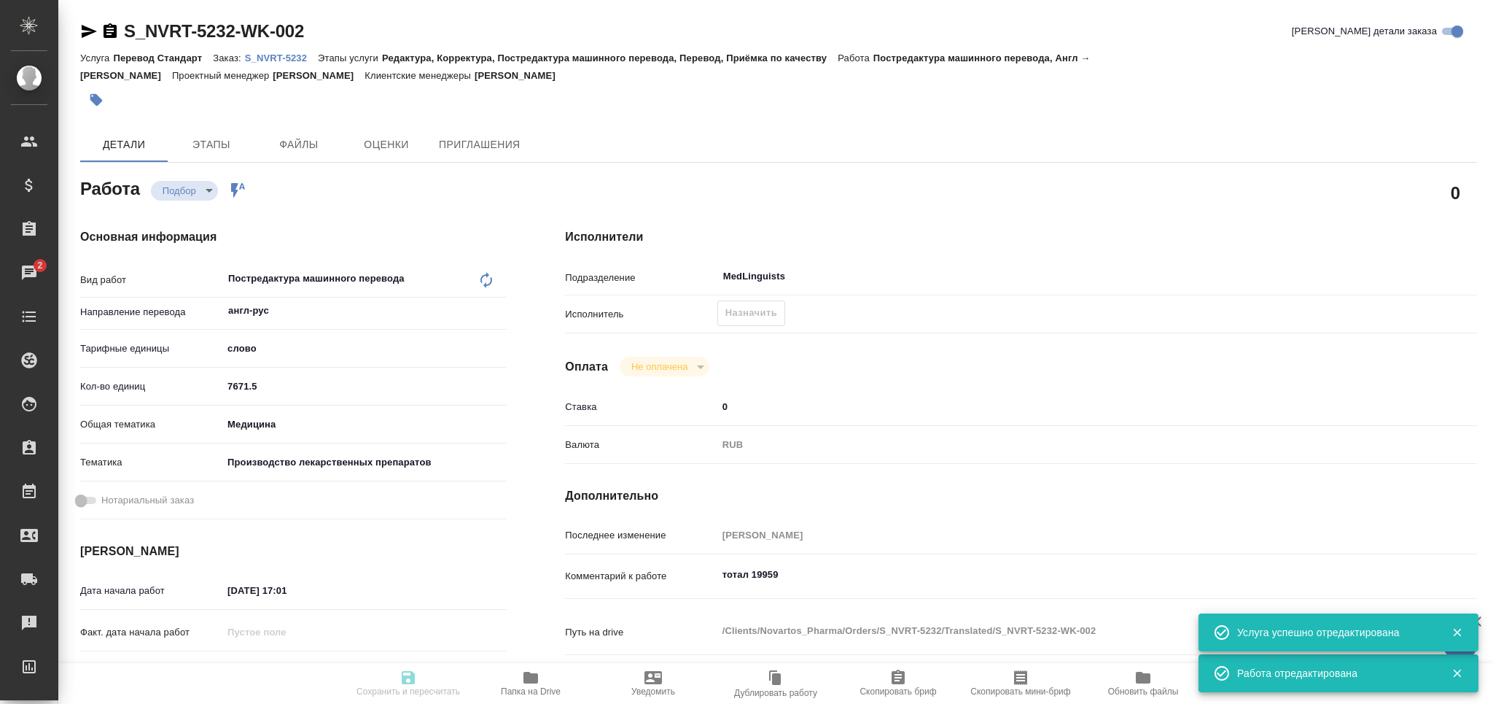
type input "S_NVRT-5232"
type input "Перевод Стандарт"
type input "Редактура, Корректура, Постредактура машинного перевода, Перевод, Приёмка по ка…"
type input "[PERSON_NAME]"
type input "Арсеньева Вера"
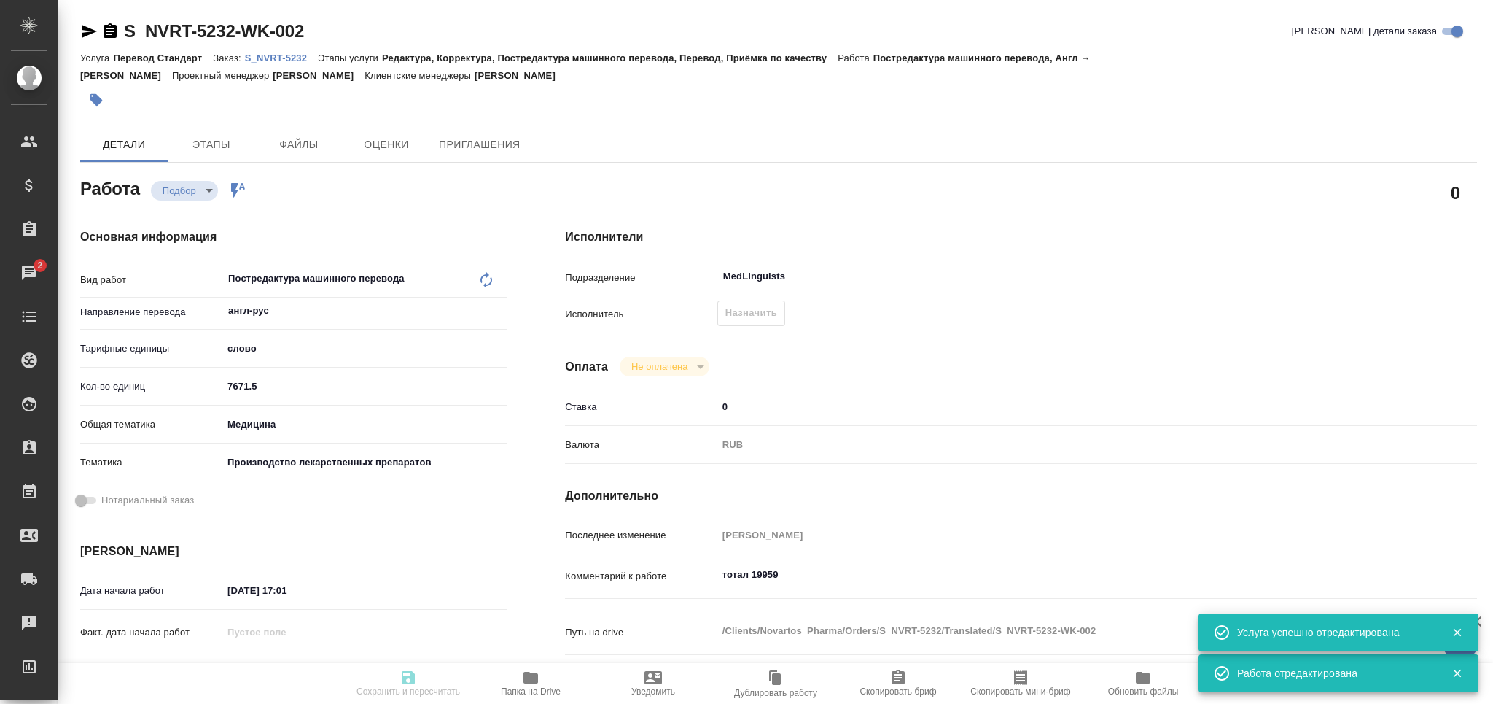
type input "/Clients/Novartos_Pharma/Orders/S_NVRT-5232"
type textarea "x"
type textarea "Обращаюсь с просьбой принять в работу новый заказ. Тип изменения: RTT2679 TB410…"
type textarea "x"
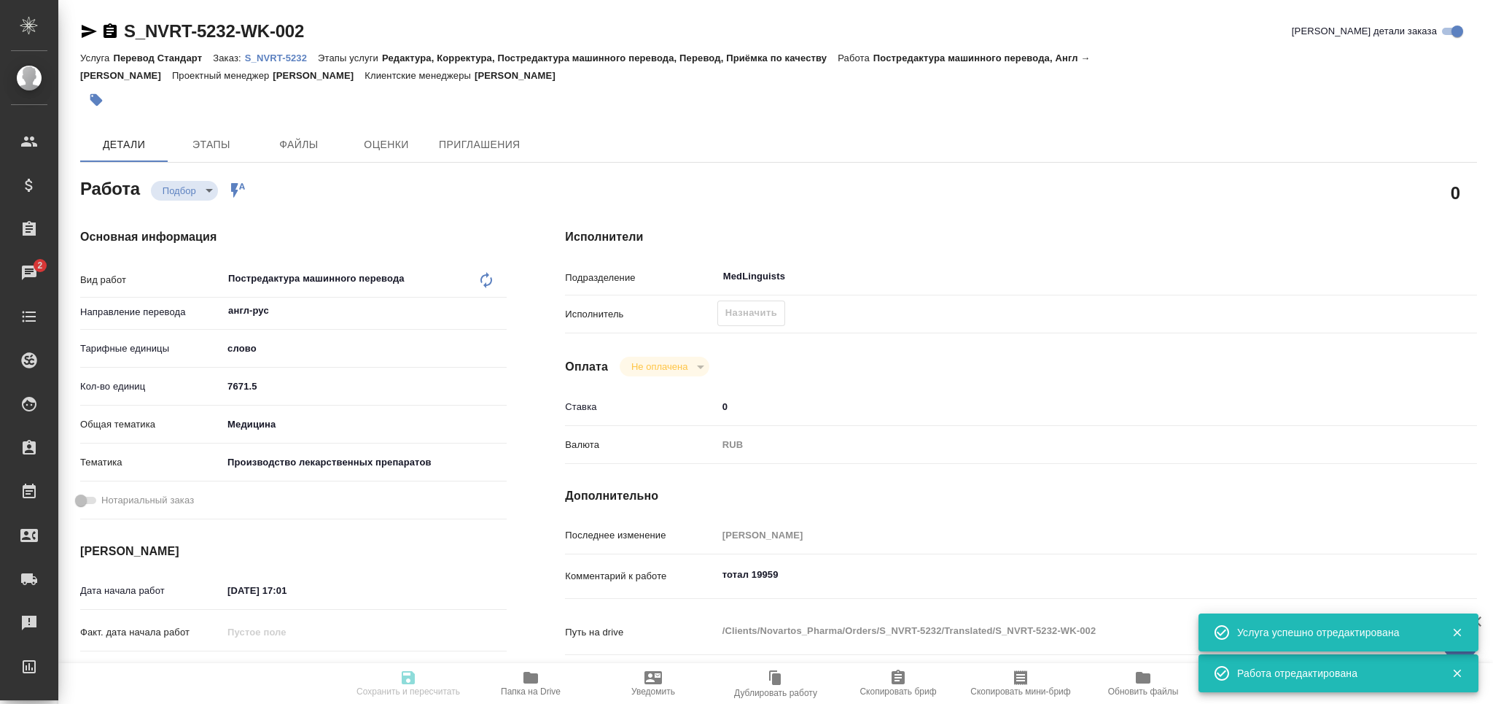
type textarea "x"
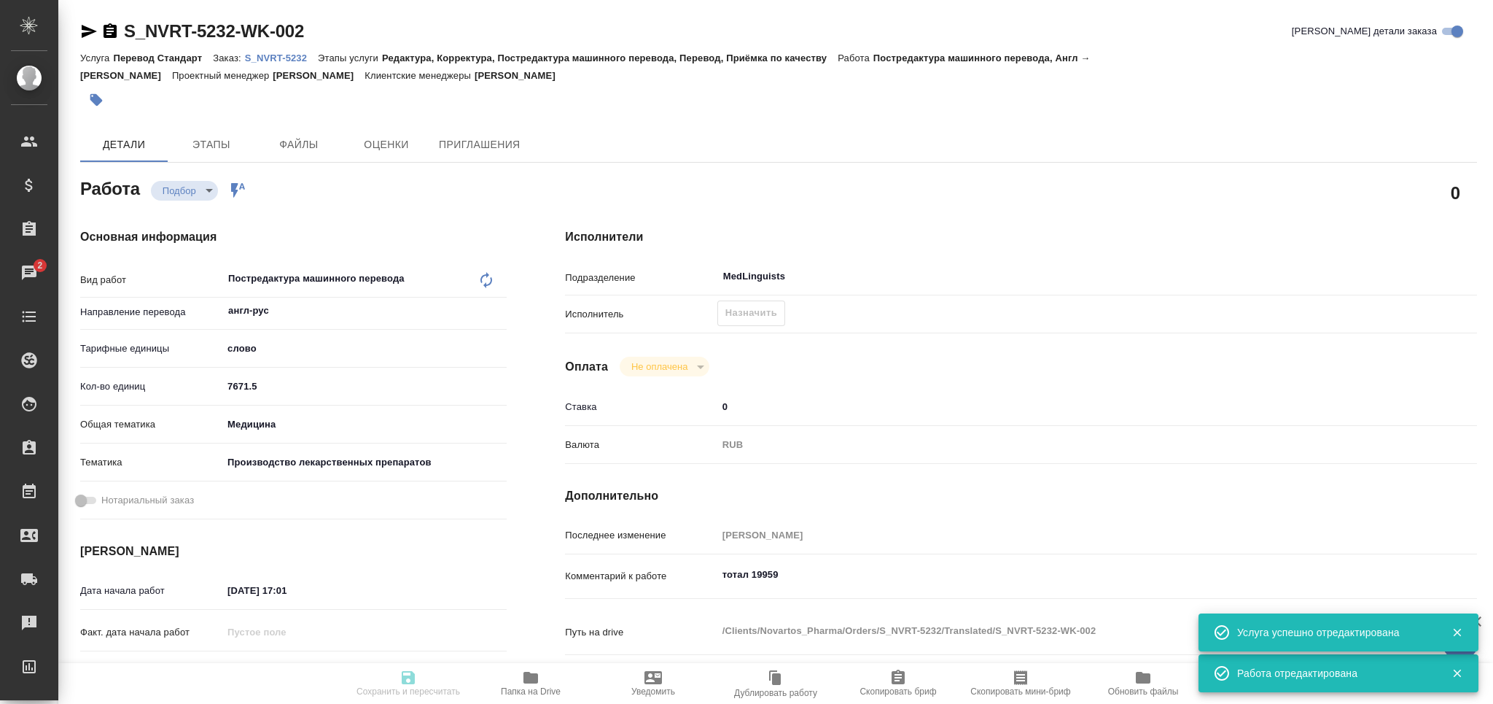
type textarea "x"
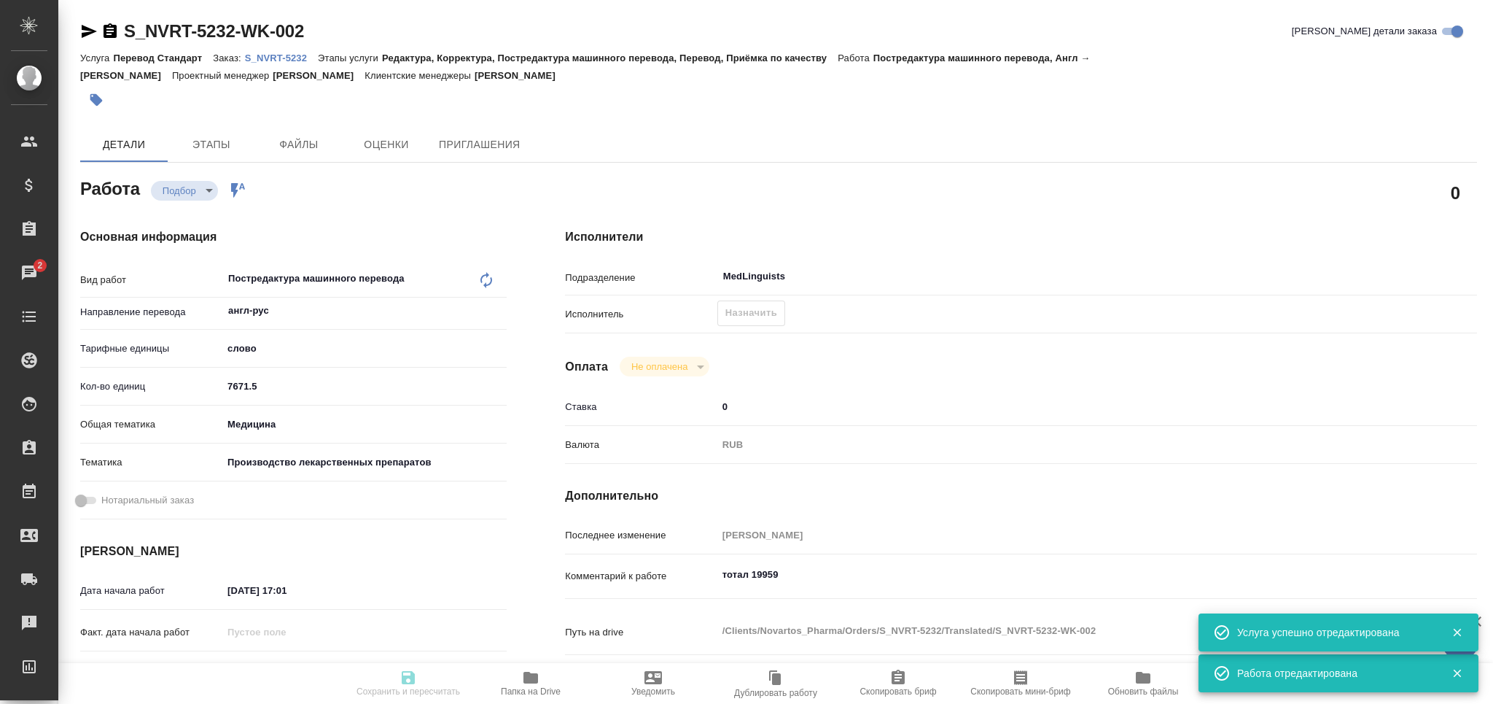
type textarea "x"
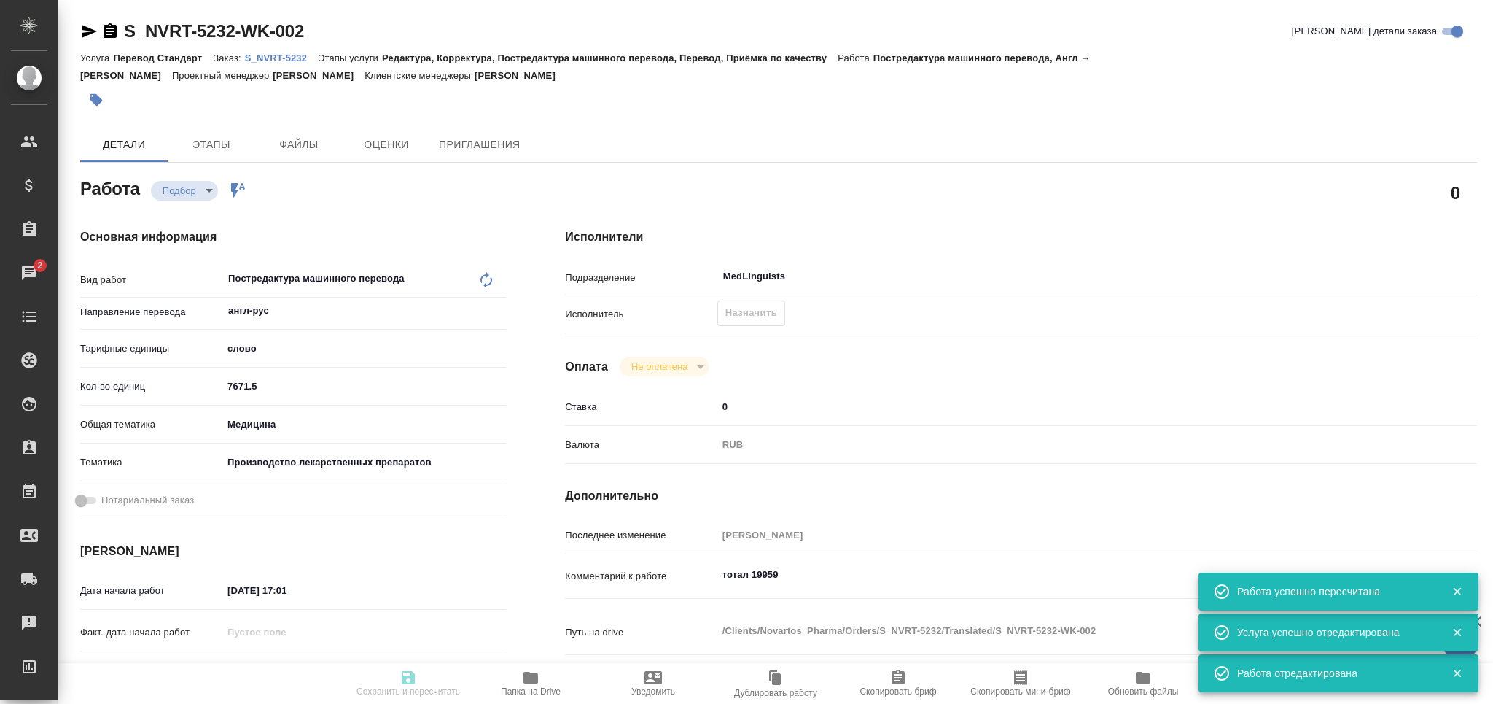
type input "recruiting"
type textarea "Постредактура машинного перевода"
type textarea "x"
type input "англ-рус"
type input "5a8b1489cc6b4906c91bfd90"
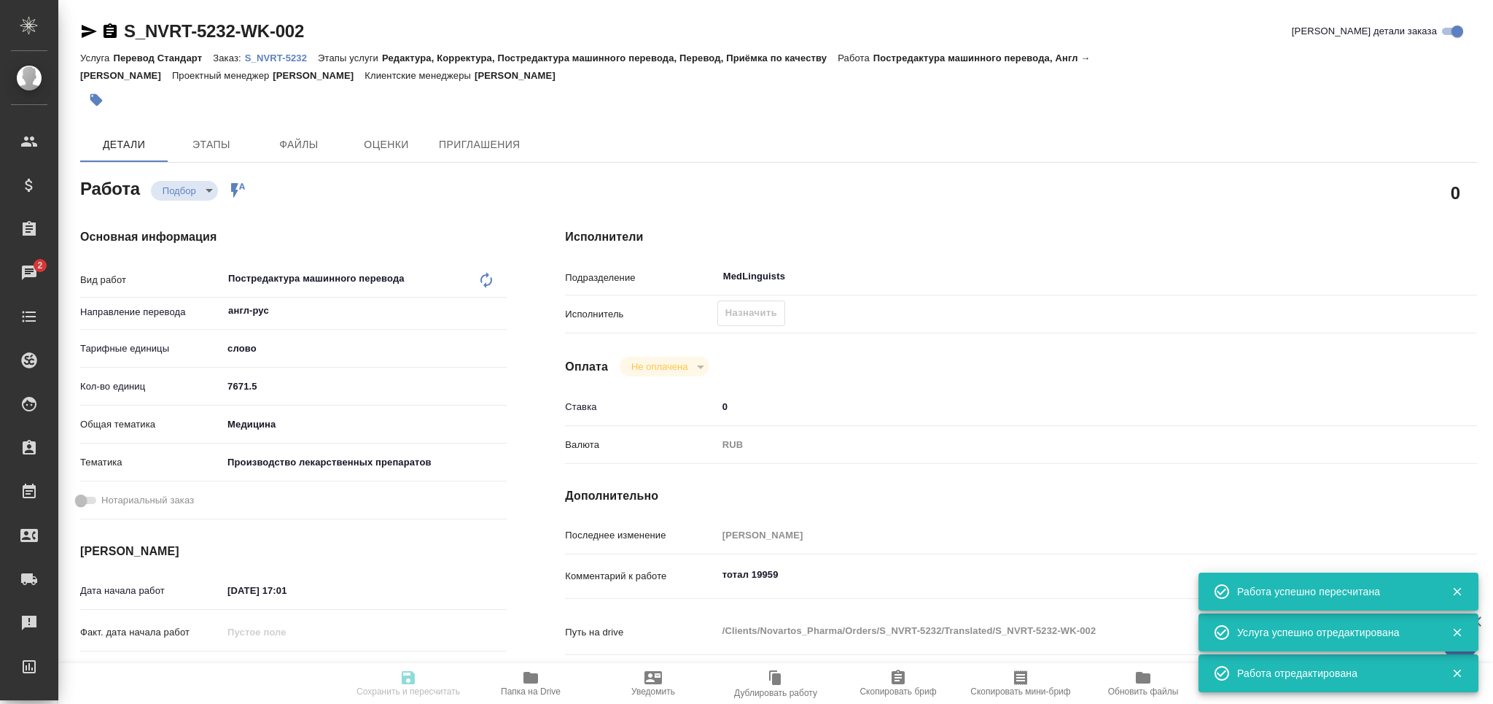
type input "7671.5"
type input "med"
type input "614982fec5ecbb70f805293f"
type input "01.10.2025 17:01"
type input "09.10.2025 10:00"
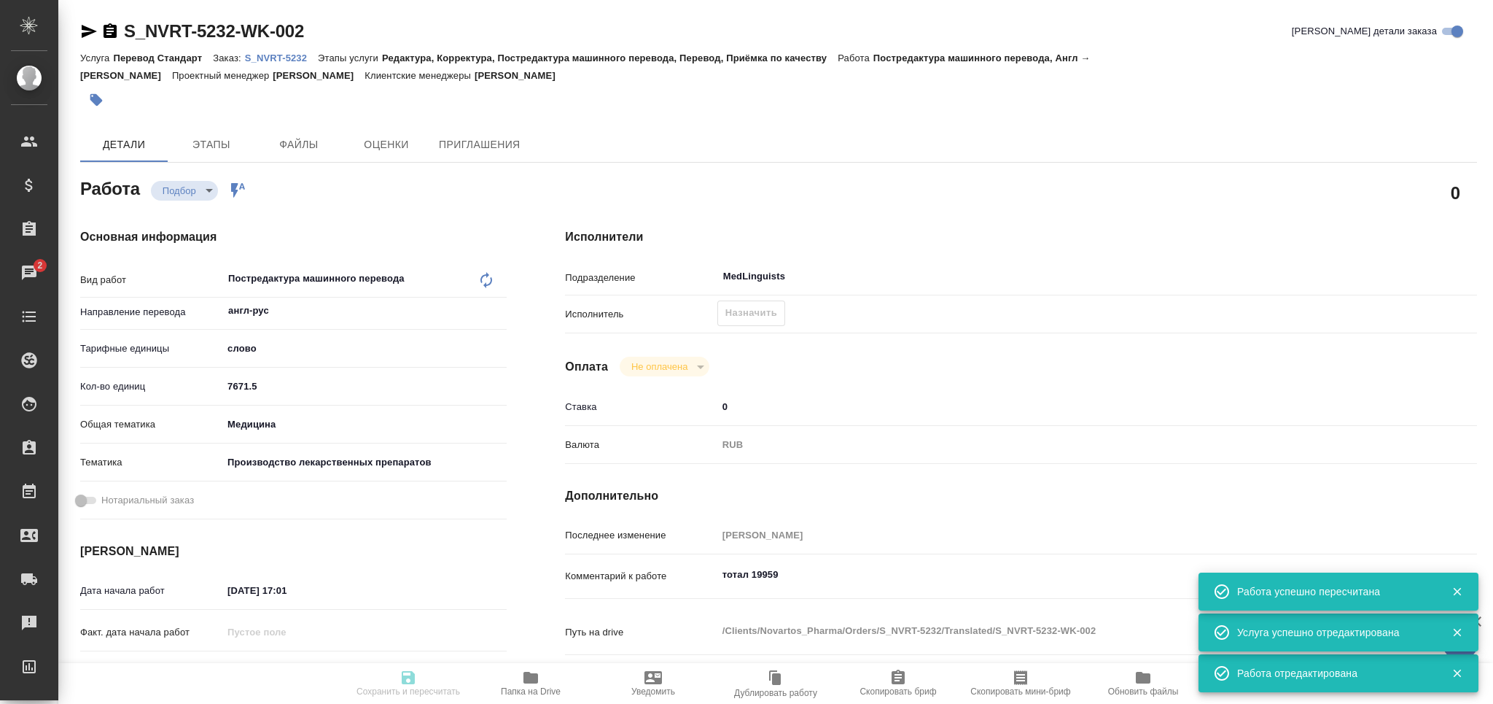
type input "09.10.2025 15:00"
type input "MedLinguists"
type input "notPayed"
type input "0"
type input "RUB"
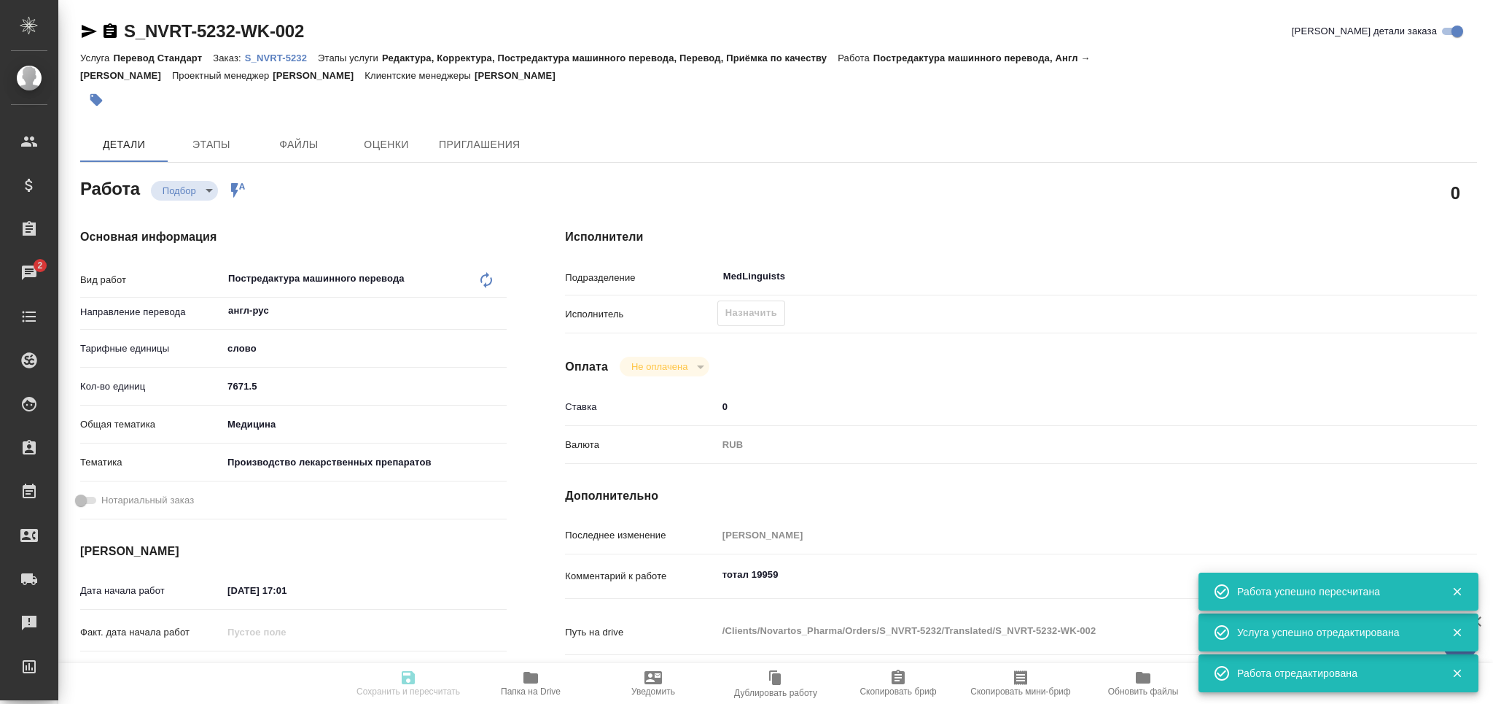
type input "[PERSON_NAME]"
type textarea "тотал 19959"
type textarea "x"
type textarea "/Clients/Novartos_Pharma/Orders/S_NVRT-5232/Translated/S_NVRT-5232-WK-002"
type textarea "x"
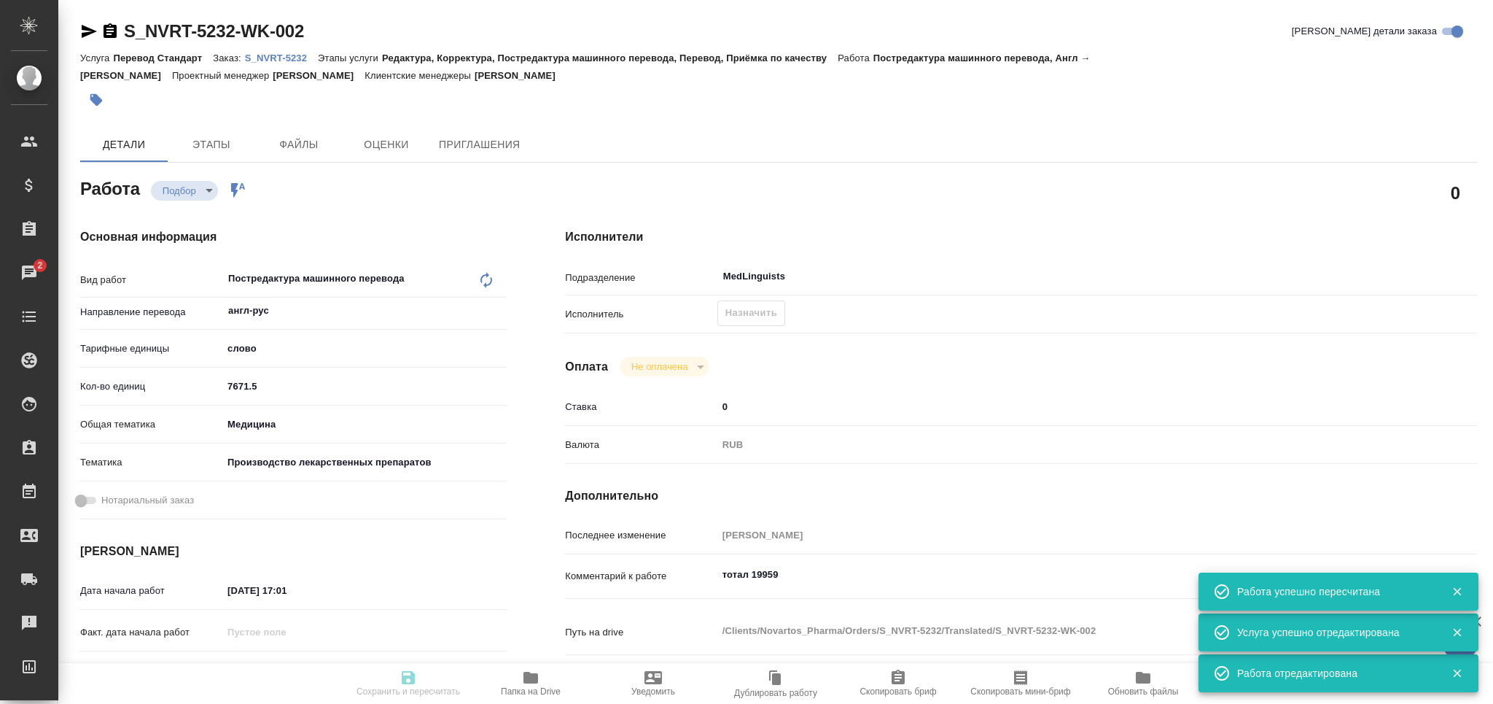
type input "S_NVRT-5232"
type input "Перевод Стандарт"
type input "Редактура, Корректура, Постредактура машинного перевода, Перевод, Приёмка по ка…"
type input "[PERSON_NAME]"
type input "Арсеньева Вера"
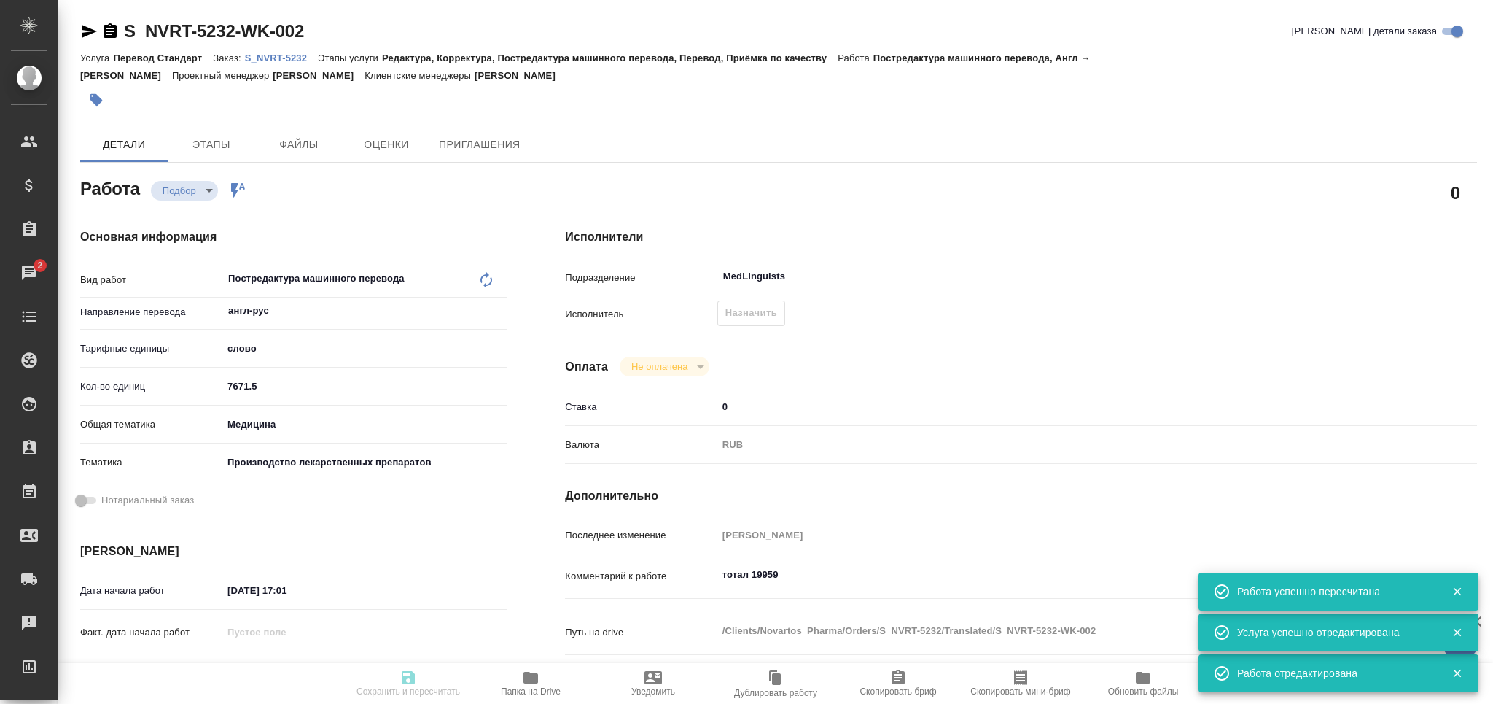
type input "/Clients/Novartos_Pharma/Orders/S_NVRT-5232"
type textarea "x"
type textarea "Обращаюсь с просьбой принять в работу новый заказ. Тип изменения: RTT2679 TB410…"
type textarea "x"
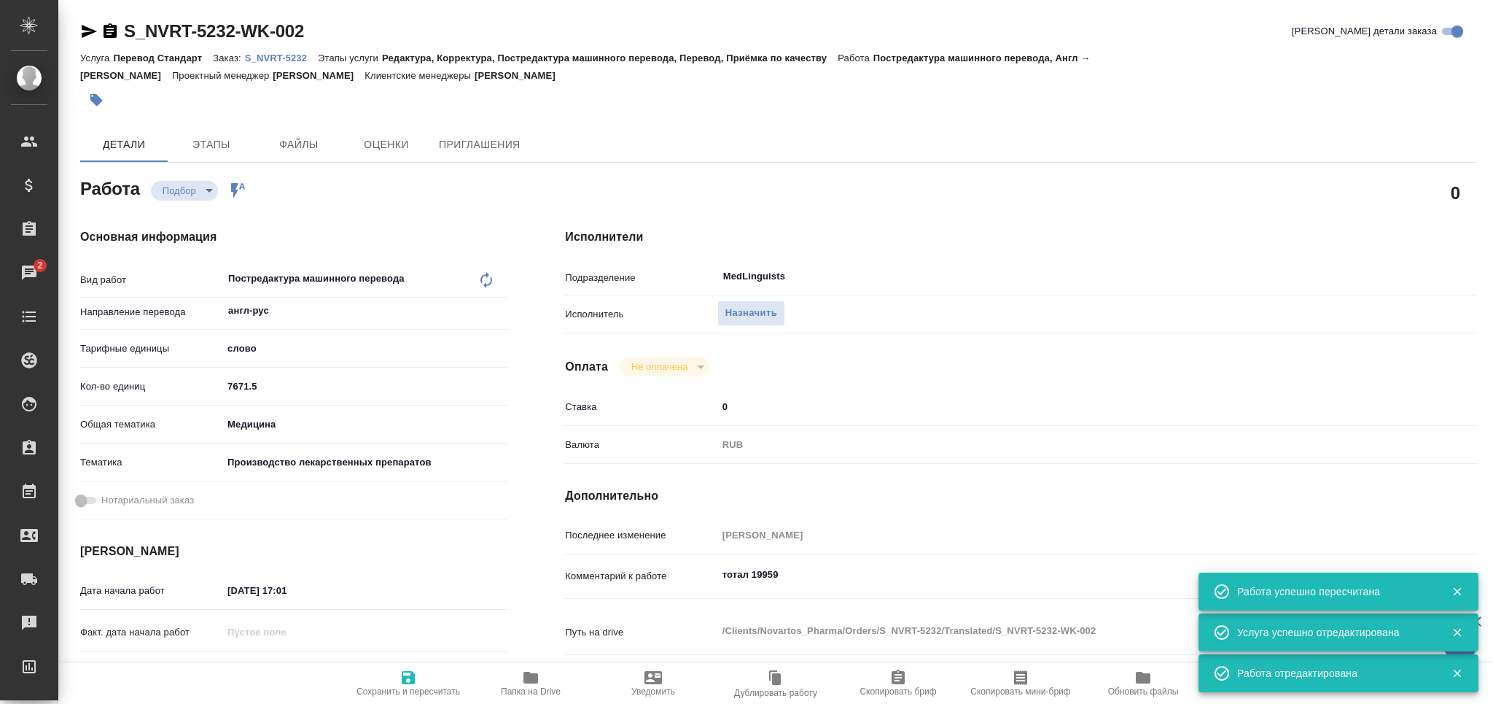
type textarea "x"
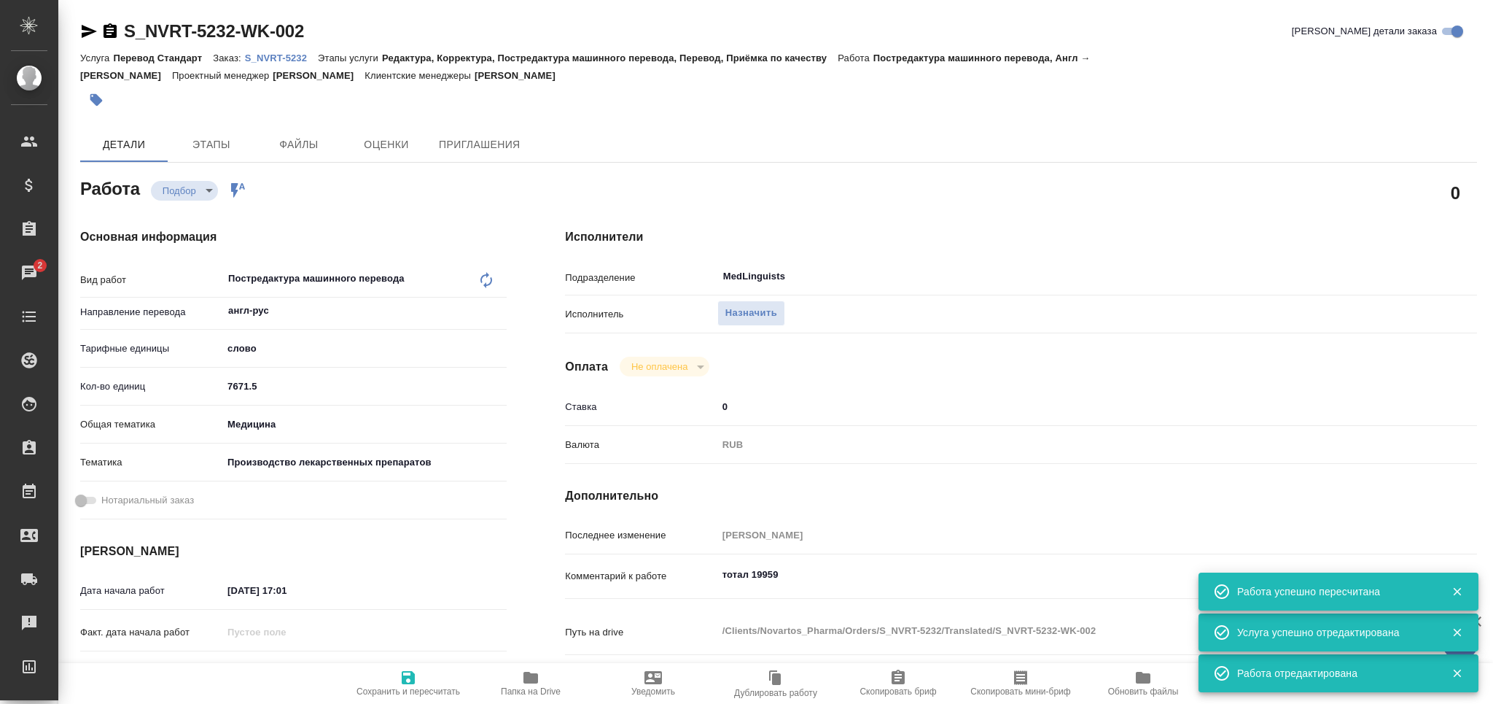
type textarea "x"
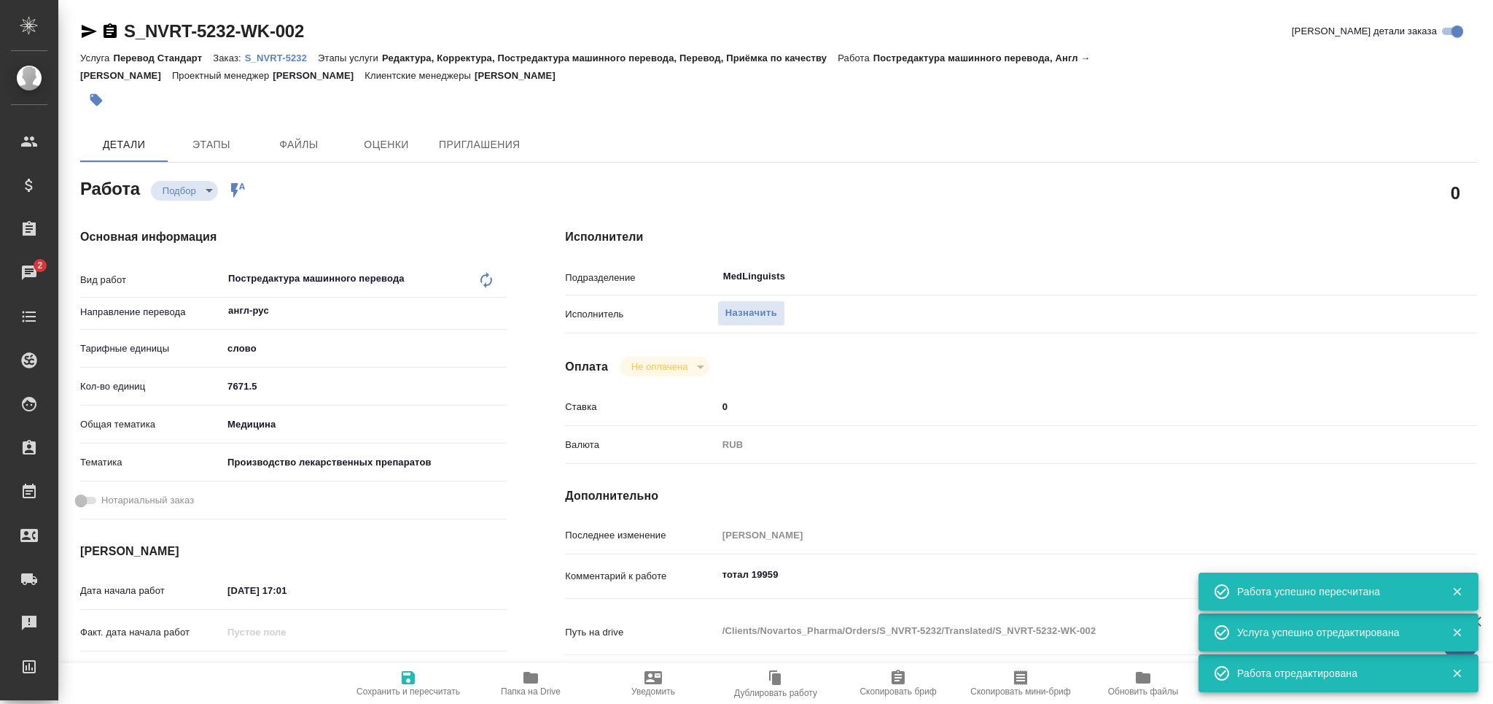
type textarea "x"
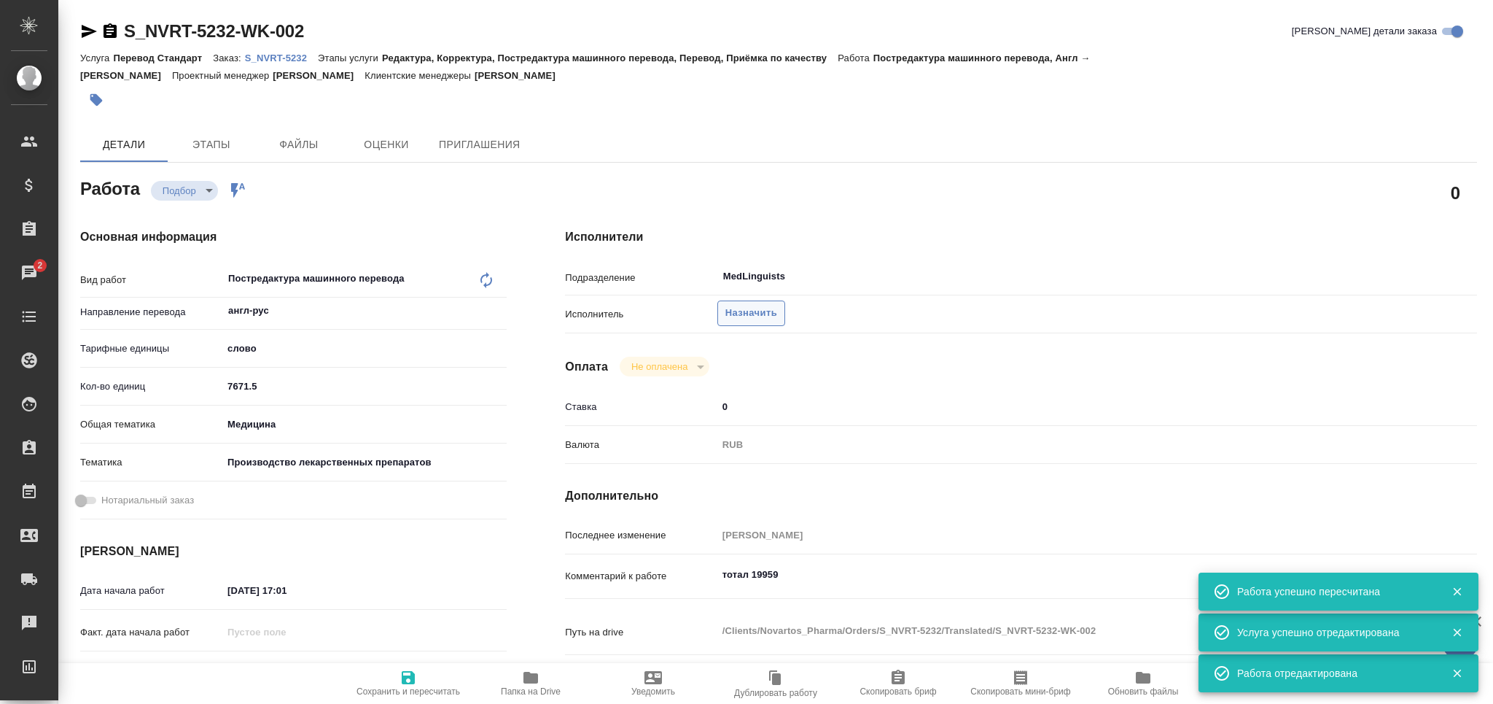
type textarea "x"
click at [745, 309] on span "Назначить" at bounding box center [752, 313] width 52 height 17
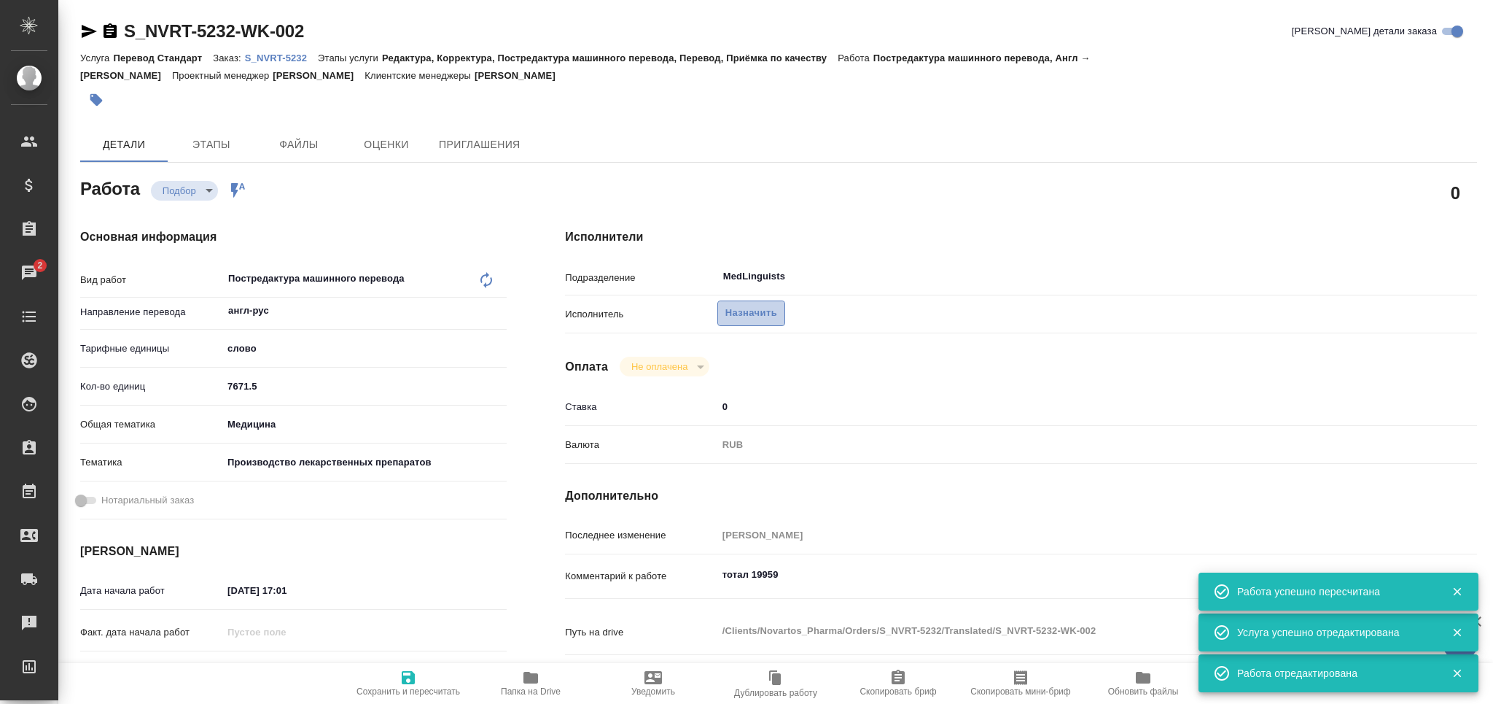
type textarea "x"
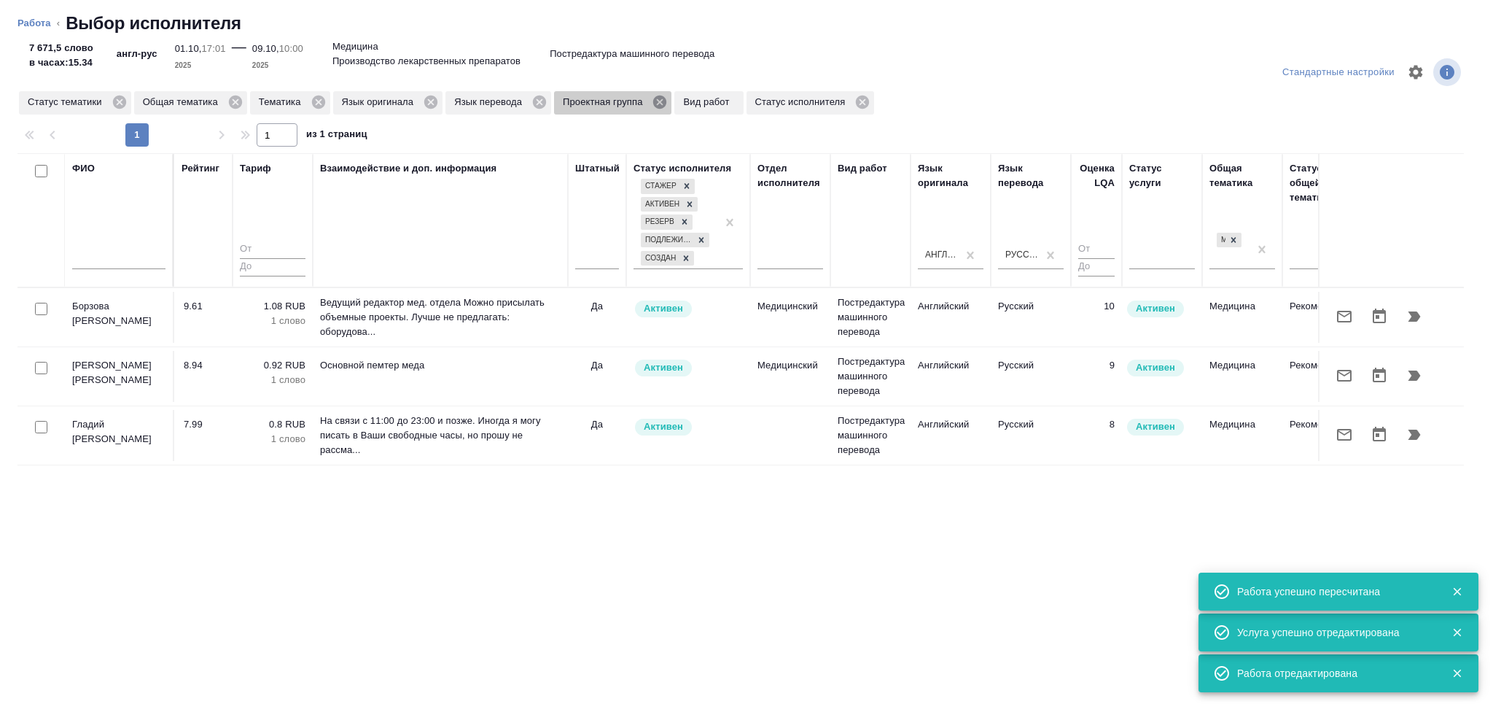
click at [662, 104] on icon at bounding box center [660, 102] width 16 height 16
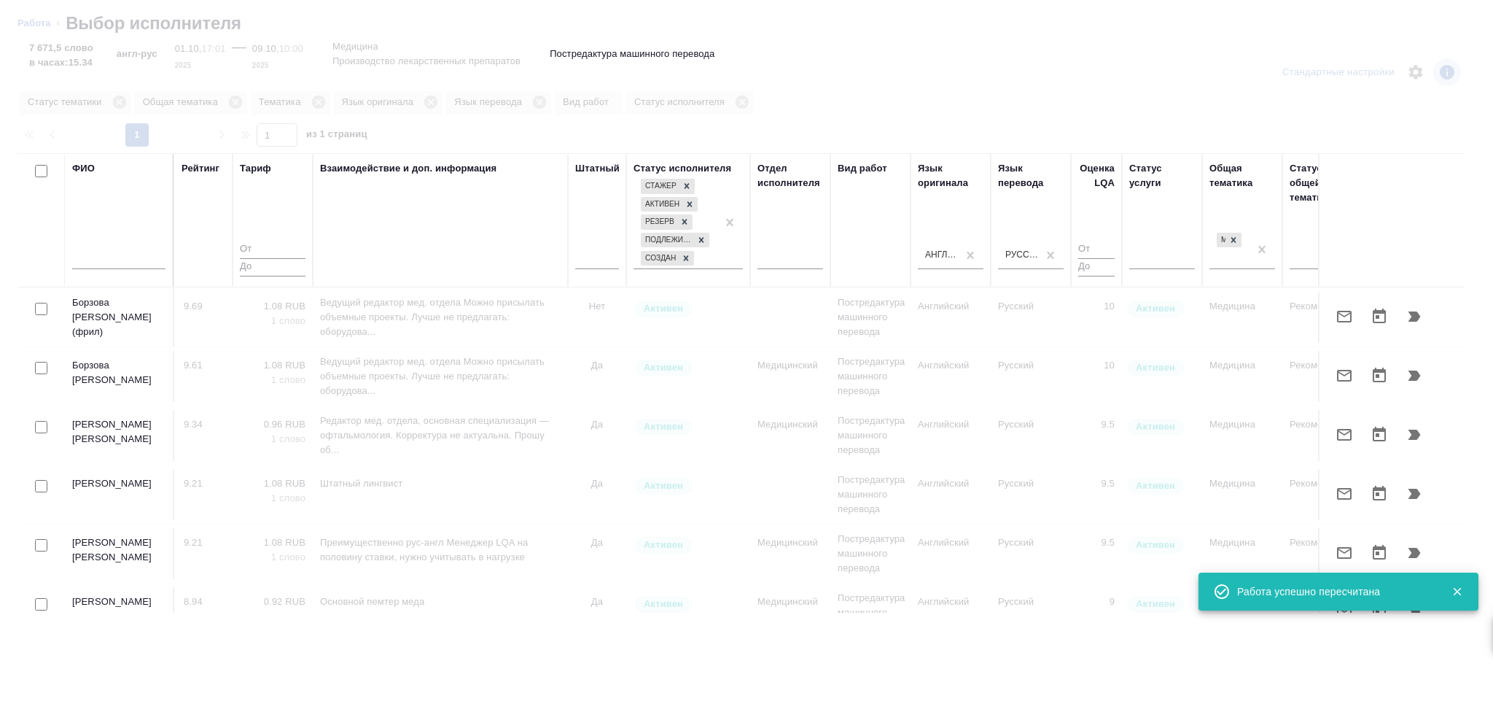
click at [122, 259] on input "text" at bounding box center [118, 260] width 93 height 18
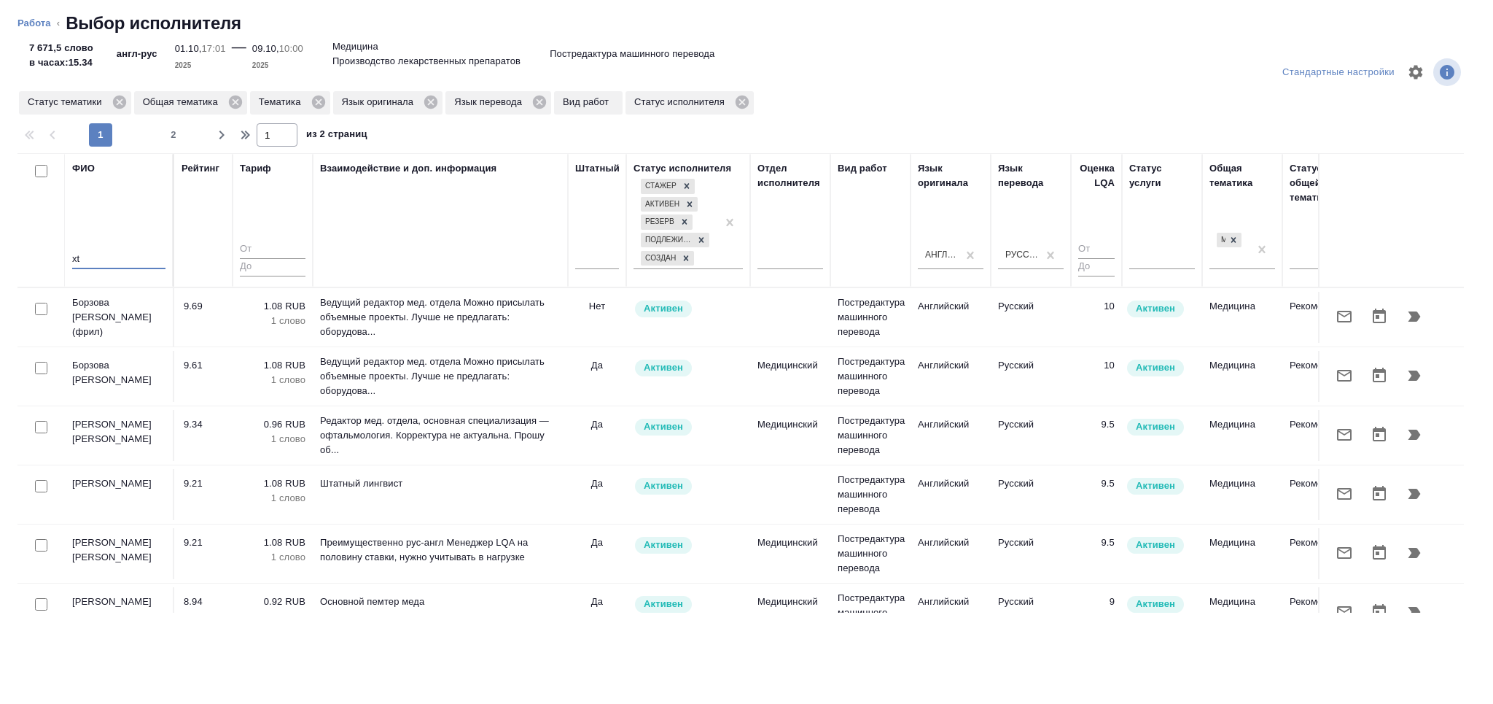
type input "x"
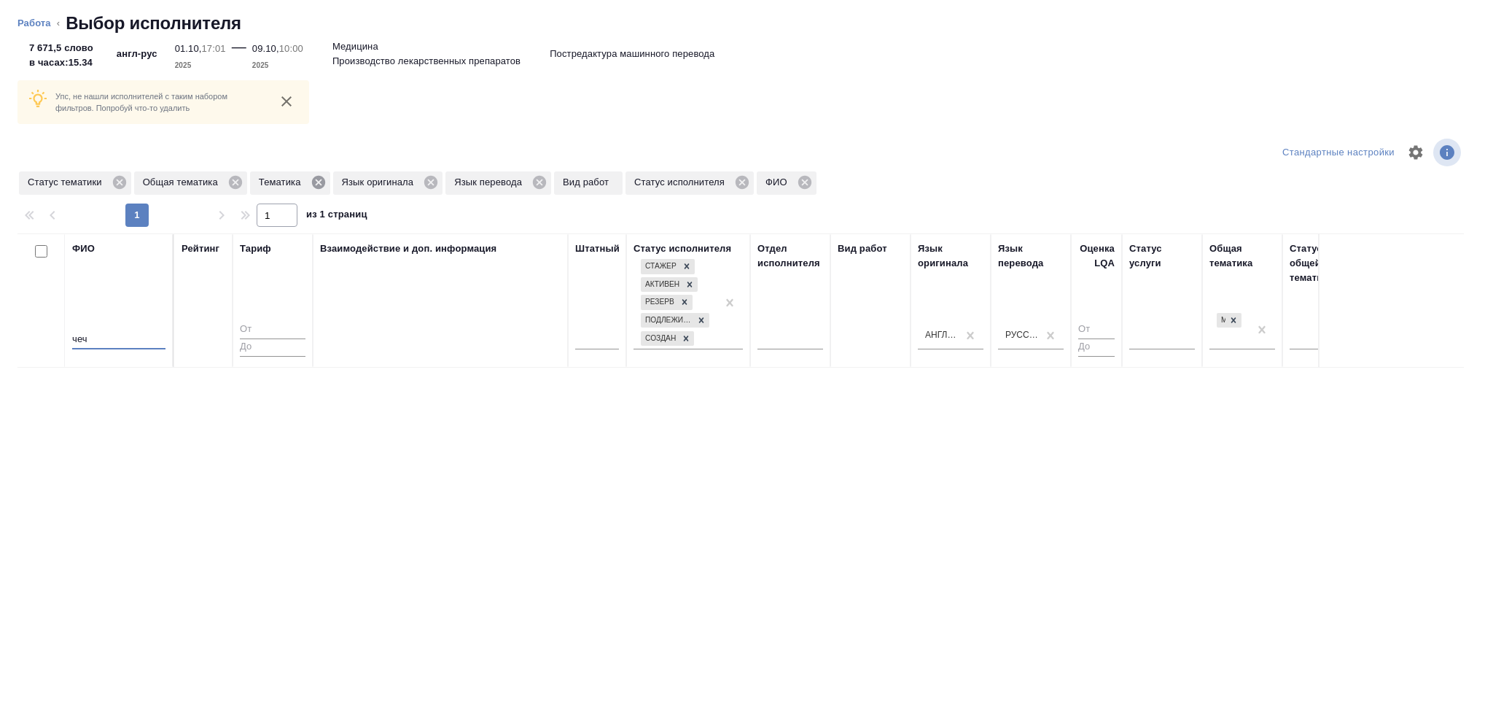
type input "чеч"
click at [313, 181] on icon at bounding box center [317, 182] width 13 height 13
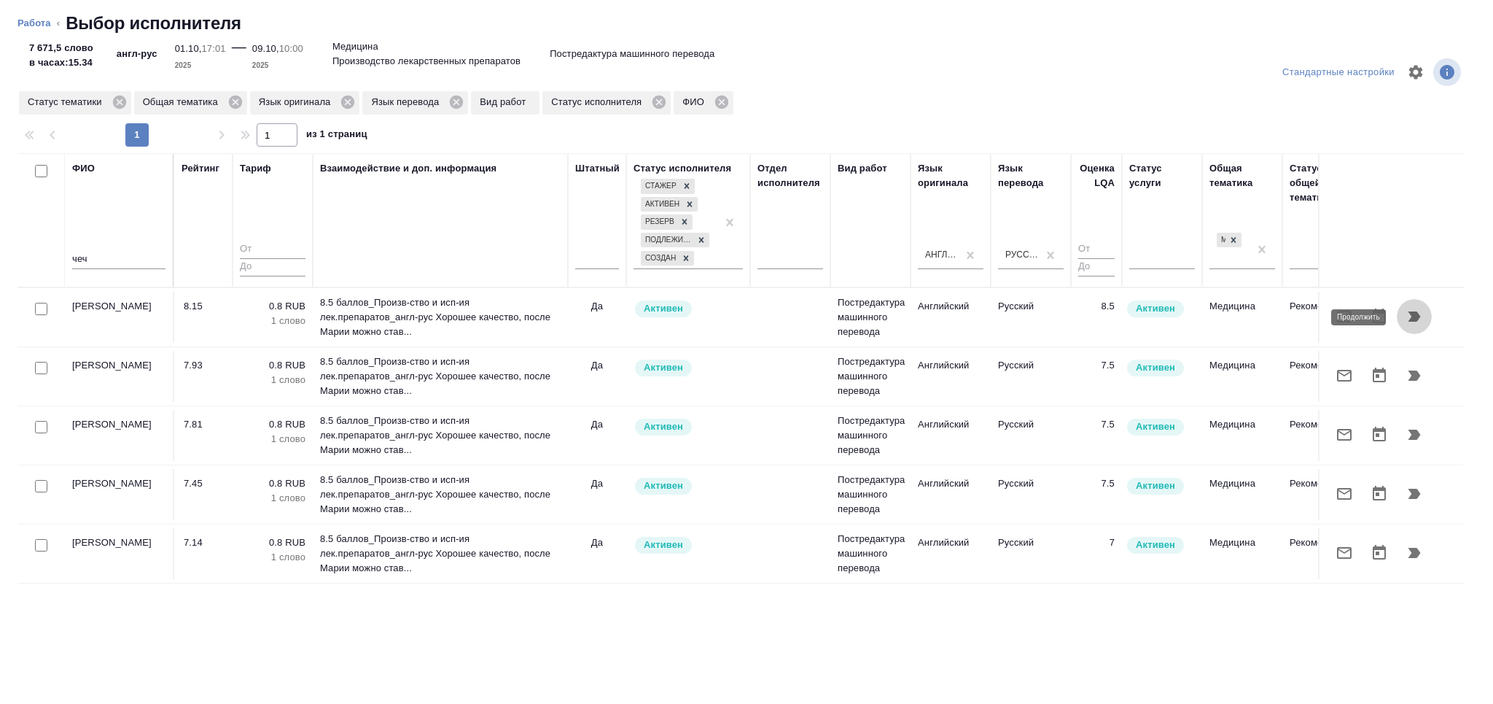
click at [1414, 316] on icon "button" at bounding box center [1415, 316] width 12 height 10
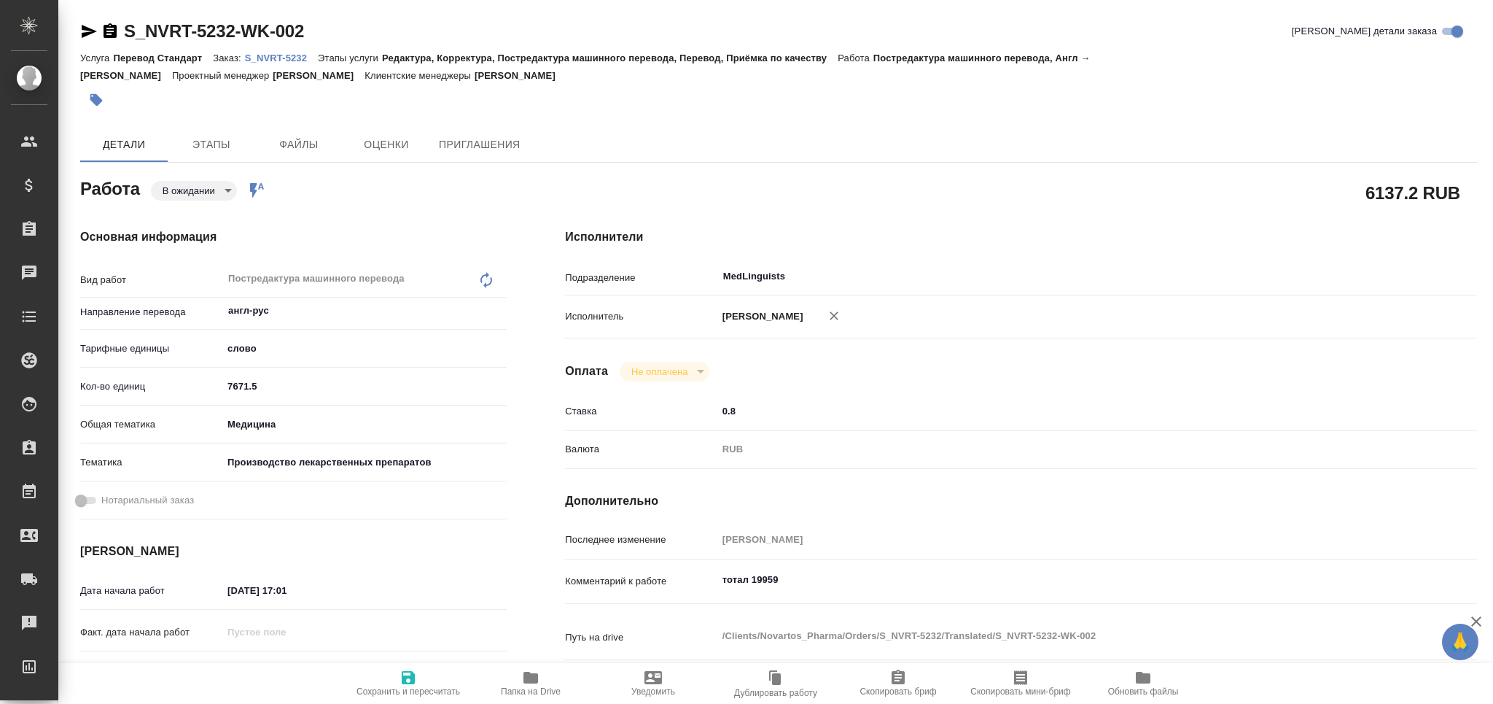
type textarea "x"
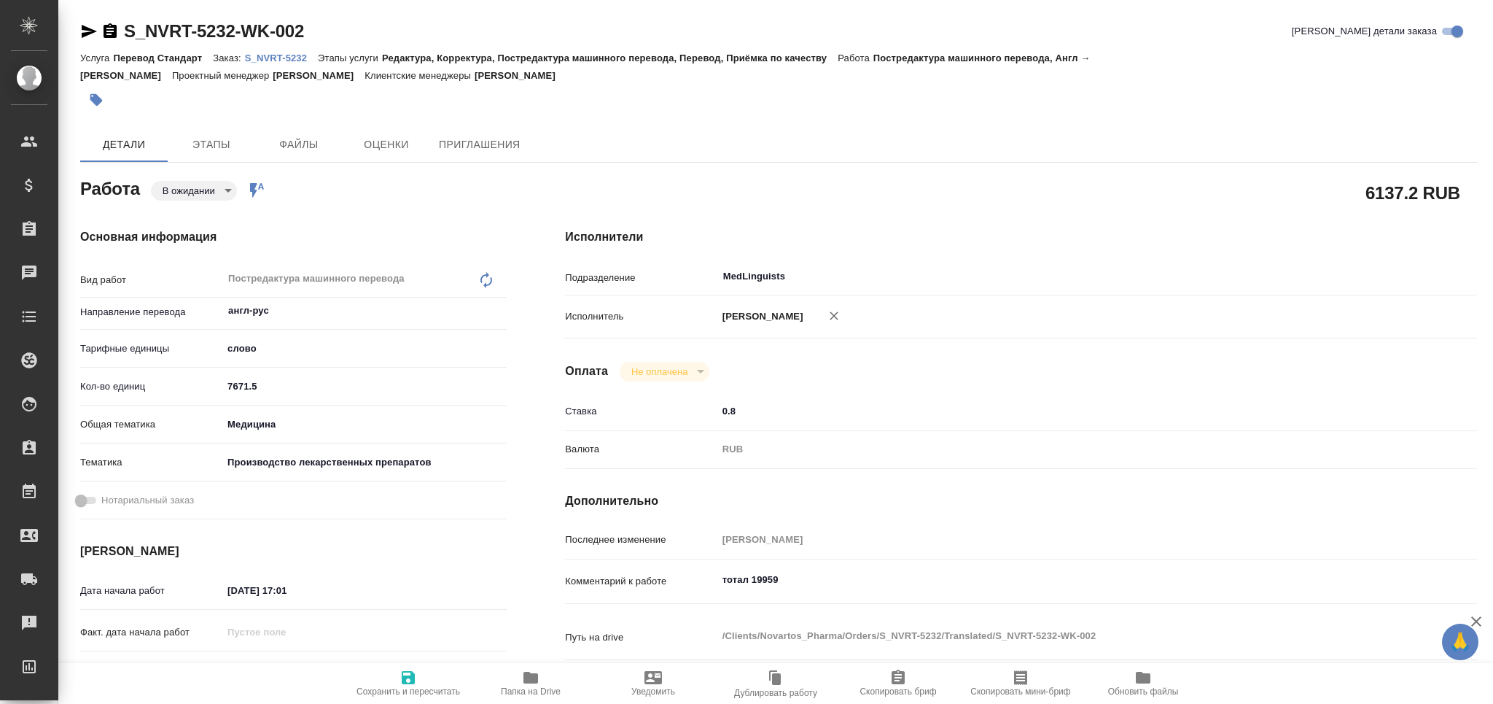
type textarea "x"
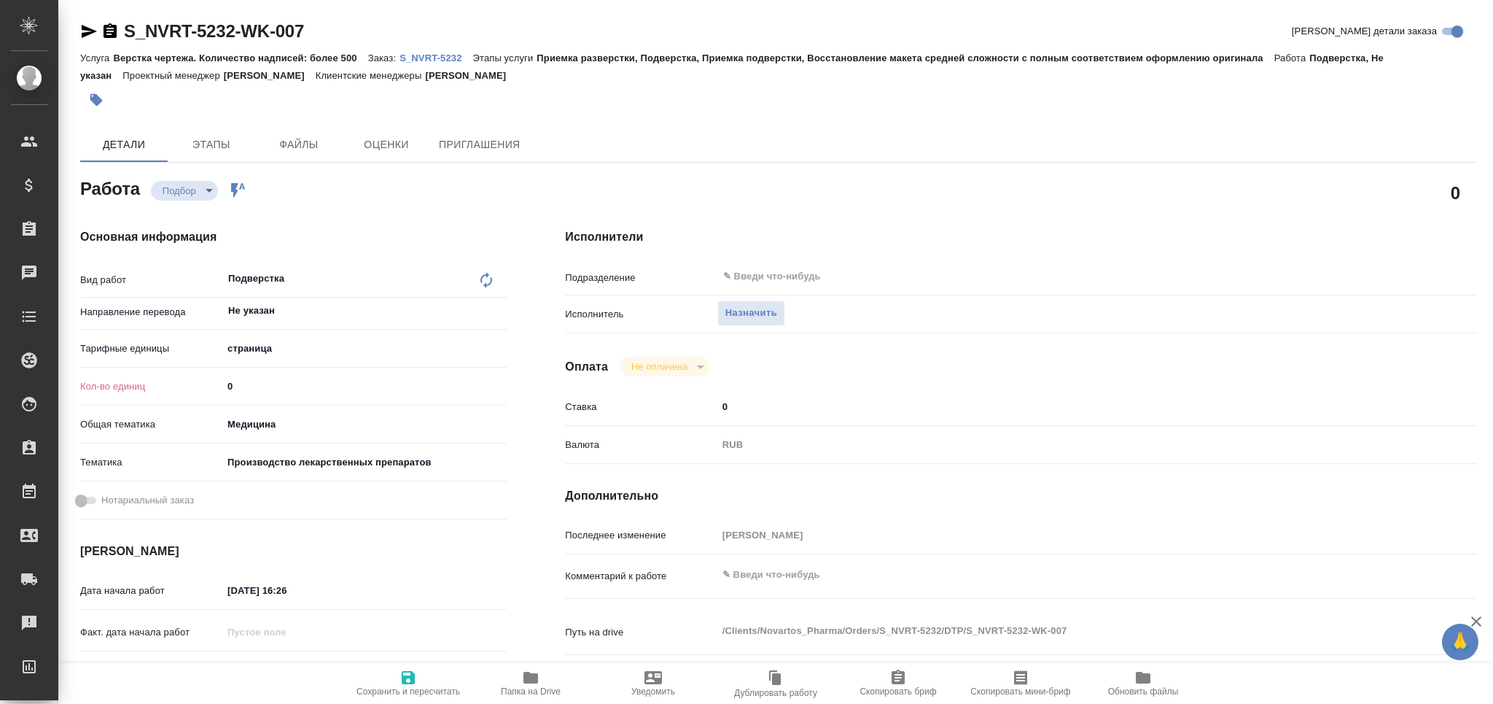
type textarea "x"
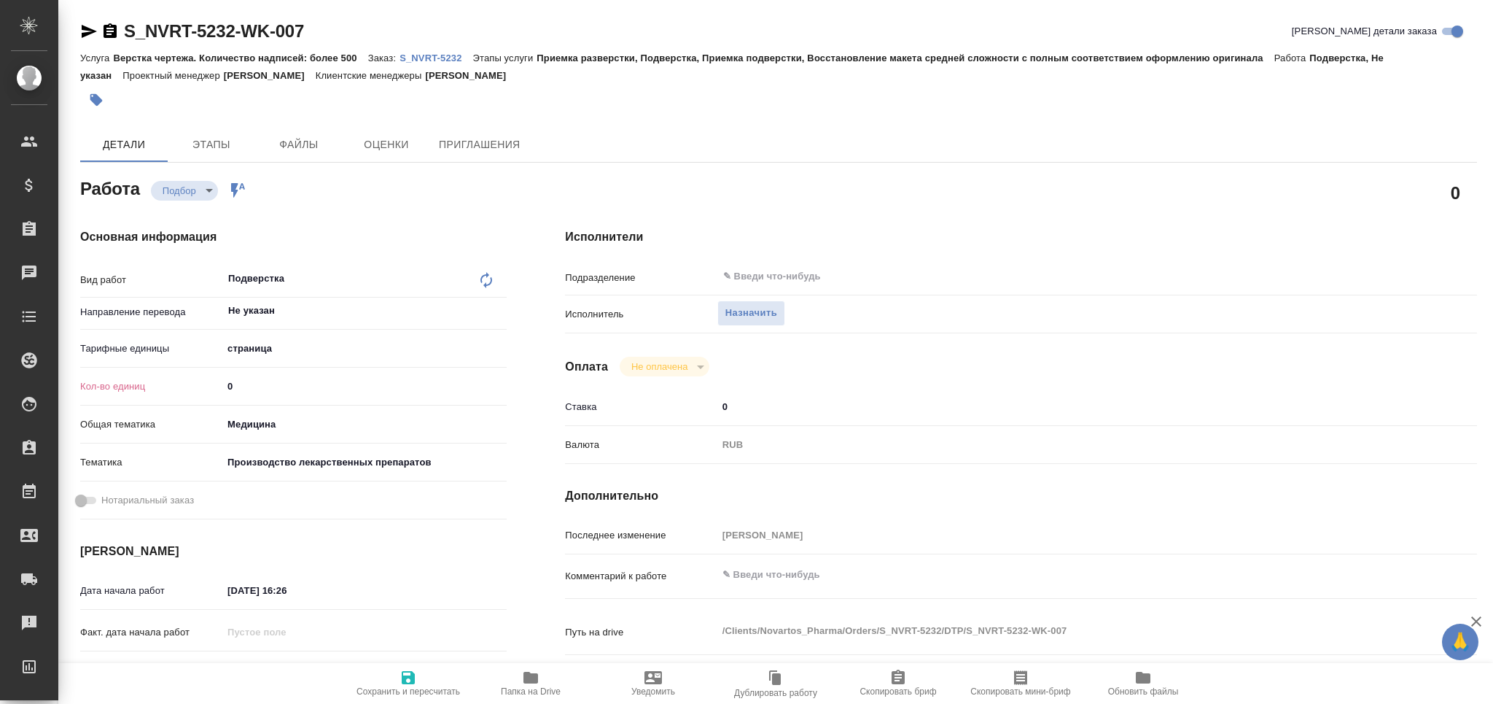
type textarea "x"
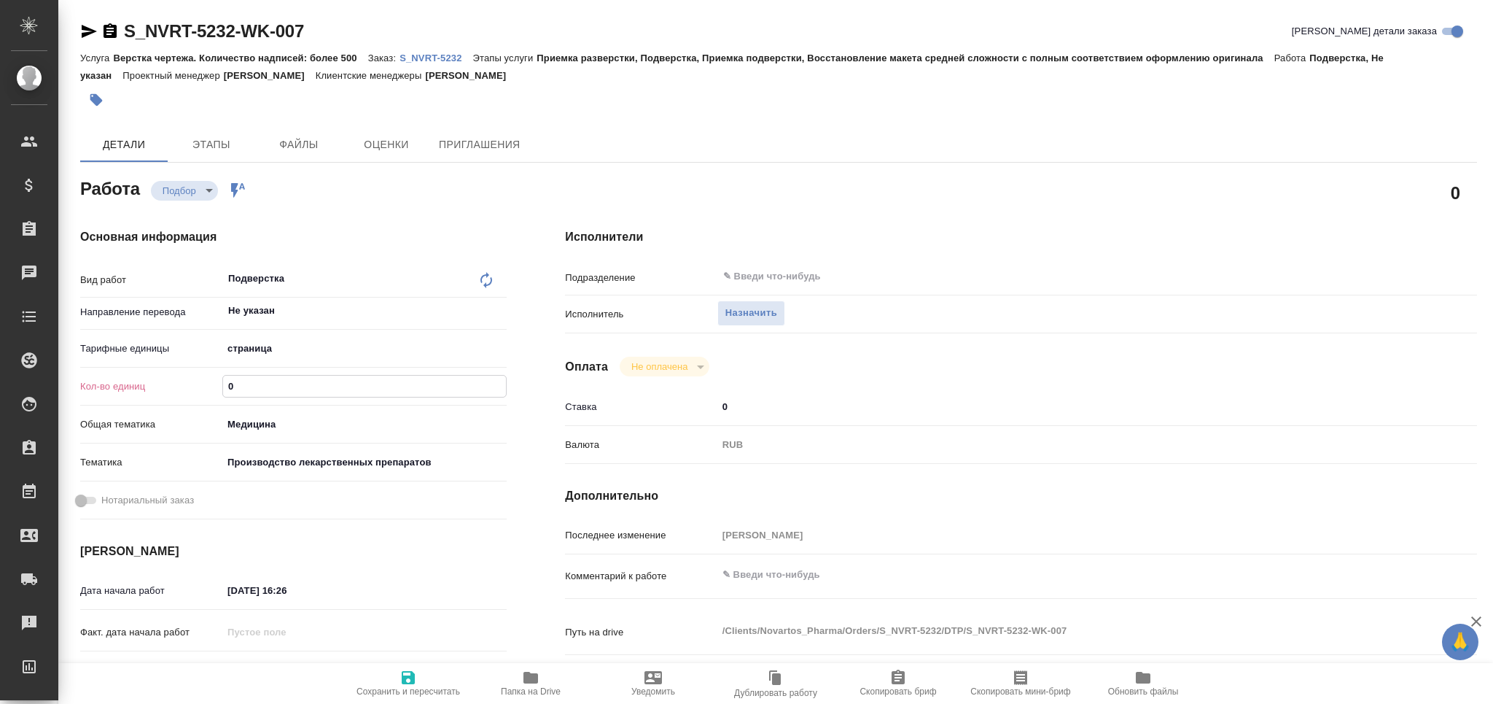
click at [216, 389] on div "Кол-во единиц 0" at bounding box center [293, 386] width 427 height 26
type textarea "x"
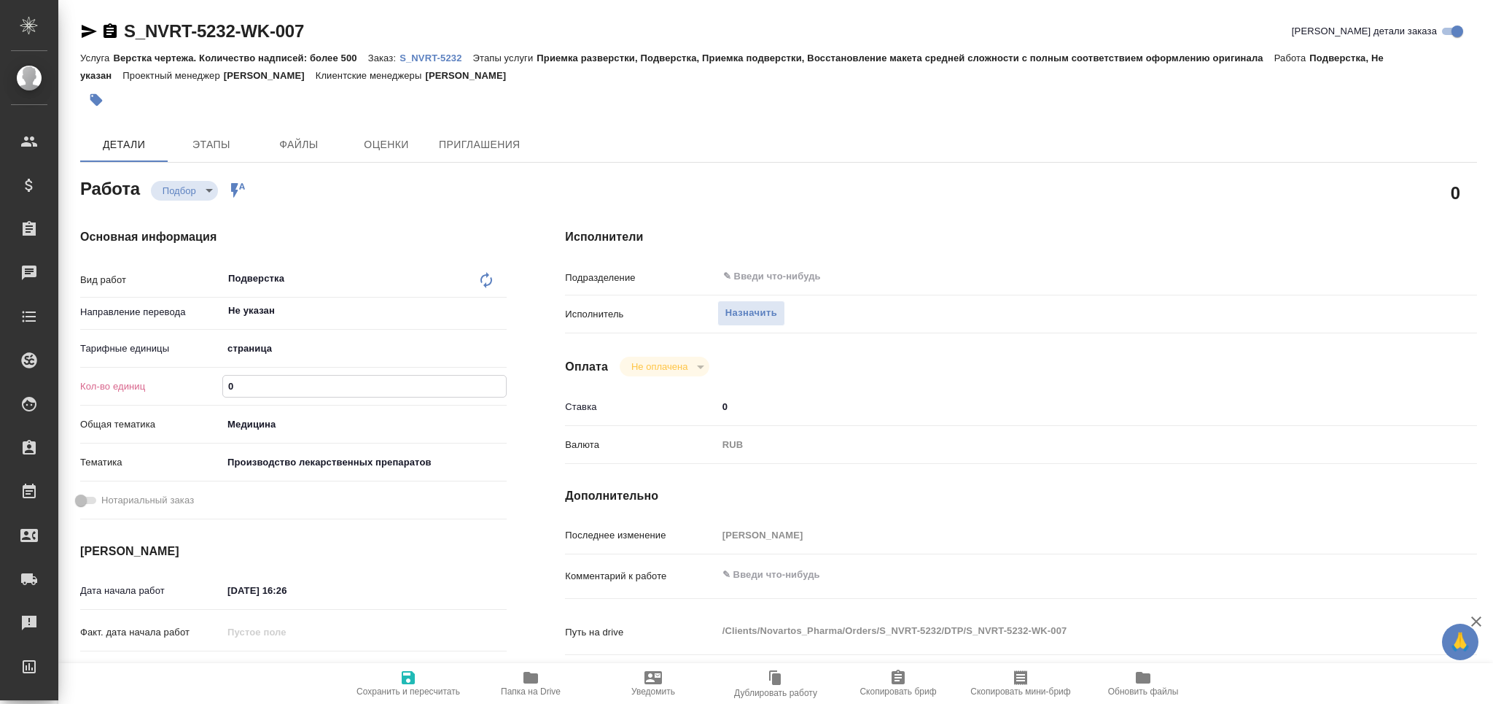
type textarea "x"
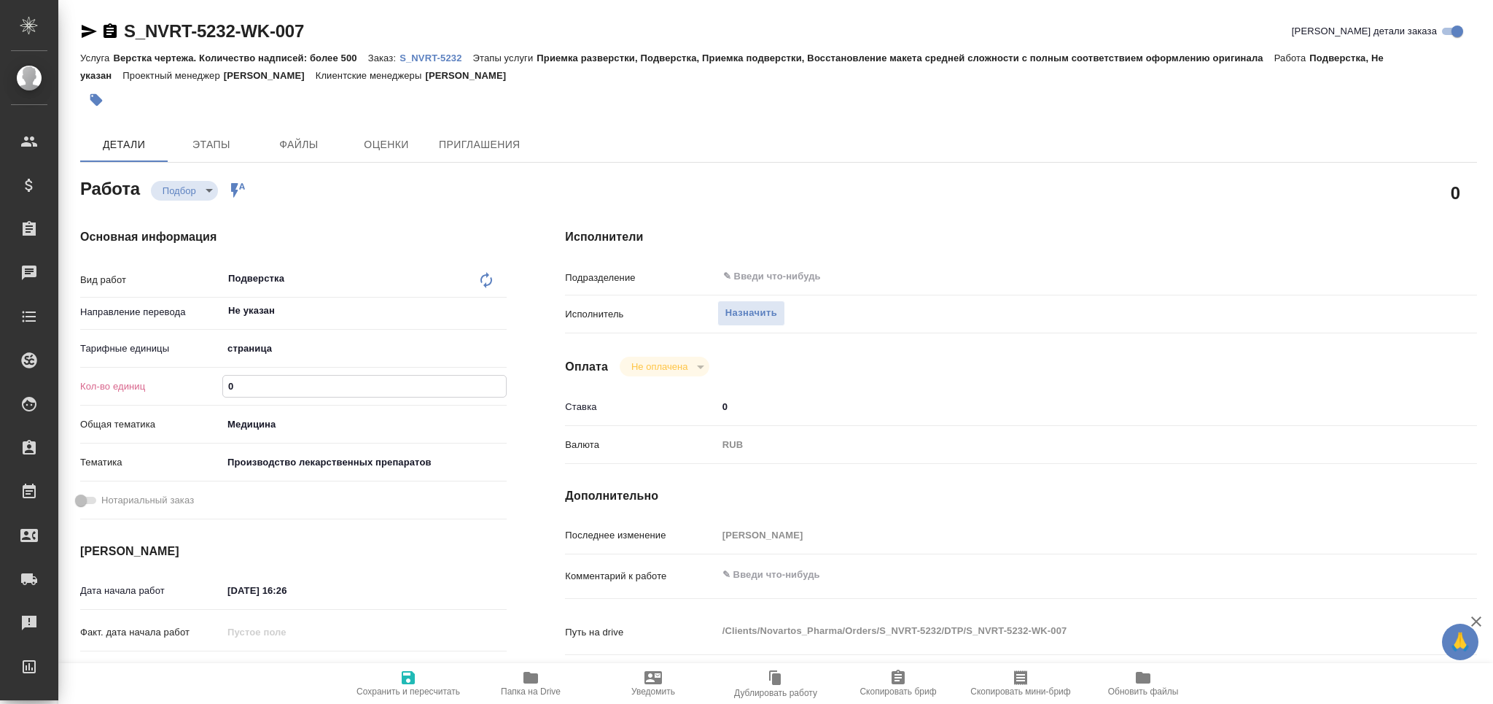
type textarea "x"
type input "1"
type textarea "x"
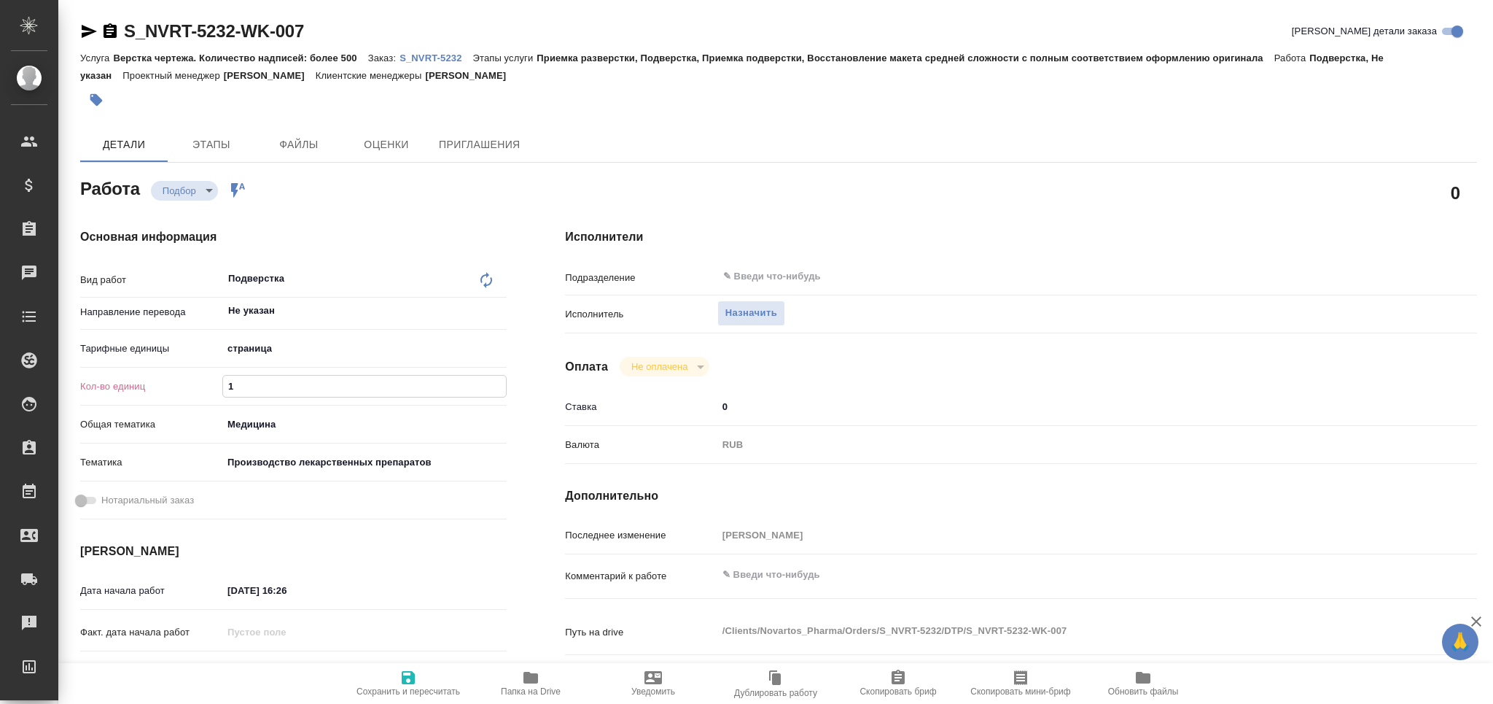
type textarea "x"
type input "13"
type textarea "x"
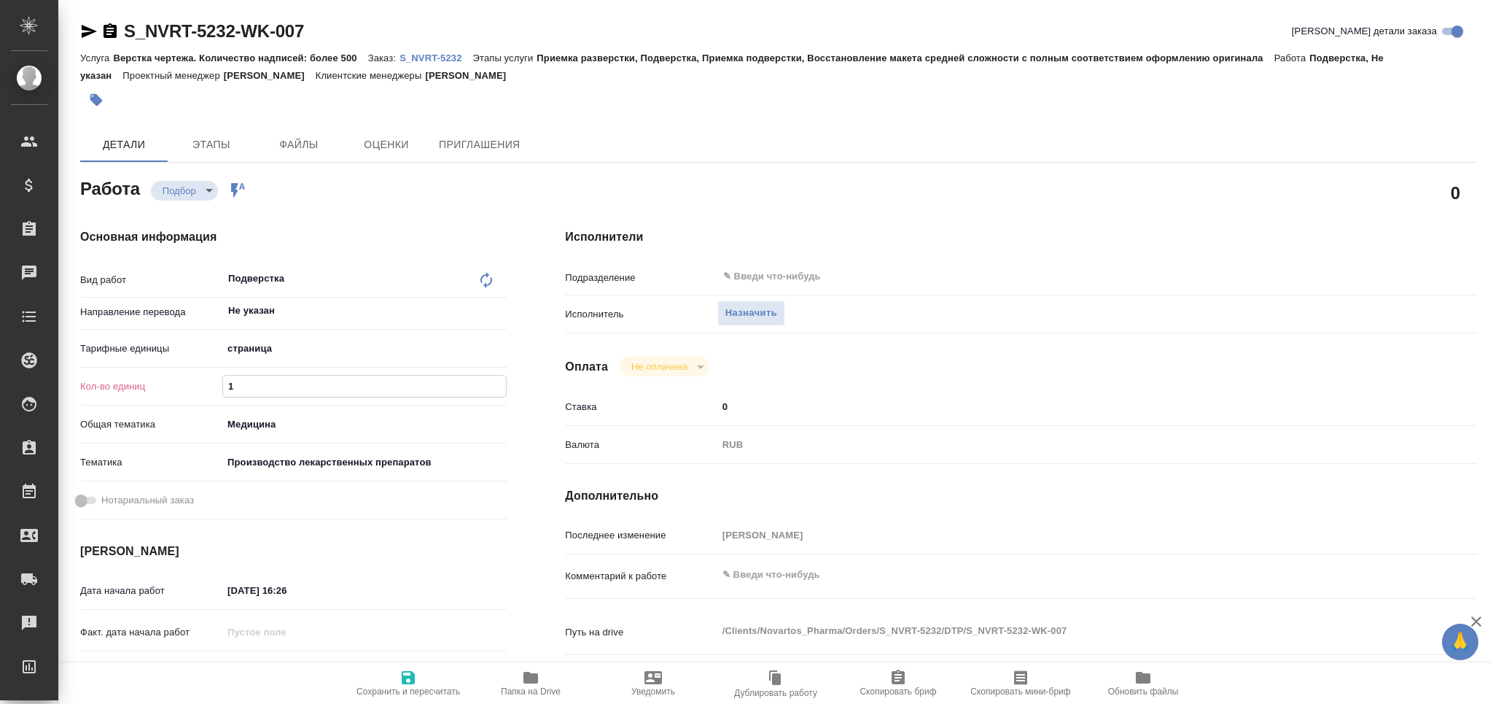
type textarea "x"
type input "135"
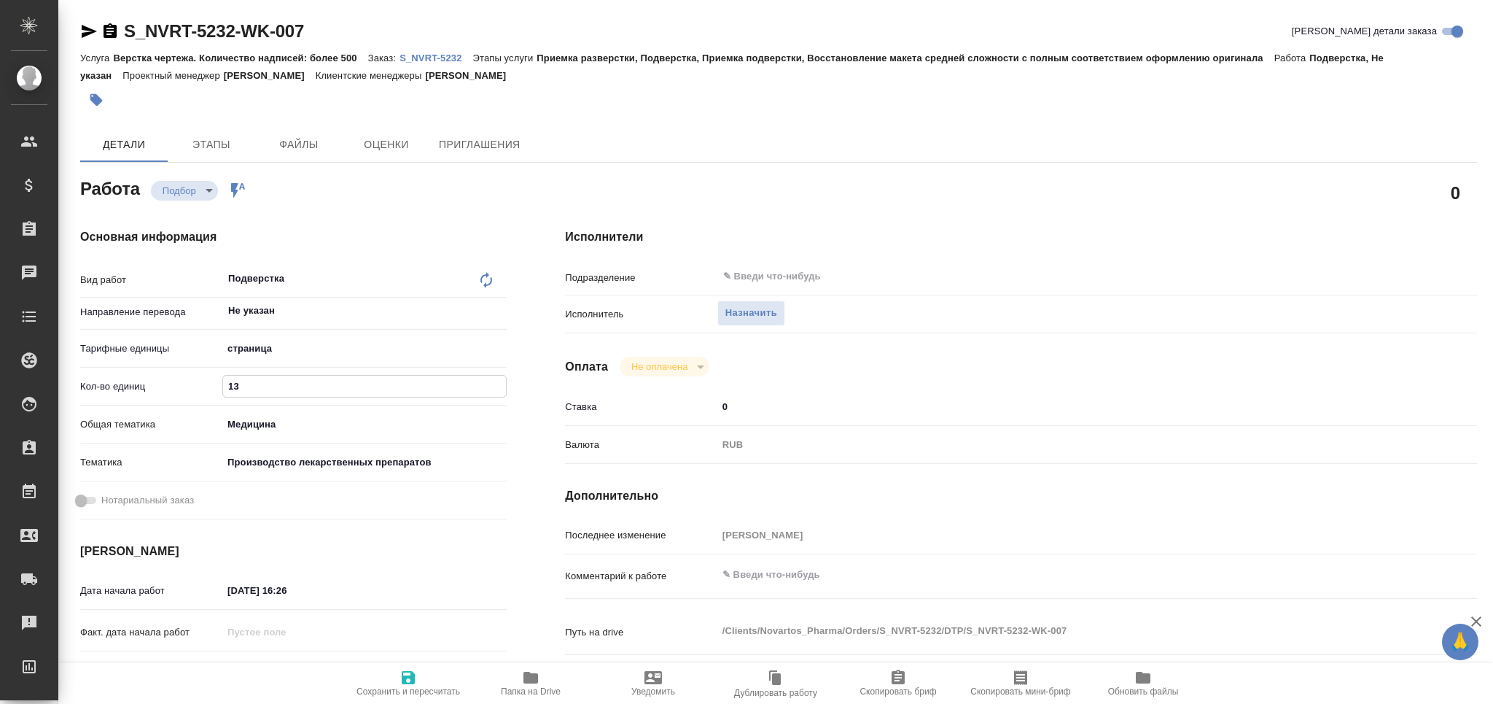
type textarea "x"
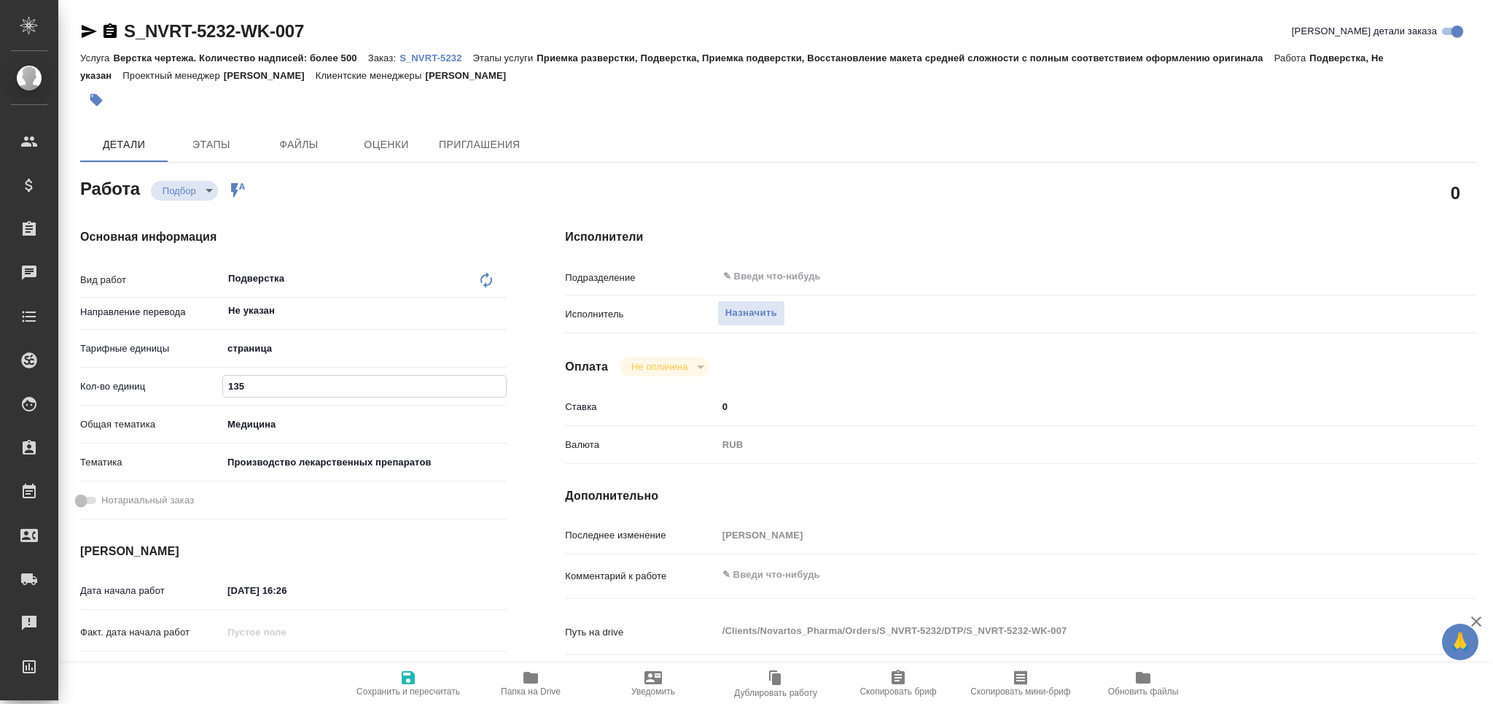
type textarea "x"
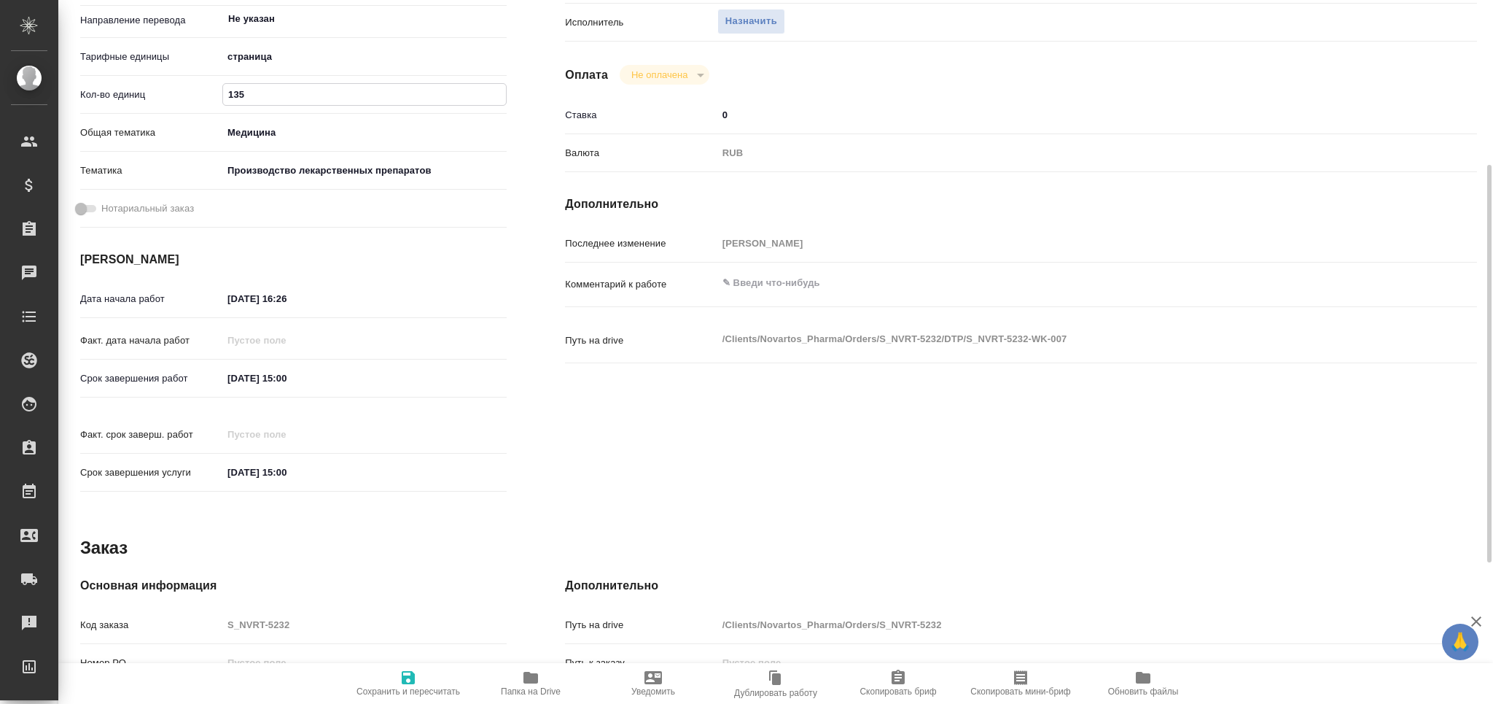
type input "135"
type textarea "x"
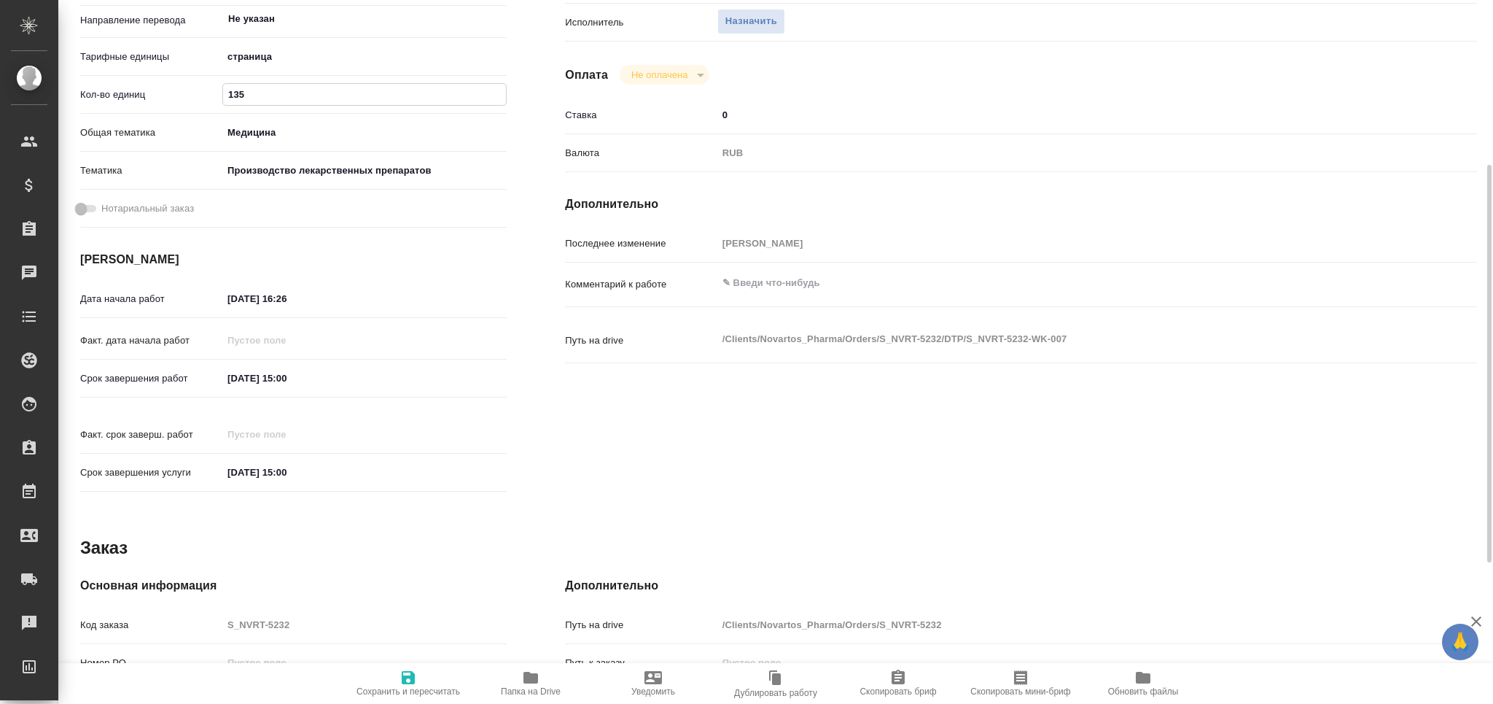
type textarea "x"
drag, startPoint x: 319, startPoint y: 371, endPoint x: 179, endPoint y: 381, distance: 140.4
click at [179, 381] on div "Срок завершения работ 09.10.2025 15:00" at bounding box center [293, 378] width 427 height 26
drag, startPoint x: 212, startPoint y: 310, endPoint x: 132, endPoint y: 312, distance: 80.2
click at [132, 312] on div "Дата начала работ 30.09.2025 16:26" at bounding box center [293, 307] width 427 height 42
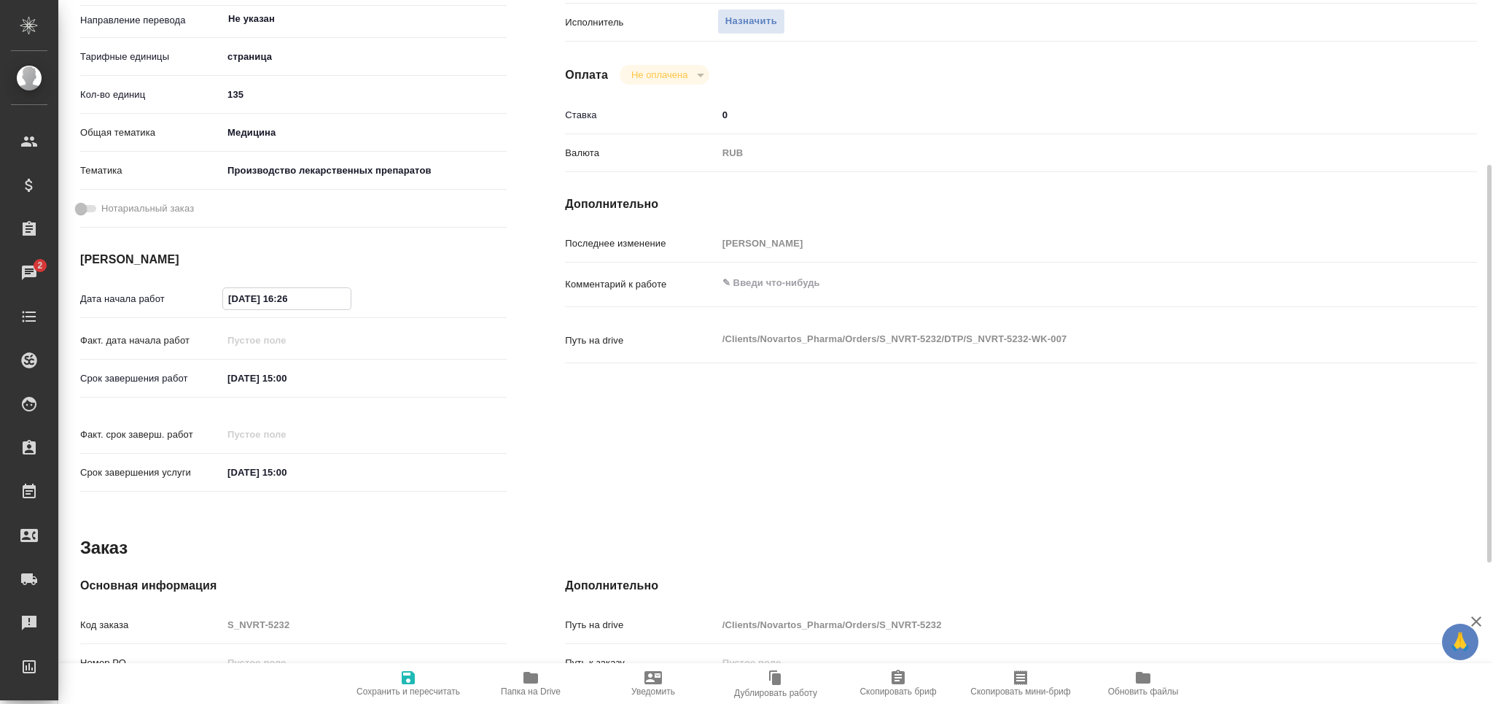
paste input "09.10.2025 15:00"
type textarea "x"
type input "09.10.2025 15:00"
type textarea "x"
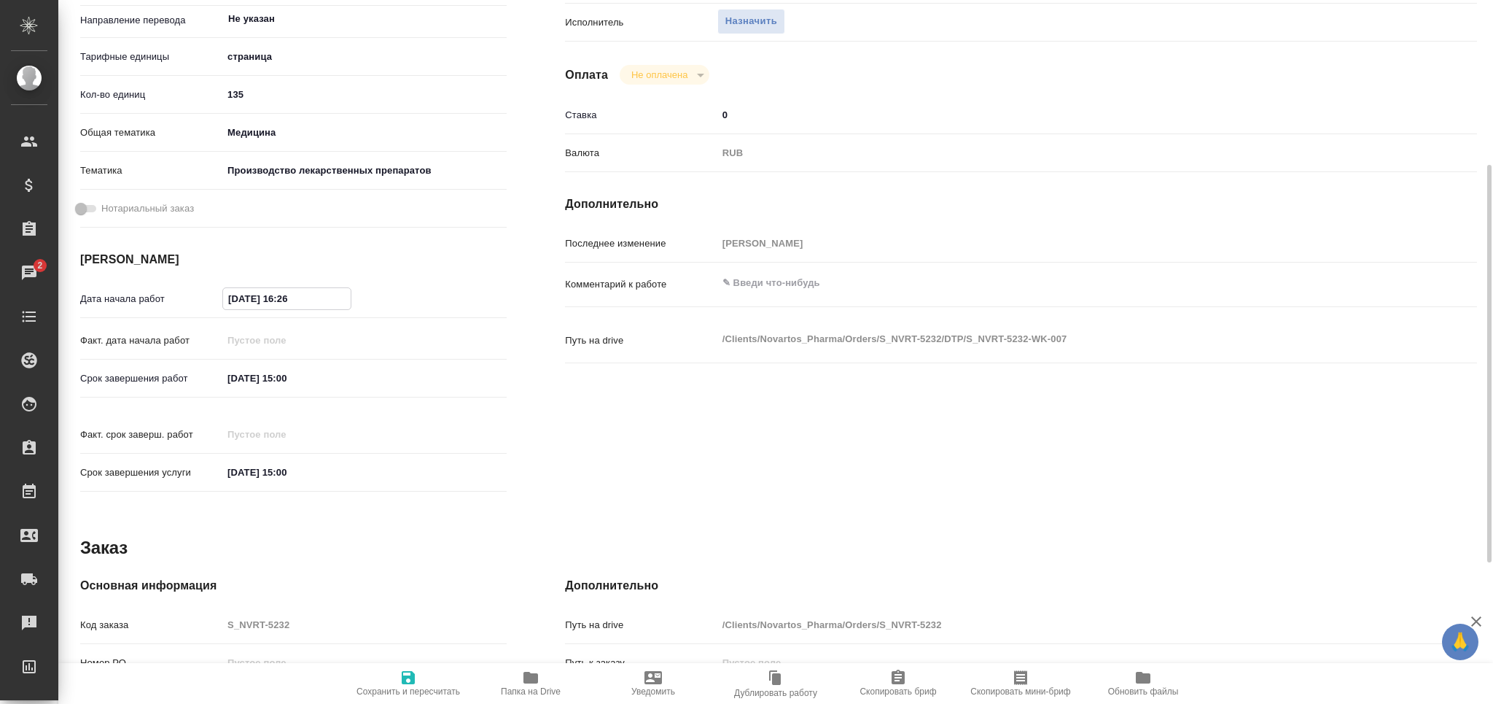
type textarea "x"
click at [284, 300] on input "09.10.2025 15:00" at bounding box center [287, 298] width 128 height 21
type input "09.10.2025 10:00"
type textarea "x"
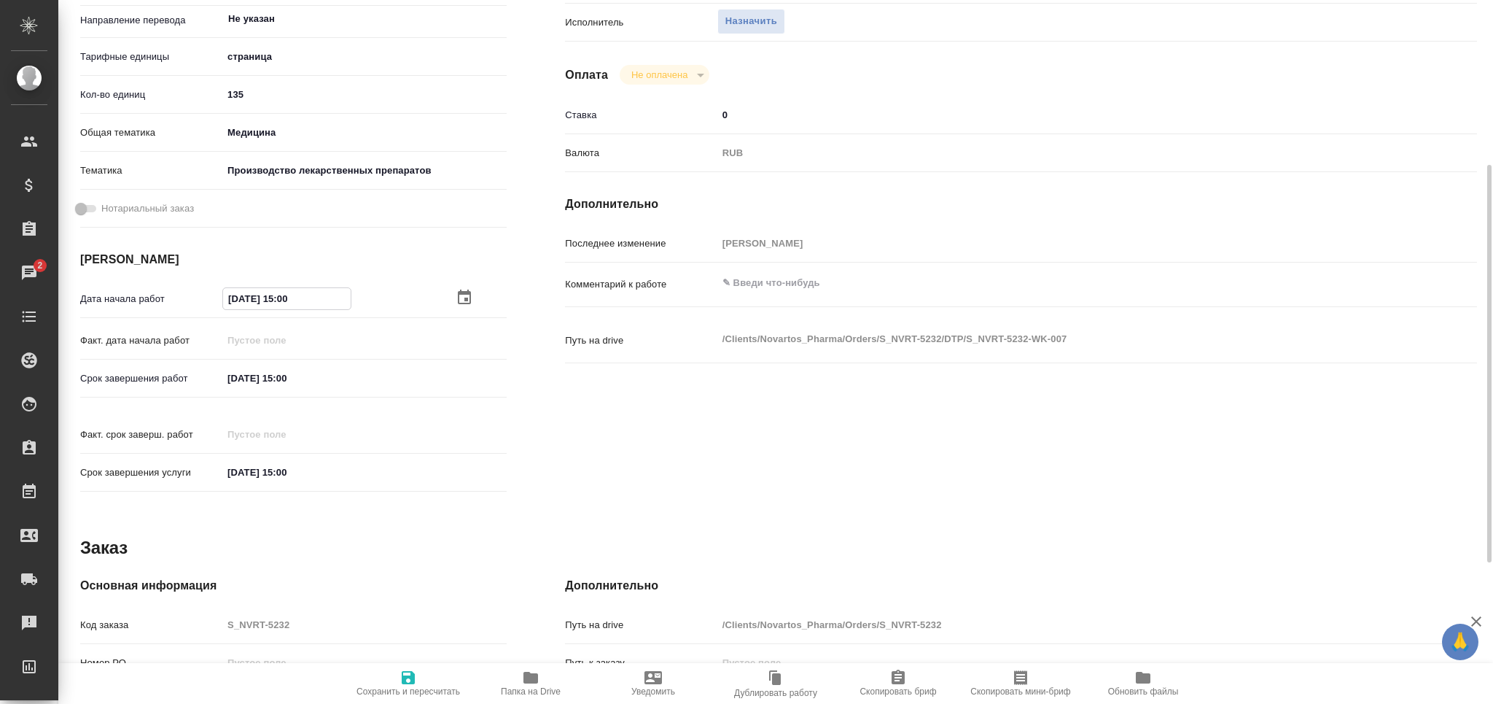
type textarea "x"
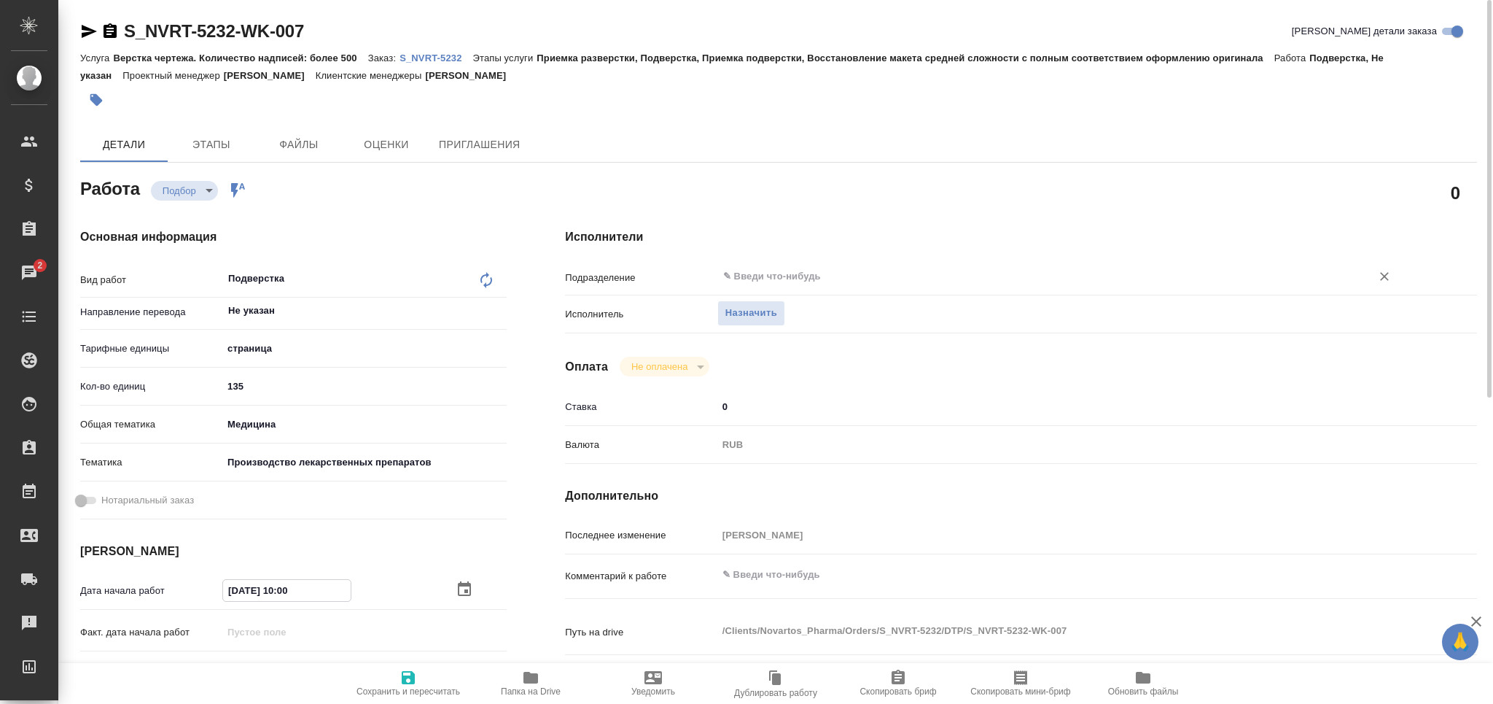
click at [753, 266] on div "​" at bounding box center [1059, 276] width 684 height 26
type input "09.10.2025 10:00"
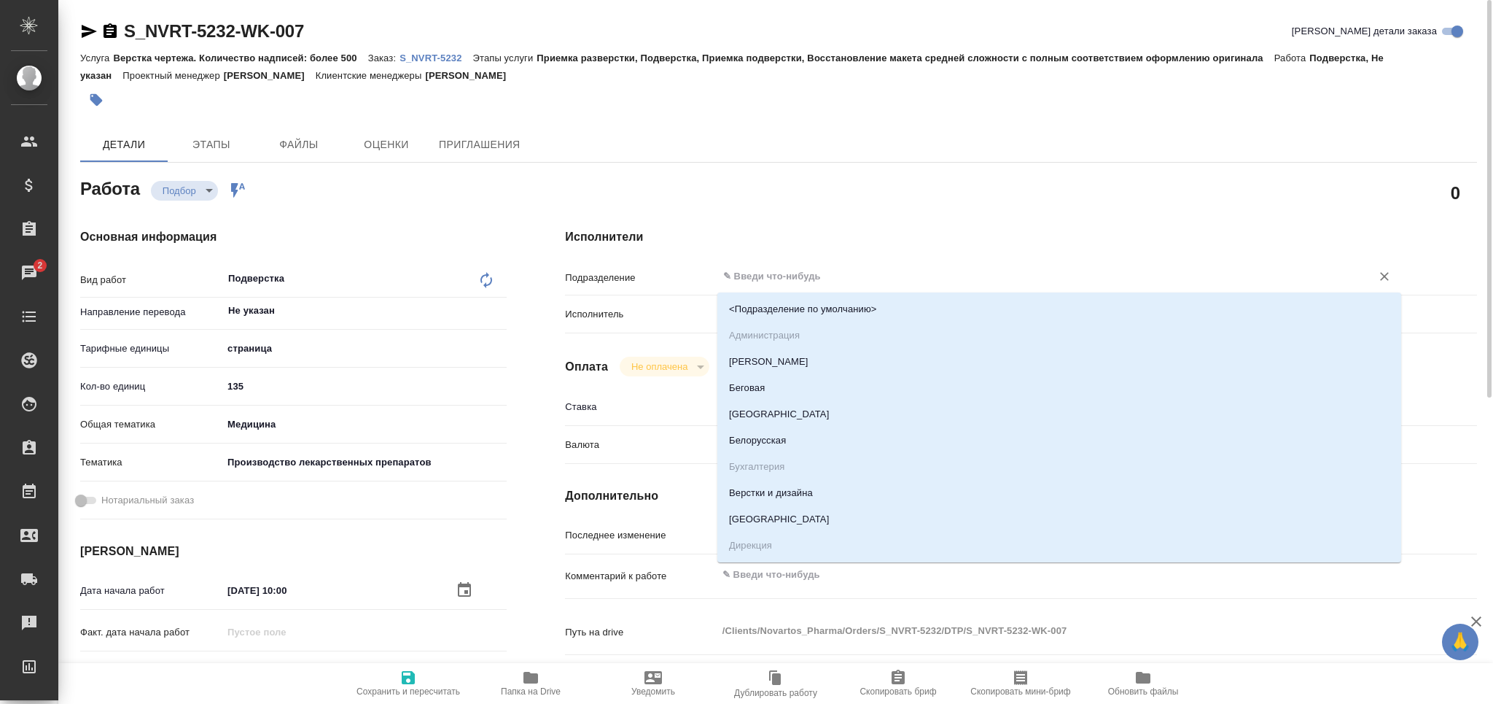
click at [776, 275] on input "text" at bounding box center [1035, 276] width 626 height 17
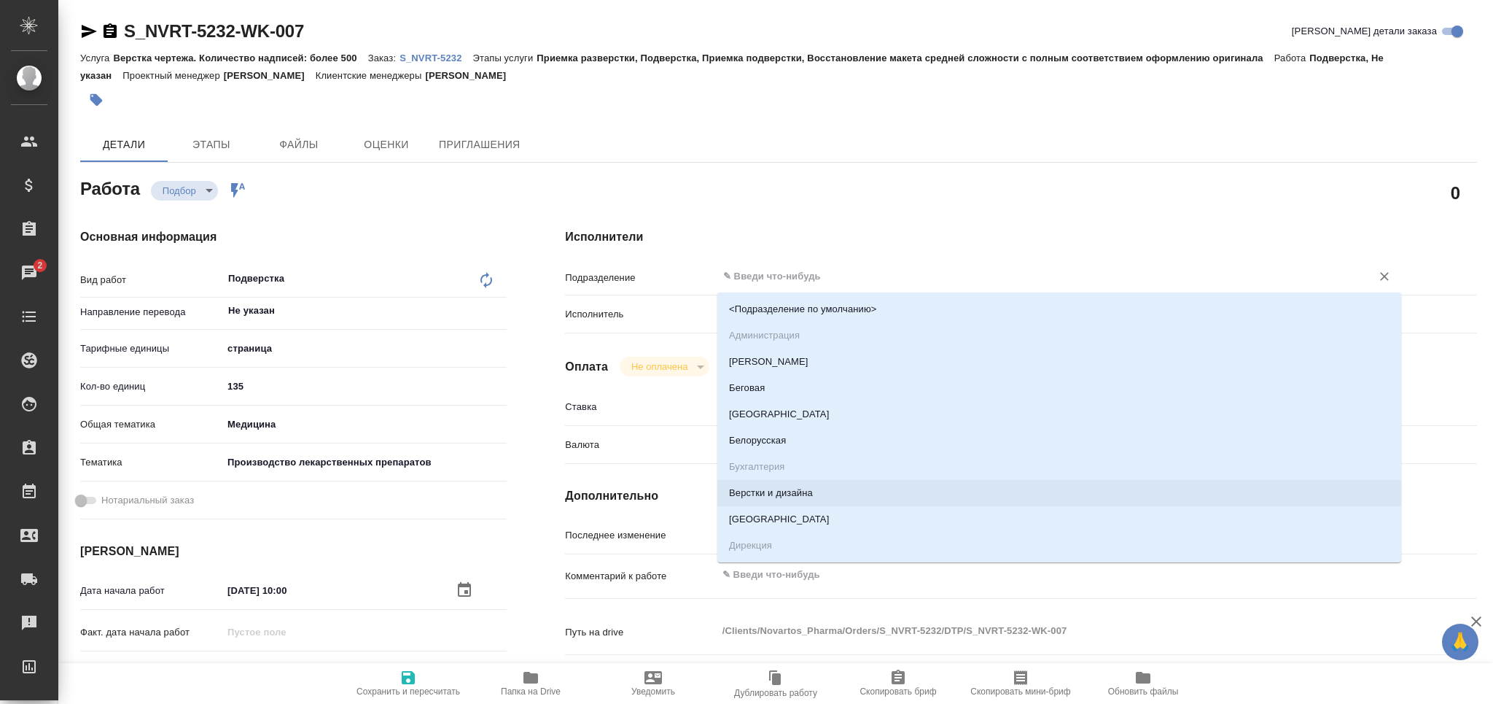
click at [798, 486] on li "Верстки и дизайна" at bounding box center [1059, 493] width 684 height 26
type textarea "x"
type input "Верстки и дизайна"
type textarea "x"
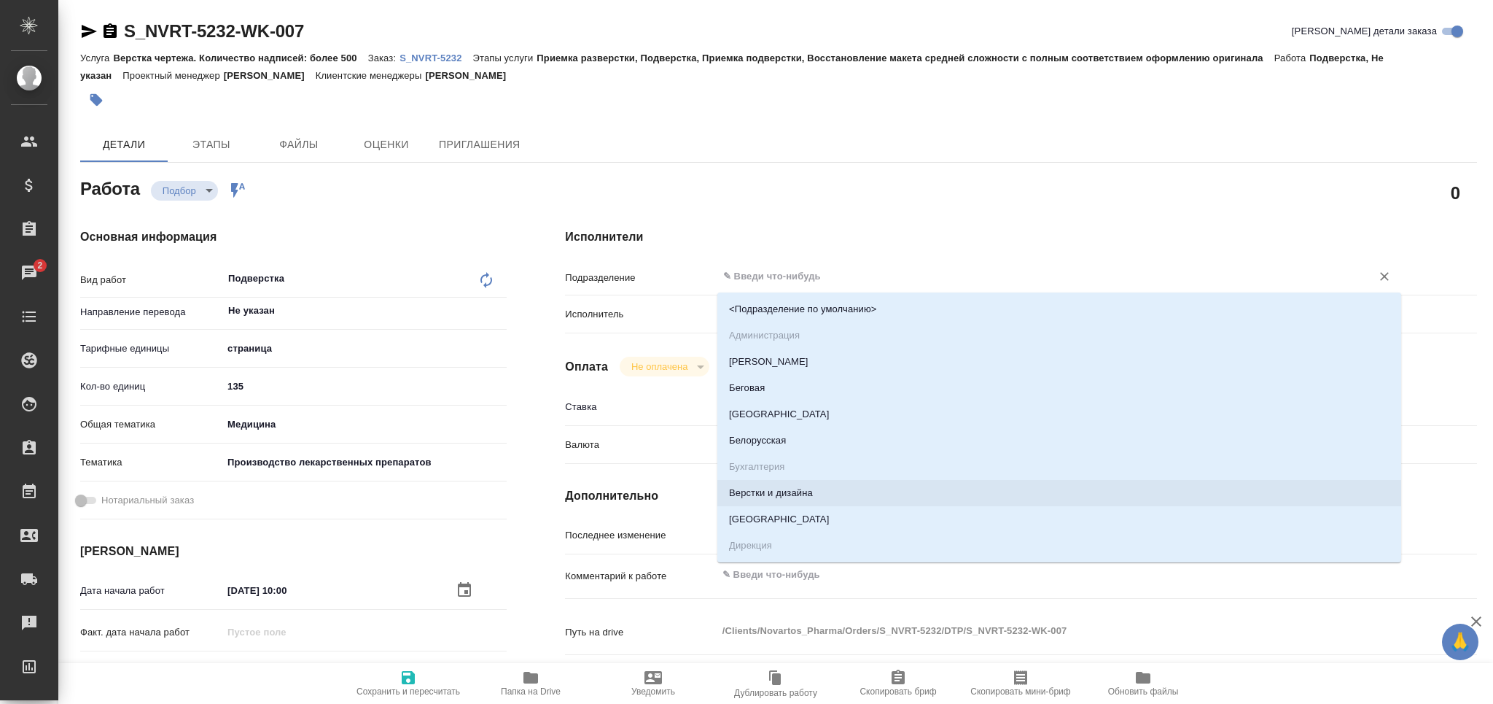
type textarea "x"
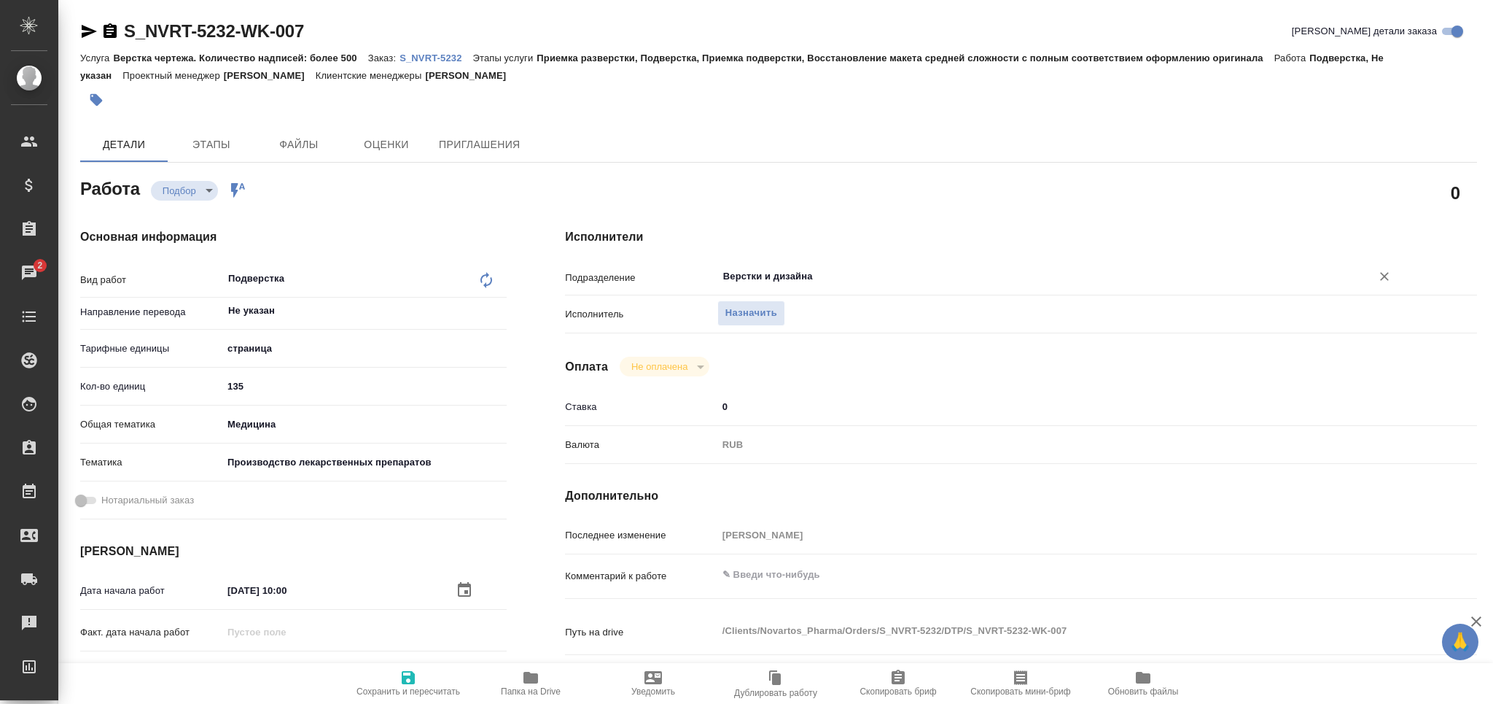
scroll to position [540, 0]
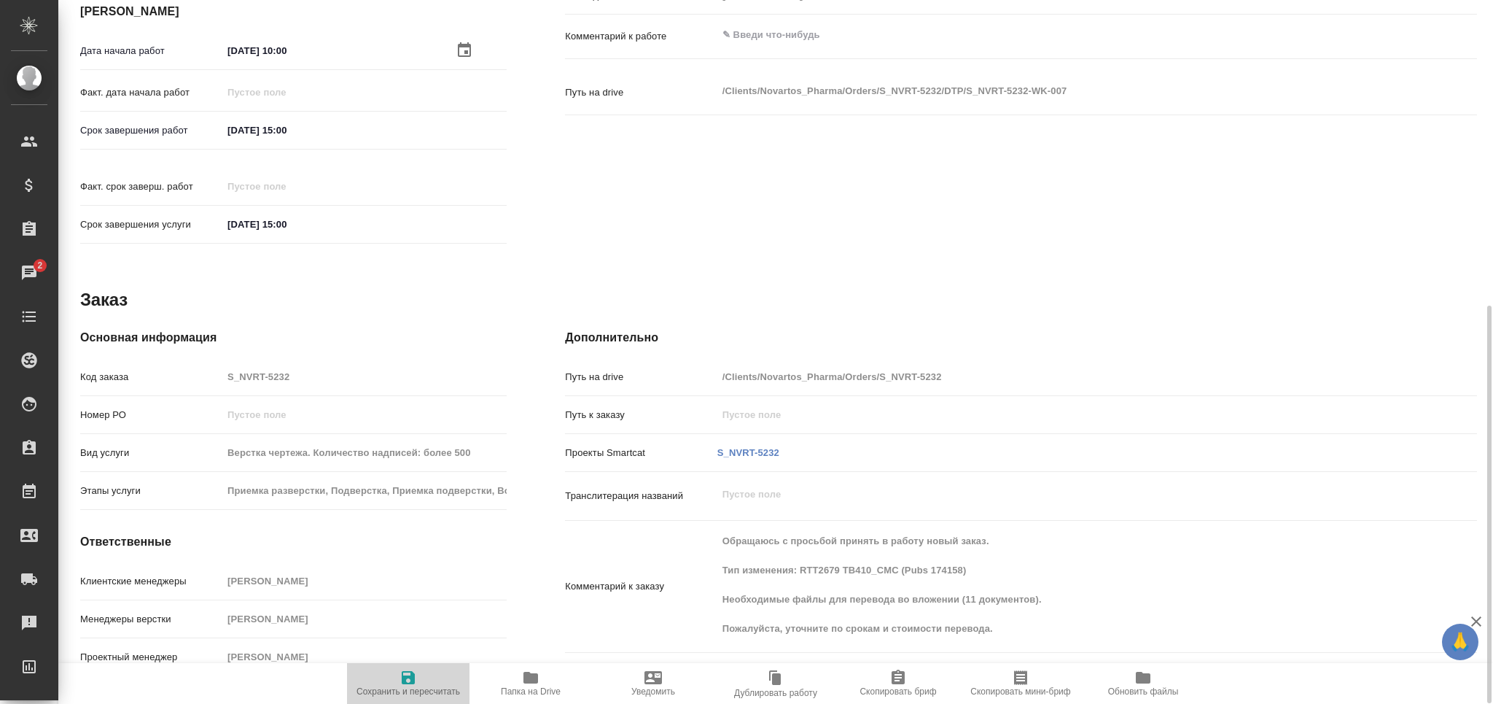
drag, startPoint x: 402, startPoint y: 684, endPoint x: 429, endPoint y: 54, distance: 630.6
click at [402, 682] on icon "button" at bounding box center [408, 677] width 17 height 17
type textarea "x"
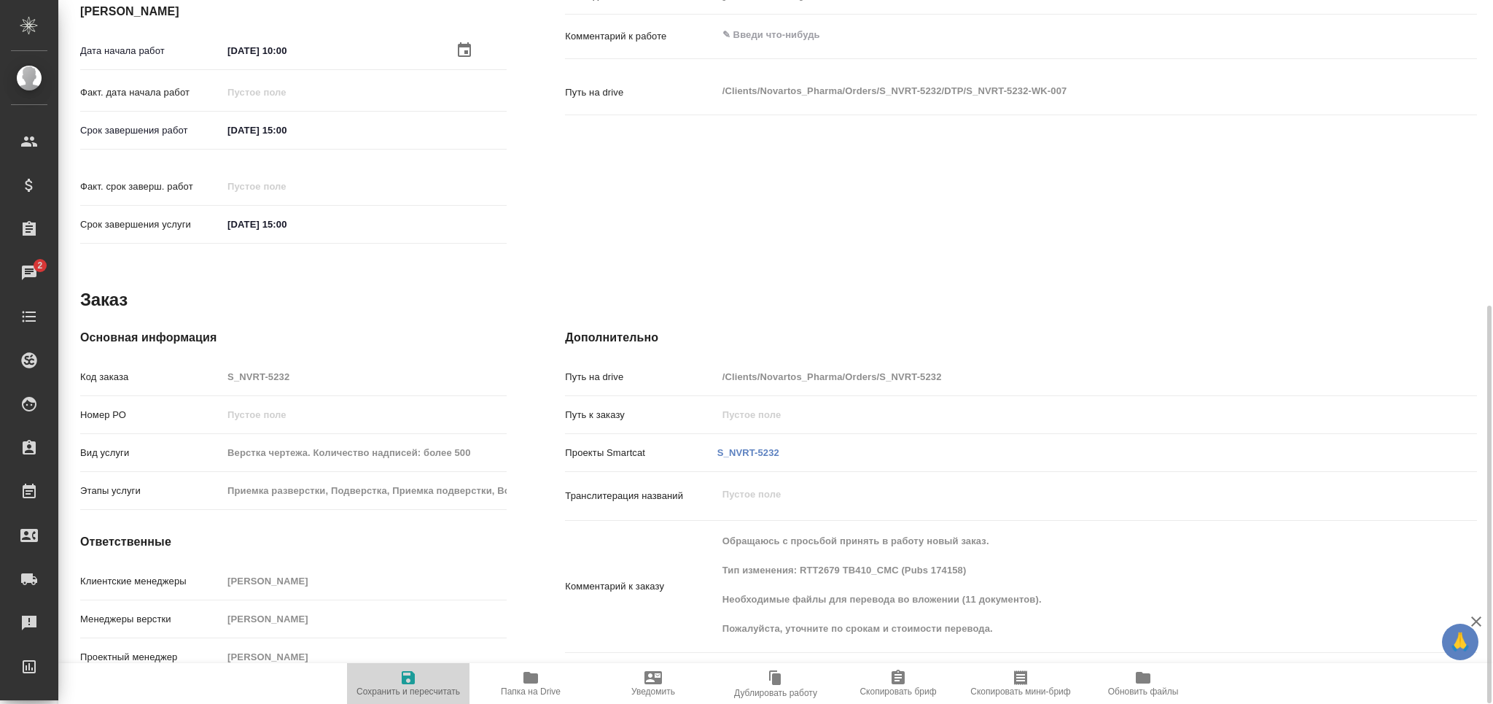
type textarea "x"
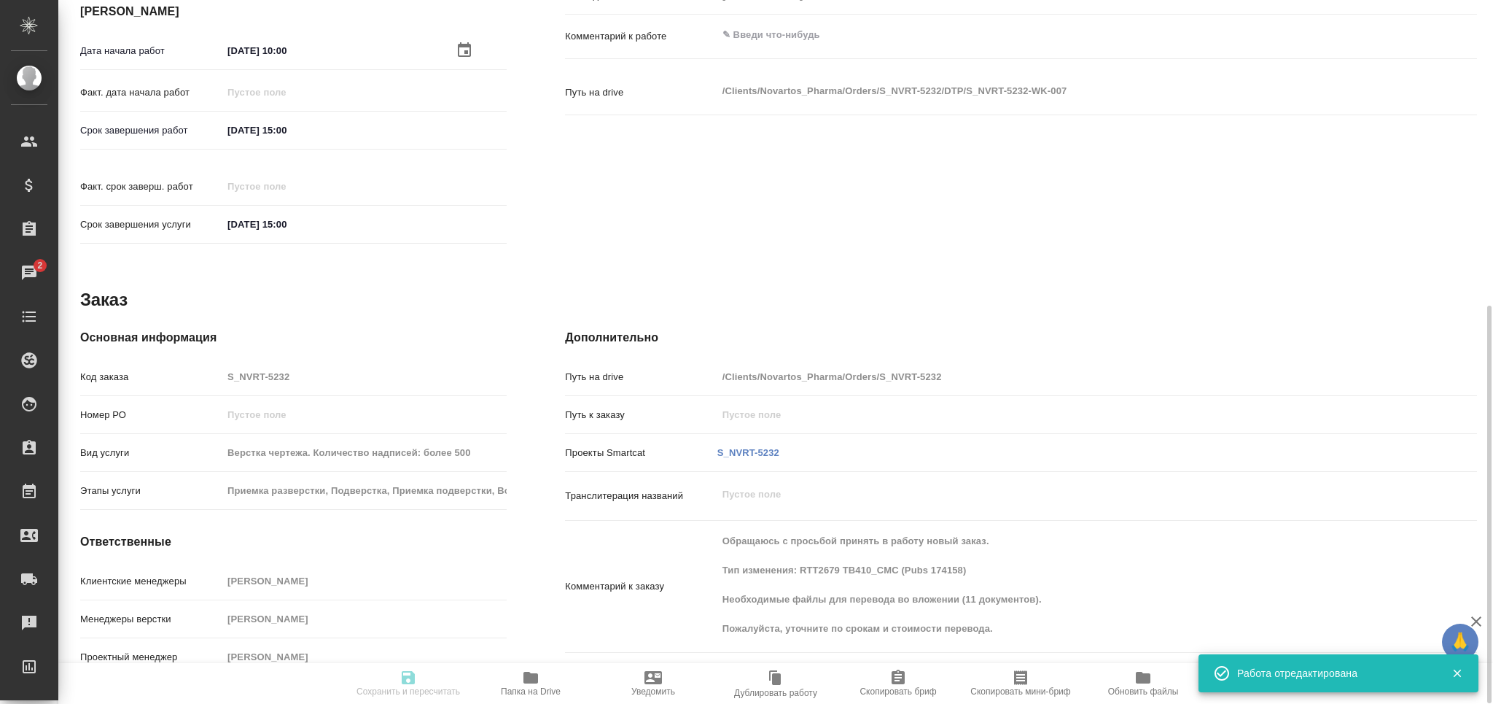
type textarea "x"
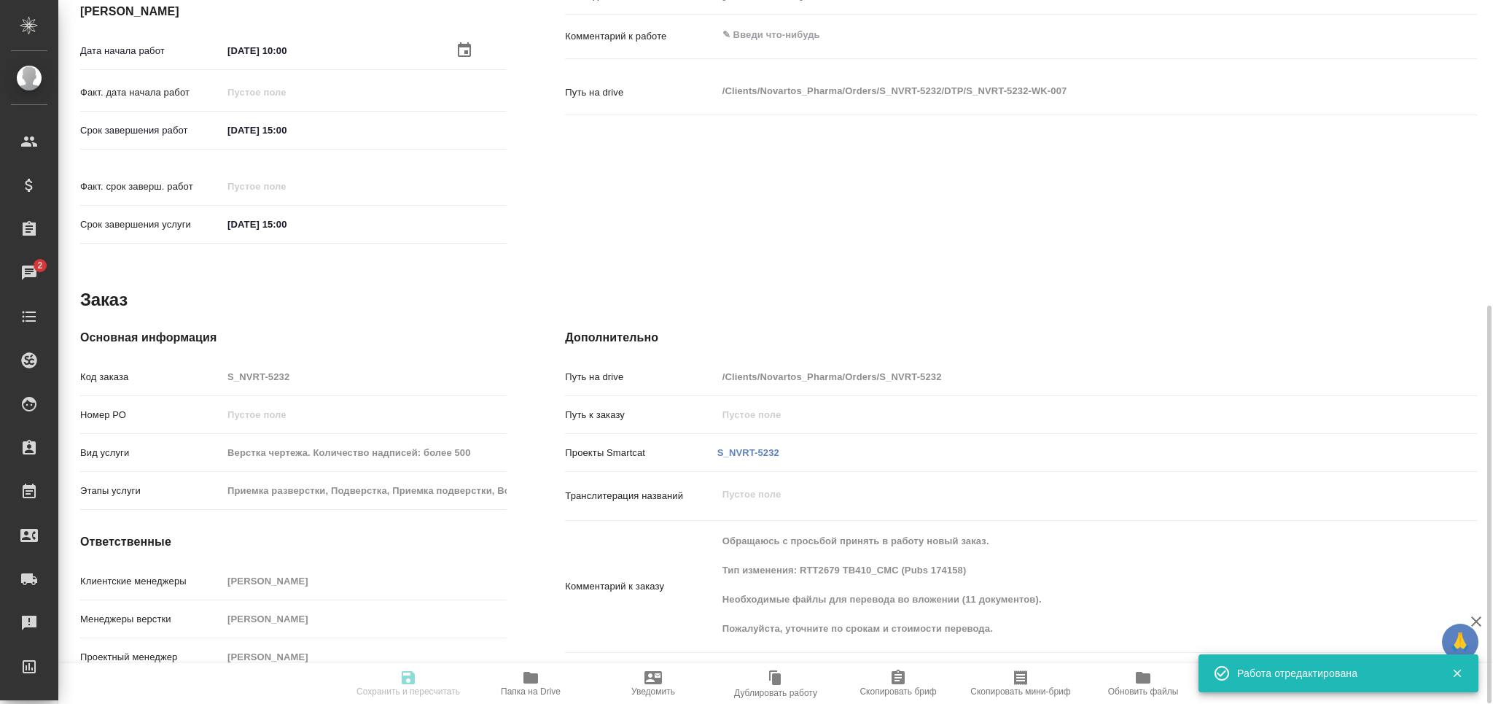
type textarea "x"
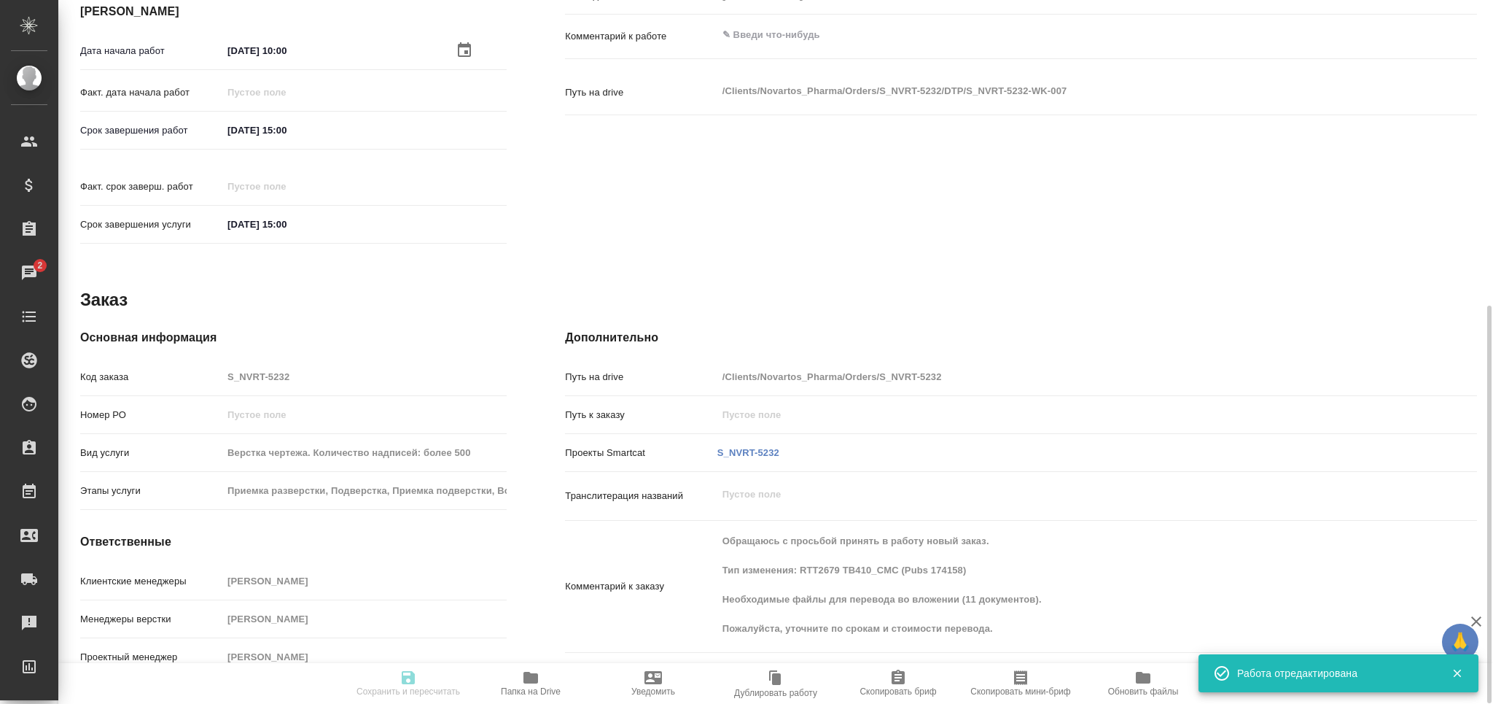
type input "recruiting"
type textarea "Подверстка"
type textarea "x"
type input "Не указан"
type input "5a8b1489cc6b4906c91bfdb2"
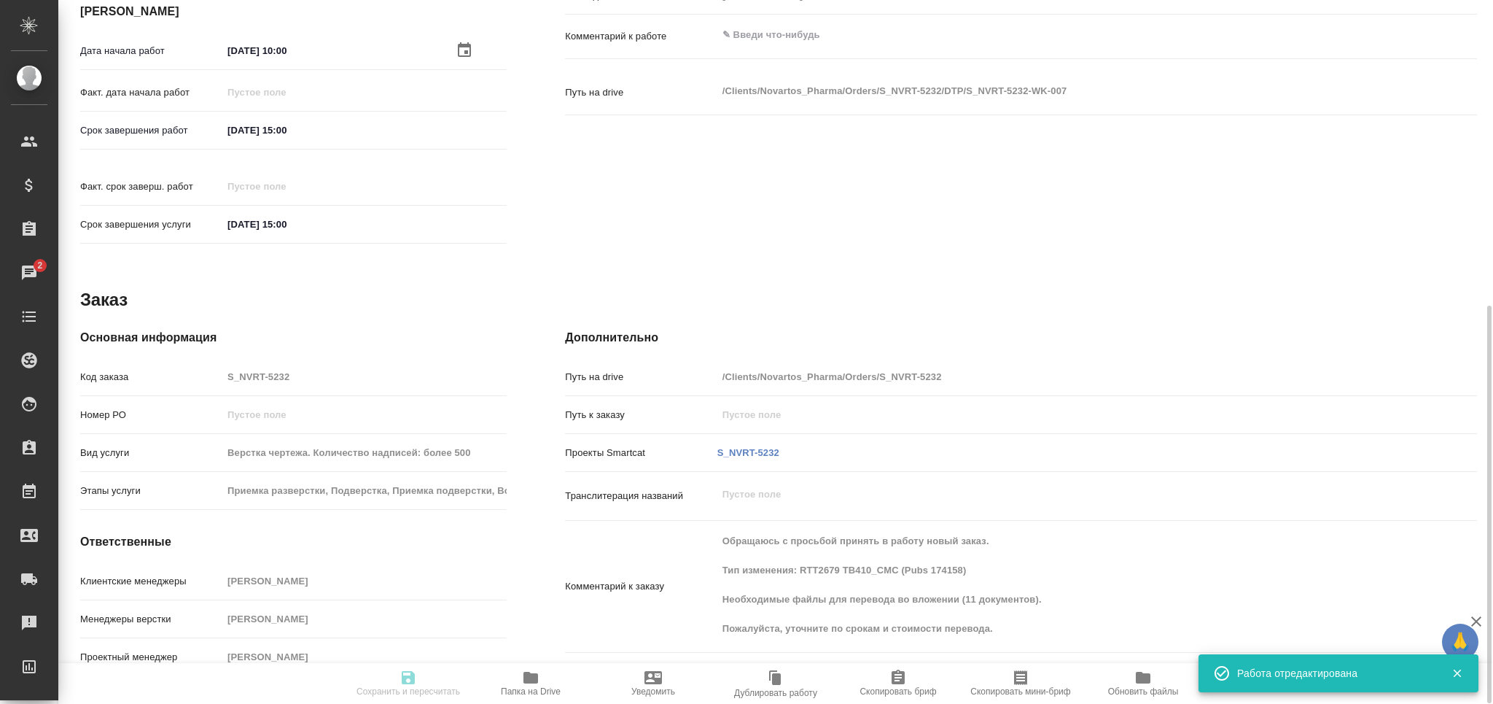
type input "135"
type input "med"
type input "614982fec5ecbb70f805293f"
type input "09.10.2025 10:00"
type input "09.10.2025 15:00"
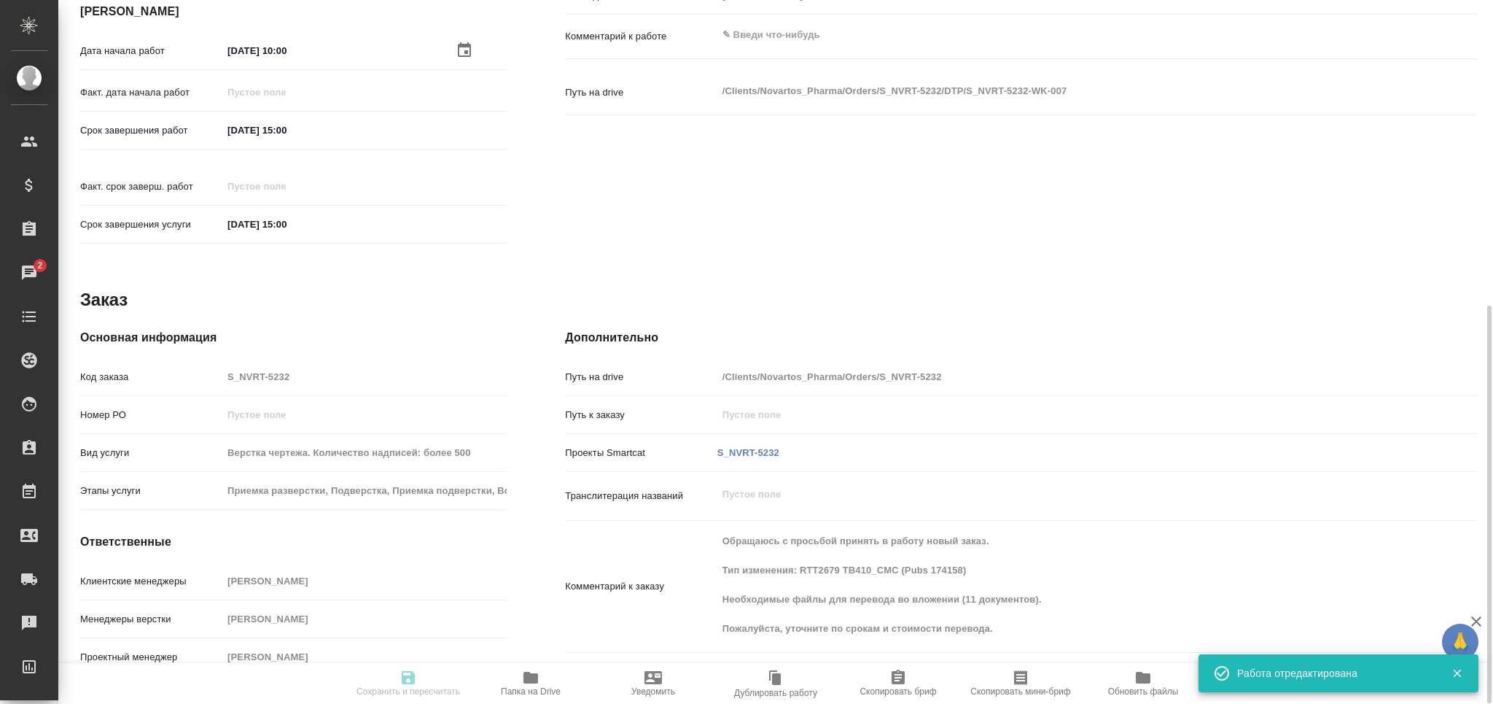
type input "09.10.2025 15:00"
type input "Верстки и дизайна"
type input "notPayed"
type input "0"
type input "RUB"
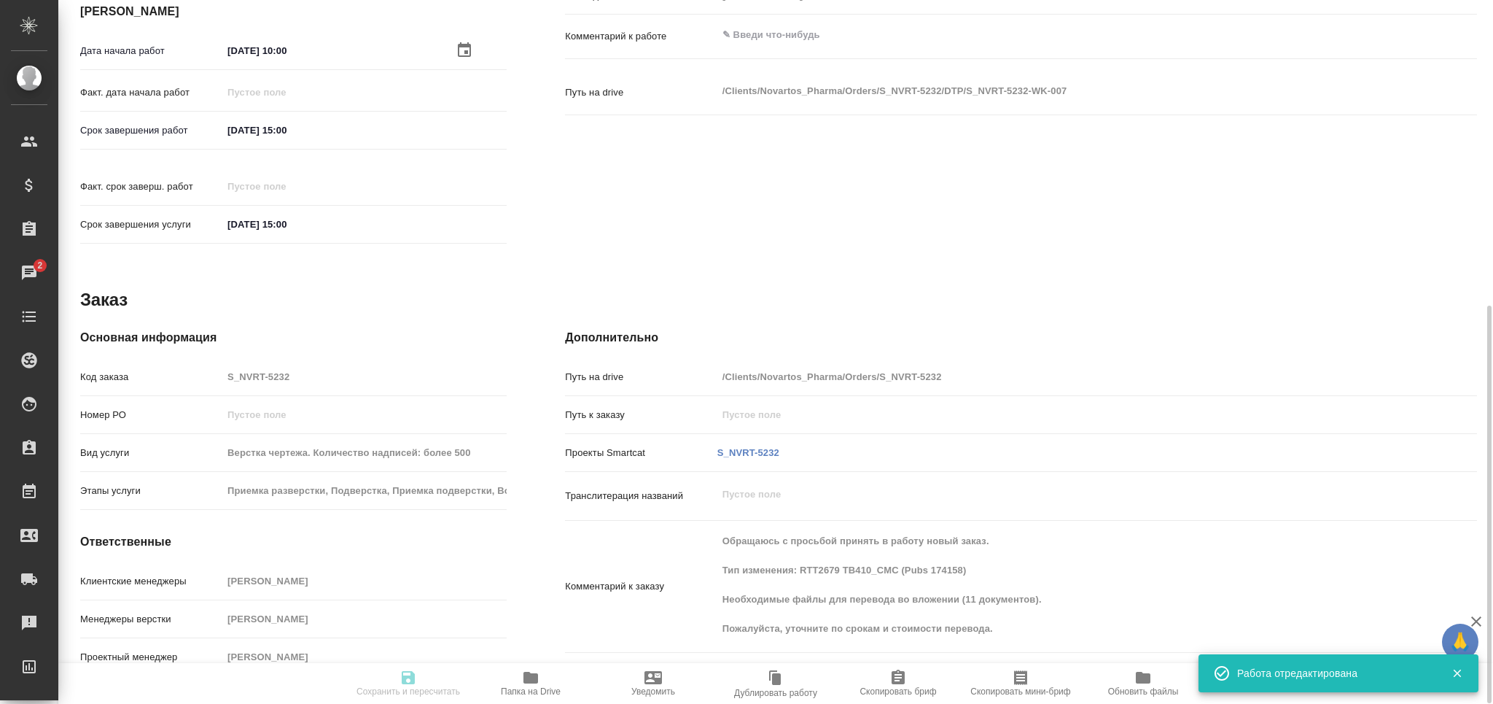
type input "[PERSON_NAME]"
type textarea "x"
type textarea "/Clients/Novartos_Pharma/Orders/S_NVRT-5232/DTP/S_NVRT-5232-WK-007"
type textarea "x"
type input "S_NVRT-5232"
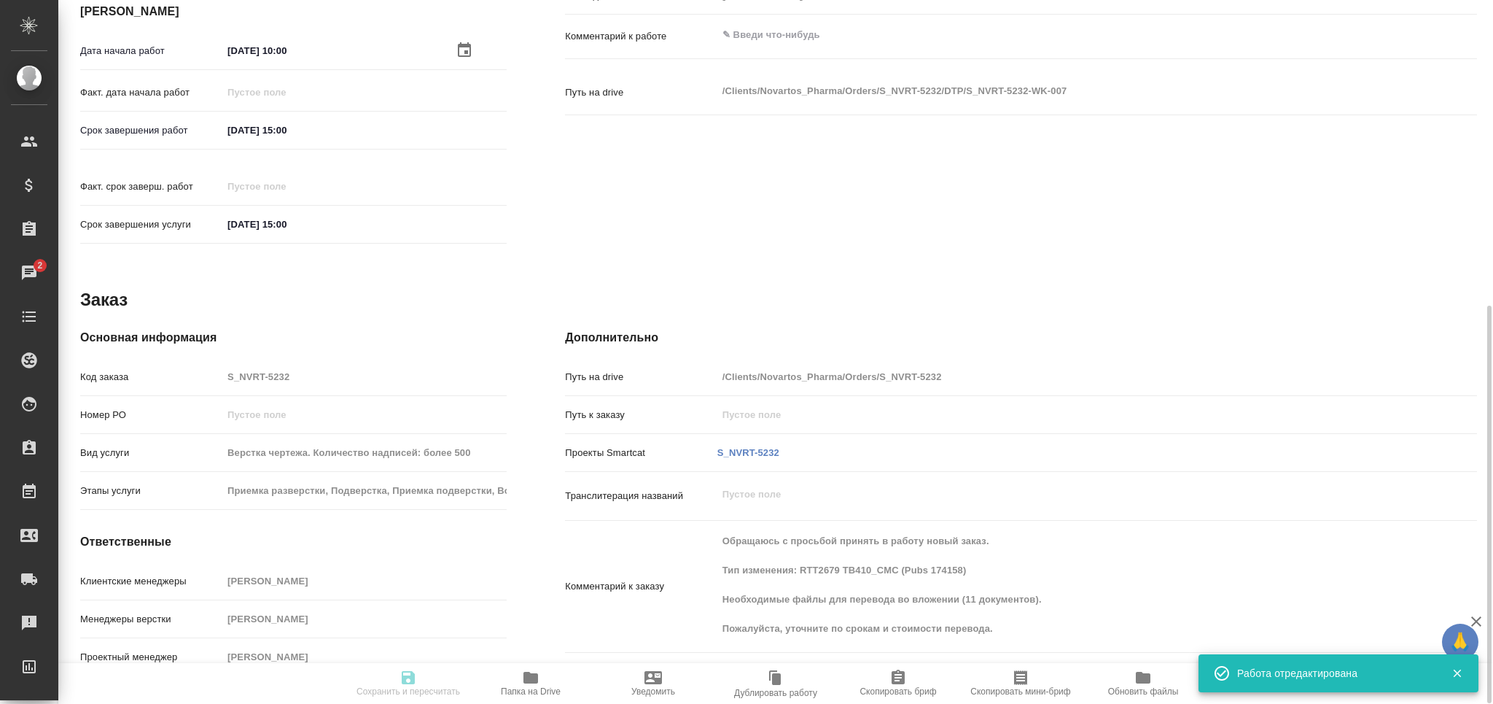
type input "Верстка чертежа. Количество надписей: более 500"
type input "Приемка разверстки, Подверстка, Приемка подверстки, Восстановление макета средн…"
type input "Кабаргина Анна"
type input "Арсеньева Вера"
type input "/Clients/Novartos_Pharma/Orders/S_NVRT-5232"
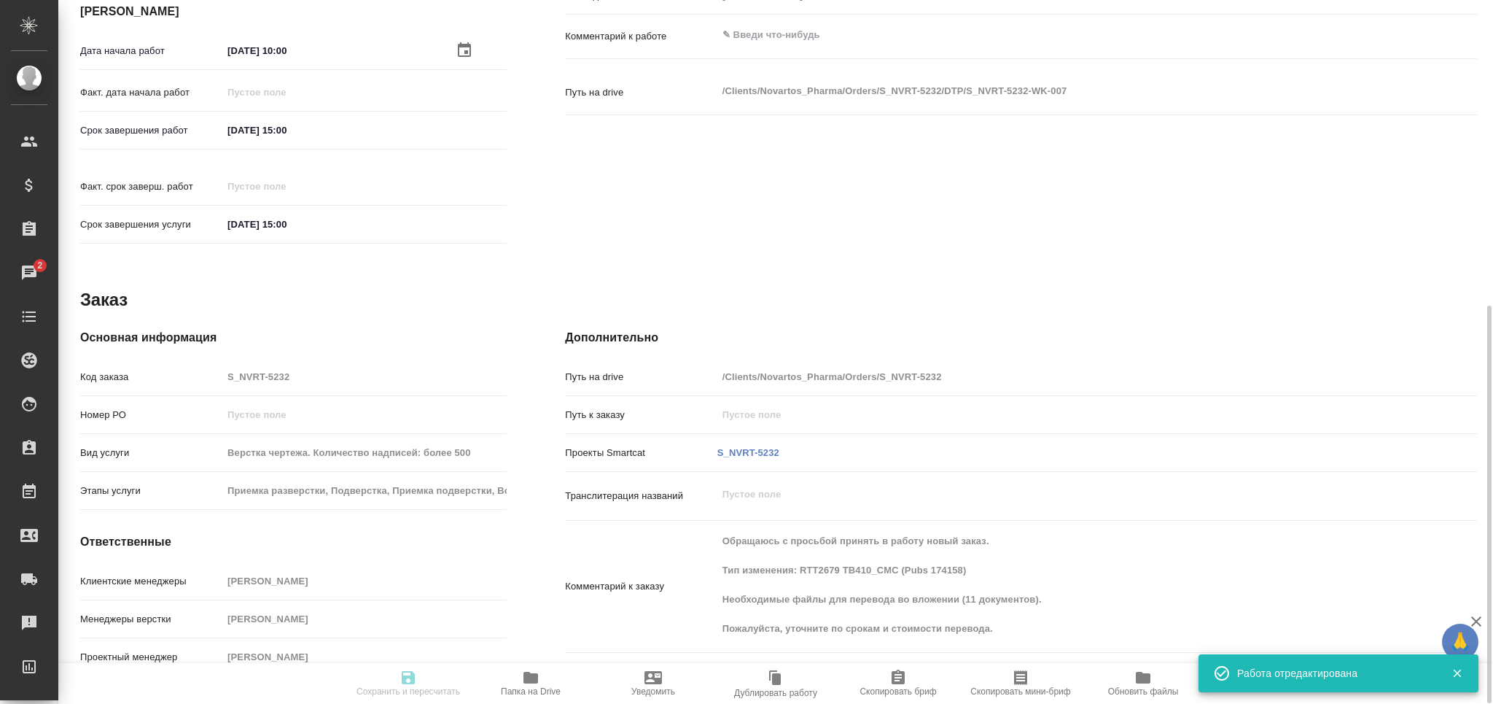
type textarea "x"
type textarea "Обращаюсь с просьбой принять в работу новый заказ. Тип изменения: RTT2679 TB410…"
type textarea "x"
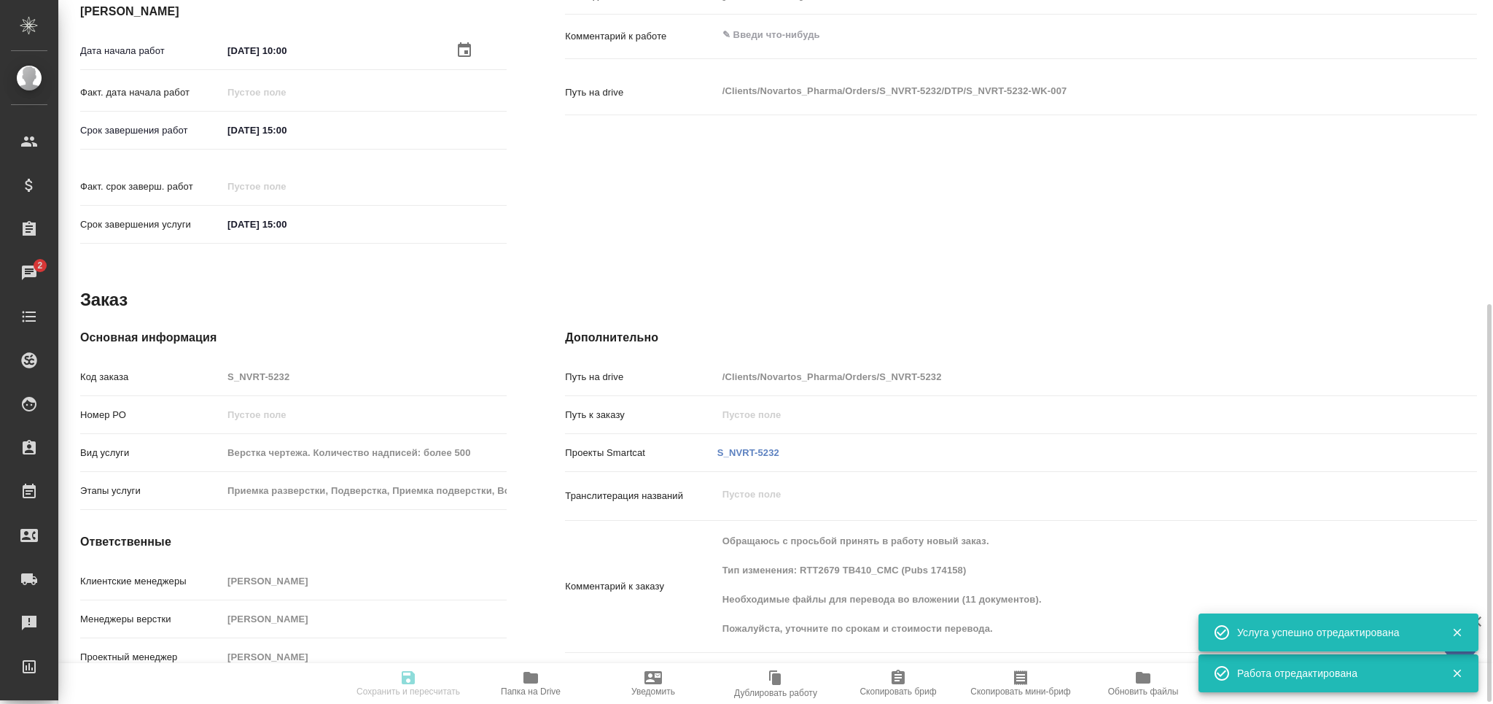
scroll to position [539, 0]
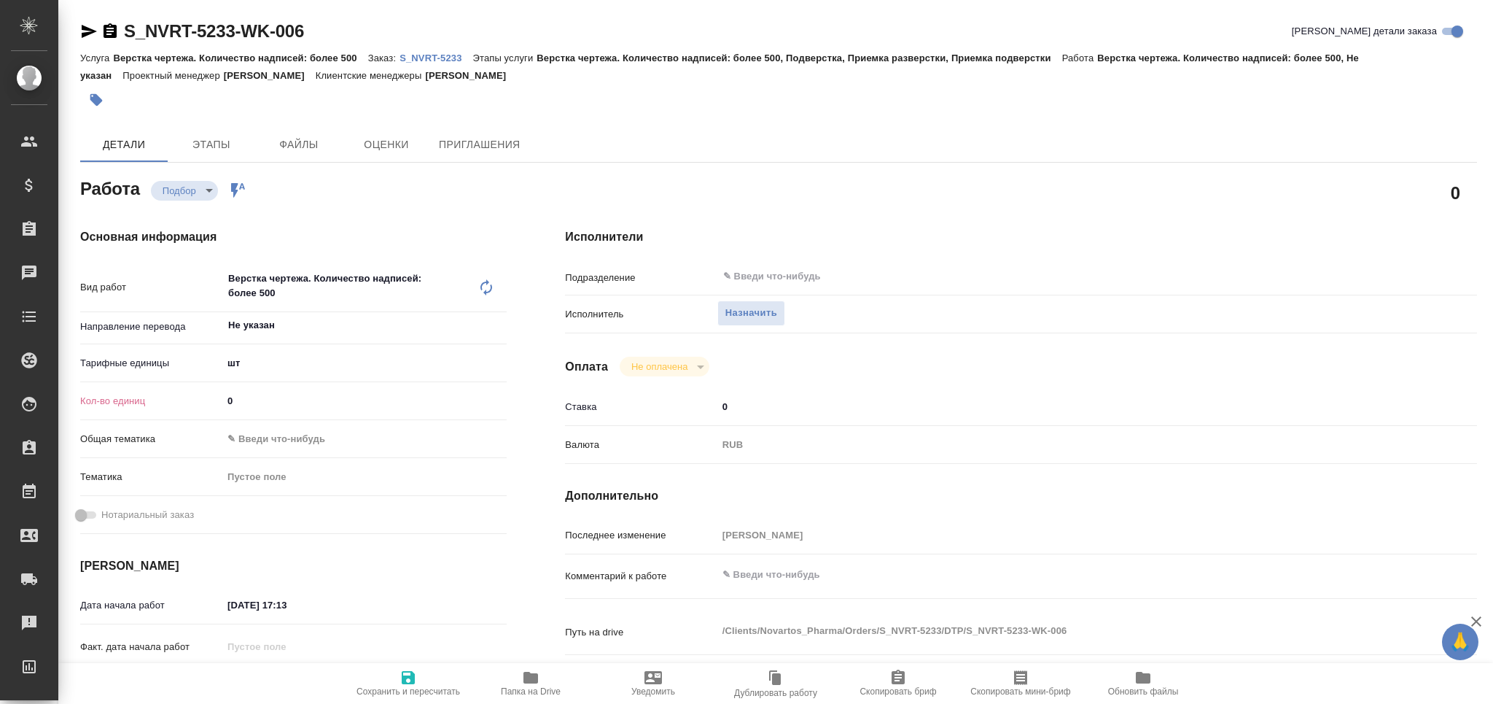
type textarea "x"
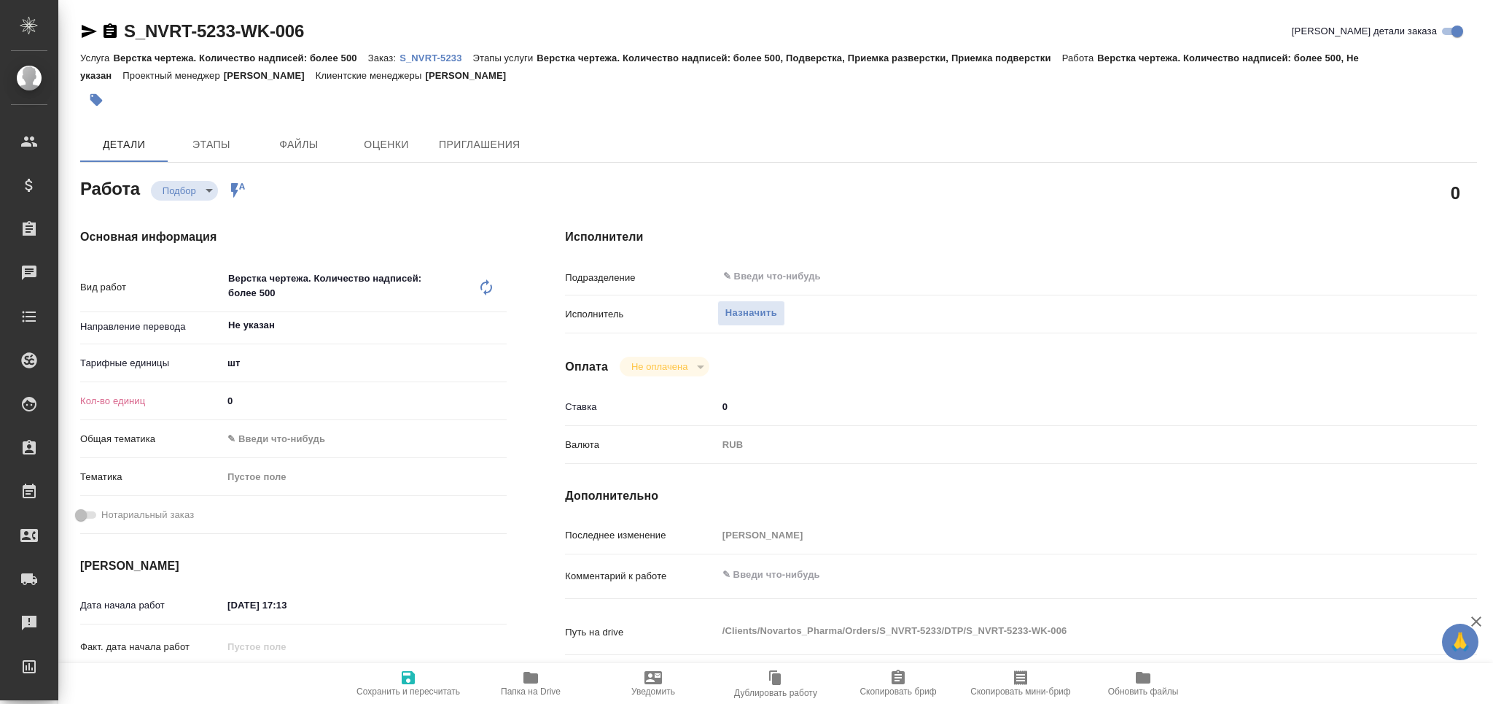
type textarea "x"
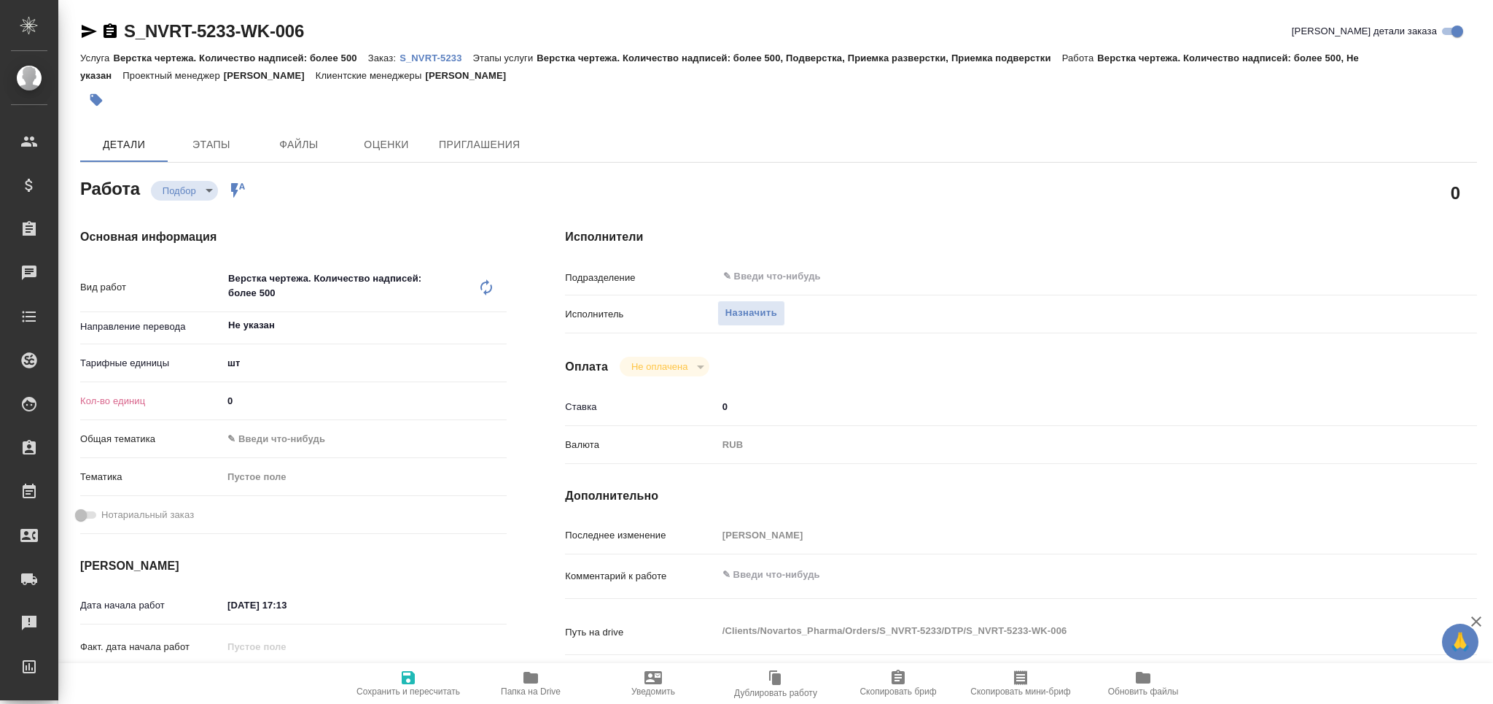
type textarea "x"
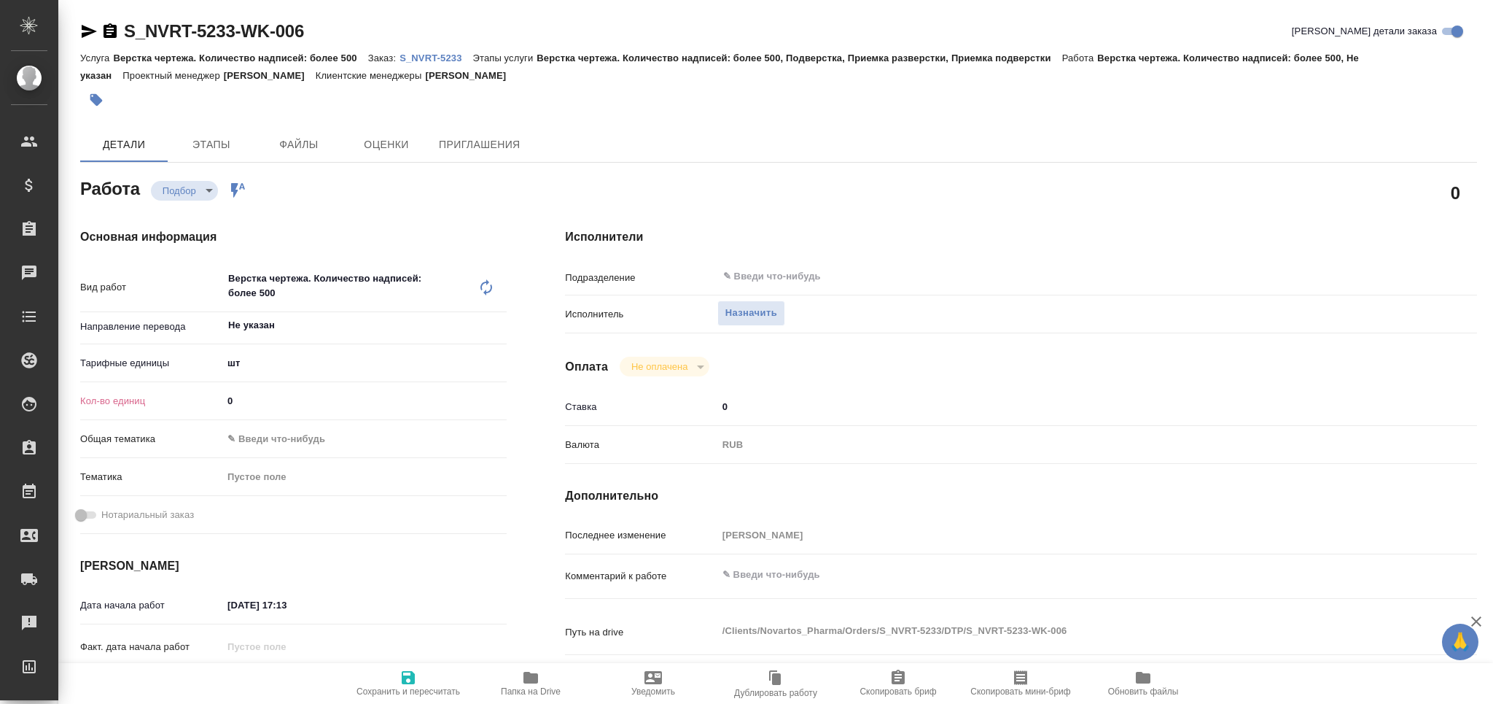
type textarea "x"
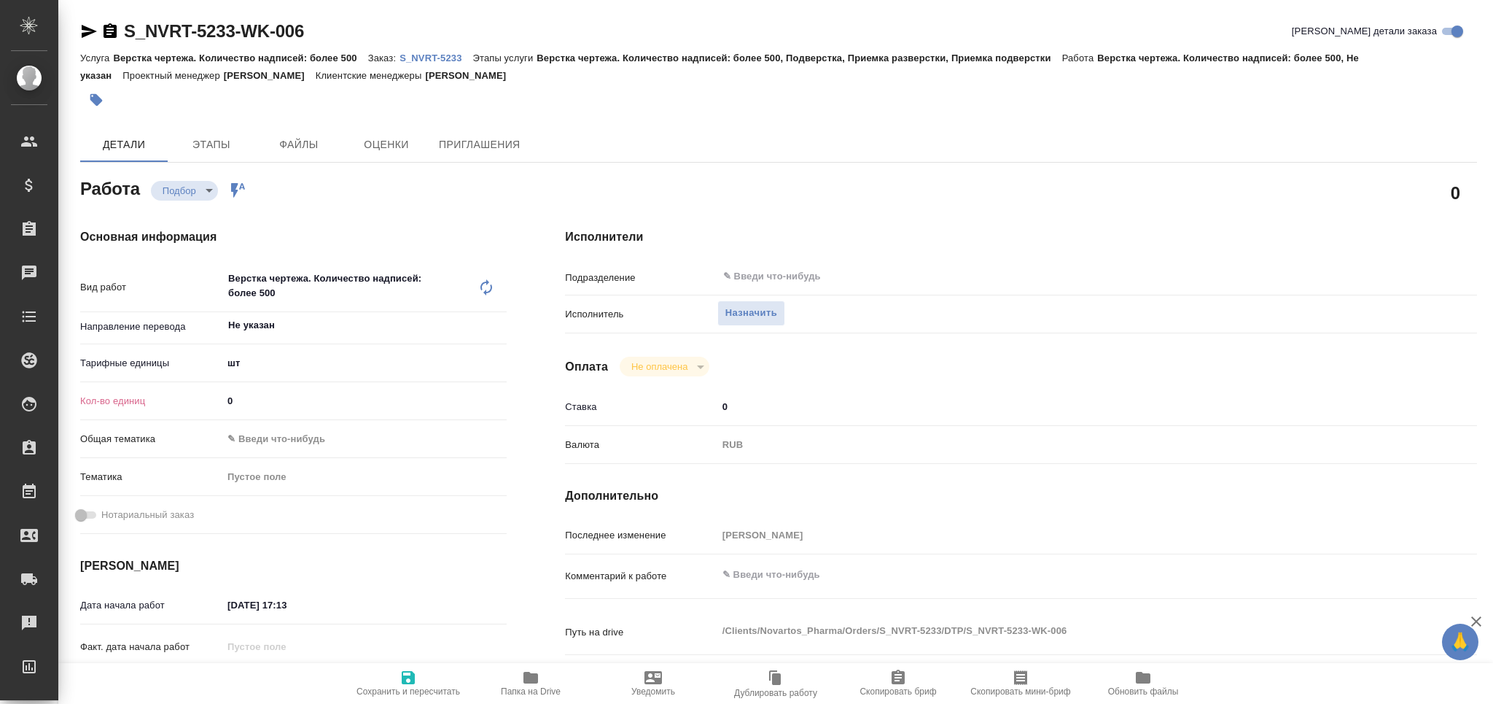
click at [487, 284] on icon at bounding box center [487, 287] width 12 height 16
type textarea "x"
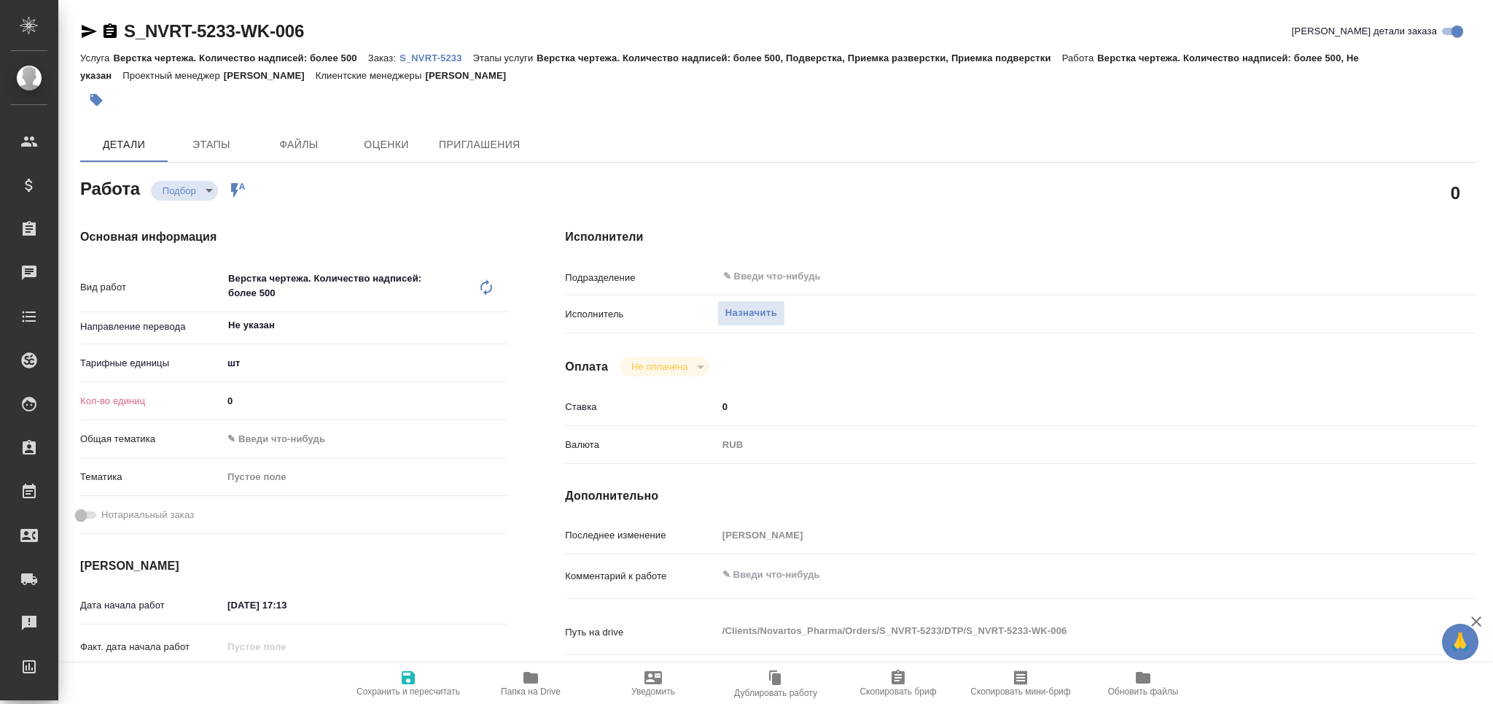
type textarea "x"
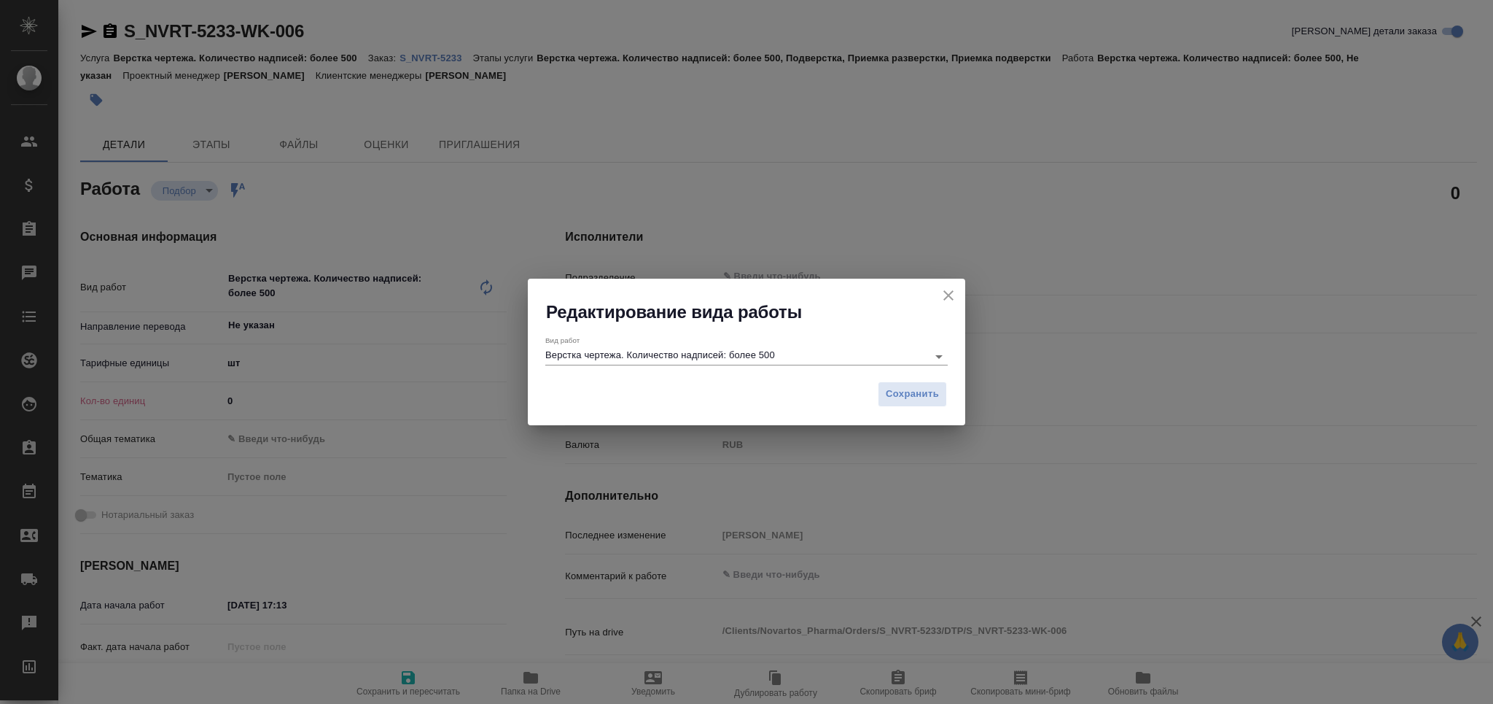
type textarea "x"
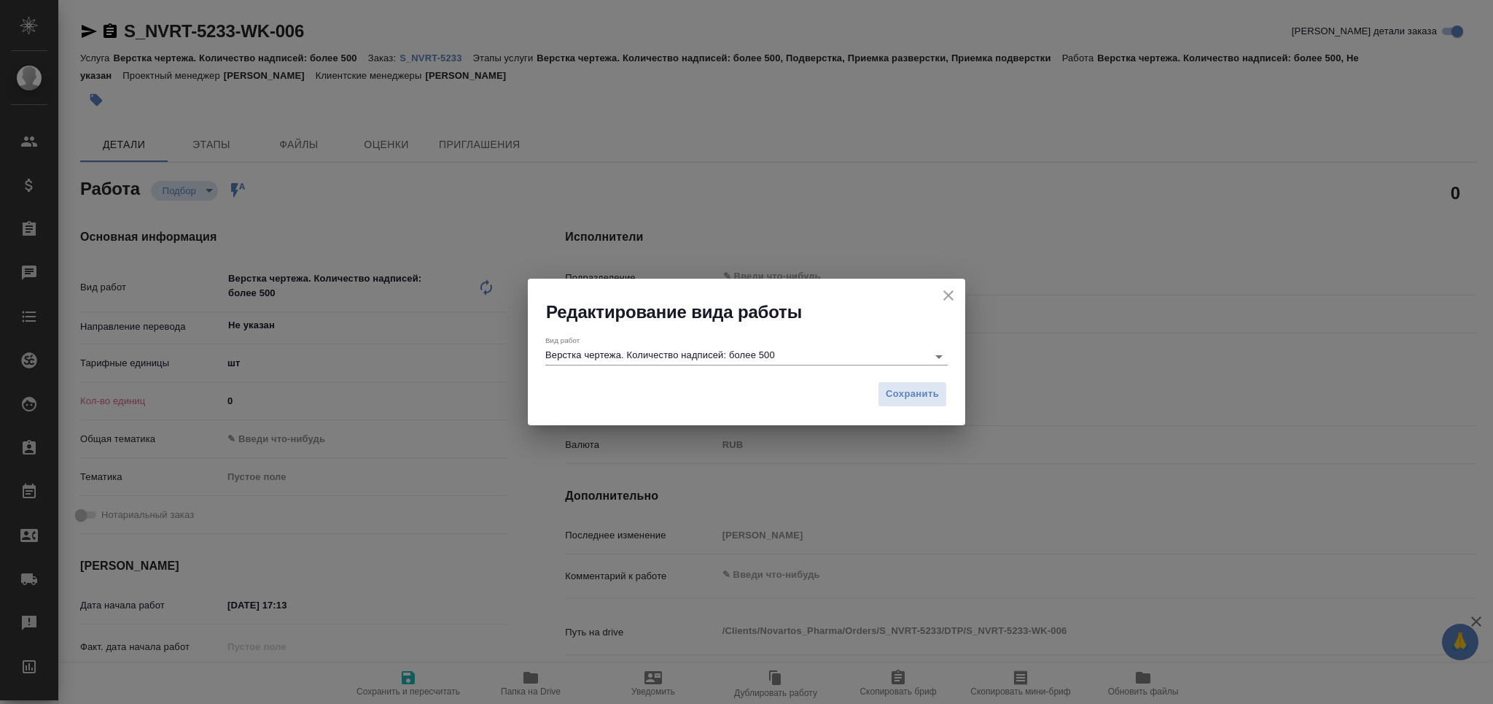
click at [808, 347] on input "Верстка чертежа. Количество надписей: более 500" at bounding box center [732, 355] width 375 height 17
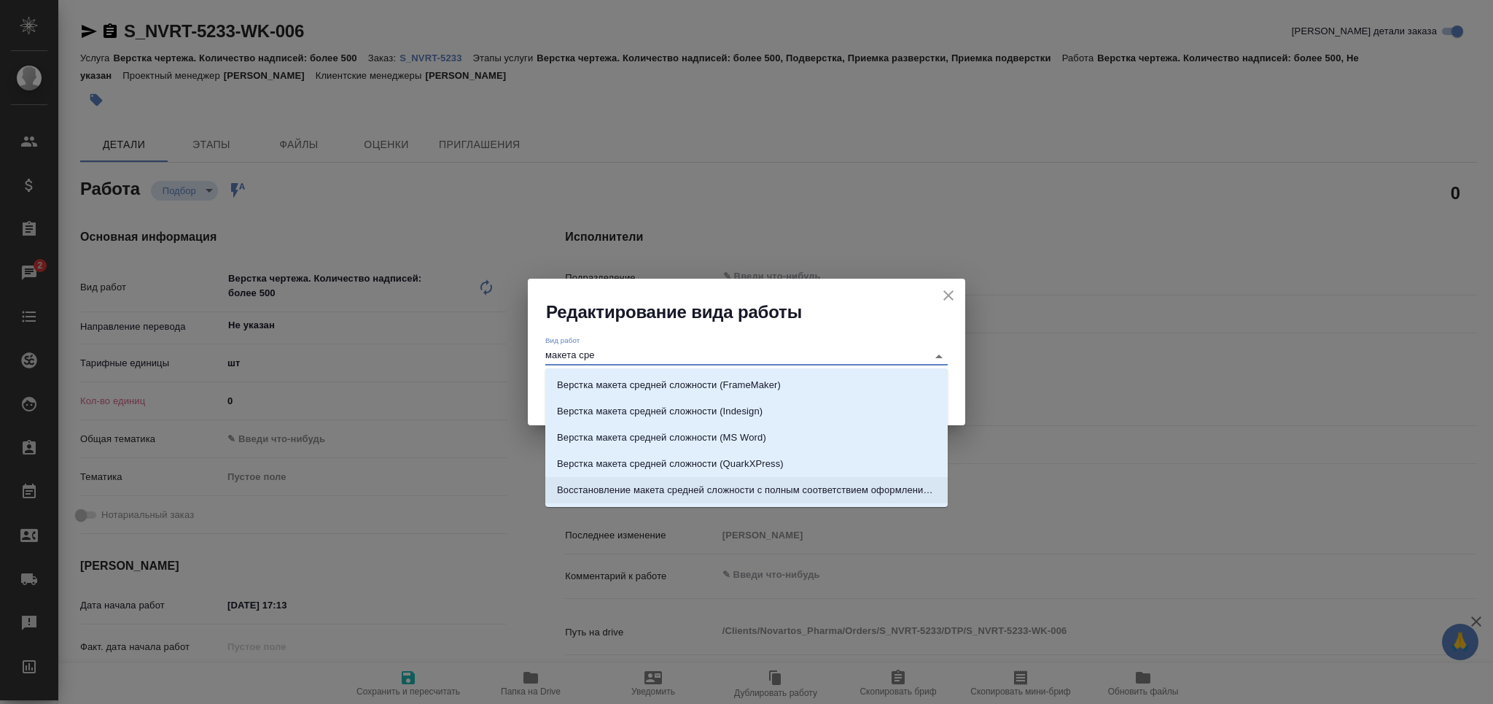
click at [820, 483] on p "Восстановление макета средней сложности с полным соответствием оформлению ориги…" at bounding box center [746, 490] width 379 height 15
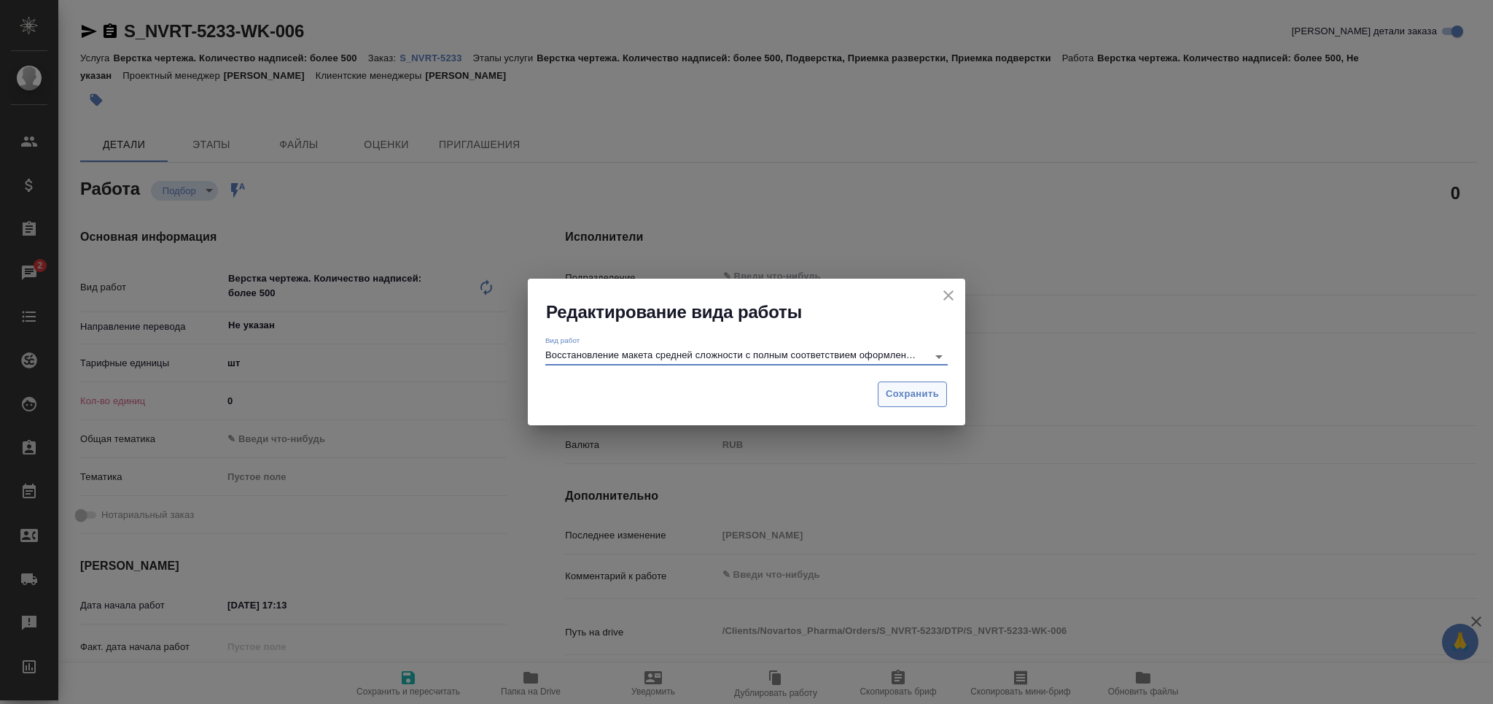
type input "Восстановление макета средней сложности с полным соответствием оформлению ориги…"
click at [901, 389] on span "Сохранить" at bounding box center [912, 394] width 53 height 17
type textarea "x"
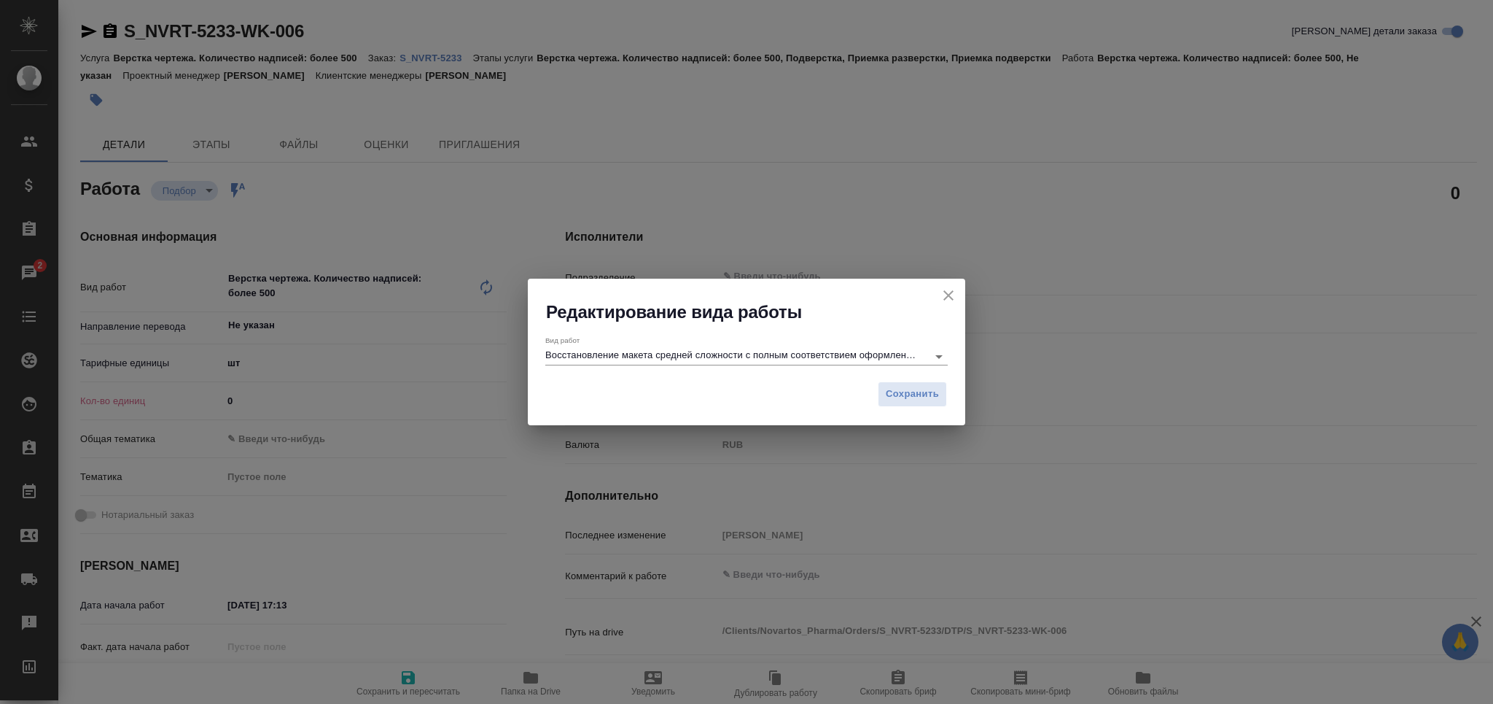
type textarea "x"
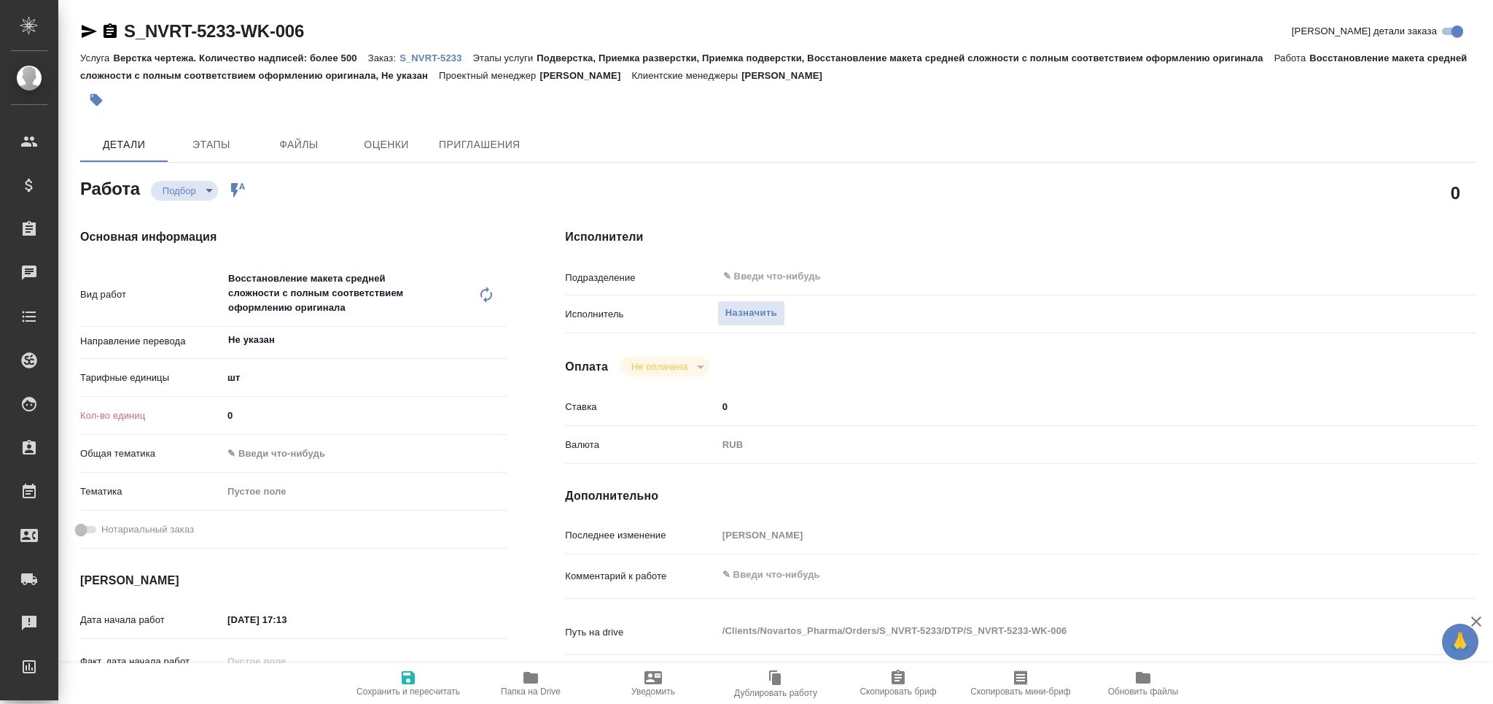
type textarea "x"
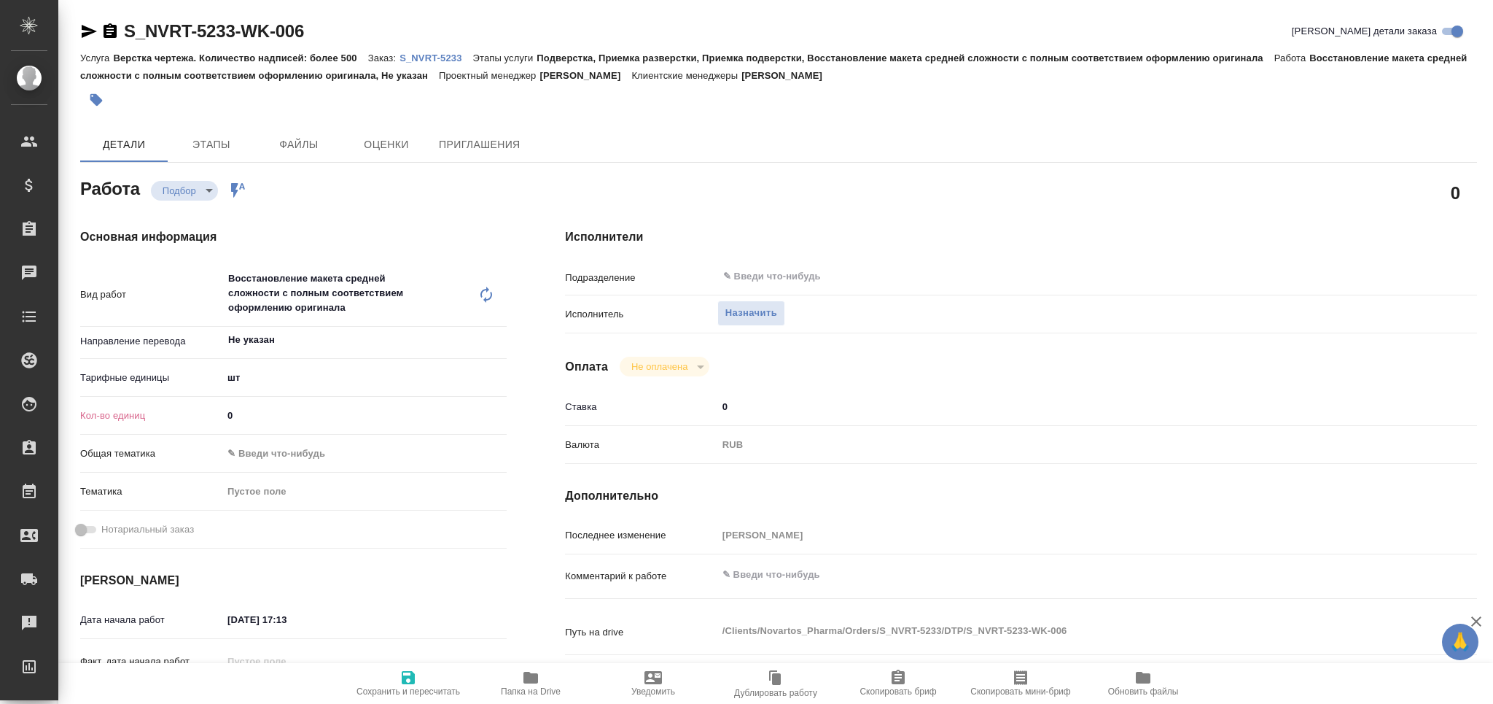
type textarea "x"
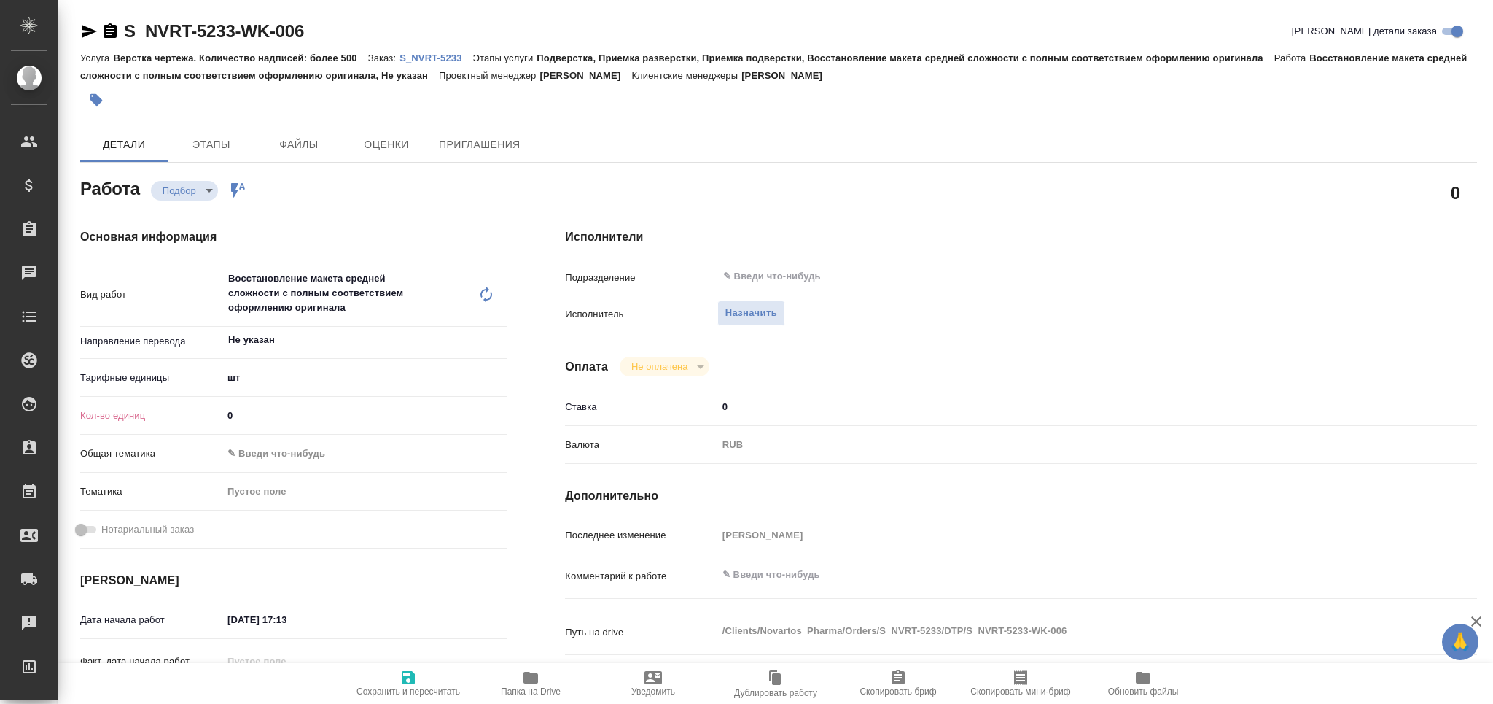
type textarea "x"
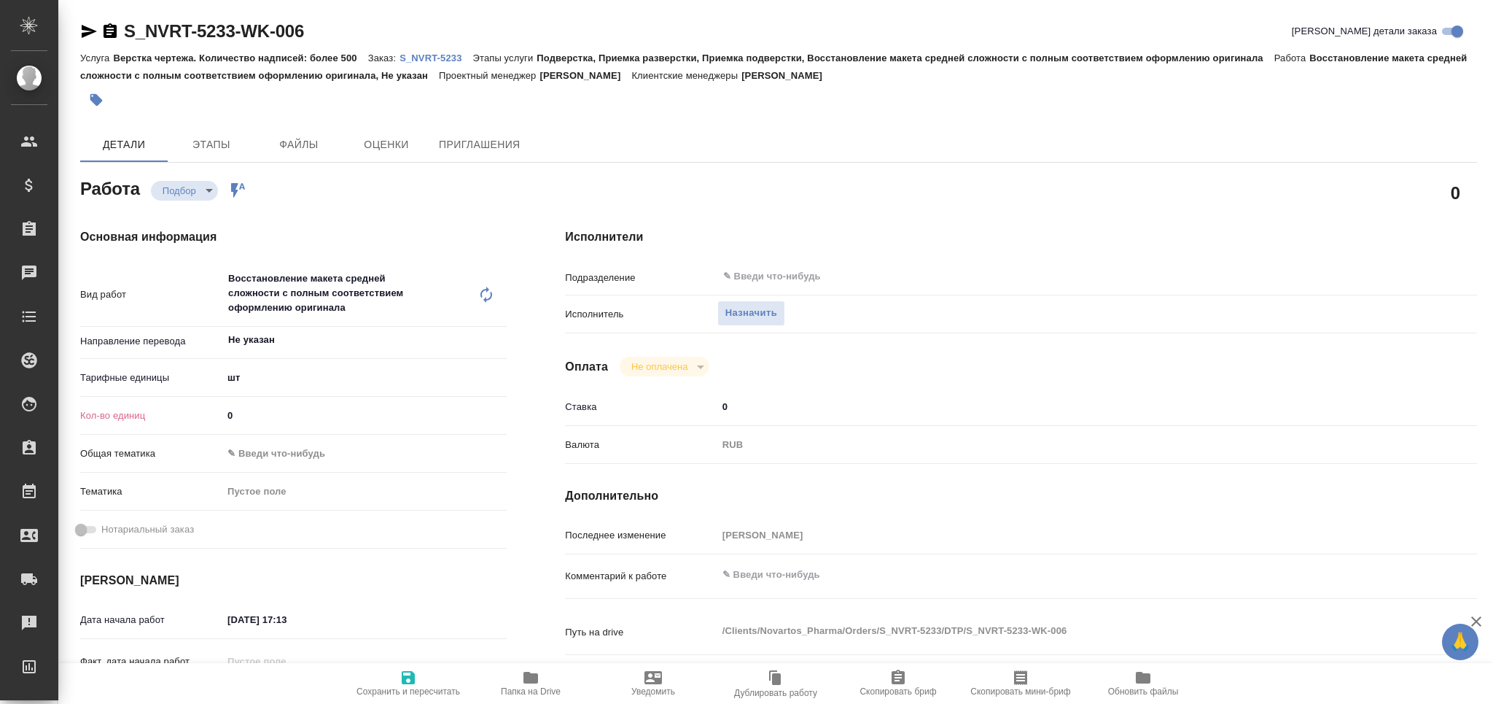
drag, startPoint x: 205, startPoint y: 424, endPoint x: 187, endPoint y: 425, distance: 17.5
click at [187, 425] on div "Кол-во единиц 0" at bounding box center [293, 415] width 427 height 26
type textarea "x"
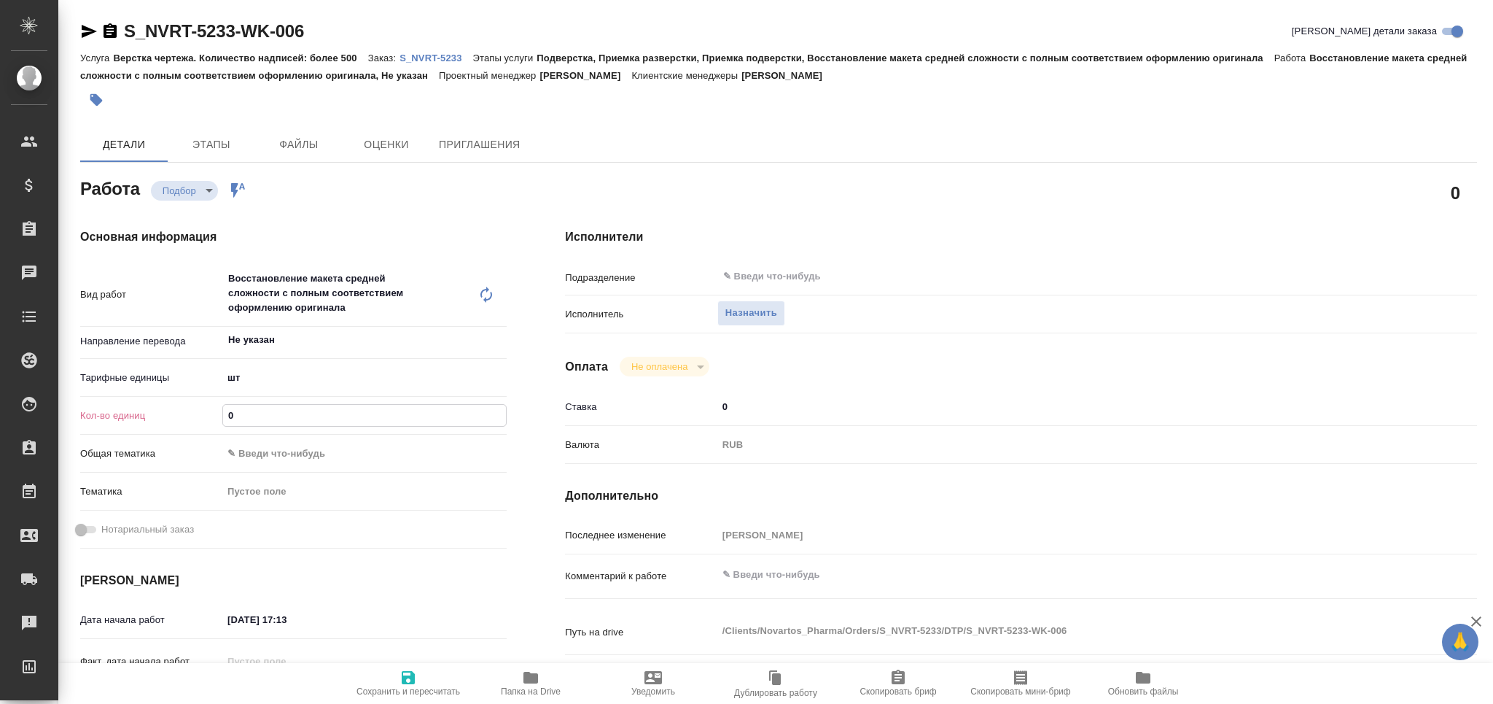
type textarea "x"
type input "2"
type textarea "x"
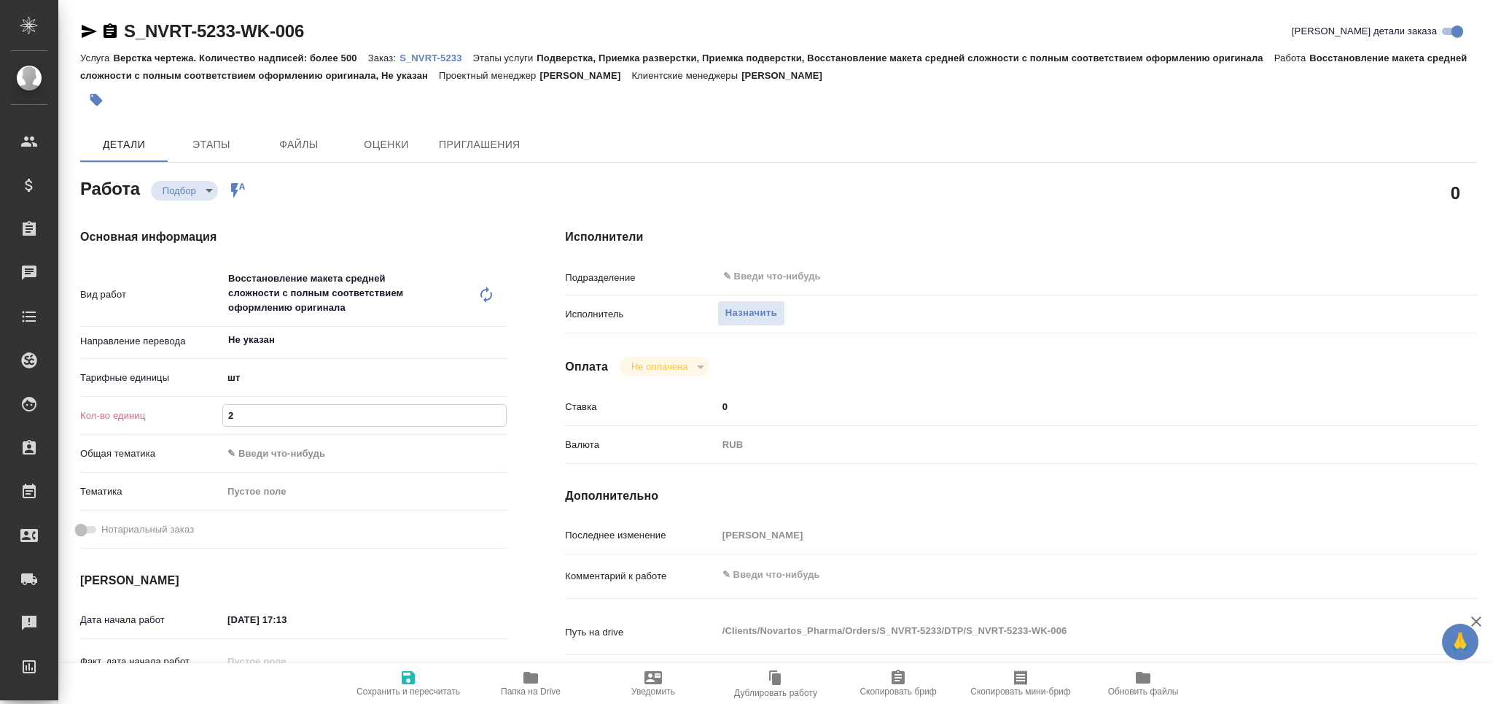
type textarea "x"
type input "21"
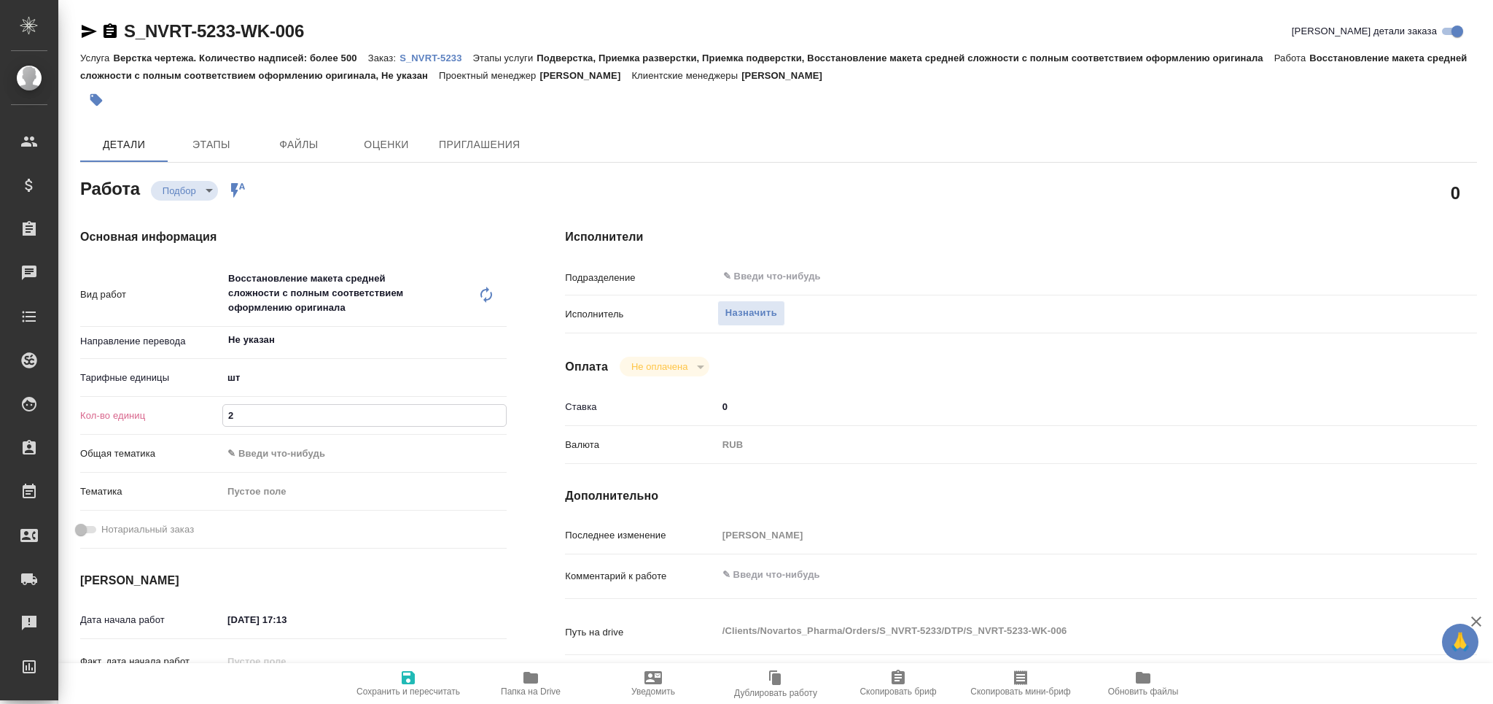
type textarea "x"
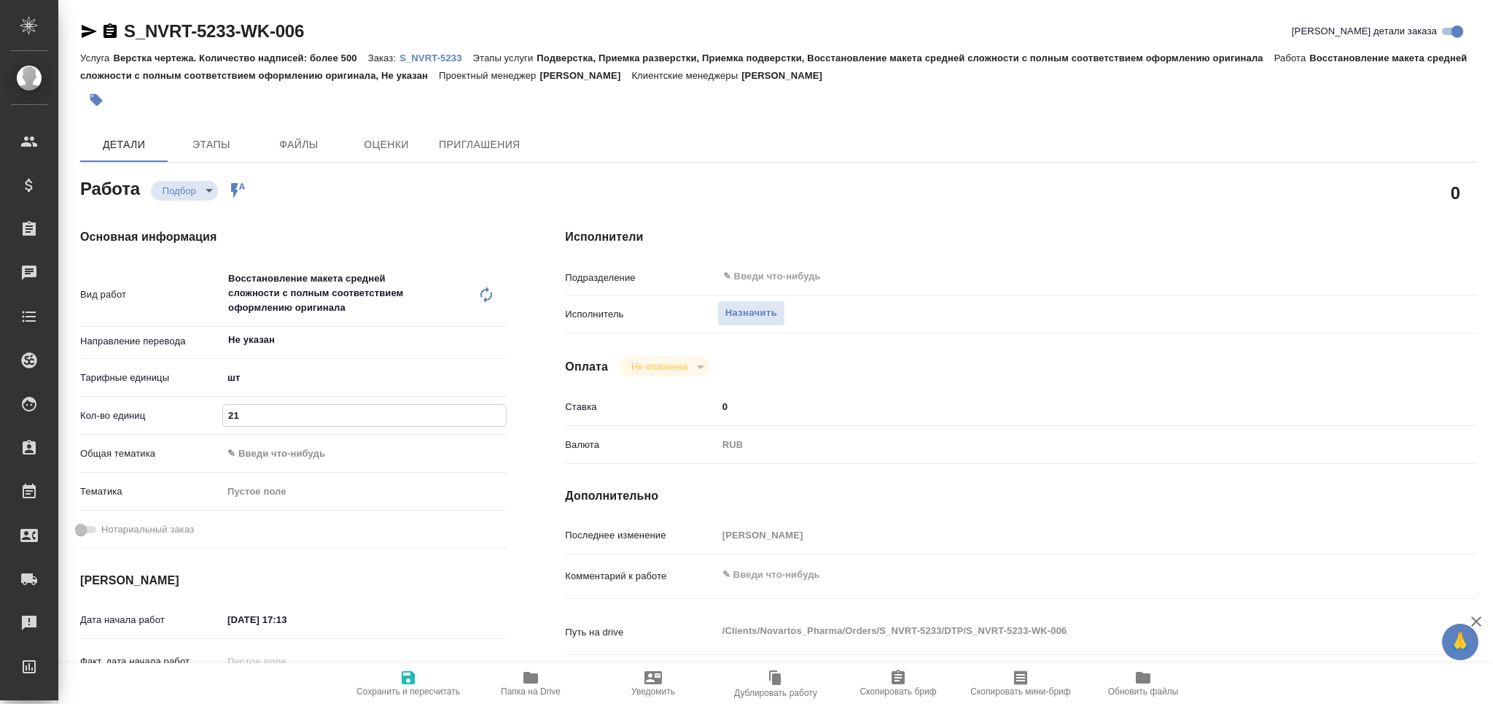
type input "215"
type textarea "x"
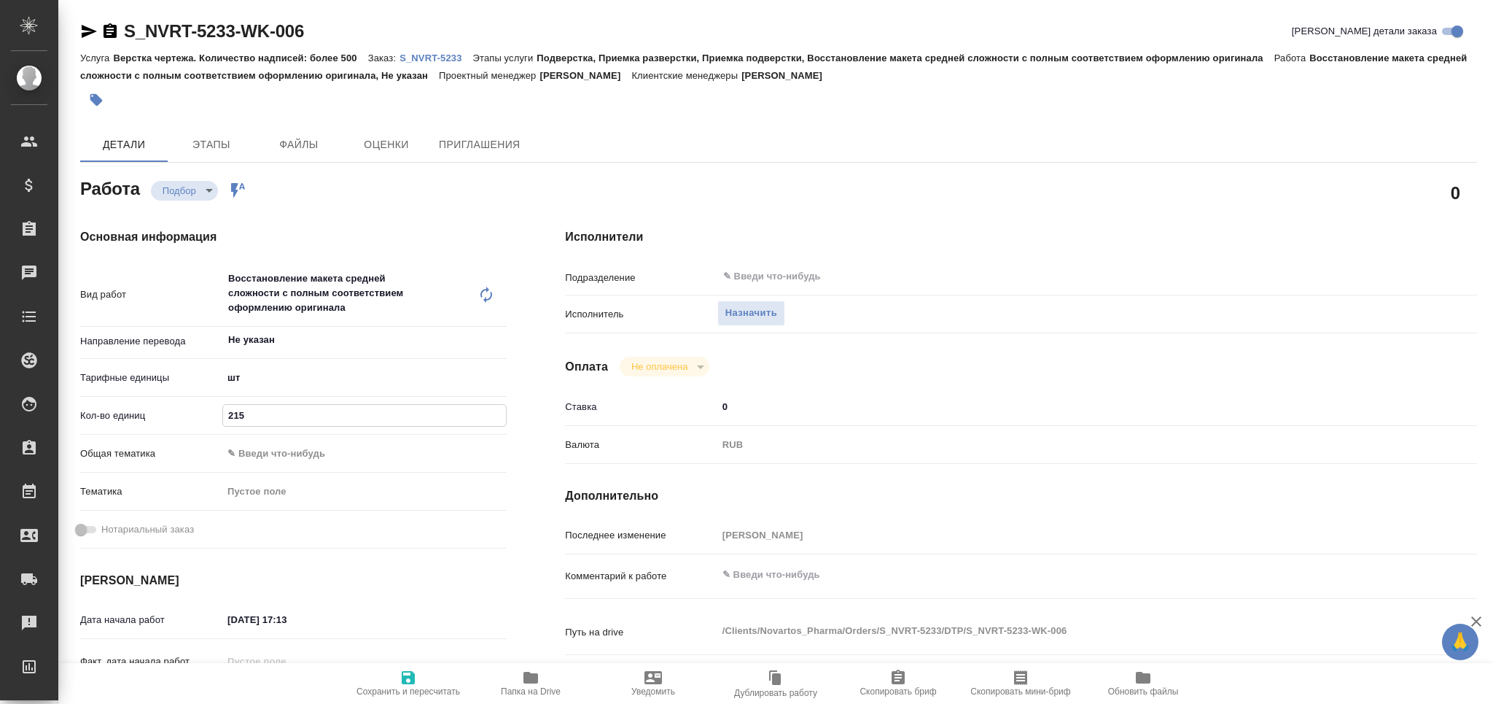
type textarea "x"
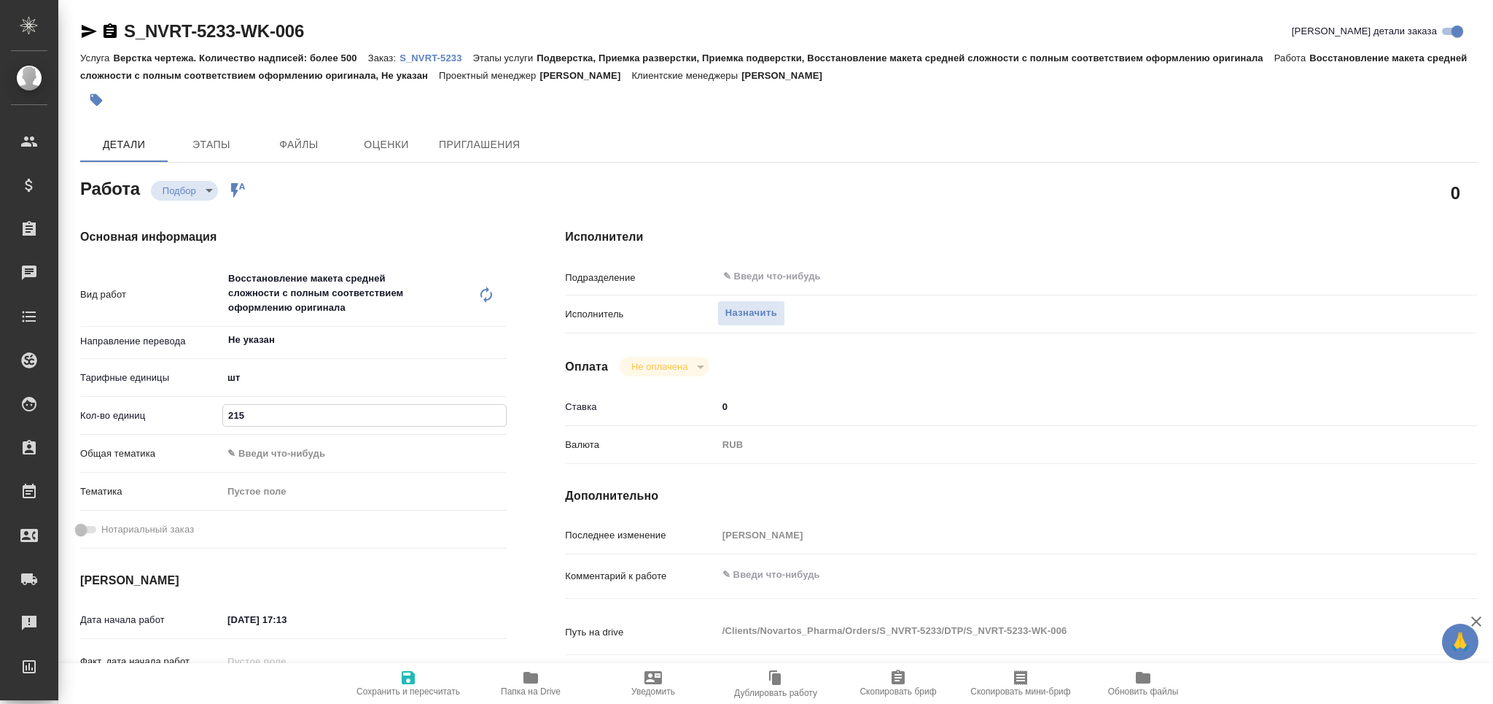
scroll to position [292, 0]
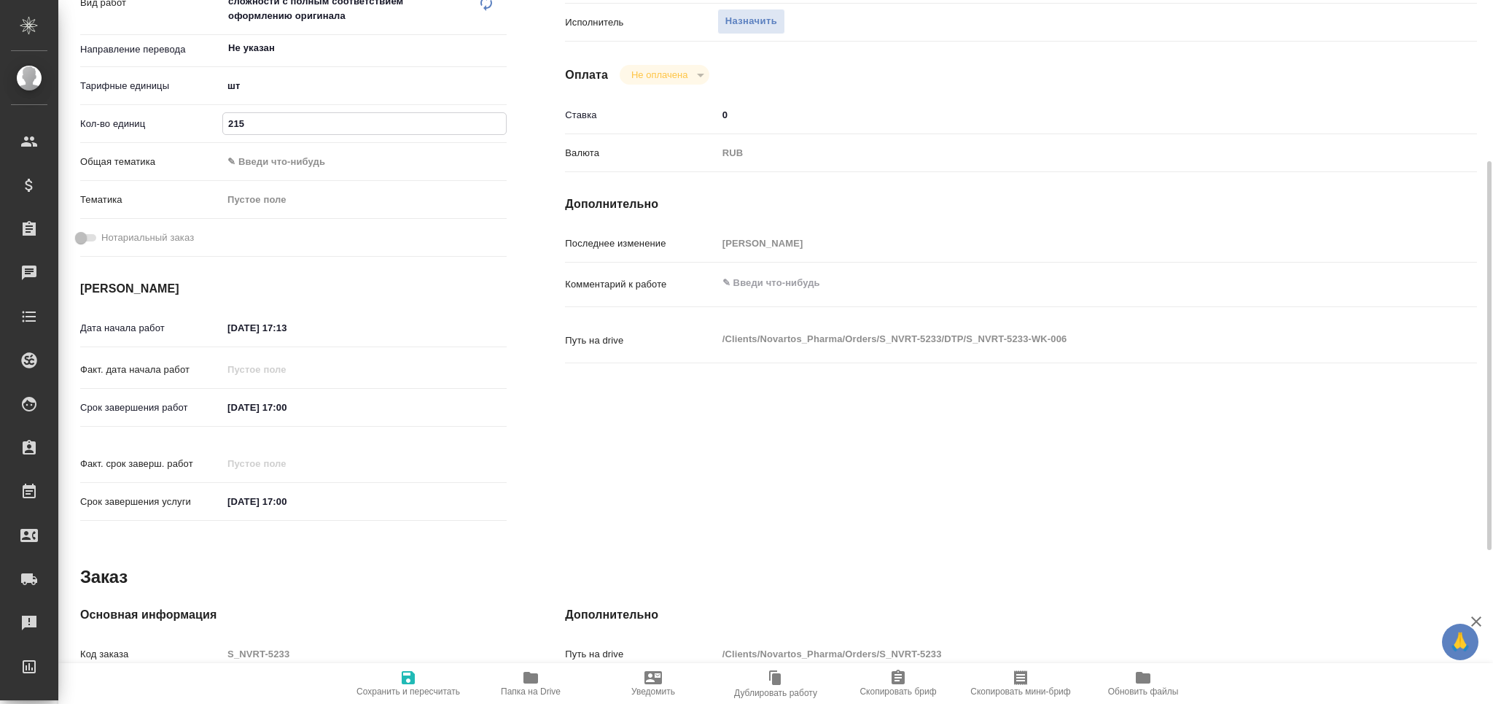
type textarea "x"
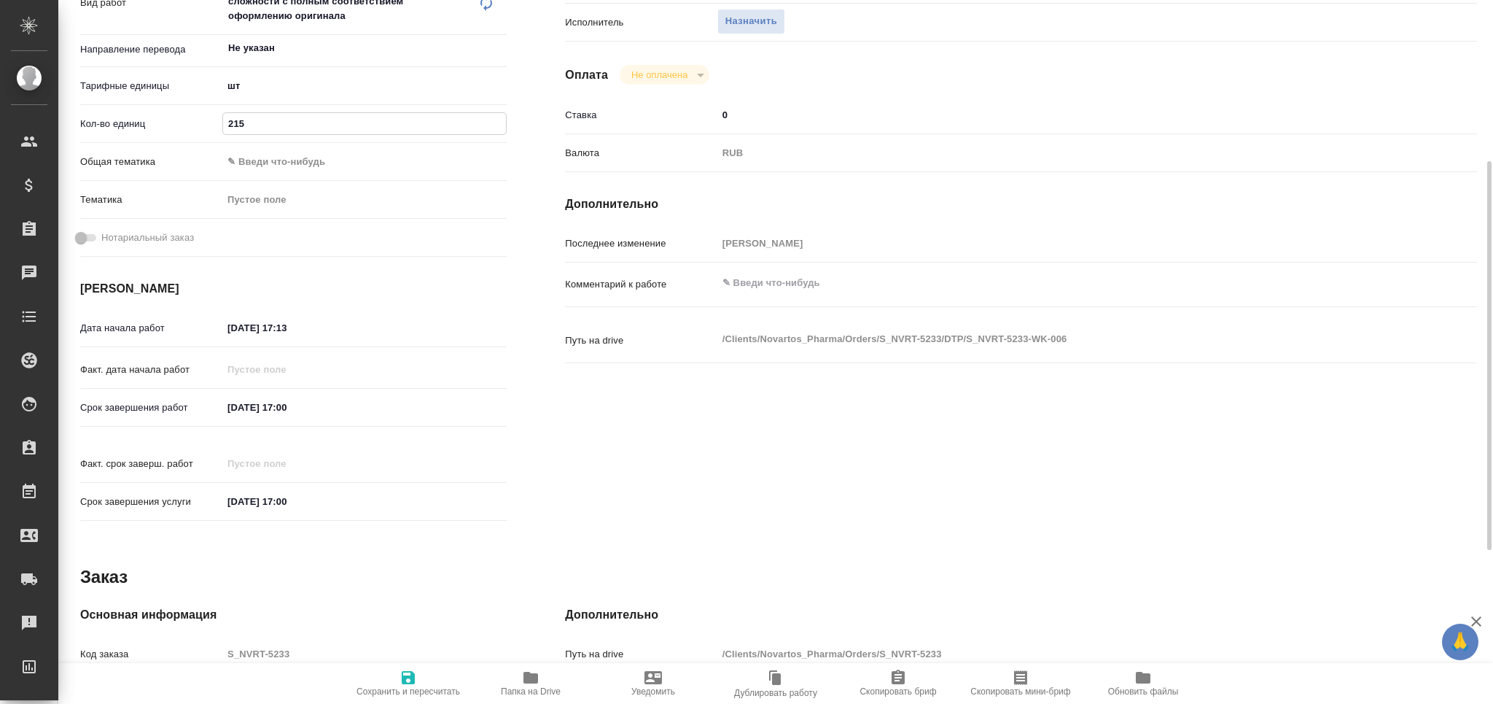
type input "215"
drag, startPoint x: 296, startPoint y: 324, endPoint x: 283, endPoint y: 332, distance: 15.4
click at [283, 332] on input "[DATE] 17:13" at bounding box center [287, 327] width 128 height 21
type textarea "x"
type input "30.09.2025 19:__"
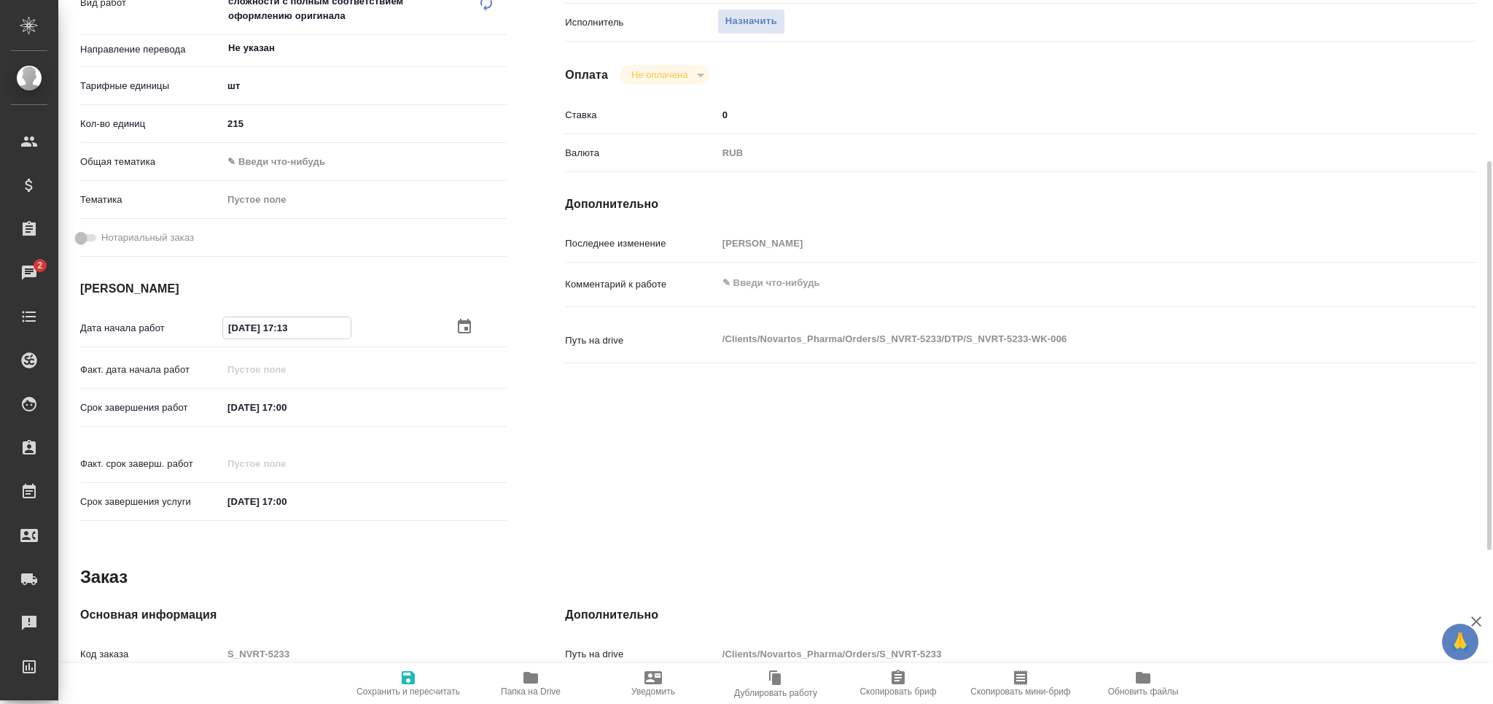
type textarea "x"
type input "30.09.2025 19:0_"
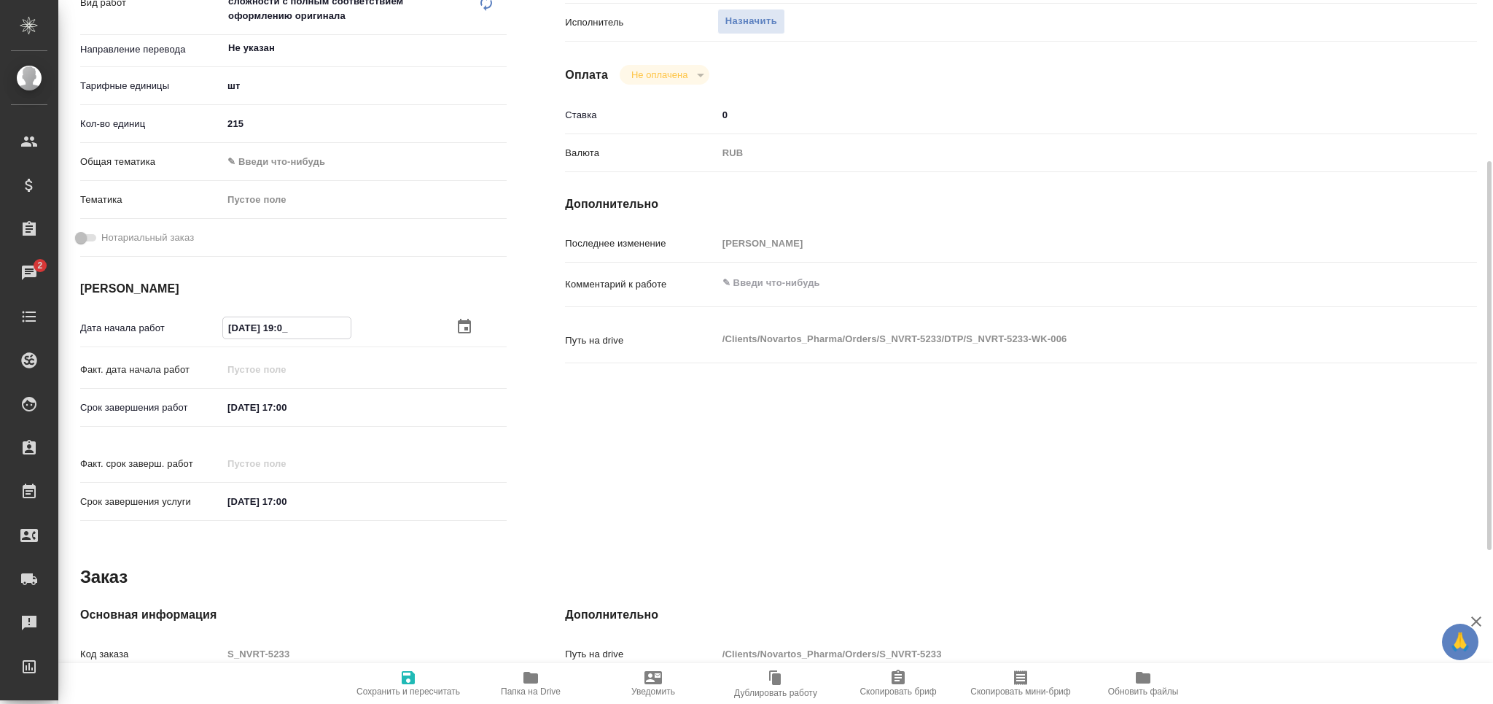
type textarea "x"
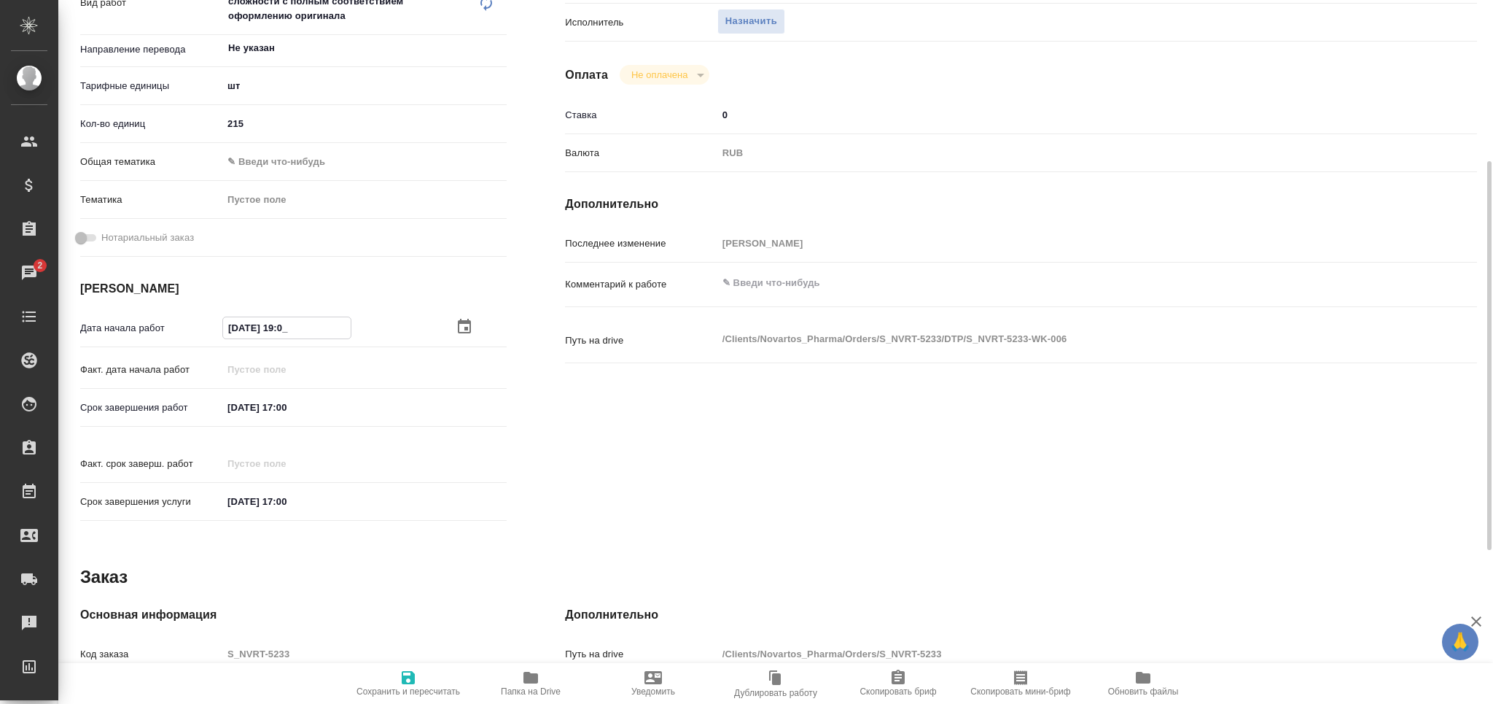
type textarea "x"
type input "30.09.2025 19:00"
type textarea "x"
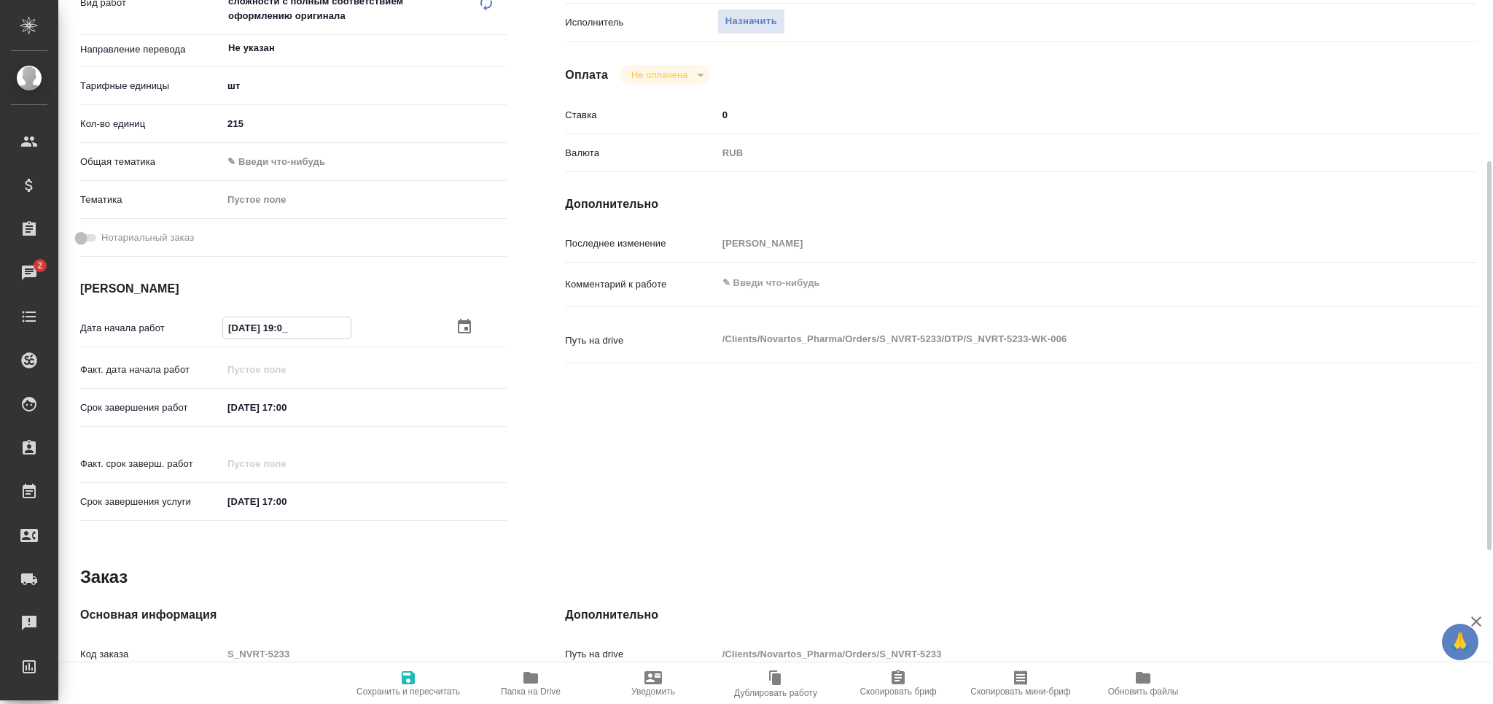
type textarea "x"
type input "30.09.2025 19:00"
click at [252, 405] on input "[DATE] 17:00" at bounding box center [286, 407] width 128 height 21
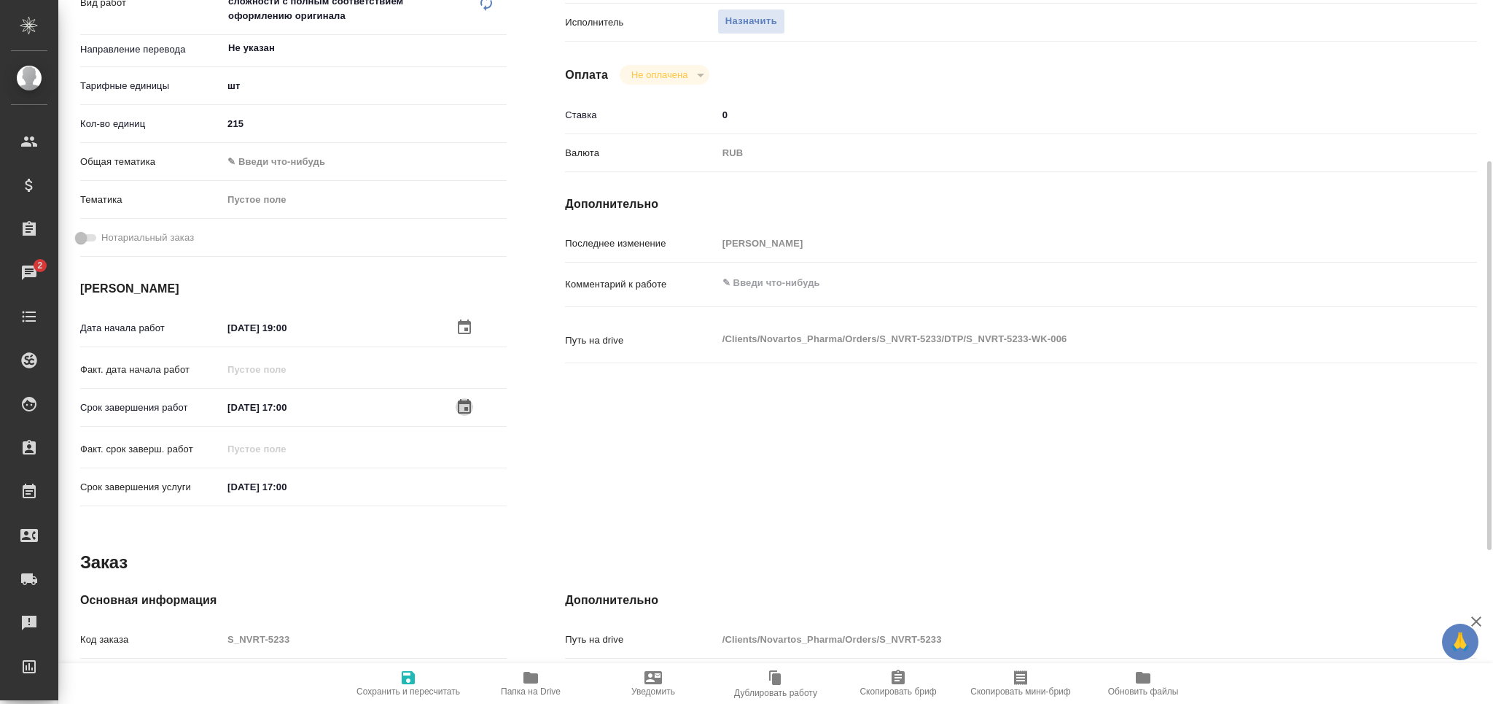
click at [459, 402] on icon "button" at bounding box center [464, 406] width 13 height 15
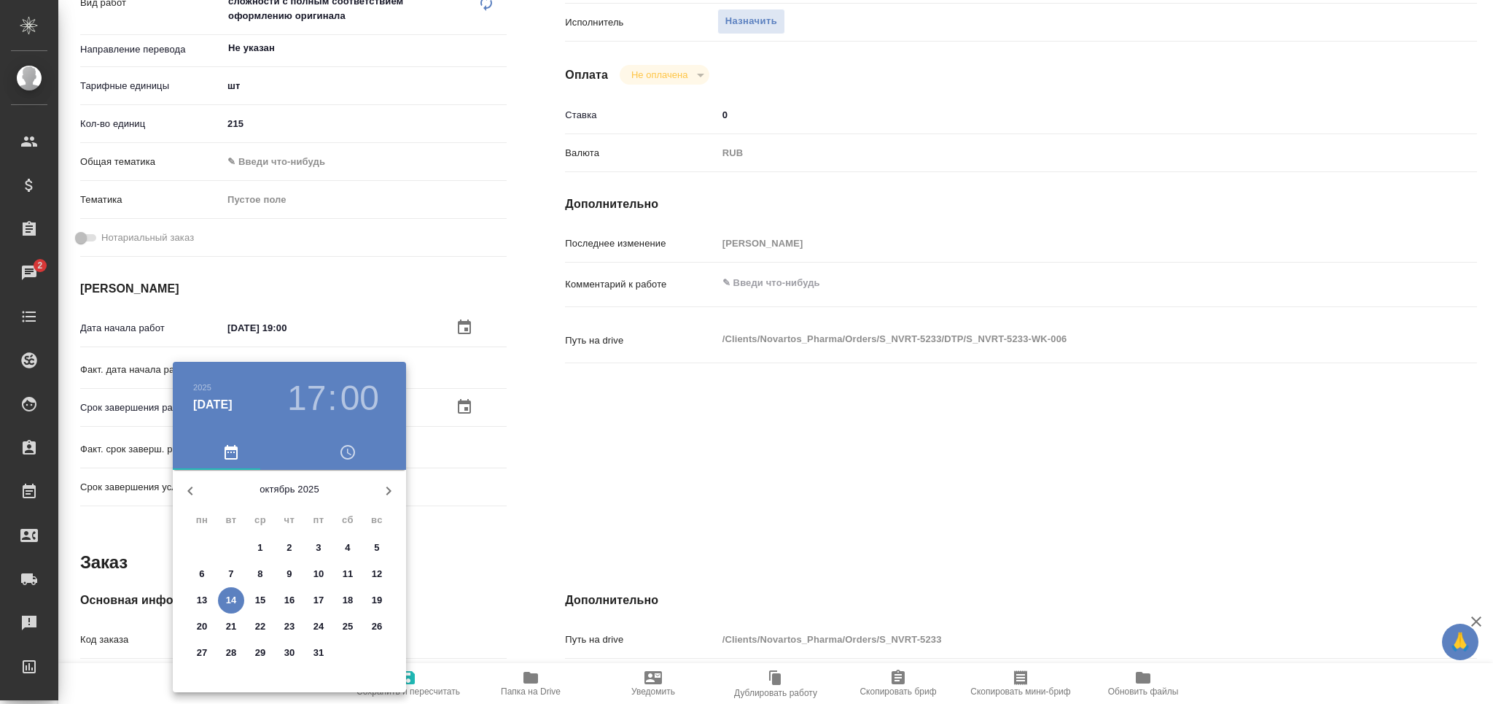
click at [284, 555] on button "2" at bounding box center [289, 547] width 26 height 26
type textarea "x"
type input "02.10.2025 17:00"
type textarea "x"
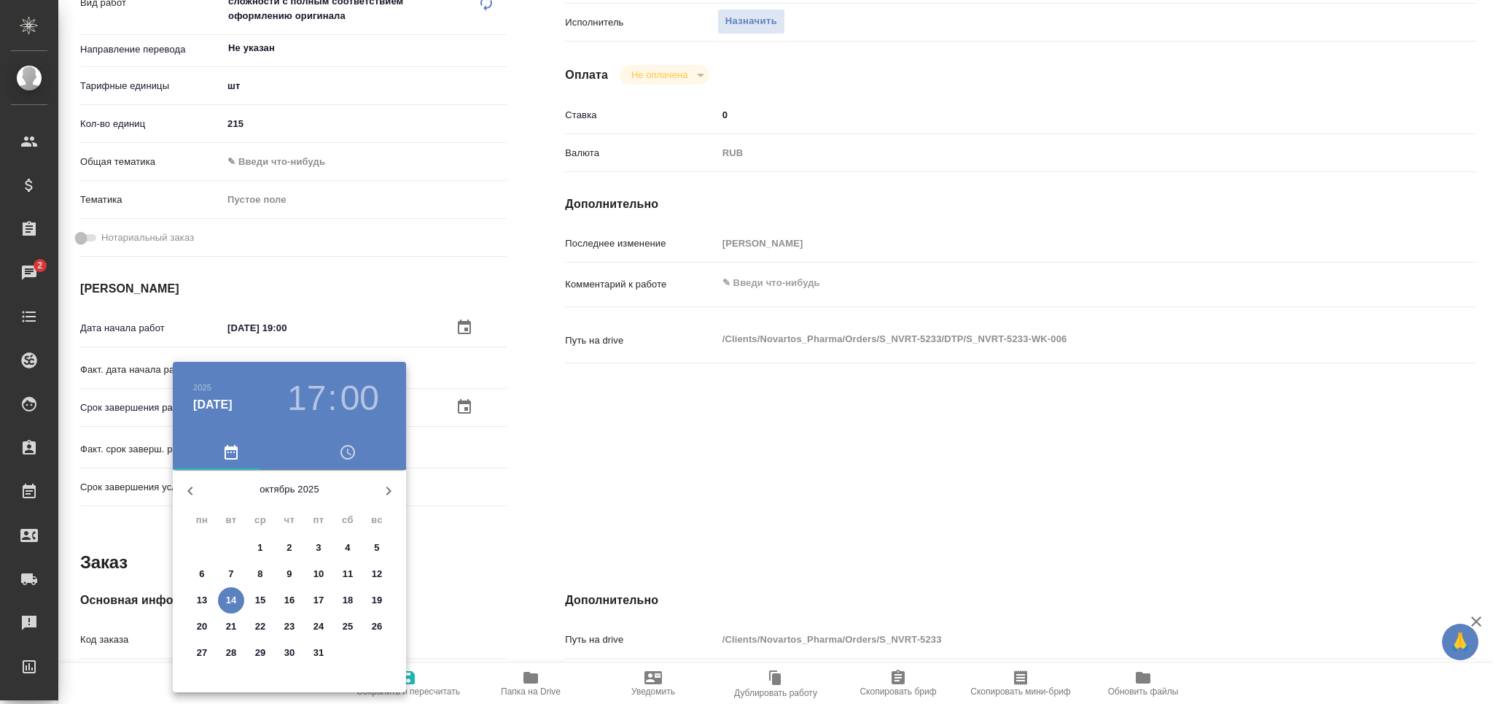
type textarea "x"
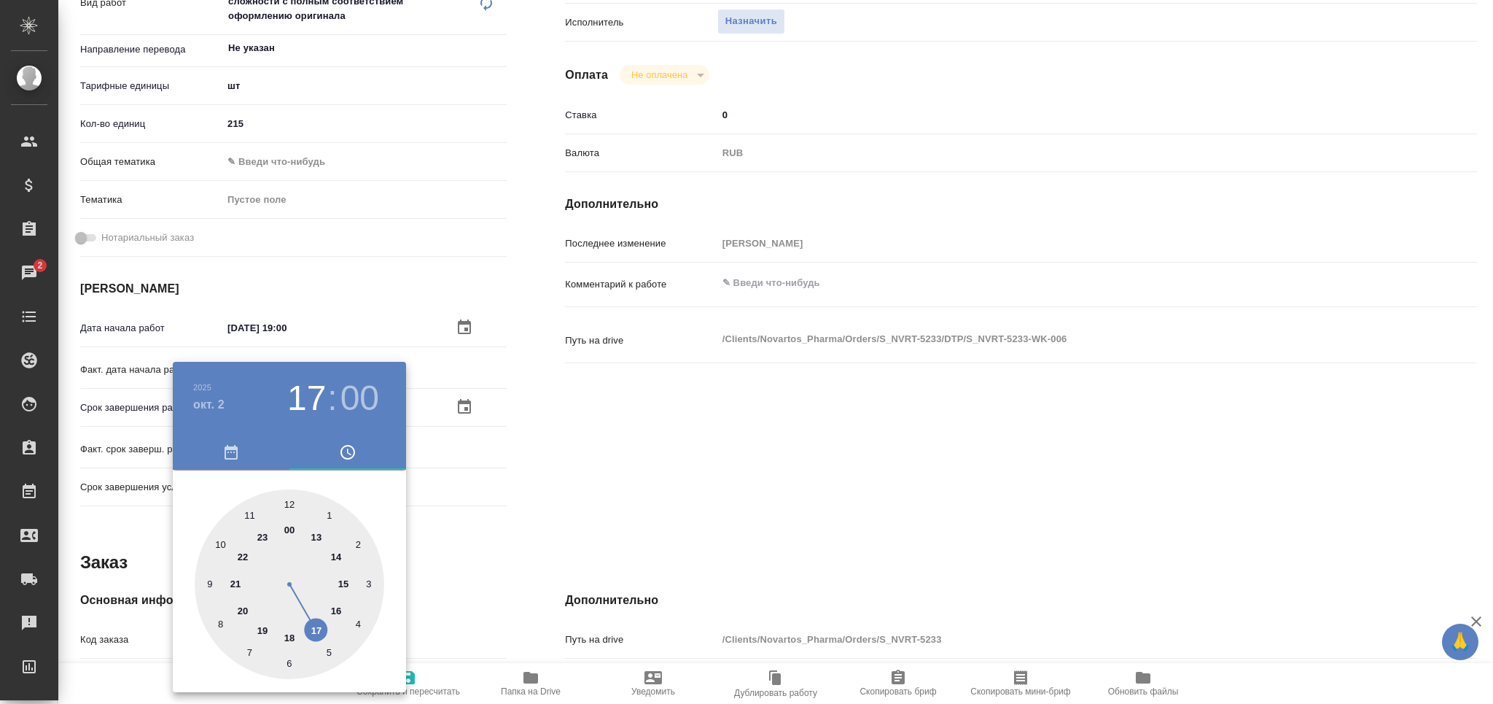
click at [567, 519] on div at bounding box center [746, 352] width 1493 height 704
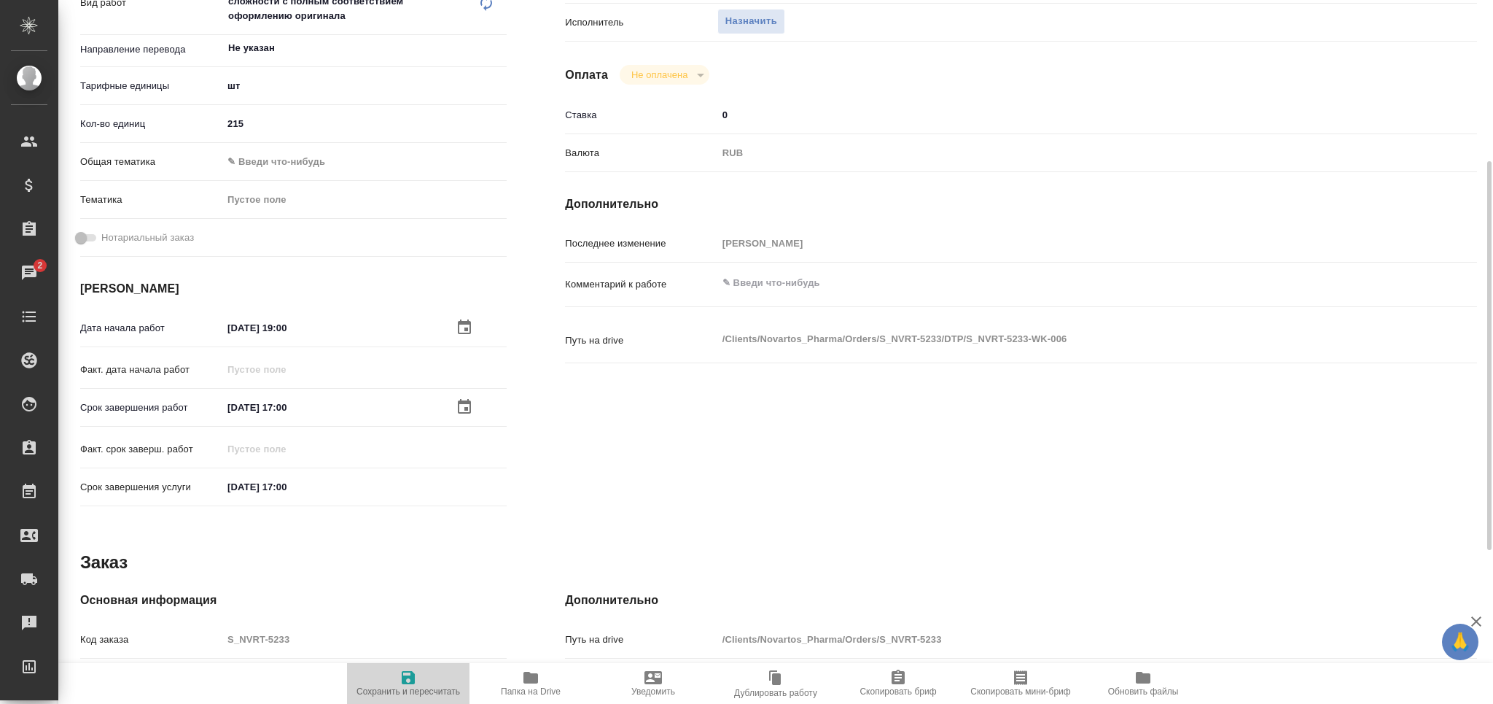
click at [413, 678] on icon "button" at bounding box center [408, 677] width 13 height 13
type textarea "x"
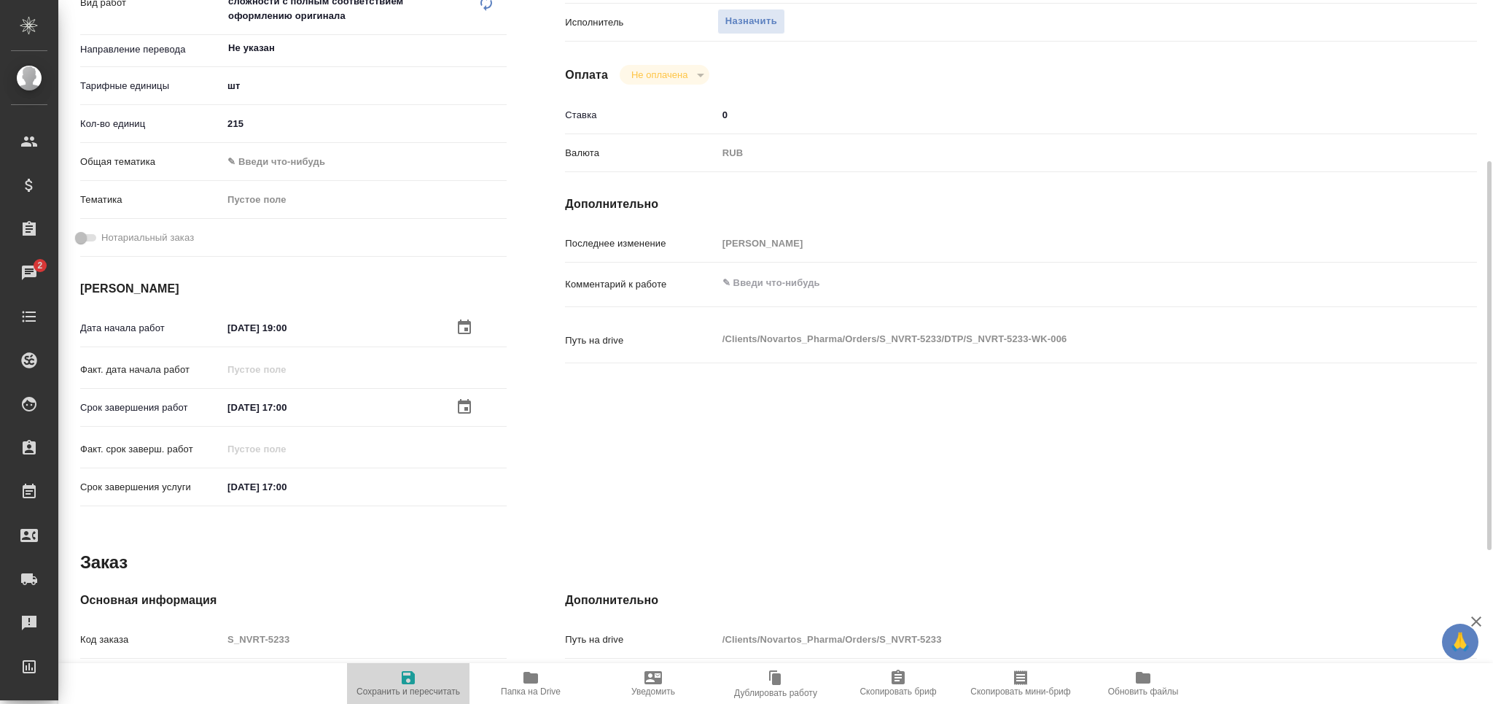
type textarea "x"
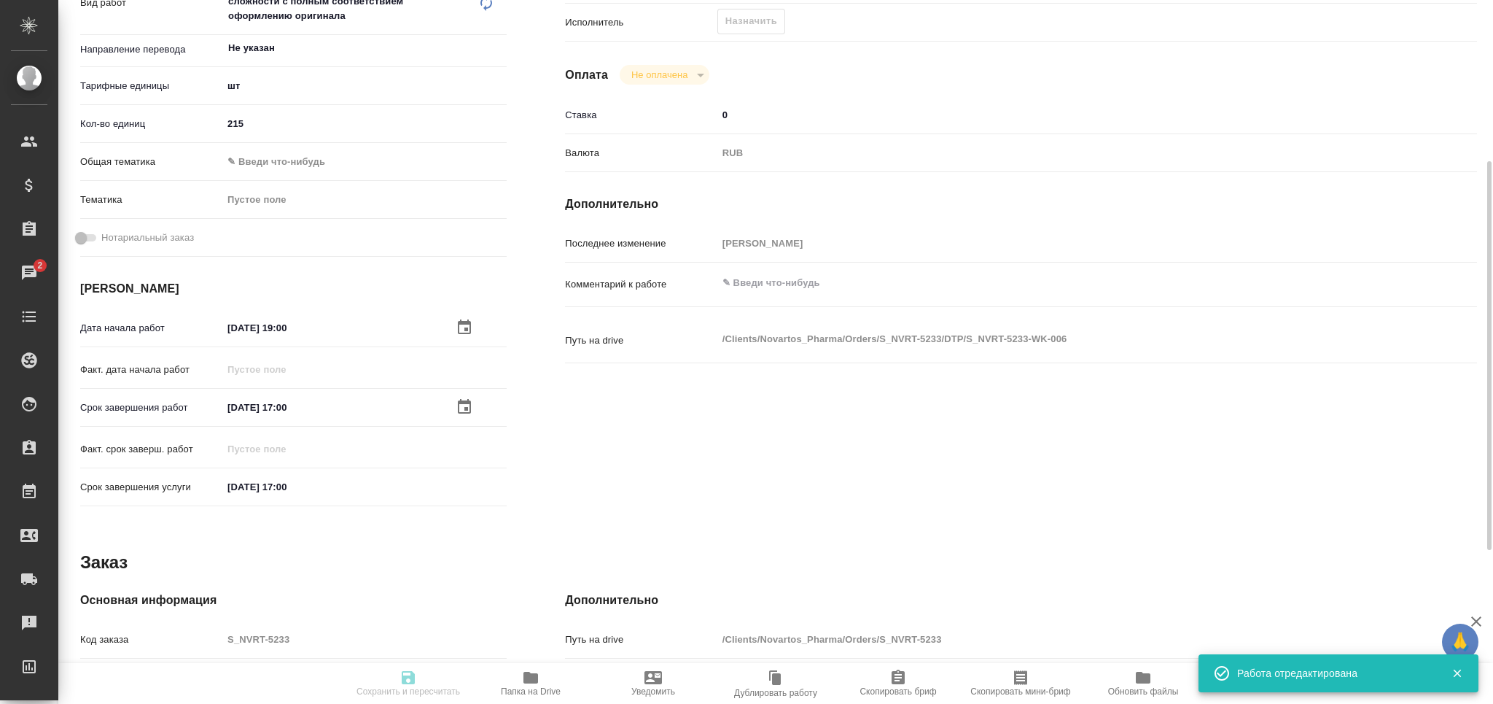
type input "recruiting"
type textarea "Восстановление макета средней сложности с полным соответствием оформлению ориги…"
type textarea "x"
type input "Не указан"
type input "5a8b1489cc6b4906c91bfdc1"
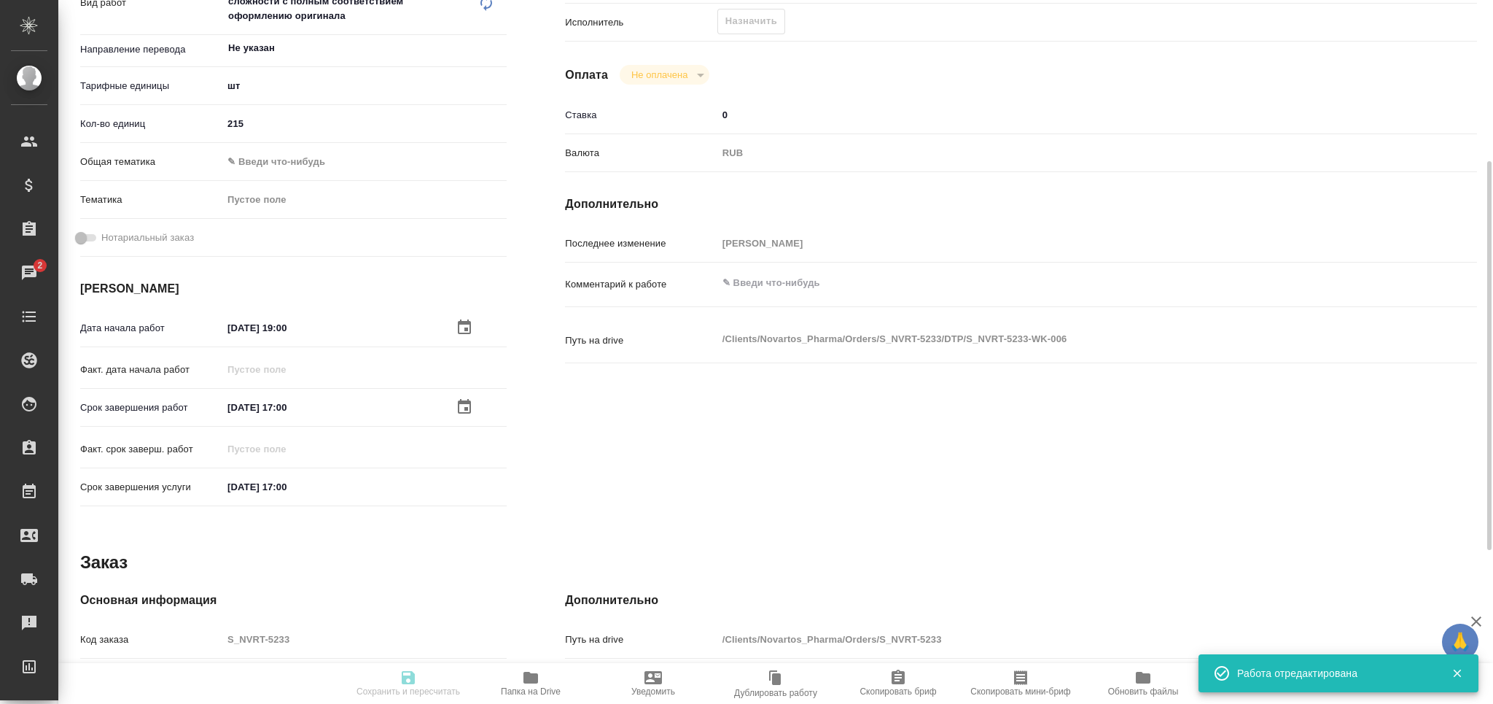
type input "215"
type input "30.09.2025 19:00"
type input "02.10.2025 17:00"
type input "[DATE] 17:00"
type input "notPayed"
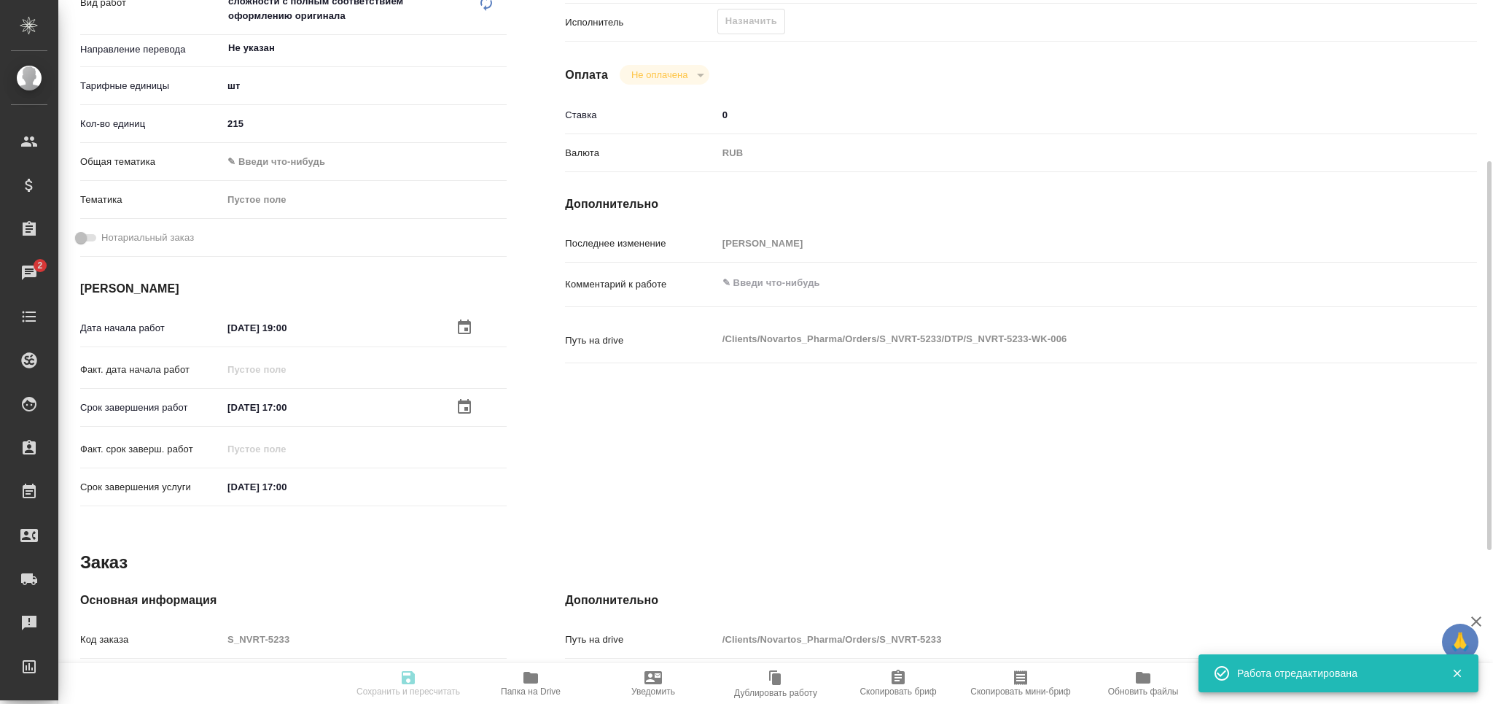
type input "0"
type input "RUB"
type input "[PERSON_NAME]"
type textarea "x"
type textarea "/Clients/Novartos_Pharma/Orders/S_NVRT-5233/DTP/S_NVRT-5233-WK-006"
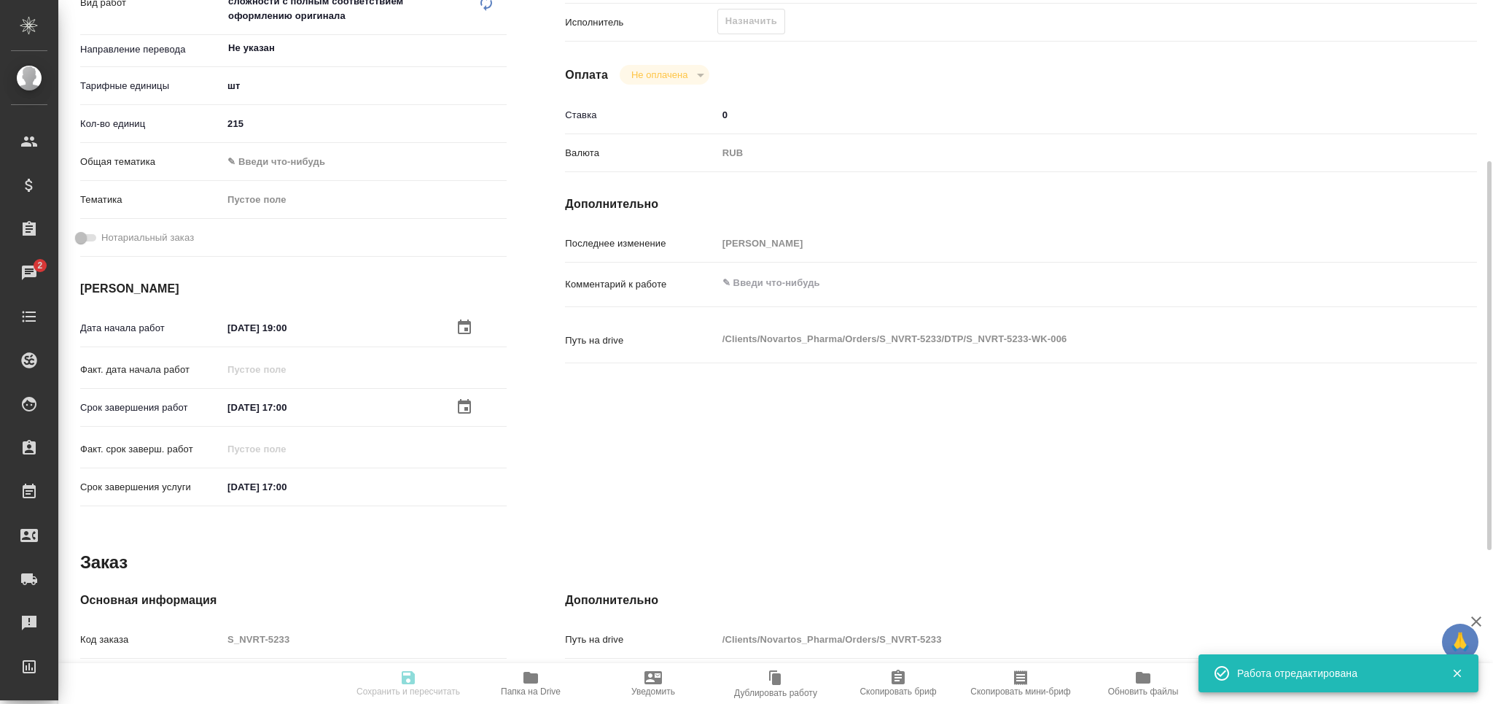
type textarea "x"
type input "S_NVRT-5233"
type input "Верстка чертежа. Количество надписей: более 500"
type input "Подверстка, Приемка разверстки, Приемка подверстки, Восстановление макета средн…"
type input "[PERSON_NAME]"
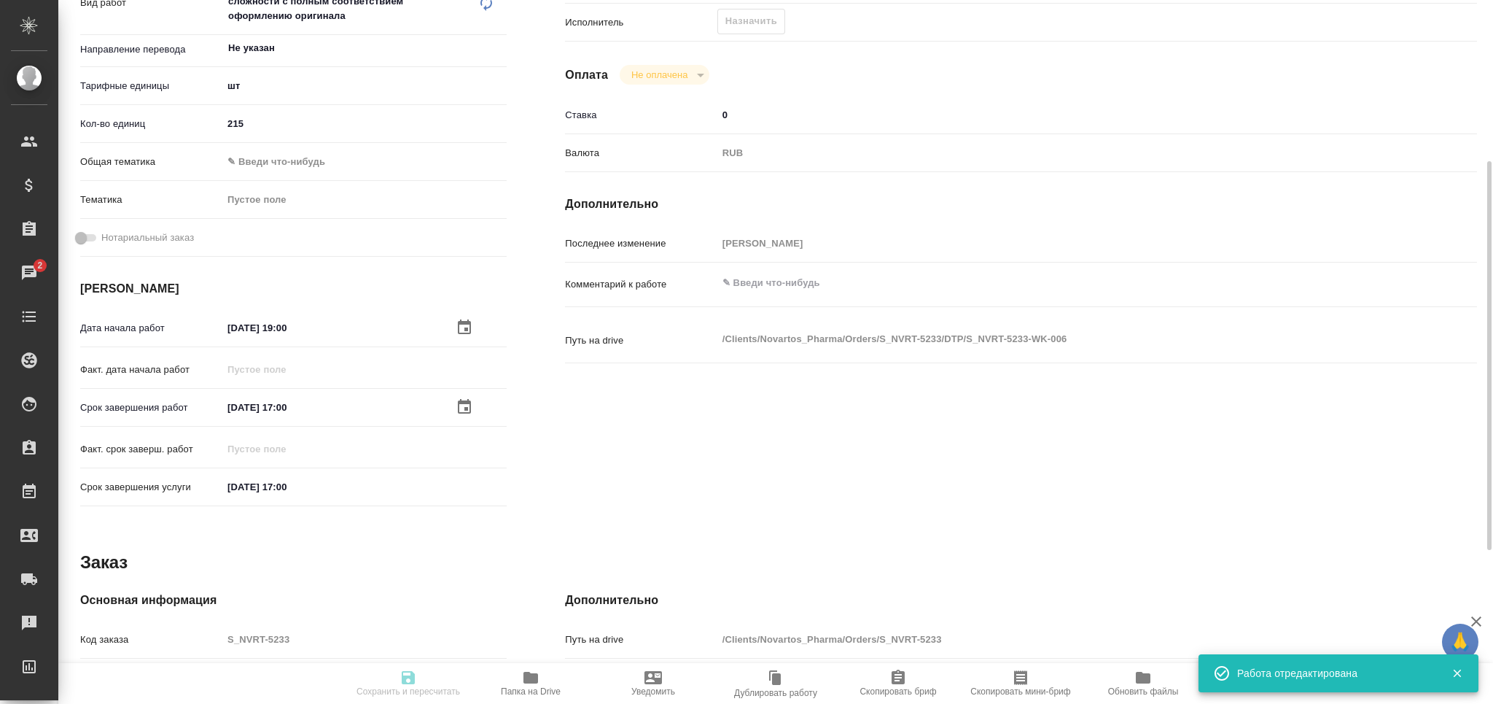
type input "[PERSON_NAME]"
type input "/Clients/Novartos_Pharma/Orders/S_NVRT-5233"
type textarea "x"
type textarea "Обращаюсь с просьбой принять в работу еще один новый заказ. Тип изменения: RTT2…"
type textarea "x"
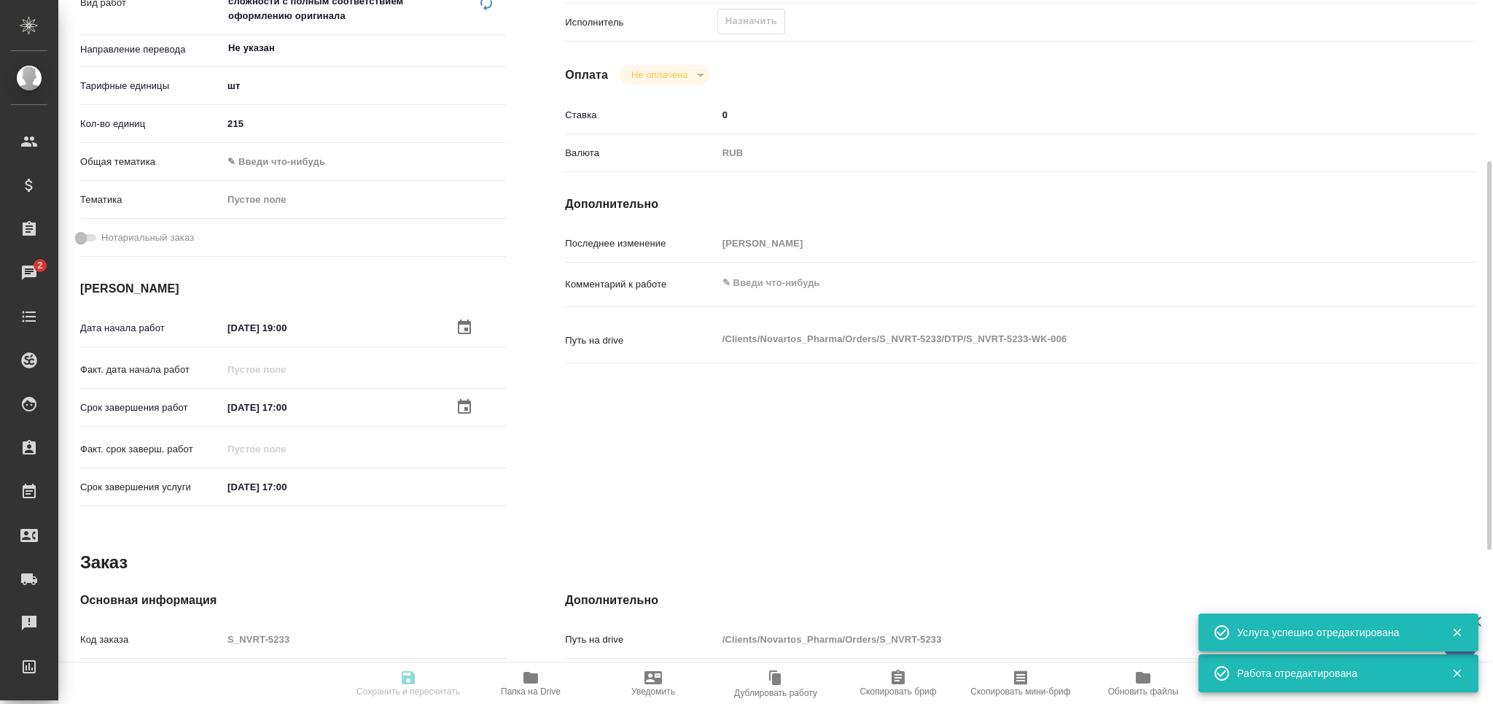
type textarea "x"
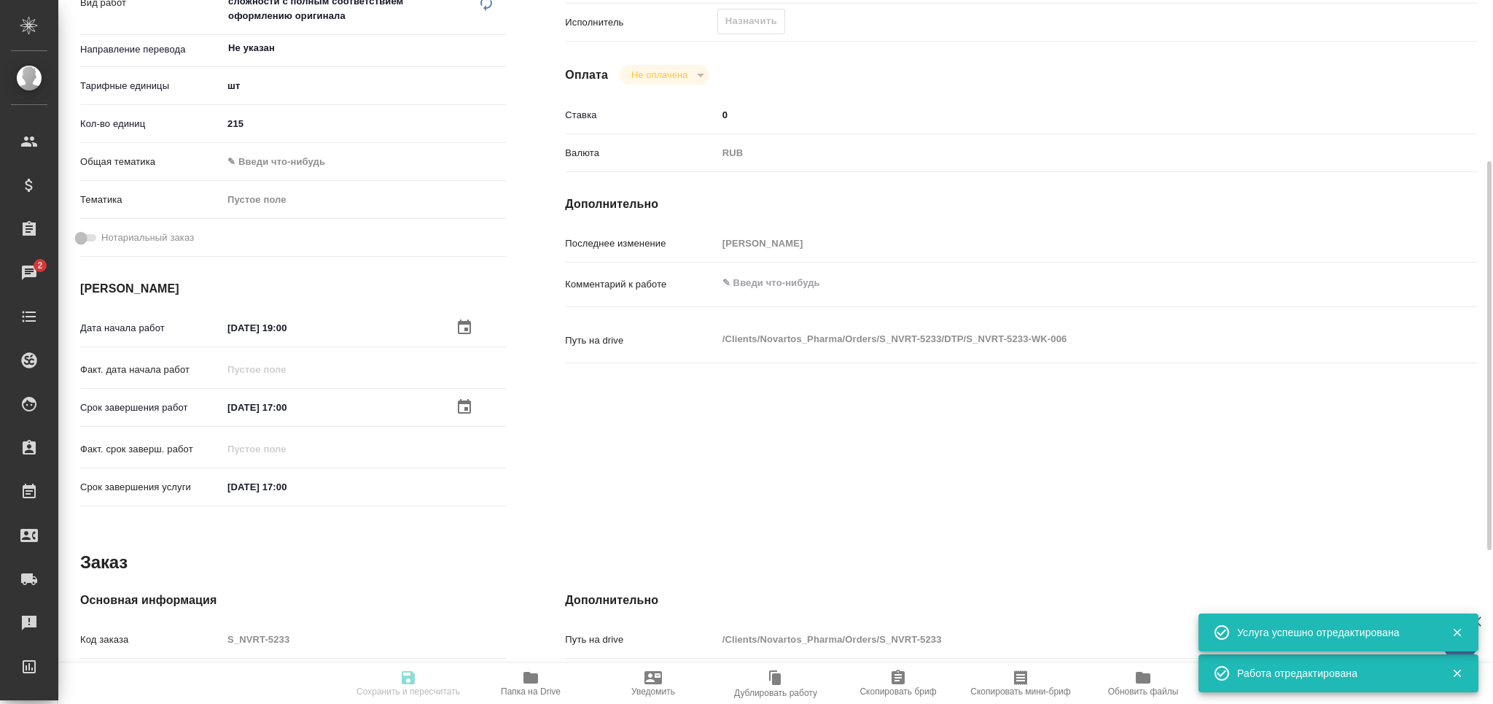
type textarea "x"
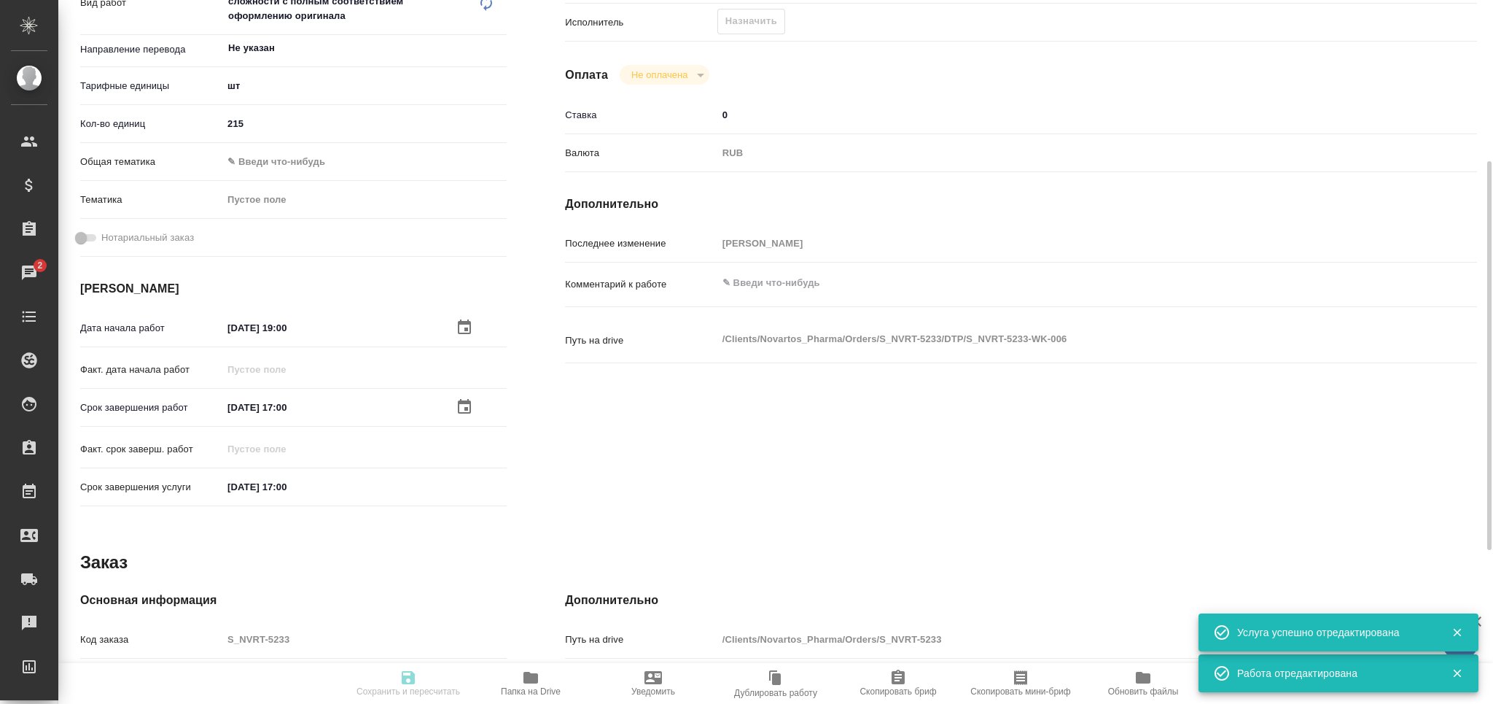
type textarea "x"
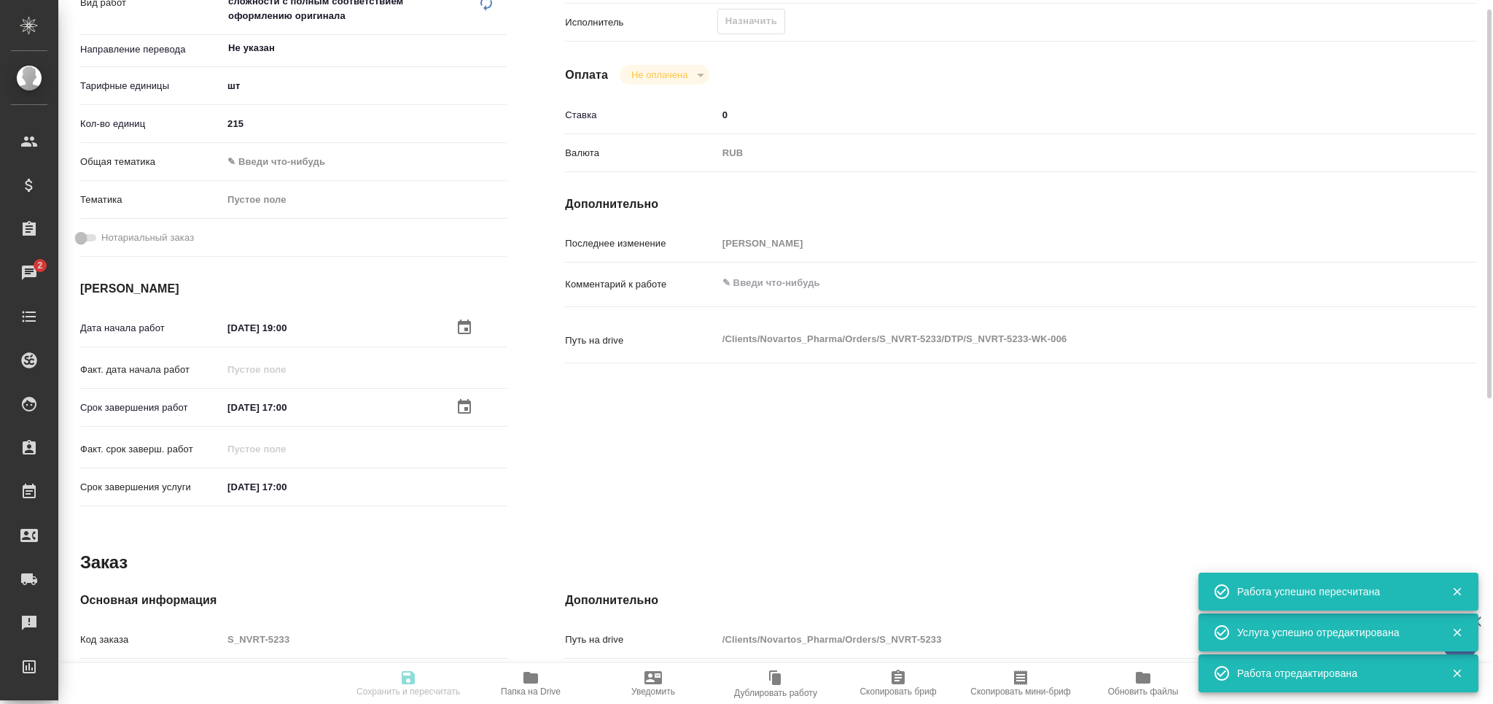
scroll to position [0, 0]
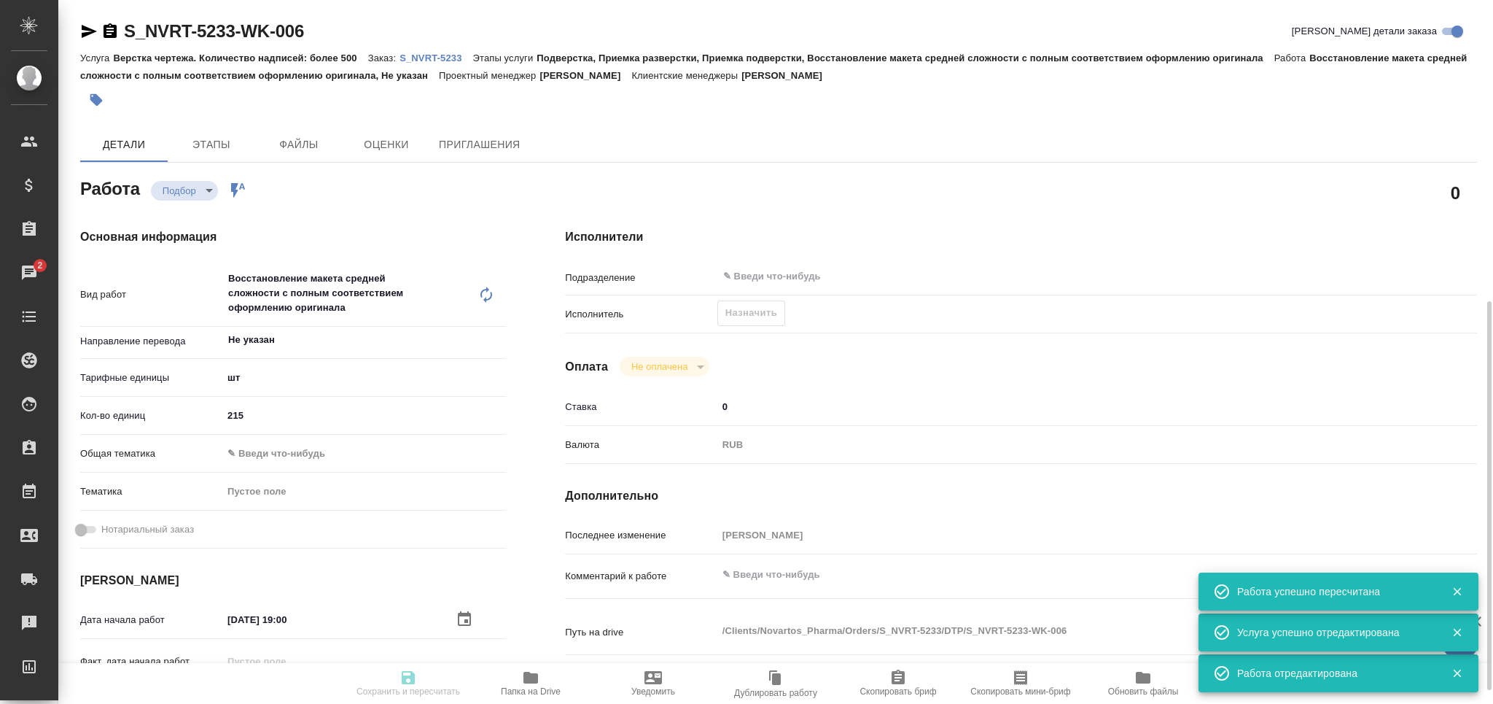
type input "recruiting"
type textarea "Восстановление макета средней сложности с полным соответствием оформлению ориги…"
type textarea "x"
type input "Не указан"
type input "5a8b1489cc6b4906c91bfdc1"
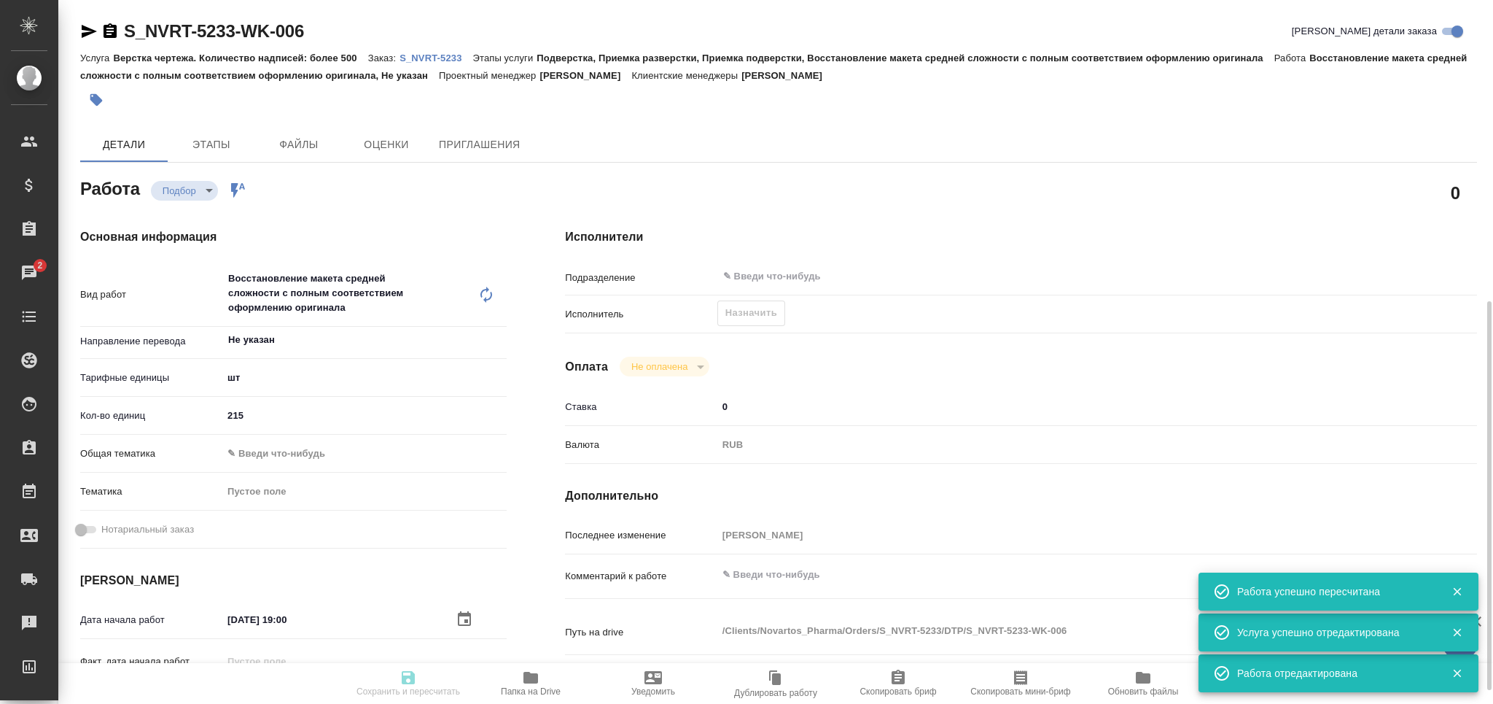
type input "215"
type input "30.09.2025 19:00"
type input "02.10.2025 17:00"
type input "[DATE] 17:00"
type input "notPayed"
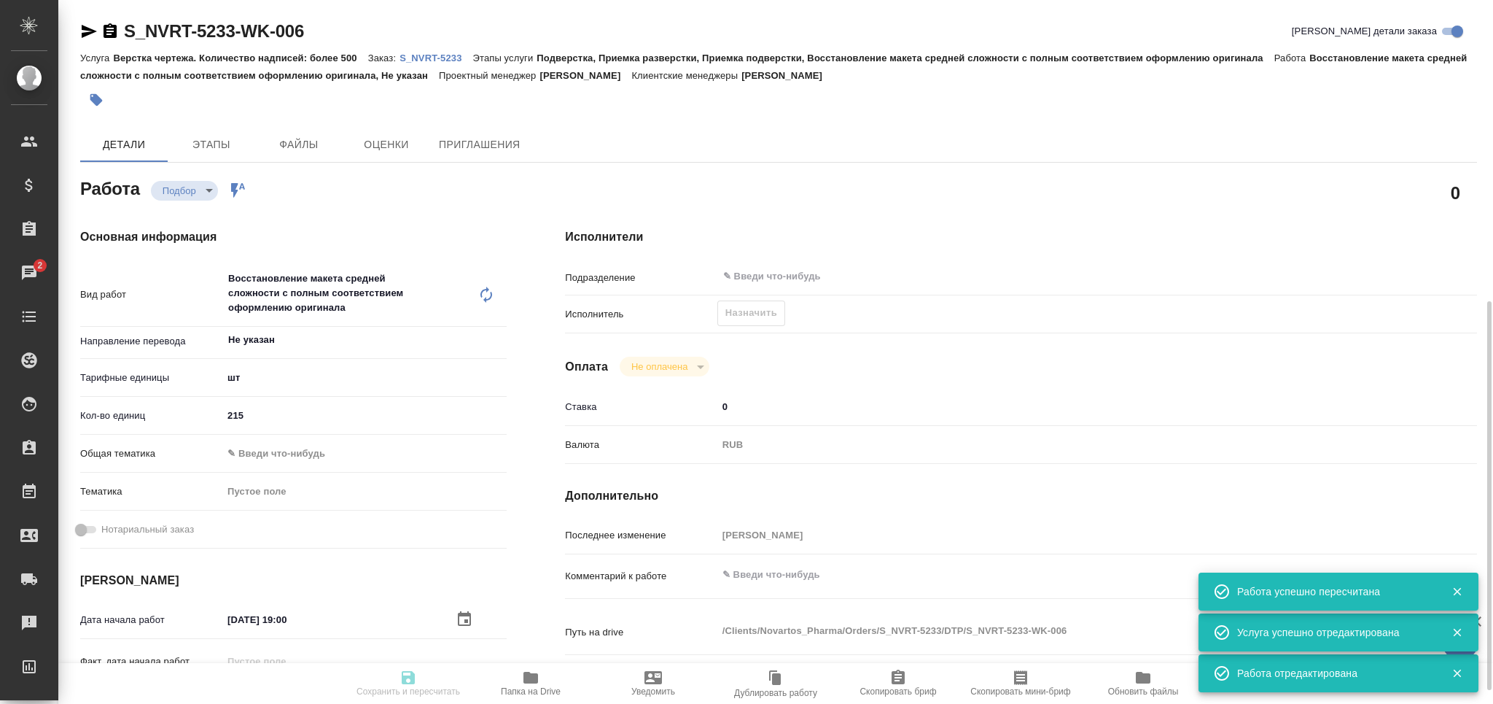
type input "0"
type input "RUB"
type input "[PERSON_NAME]"
type textarea "x"
type textarea "/Clients/Novartos_Pharma/Orders/S_NVRT-5233/DTP/S_NVRT-5233-WK-006"
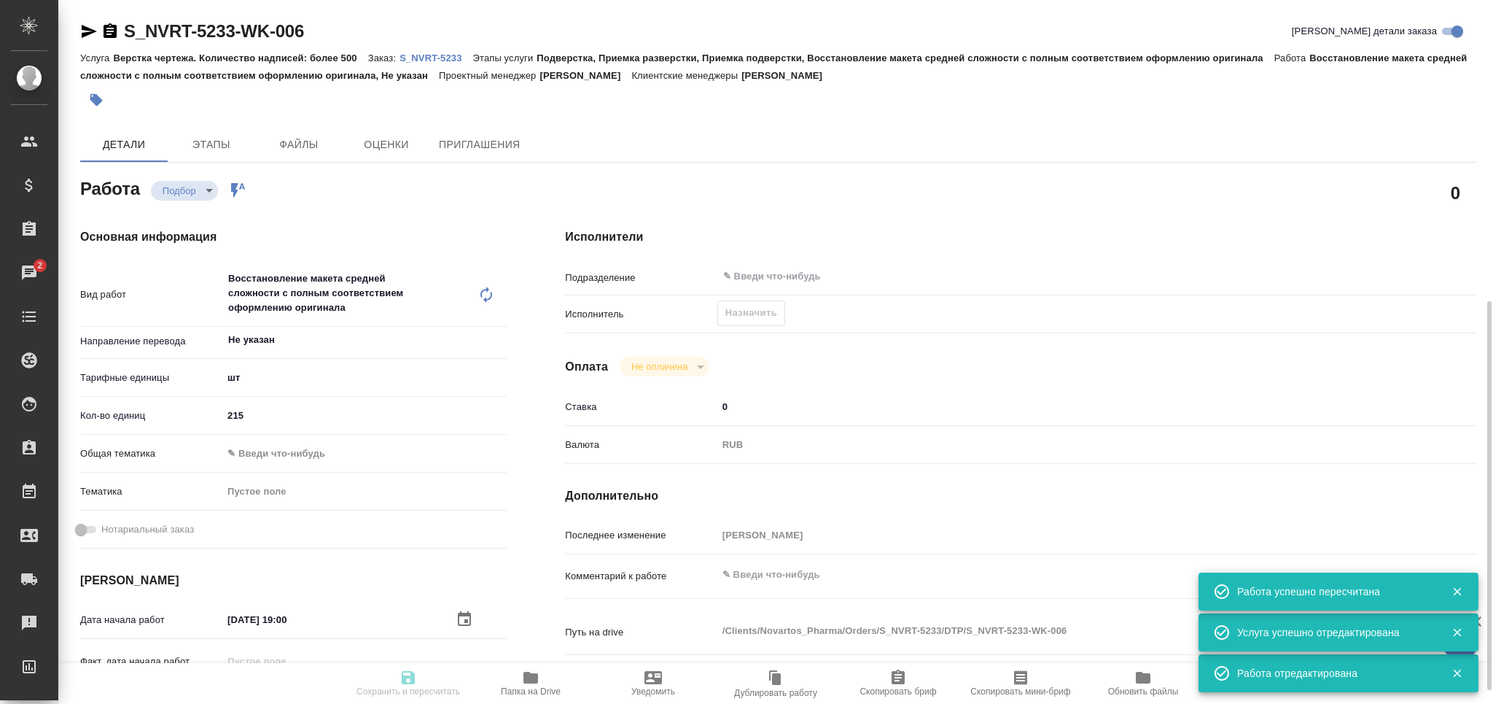
type textarea "x"
type input "S_NVRT-5233"
type input "Верстка чертежа. Количество надписей: более 500"
type input "Подверстка, Приемка разверстки, Приемка подверстки, Восстановление макета средн…"
type input "[PERSON_NAME]"
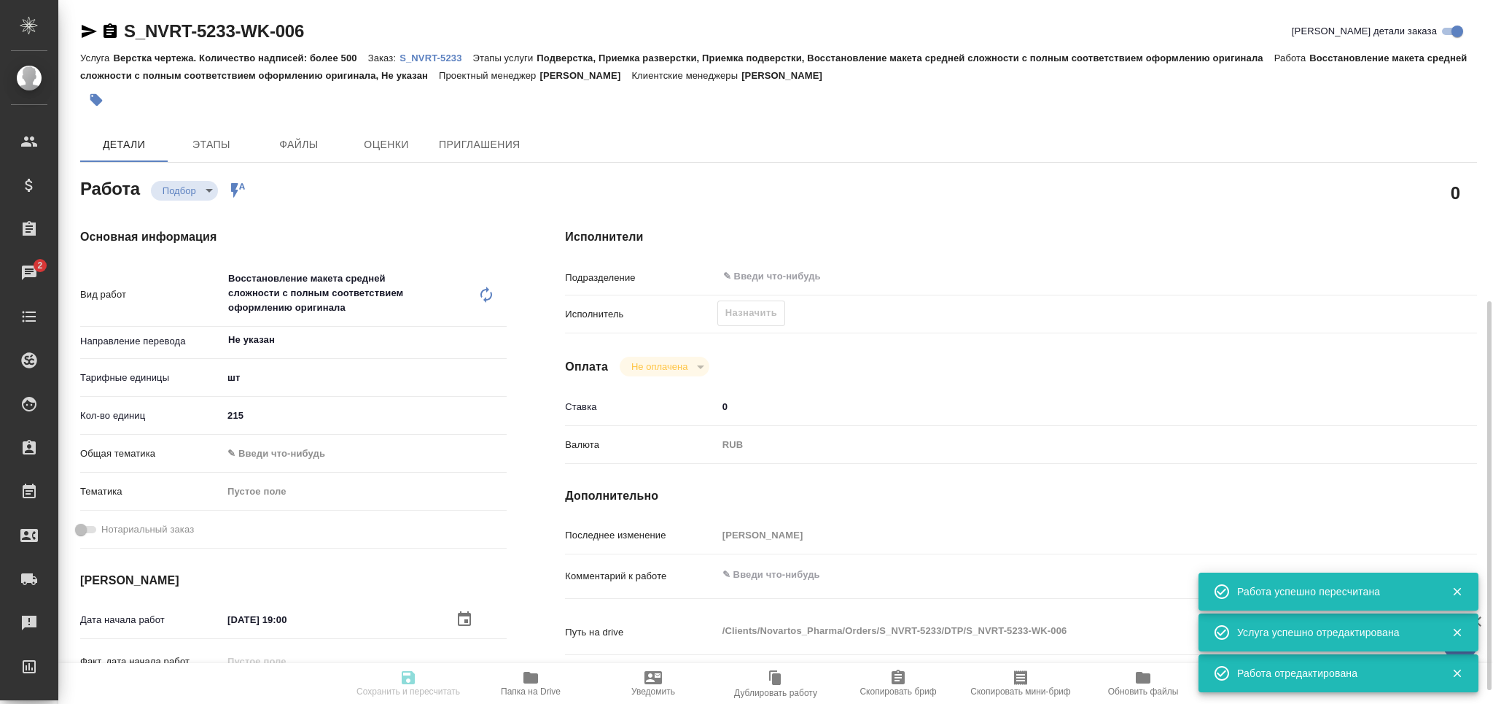
type input "[PERSON_NAME]"
type input "/Clients/Novartos_Pharma/Orders/S_NVRT-5233"
type textarea "x"
type textarea "Обращаюсь с просьбой принять в работу еще один новый заказ. Тип изменения: RTT2…"
type textarea "x"
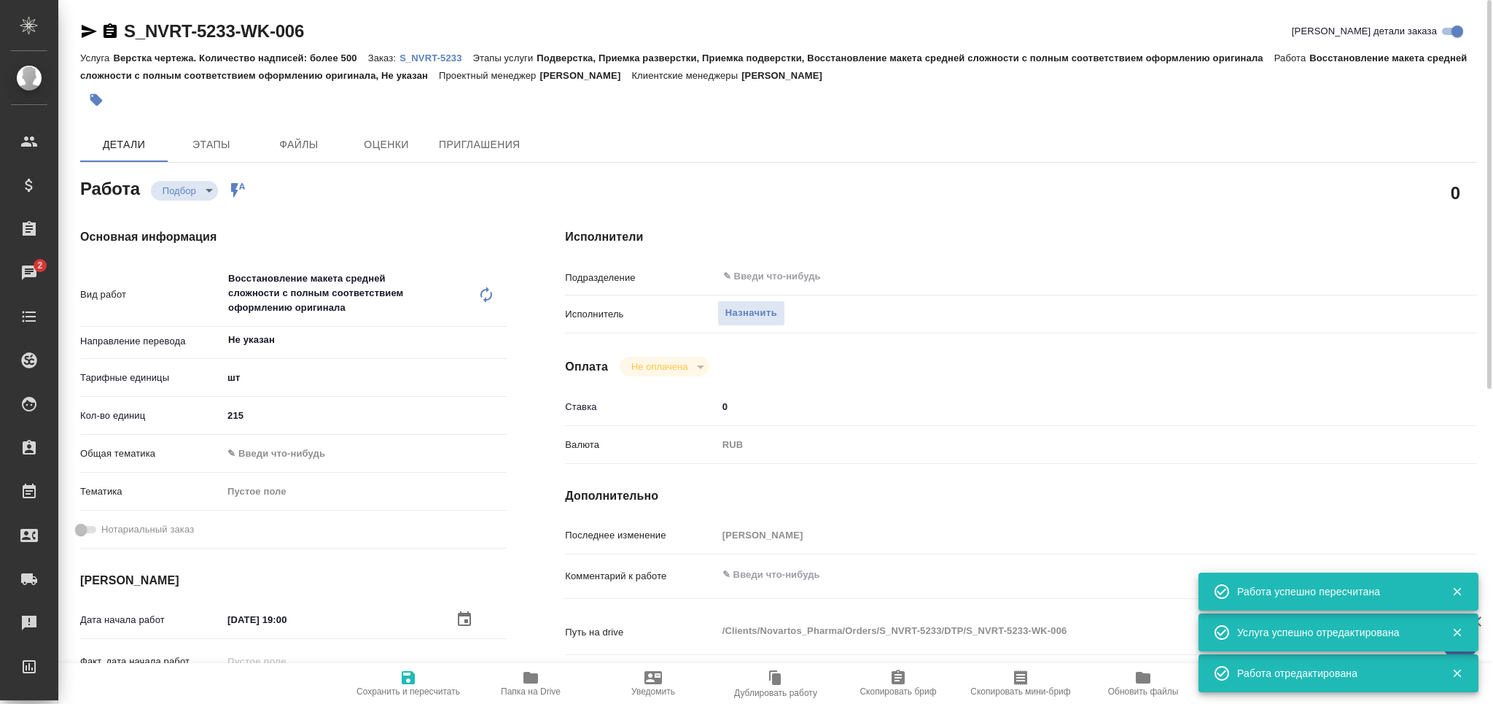
type textarea "x"
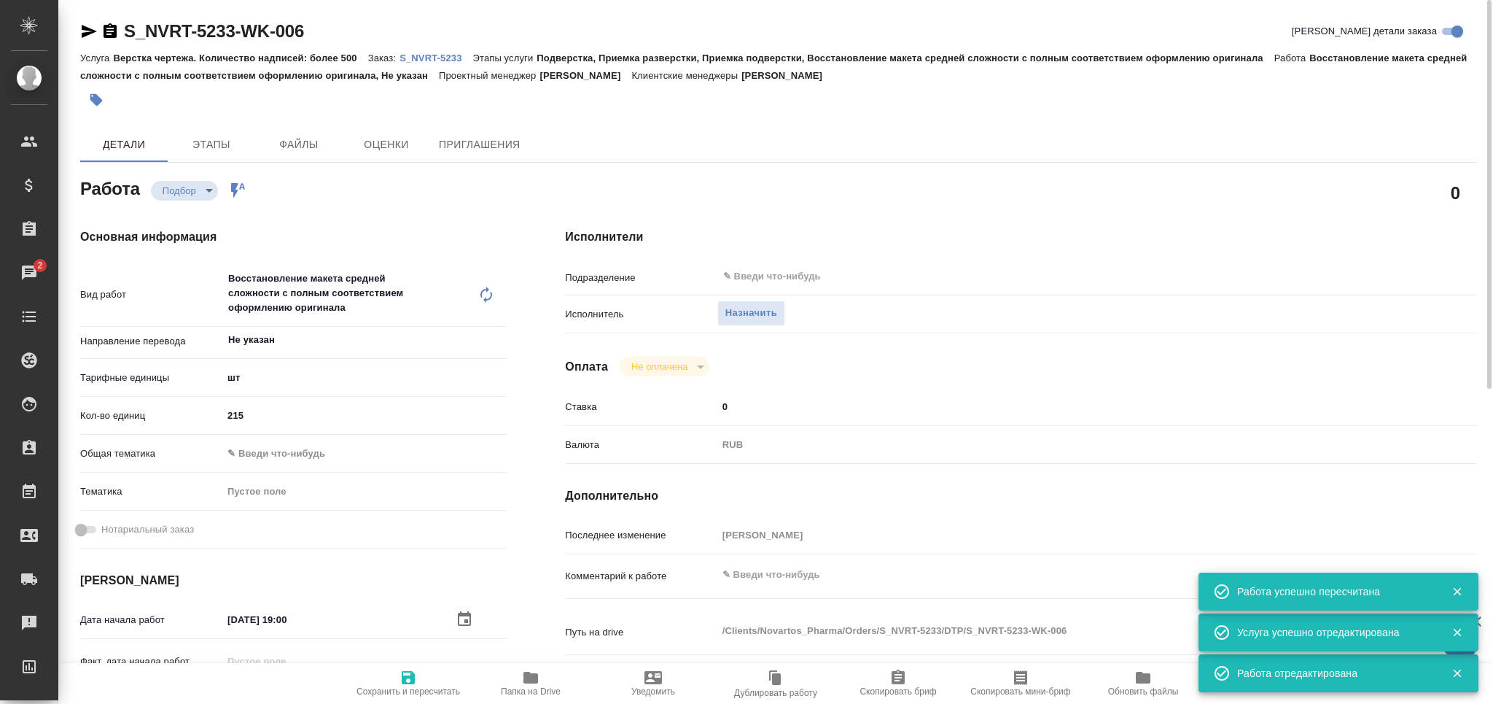
type textarea "x"
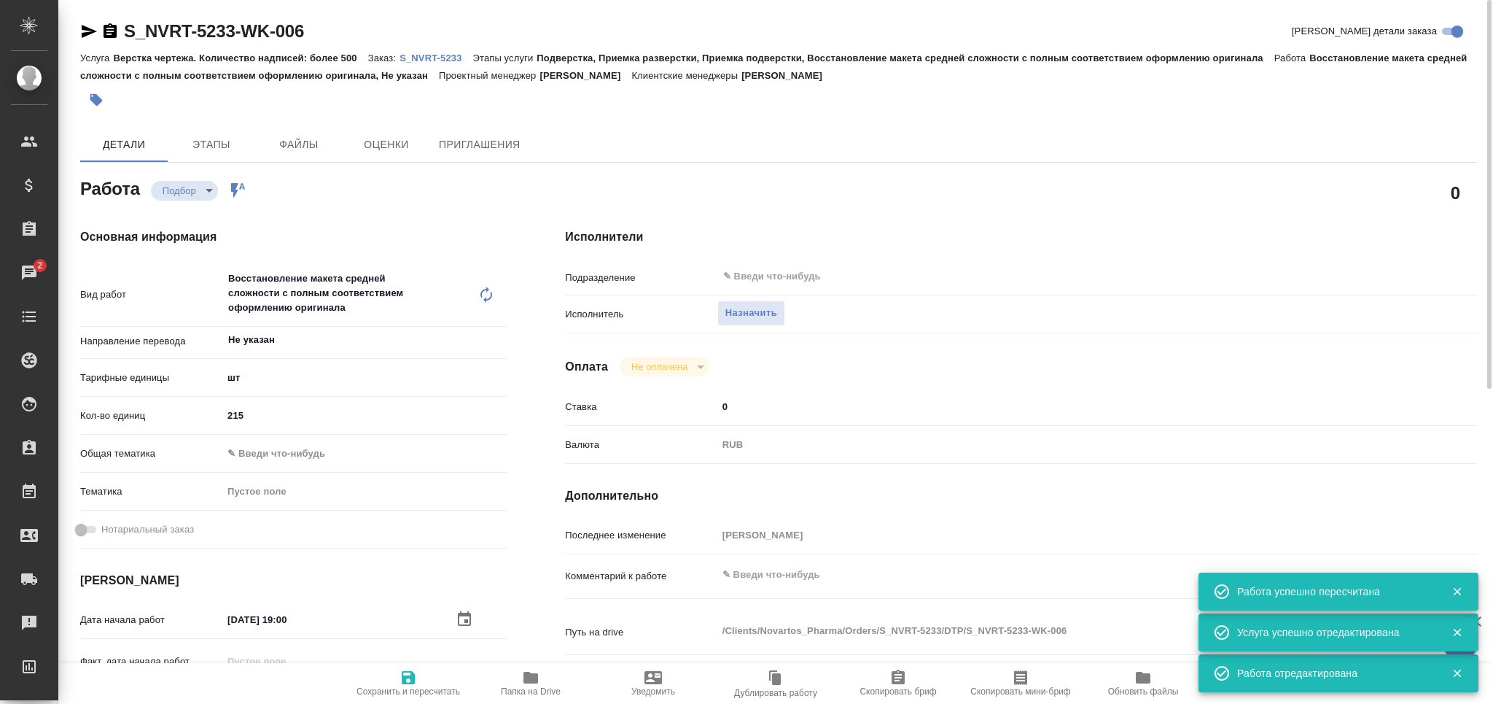
type textarea "x"
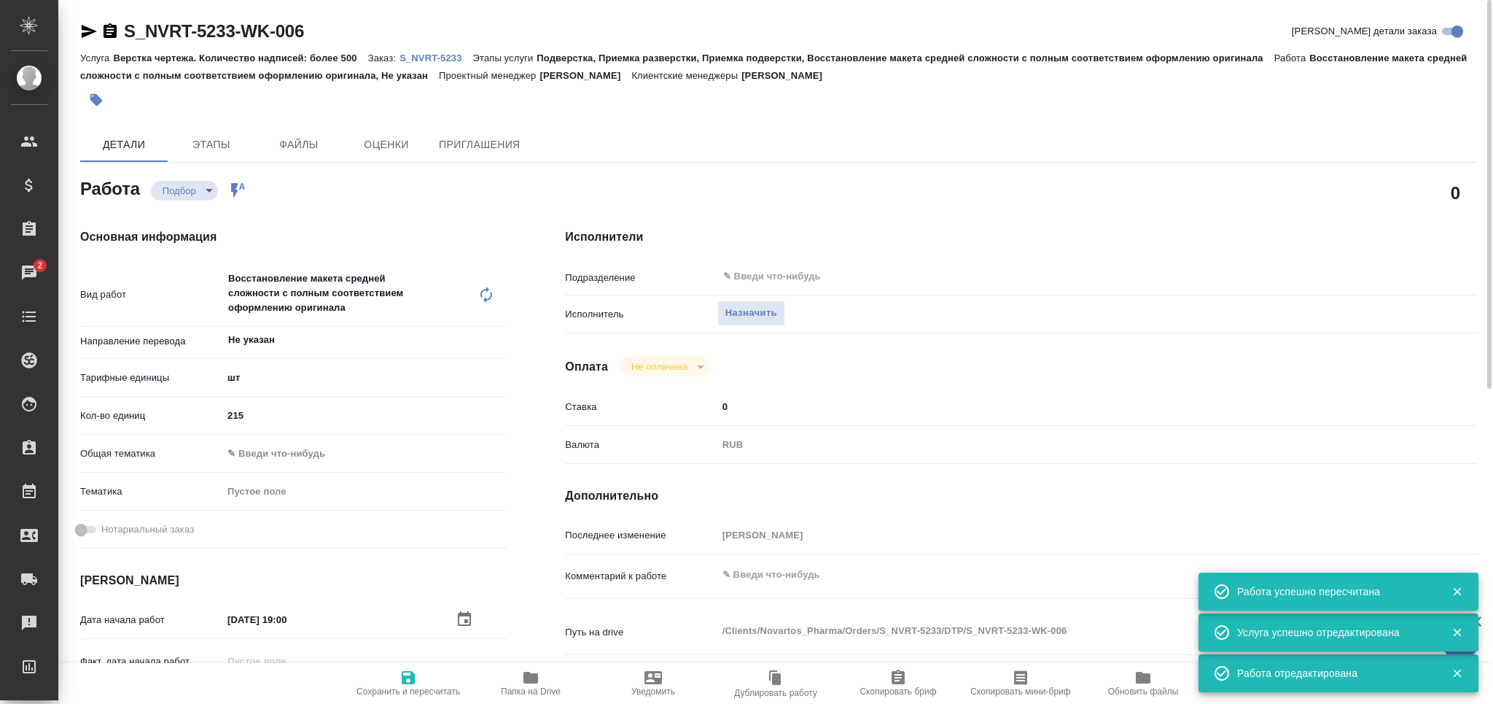
click at [761, 260] on div "Исполнители Подразделение ​ Исполнитель Назначить Оплата Не оплачена notPayed С…" at bounding box center [1021, 517] width 971 height 637
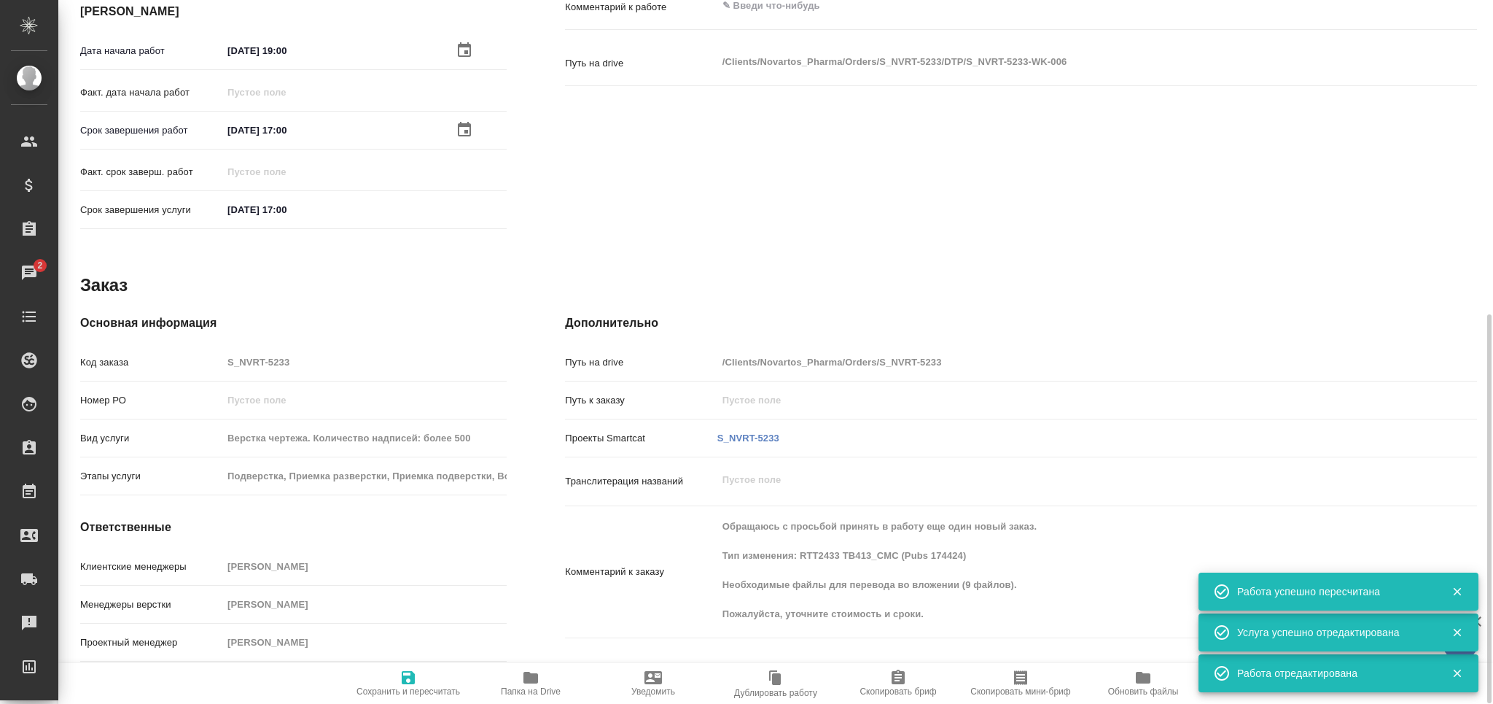
type textarea "x"
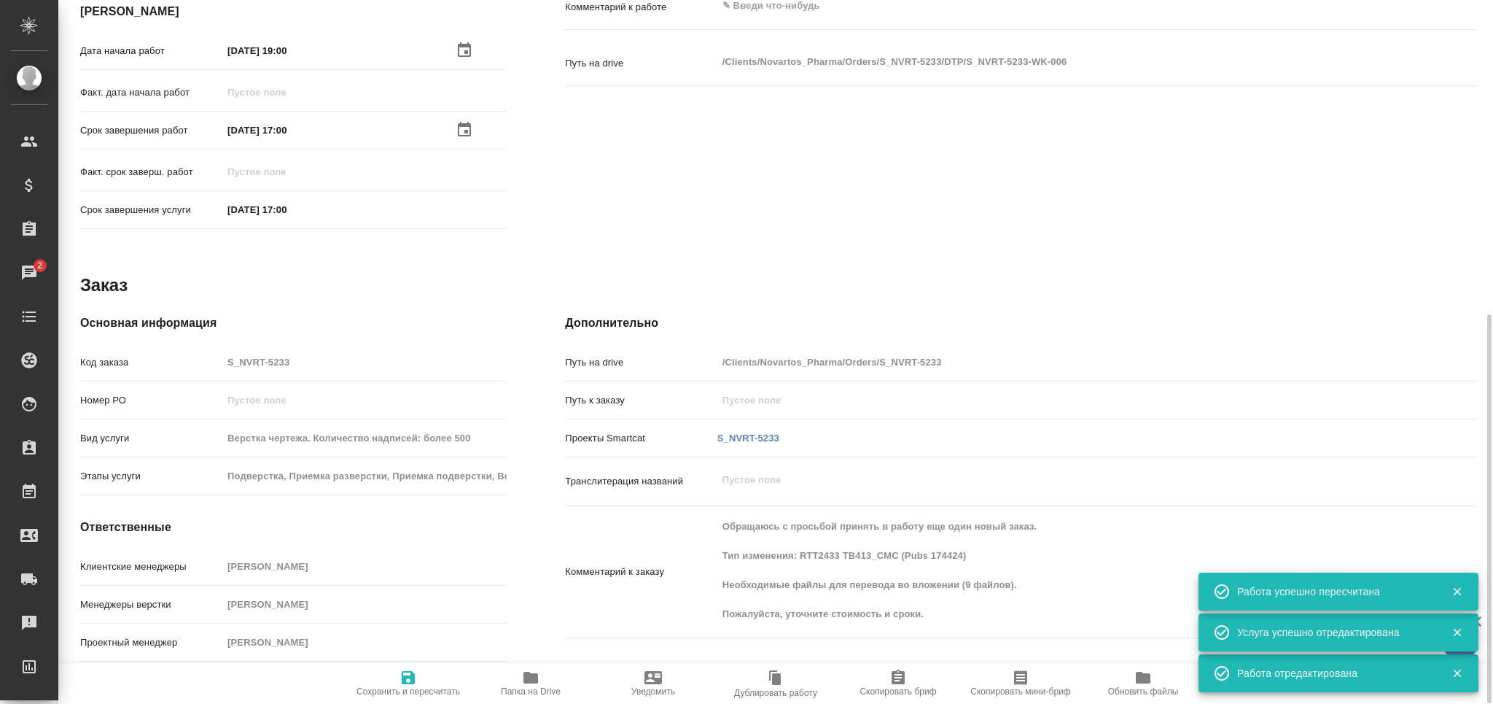
scroll to position [0, 0]
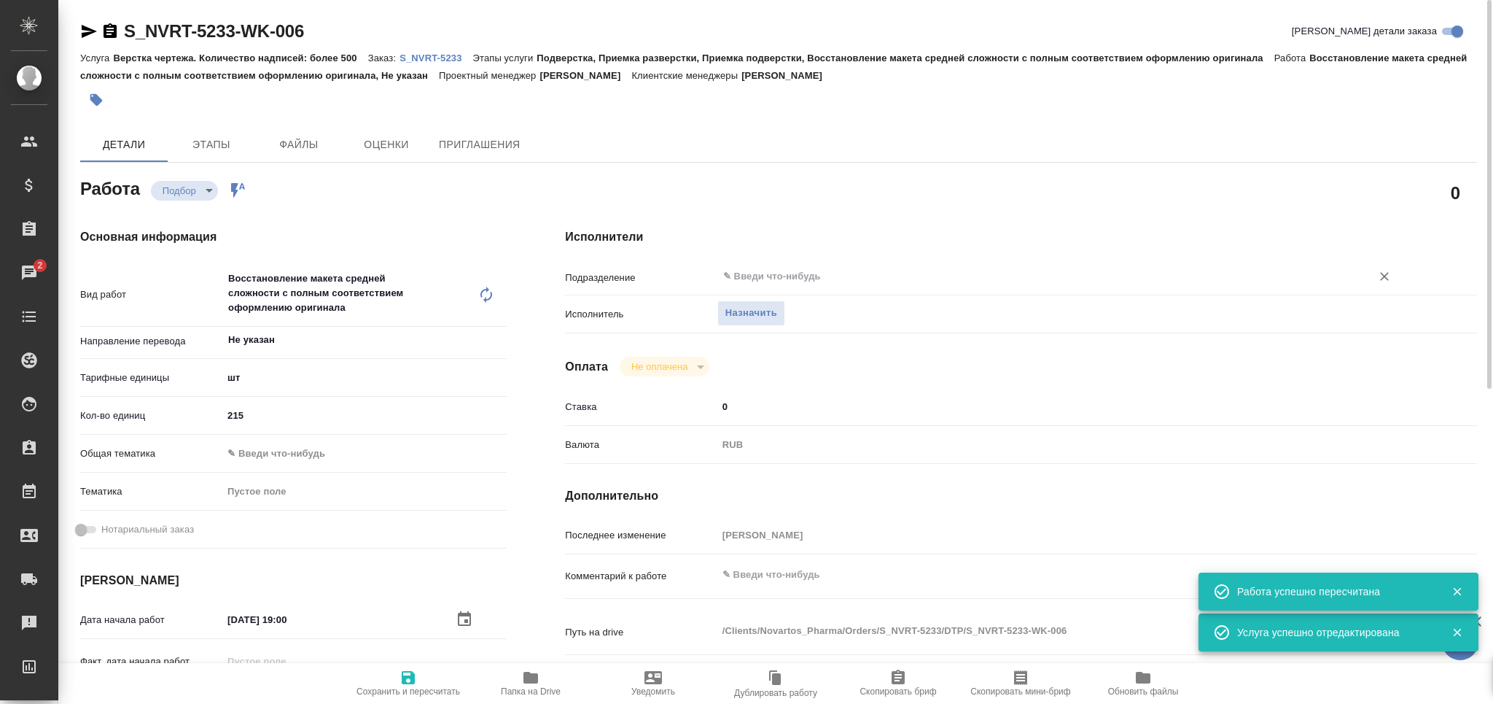
click at [806, 268] on input "text" at bounding box center [1035, 276] width 626 height 17
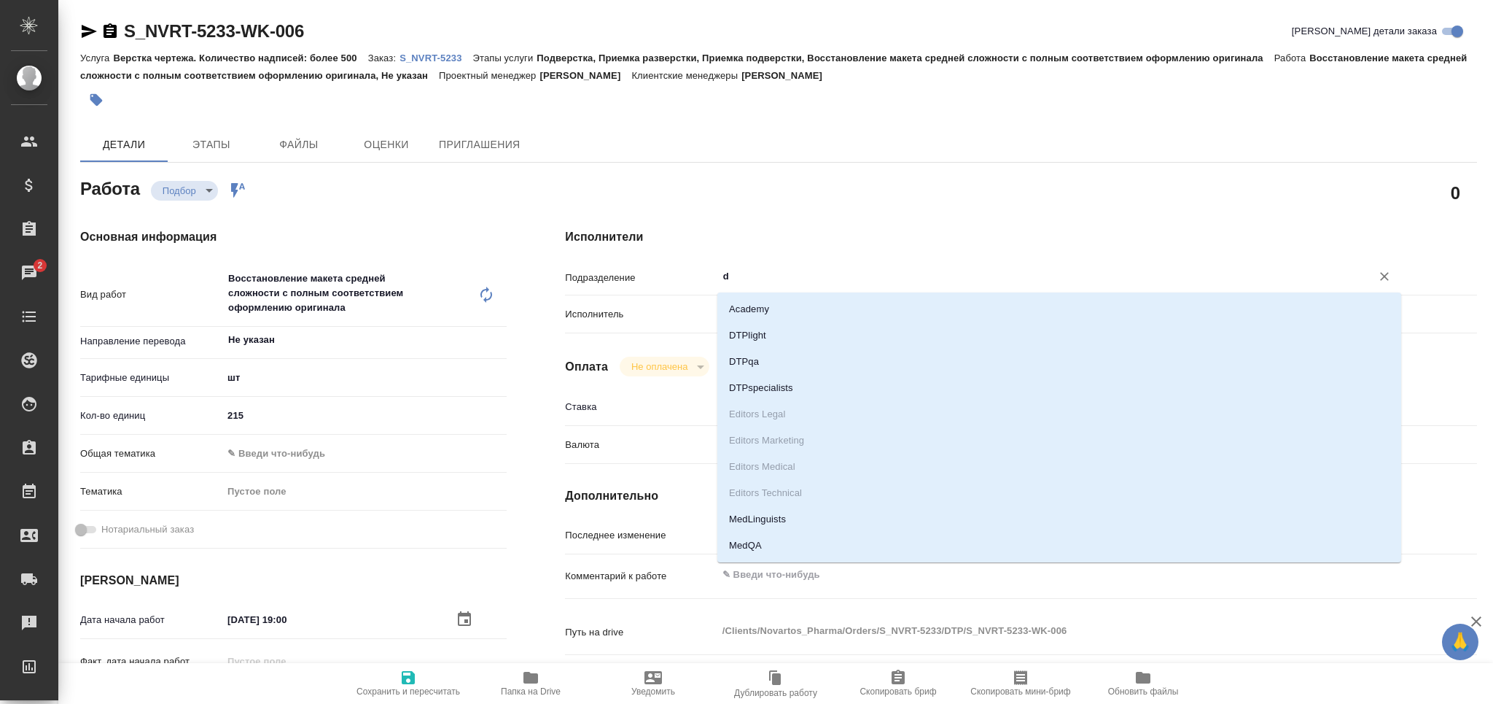
type input "dt"
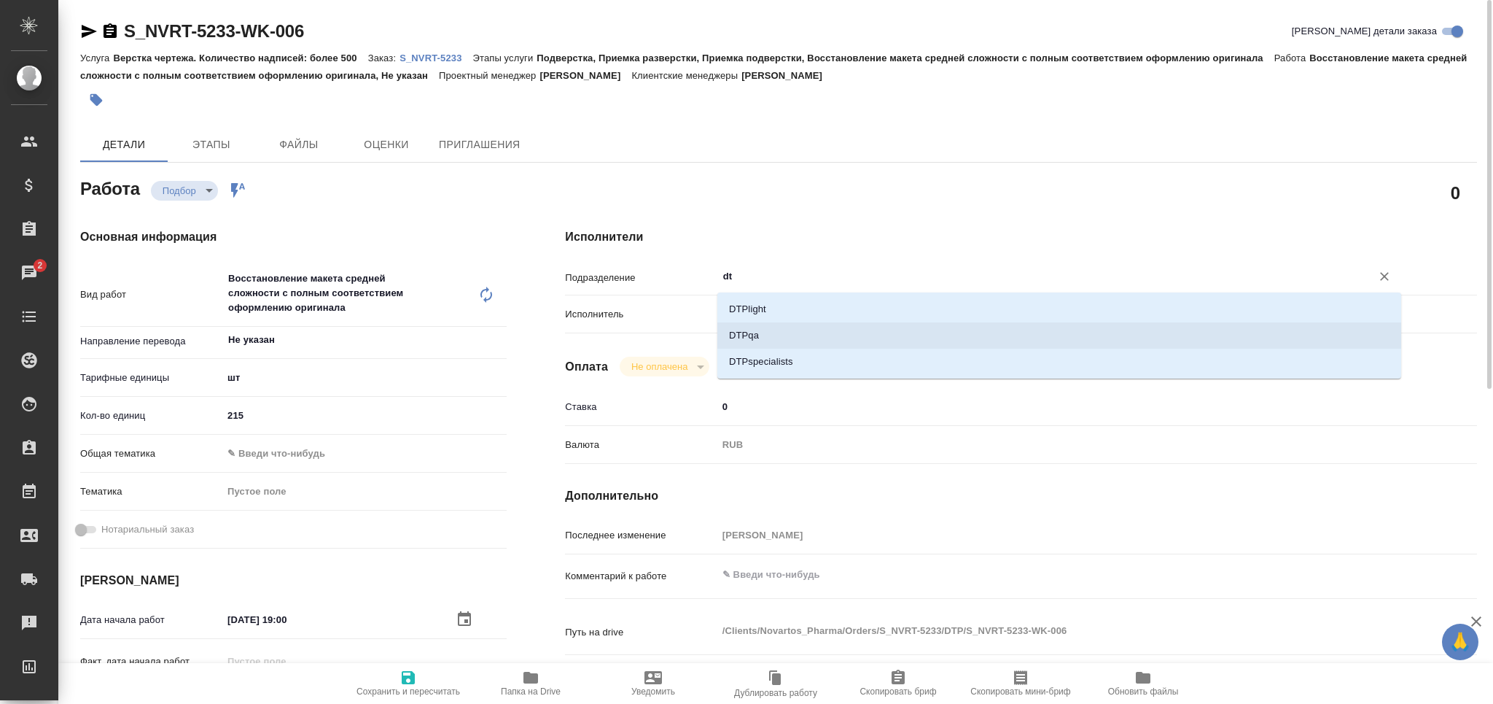
drag, startPoint x: 787, startPoint y: 311, endPoint x: 777, endPoint y: 332, distance: 22.5
click at [786, 311] on li "DTPlight" at bounding box center [1059, 309] width 684 height 26
type textarea "x"
type input "DTPlight"
type textarea "x"
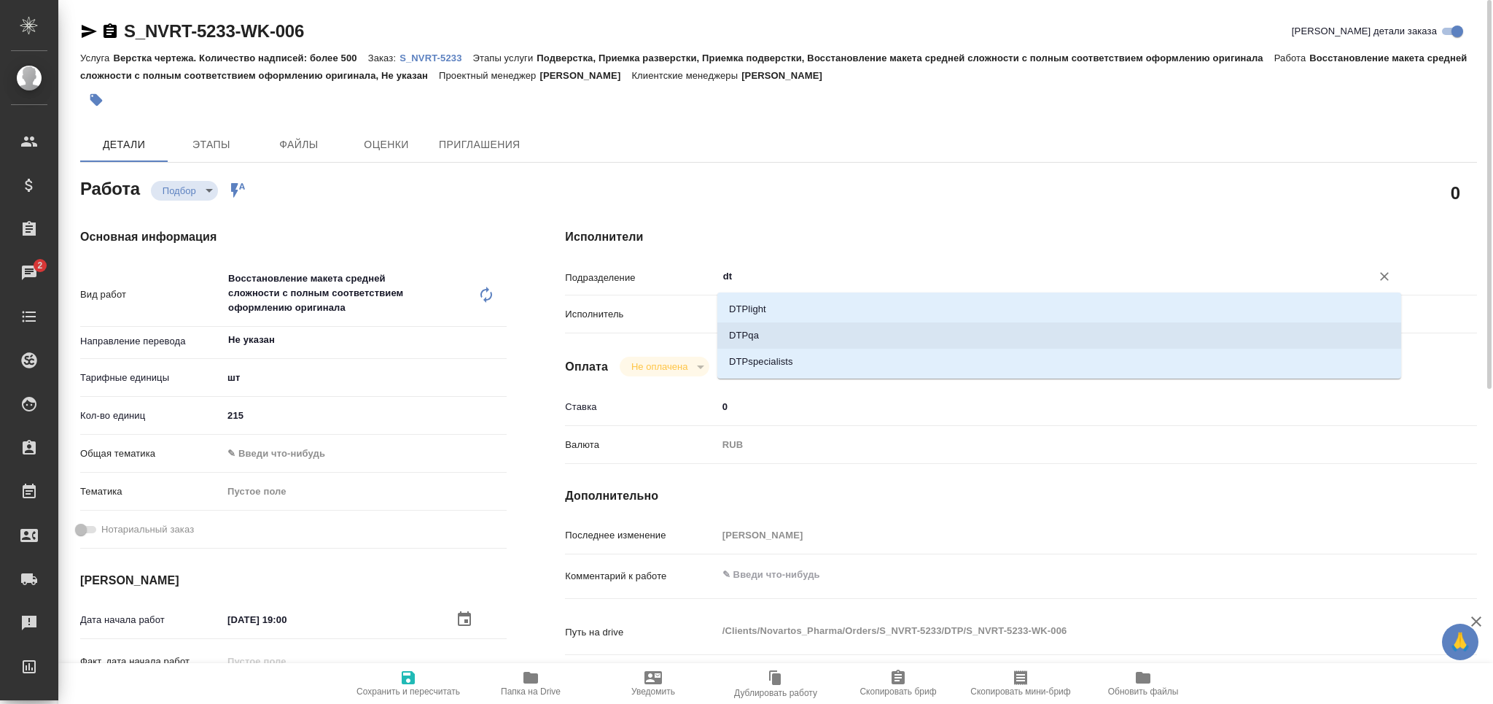
type textarea "x"
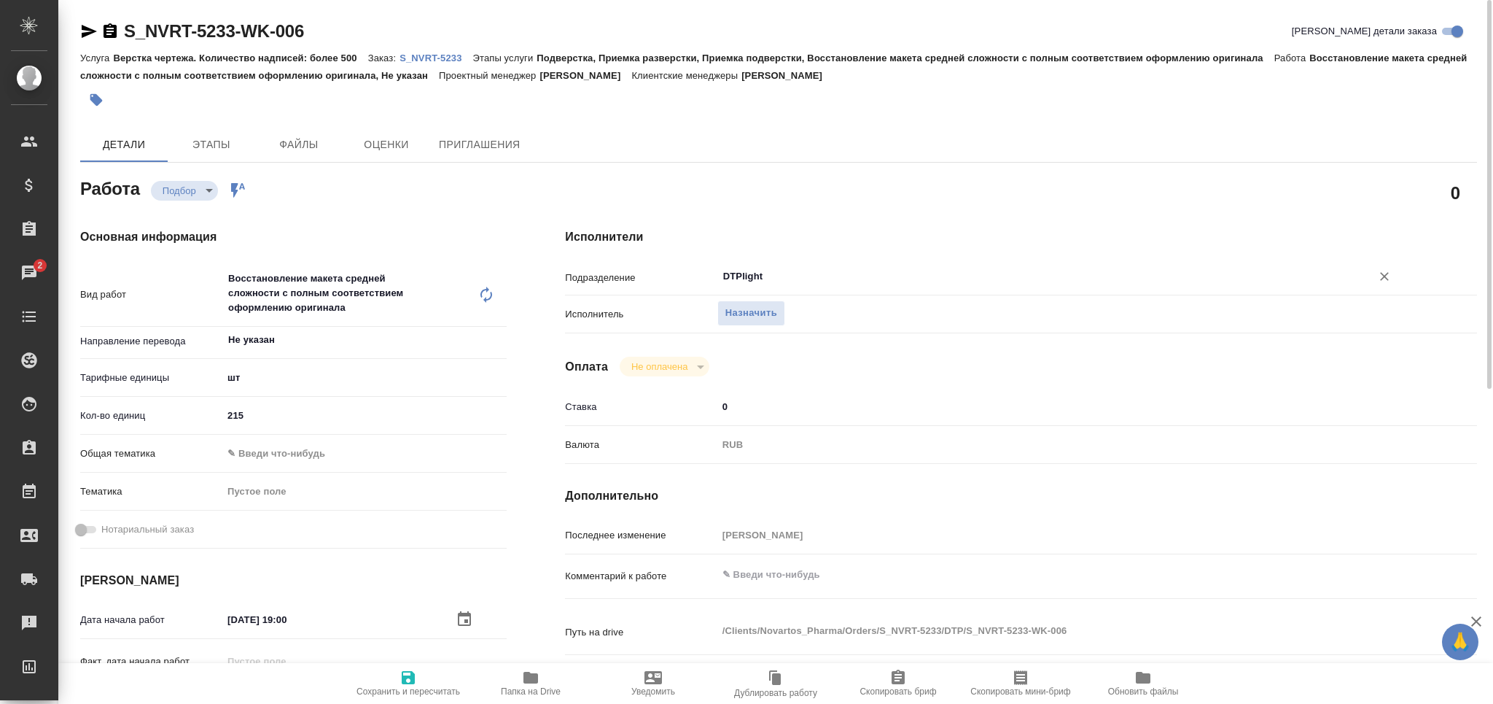
type input "DTPlight"
click at [392, 683] on span "Сохранить и пересчитать" at bounding box center [408, 683] width 105 height 28
type textarea "x"
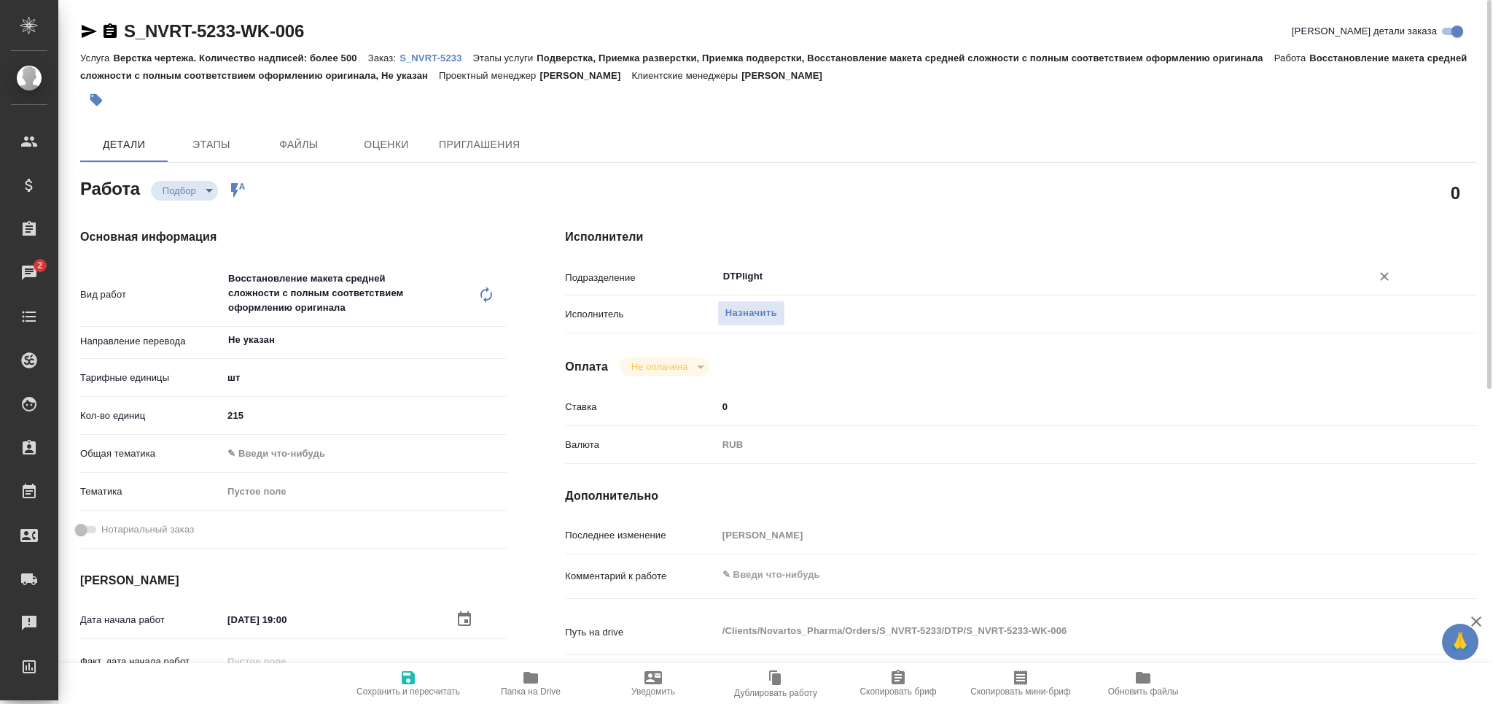
type textarea "x"
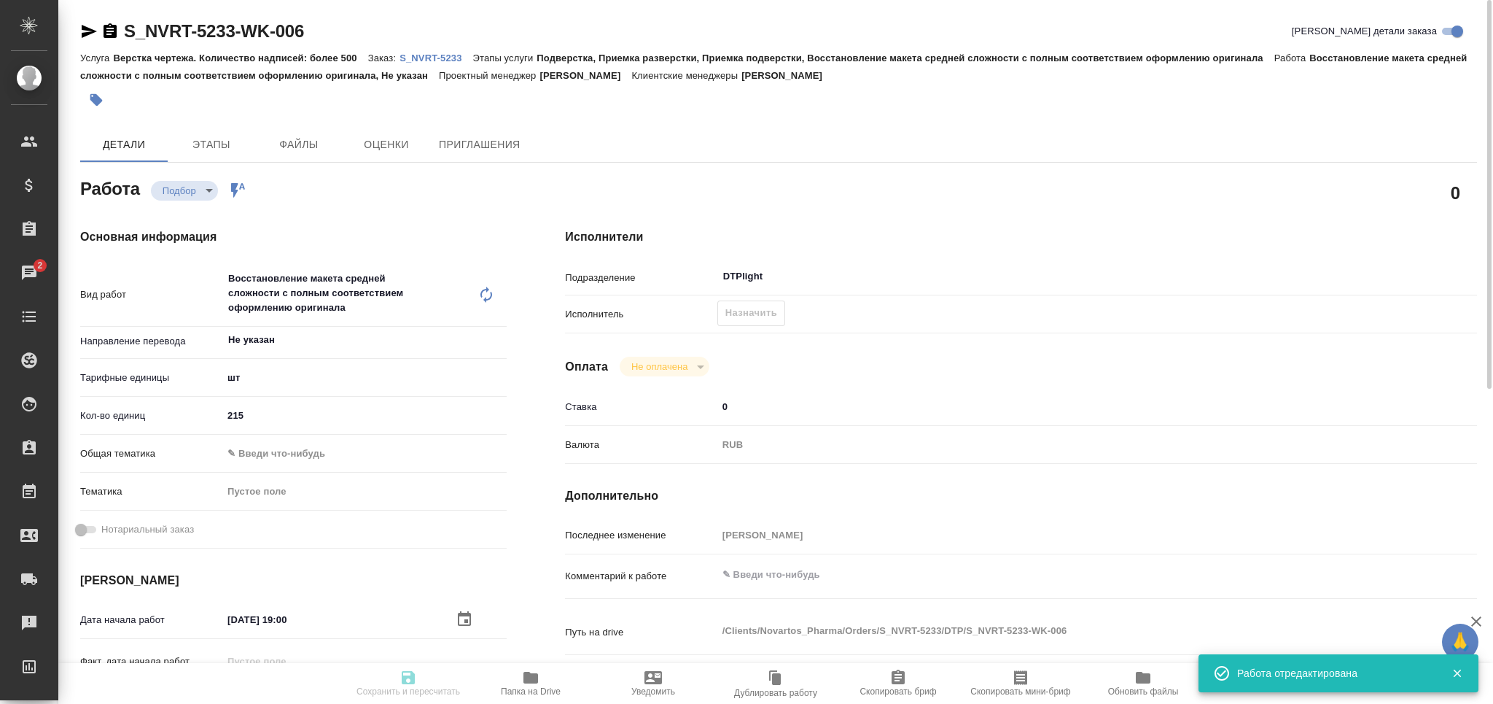
type textarea "x"
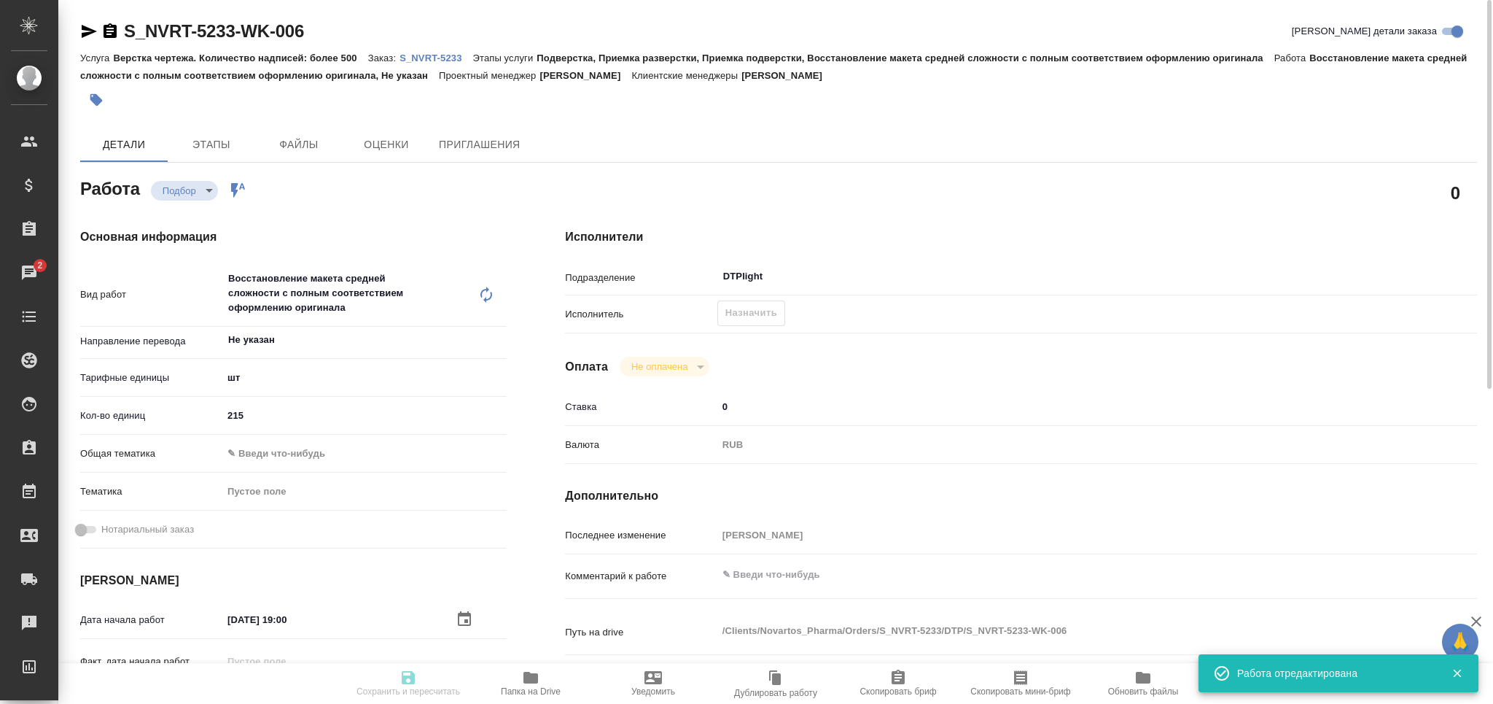
type input "recruiting"
type textarea "Восстановление макета средней сложности с полным соответствием оформлению ориги…"
type textarea "x"
type input "Не указан"
type input "5a8b1489cc6b4906c91bfdc1"
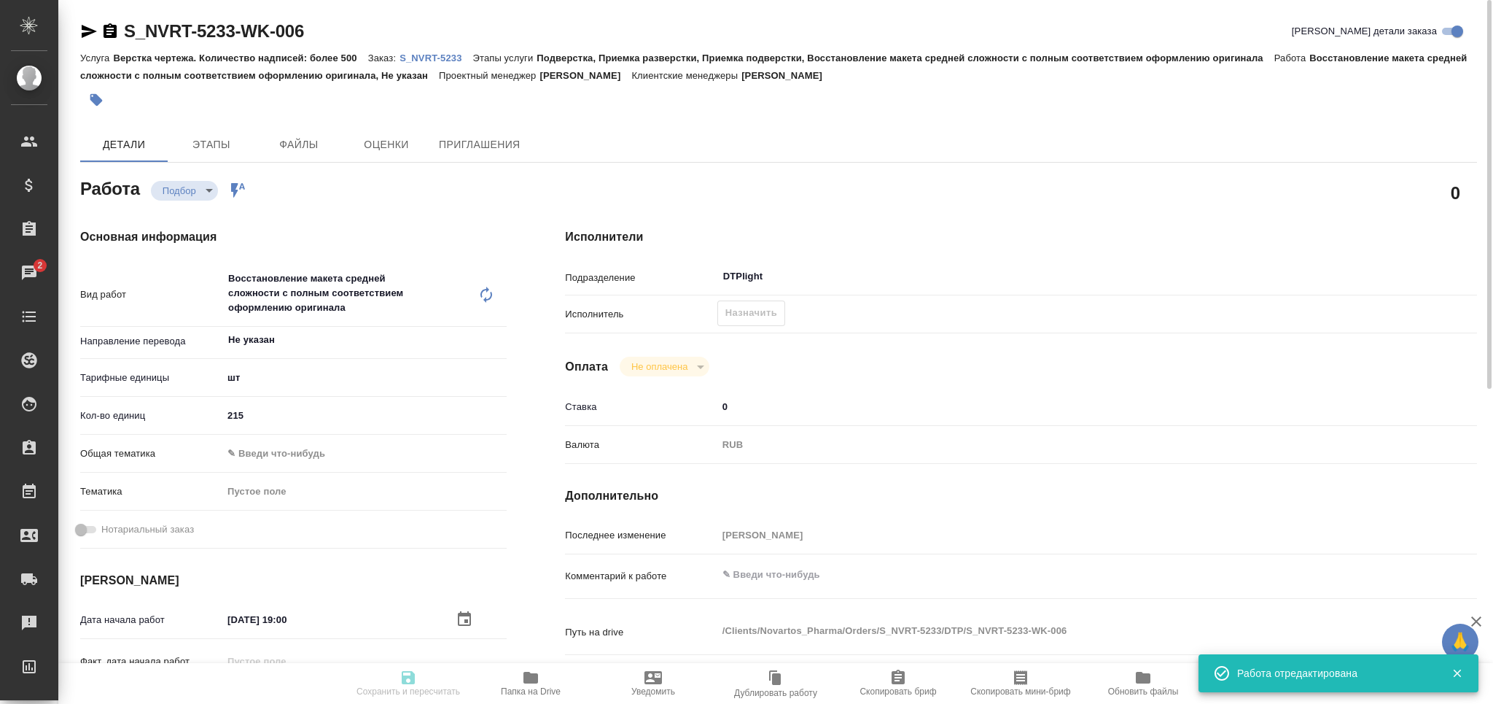
type input "215"
type input "30.09.2025 19:00"
type input "02.10.2025 17:00"
type input "14.10.2025 17:00"
type input "DTPlight"
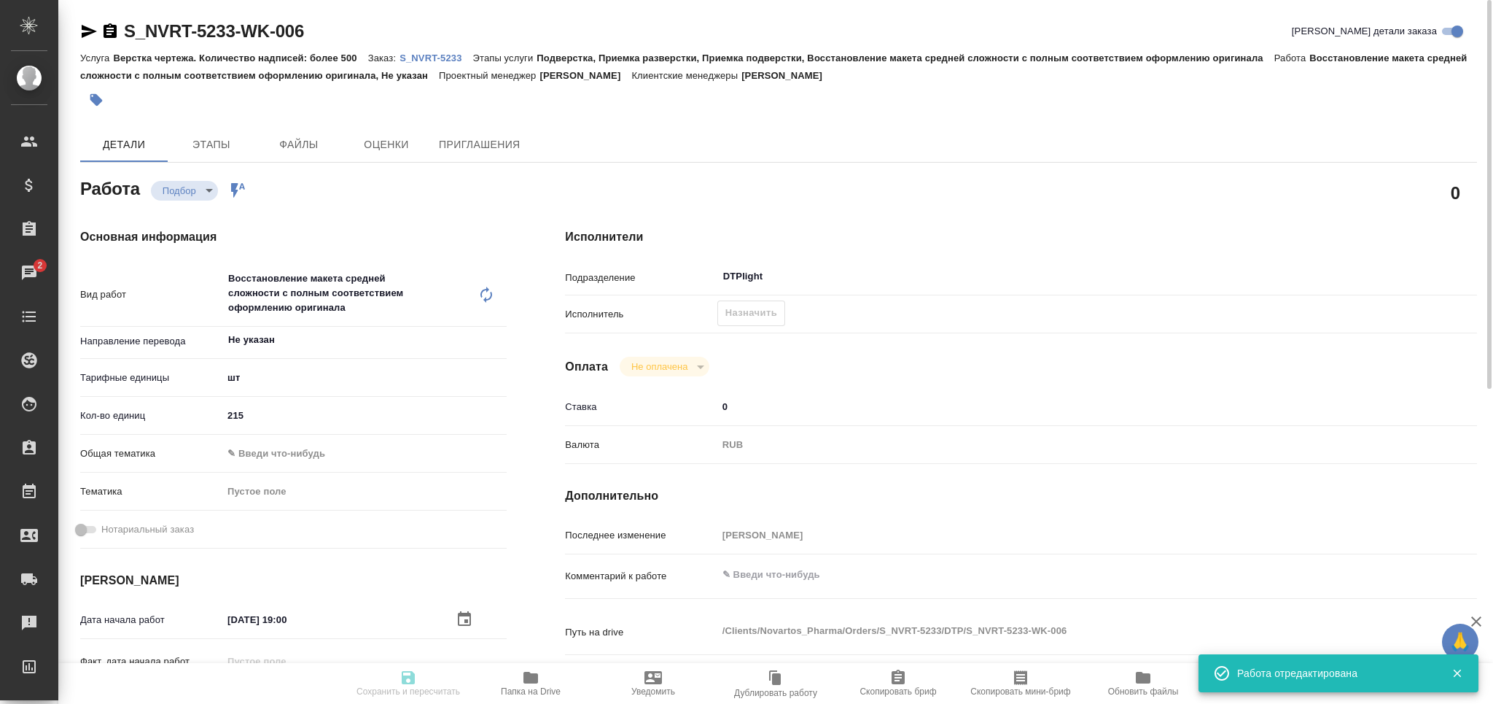
type input "notPayed"
type input "0"
type input "RUB"
type input "[PERSON_NAME]"
type textarea "x"
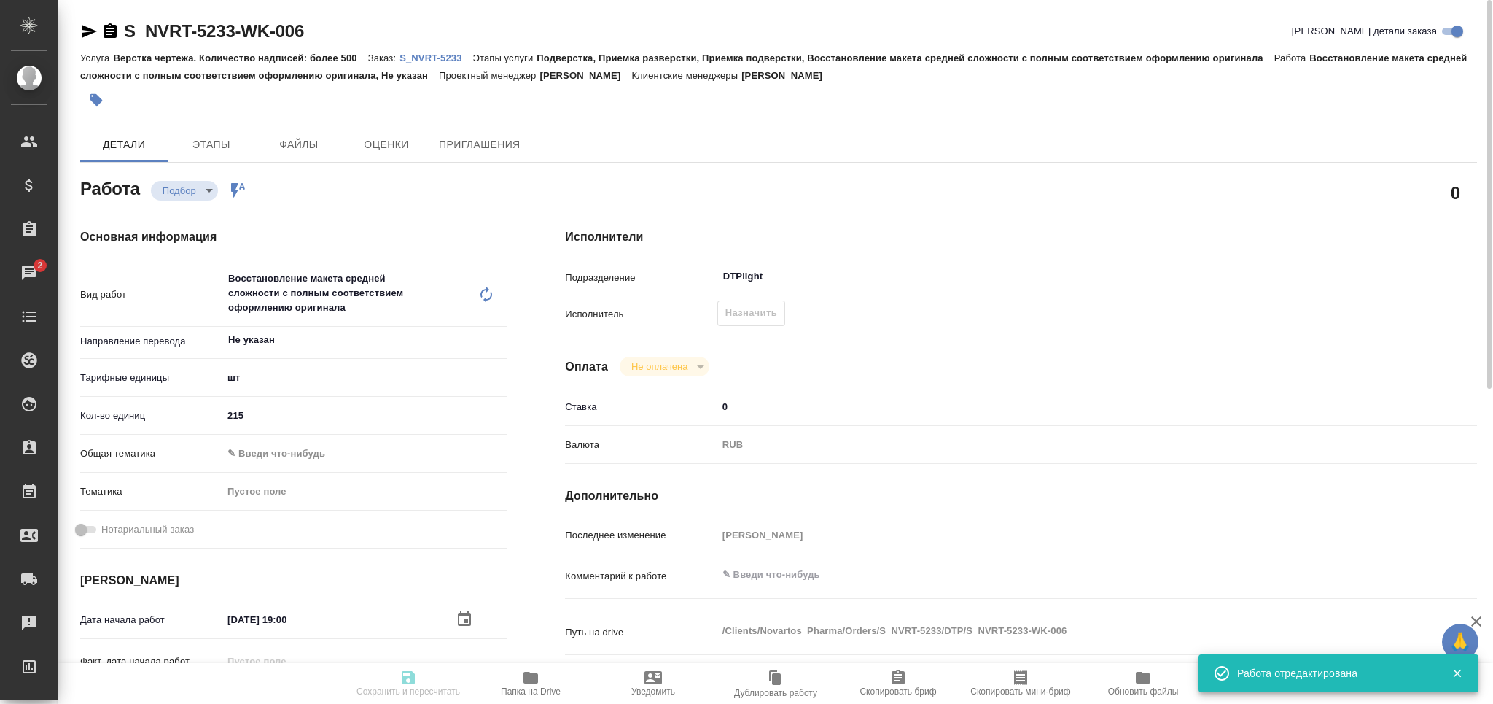
type textarea "/Clients/Novartos_Pharma/Orders/S_NVRT-5233/DTP/S_NVRT-5233-WK-006"
type textarea "x"
type input "S_NVRT-5233"
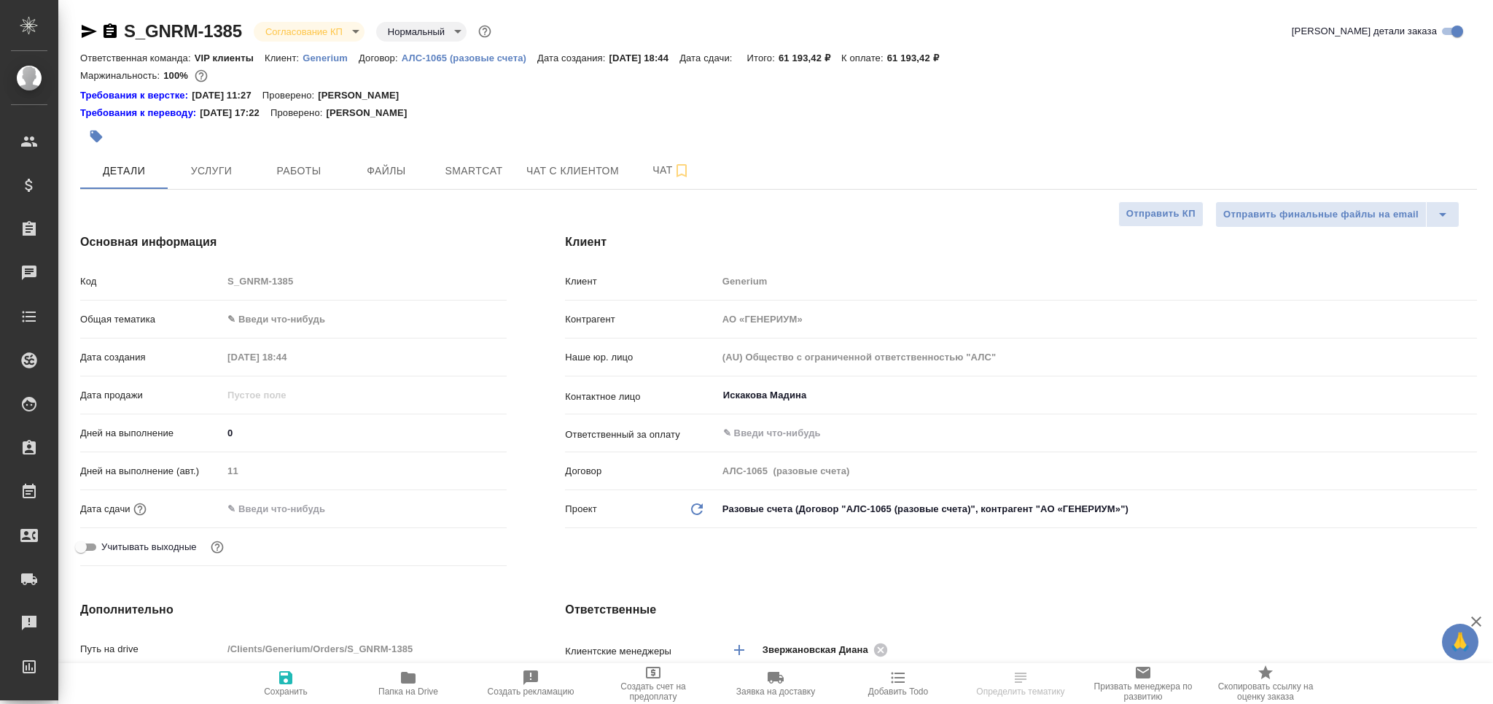
select select "RU"
type textarea "x"
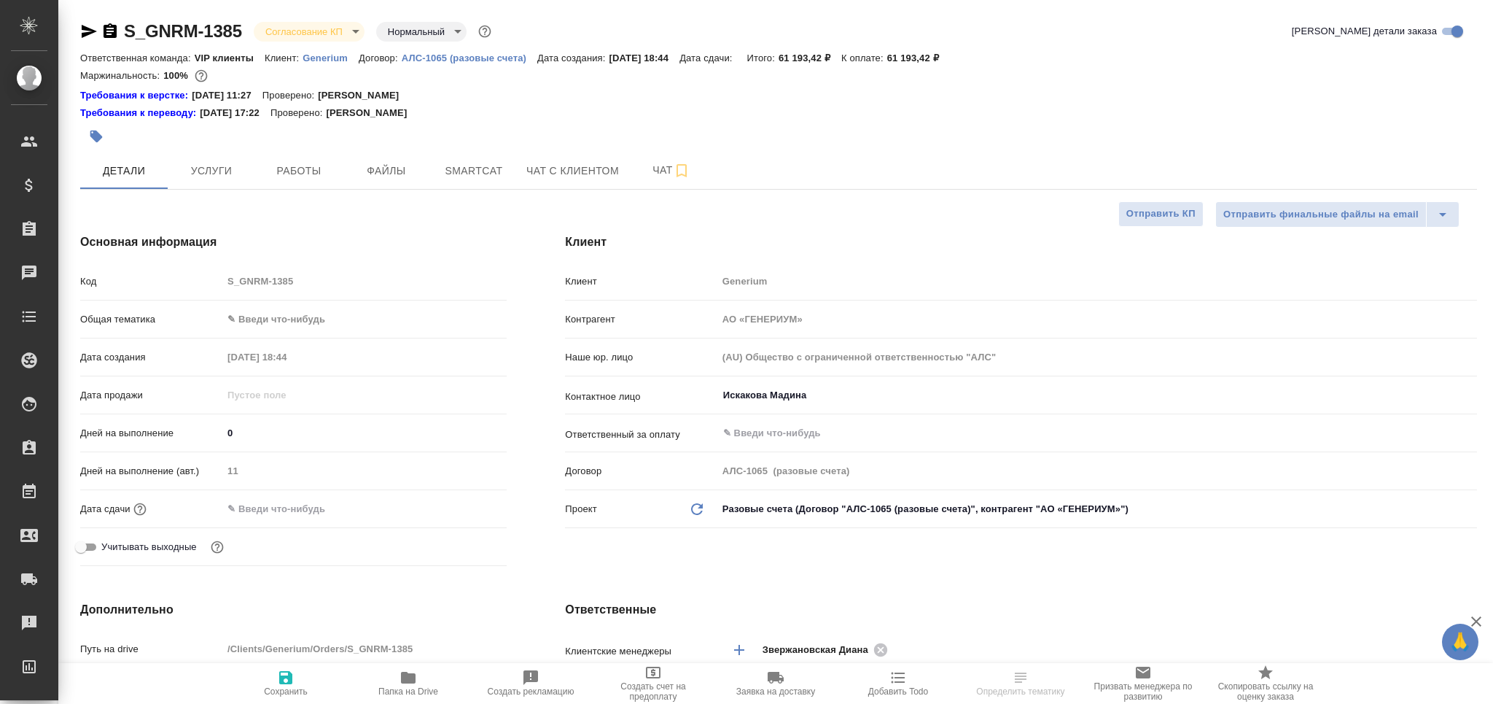
type textarea "x"
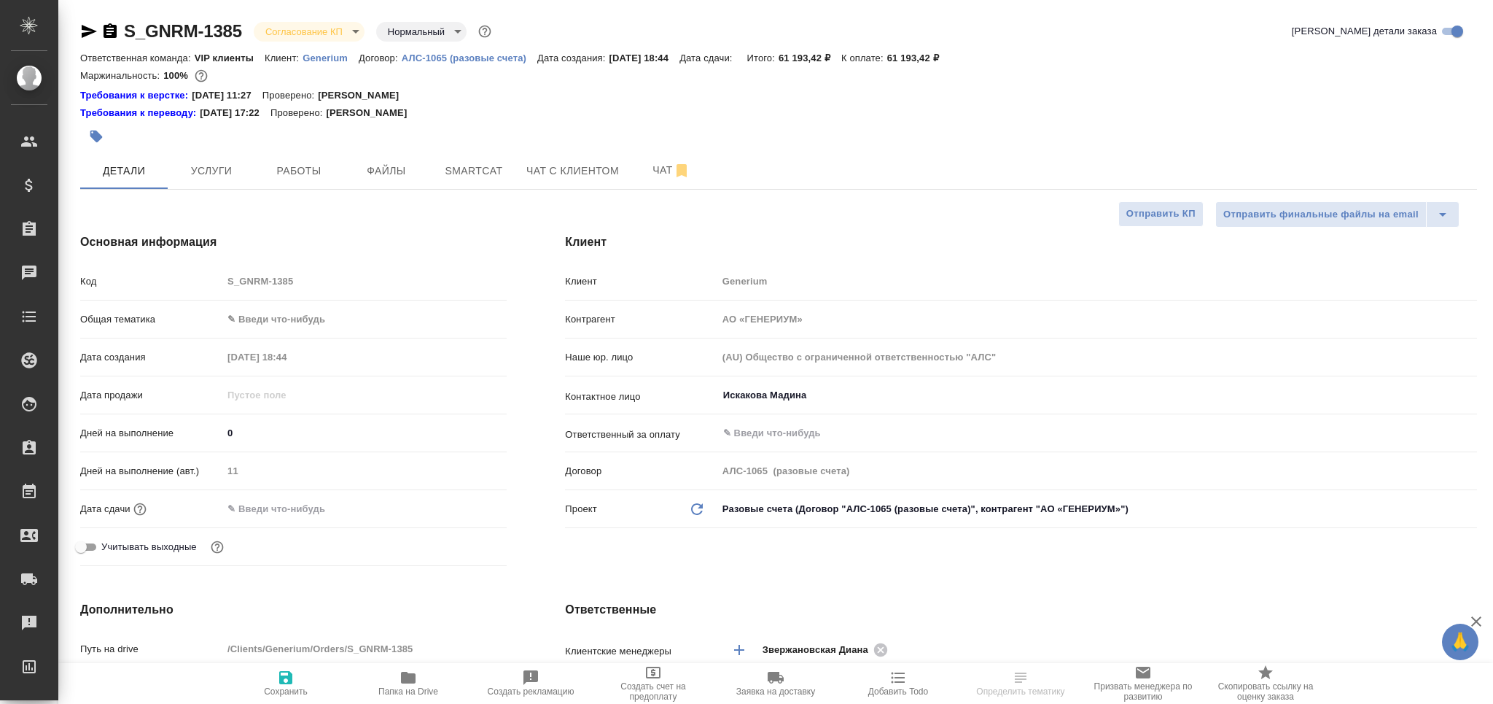
type textarea "x"
